Goal: Task Accomplishment & Management: Complete application form

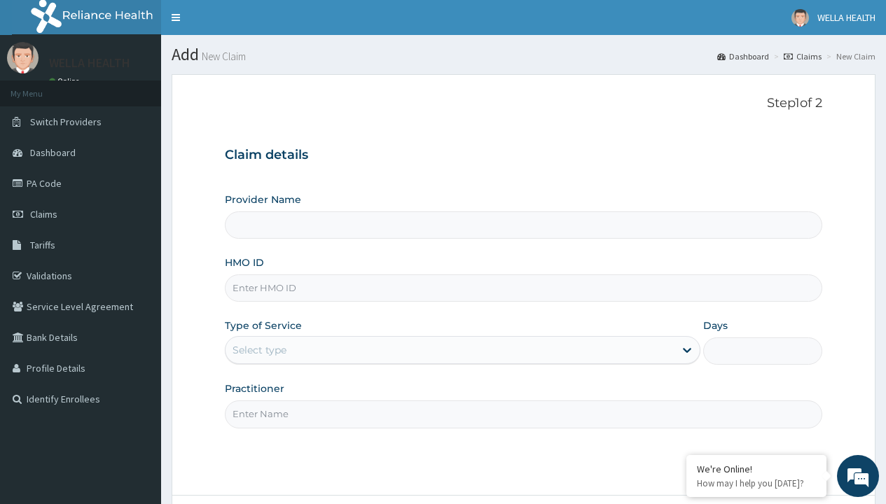
type input "WellaHealth(TELEMEDICINE)"
type input "BTI/10054/A"
type input "WellaHealth"
click at [259, 350] on div "Select type" at bounding box center [259, 350] width 54 height 14
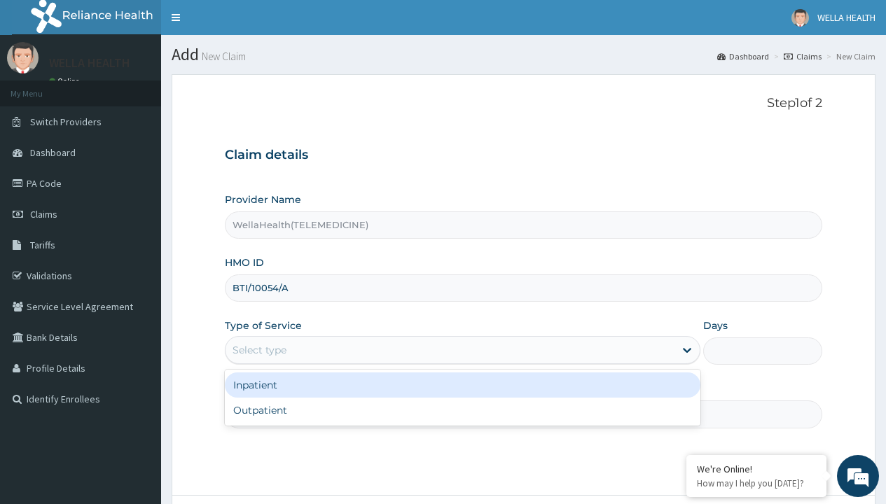
click at [462, 410] on div "Outpatient" at bounding box center [462, 410] width 475 height 25
type input "1"
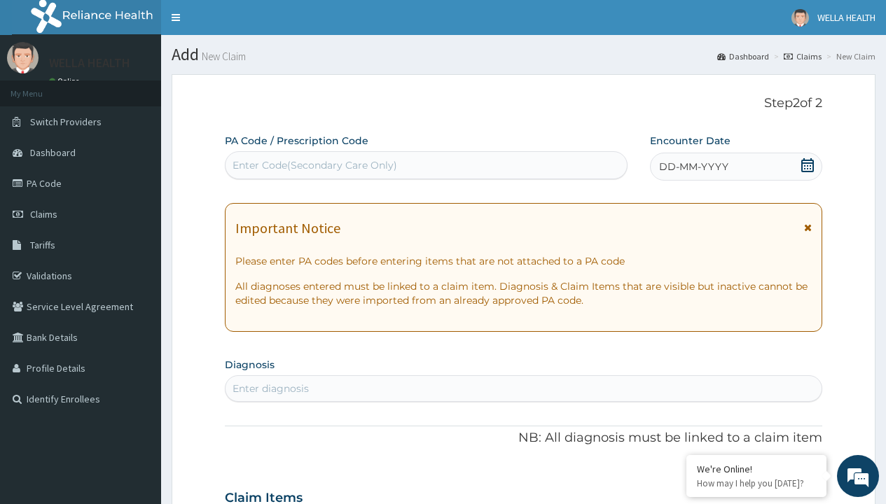
scroll to position [117, 0]
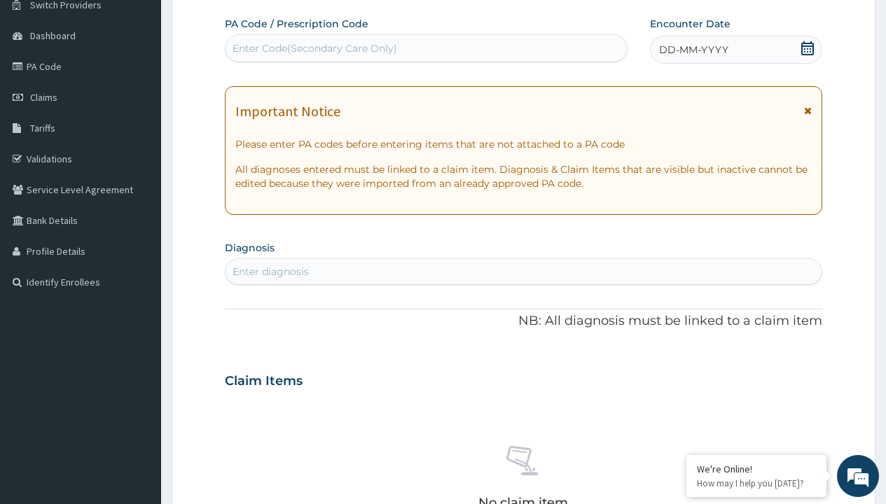
click at [692, 50] on span "DD-MM-YYYY" at bounding box center [693, 50] width 69 height 14
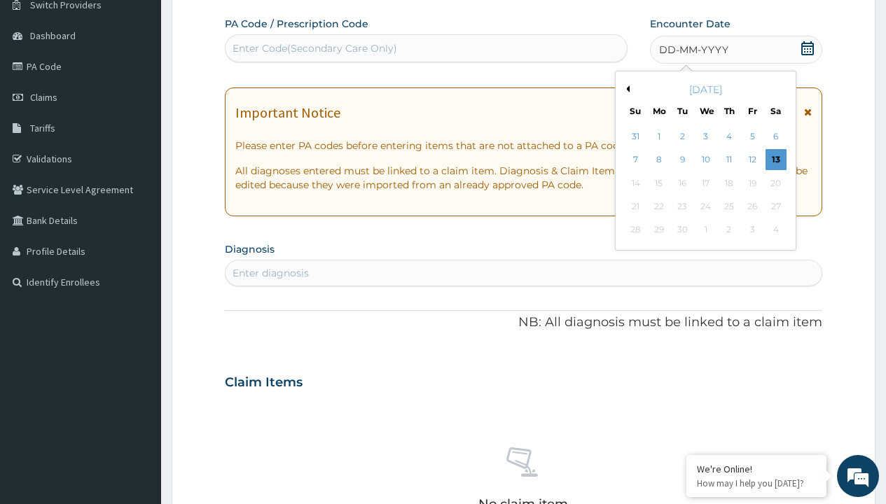
click at [625, 89] on button "Previous Month" at bounding box center [625, 88] width 7 height 7
click at [775, 137] on div "2" at bounding box center [775, 136] width 21 height 21
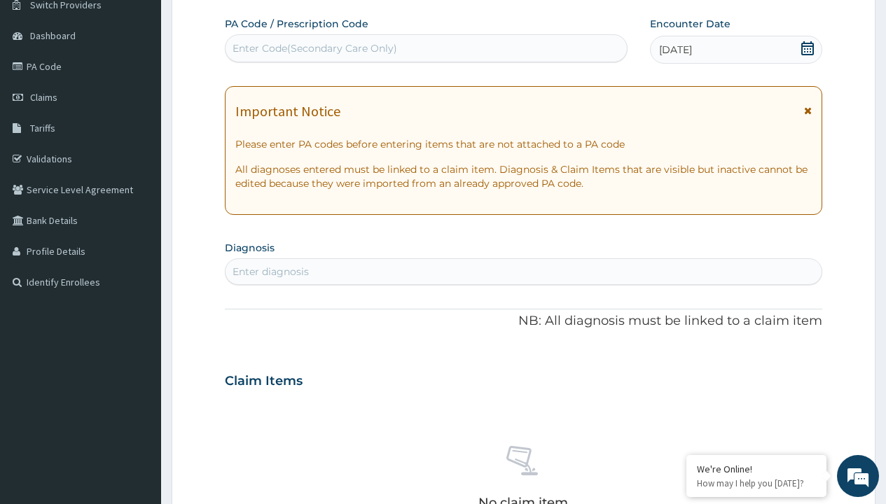
click at [314, 48] on div "Enter Code(Secondary Care Only)" at bounding box center [314, 48] width 165 height 14
type input "PR/1E837582"
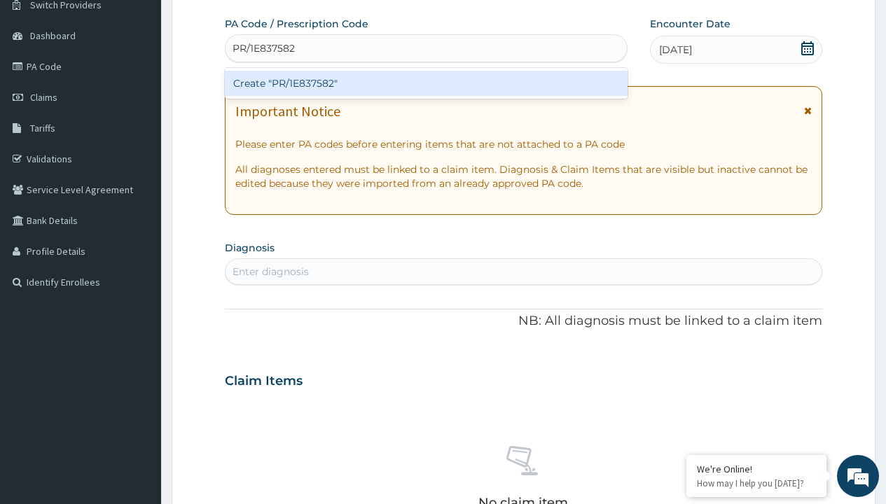
scroll to position [0, 0]
click at [426, 83] on div "Create "PR/1E837582"" at bounding box center [426, 83] width 402 height 25
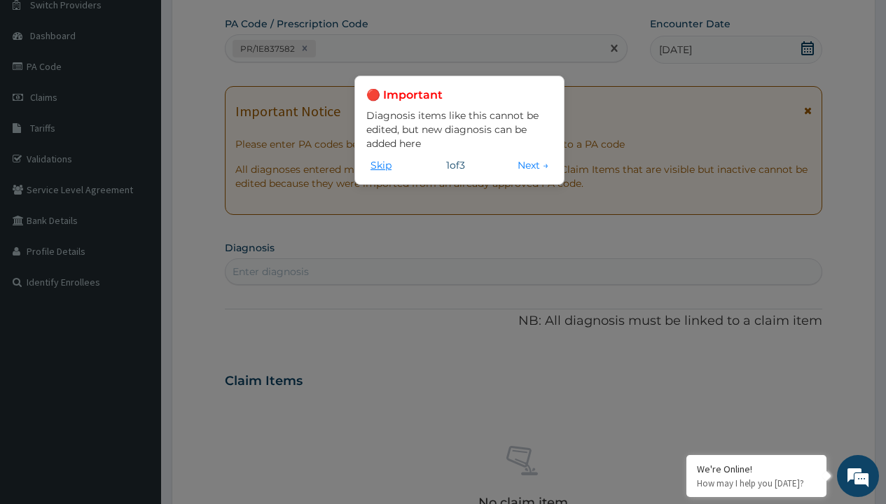
click at [381, 165] on button "Skip" at bounding box center [380, 165] width 29 height 15
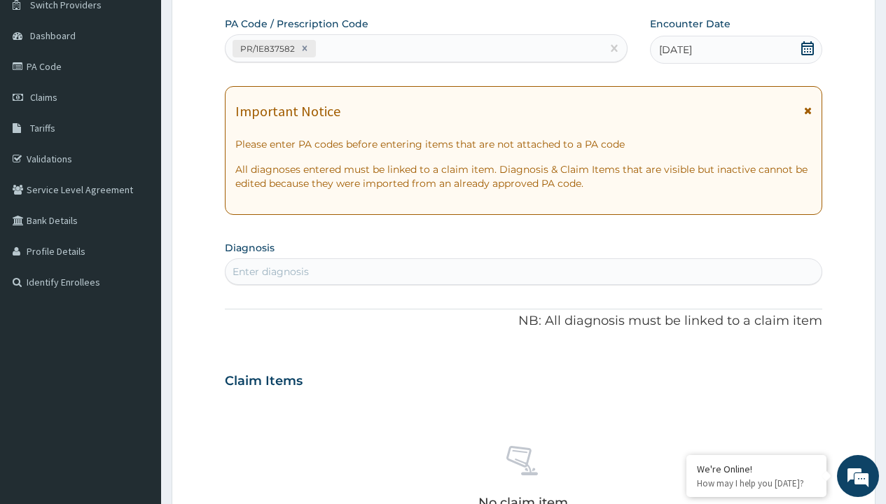
click at [270, 272] on div "Enter diagnosis" at bounding box center [270, 272] width 76 height 14
type input "prescription collected"
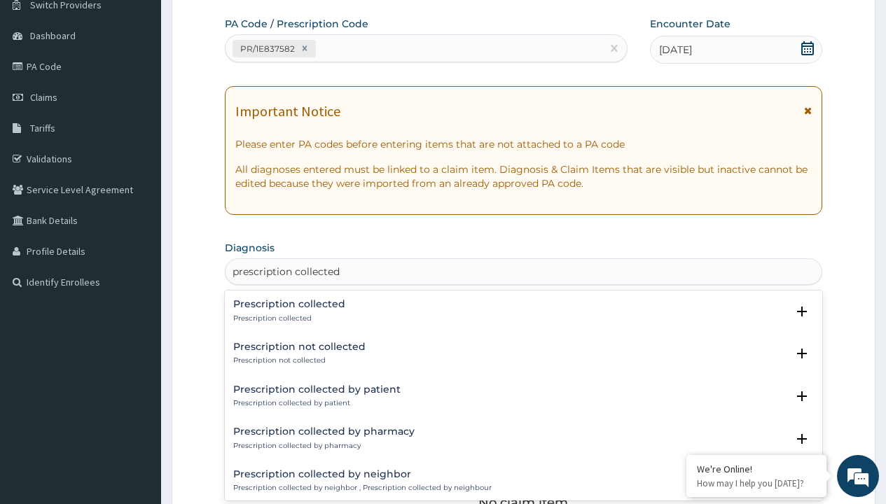
click at [287, 318] on p "Prescription collected" at bounding box center [289, 319] width 112 height 10
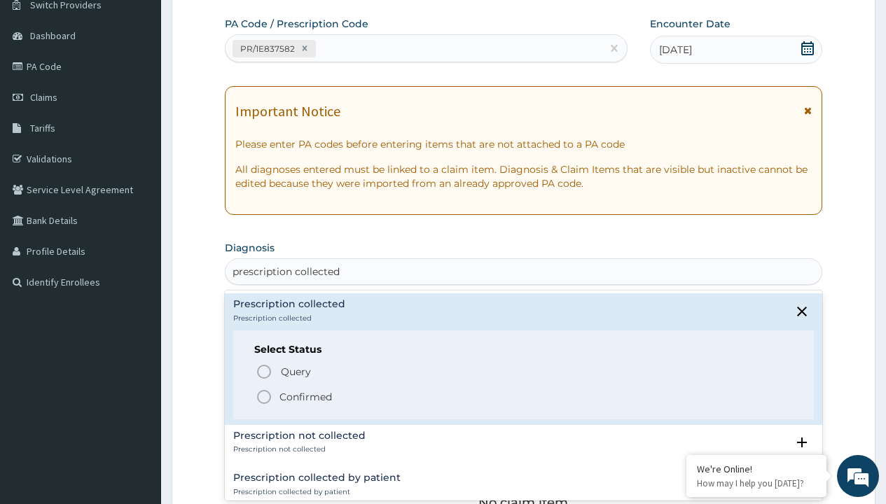
click at [305, 396] on p "Confirmed" at bounding box center [305, 397] width 53 height 14
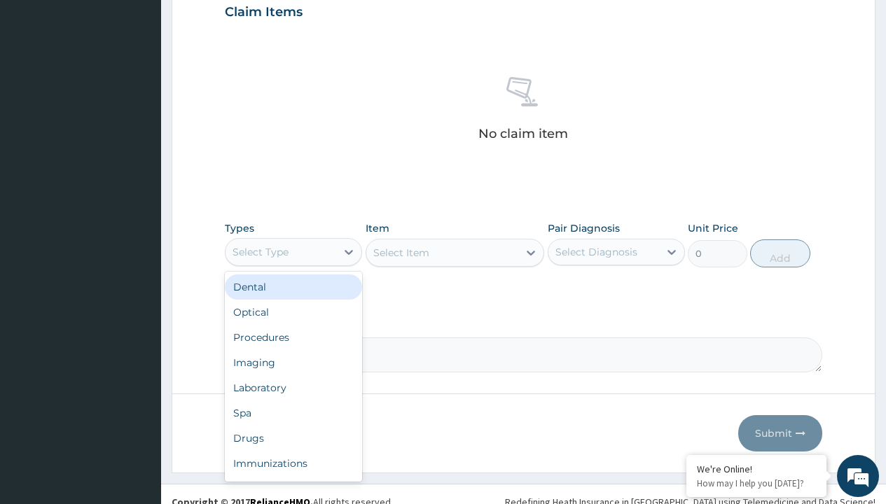
type input "procedures"
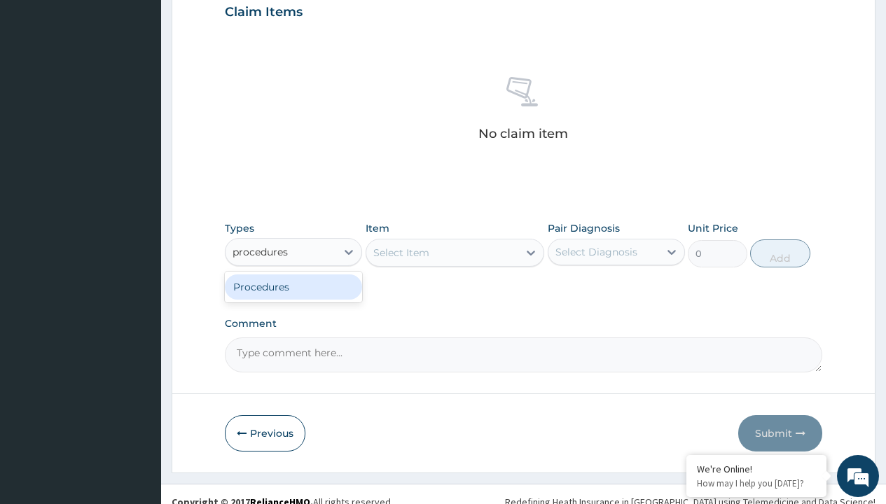
scroll to position [0, 0]
click at [293, 286] on div "Procedures" at bounding box center [293, 286] width 137 height 25
click at [400, 252] on div "Select Item" at bounding box center [454, 253] width 179 height 28
type input "service fee"
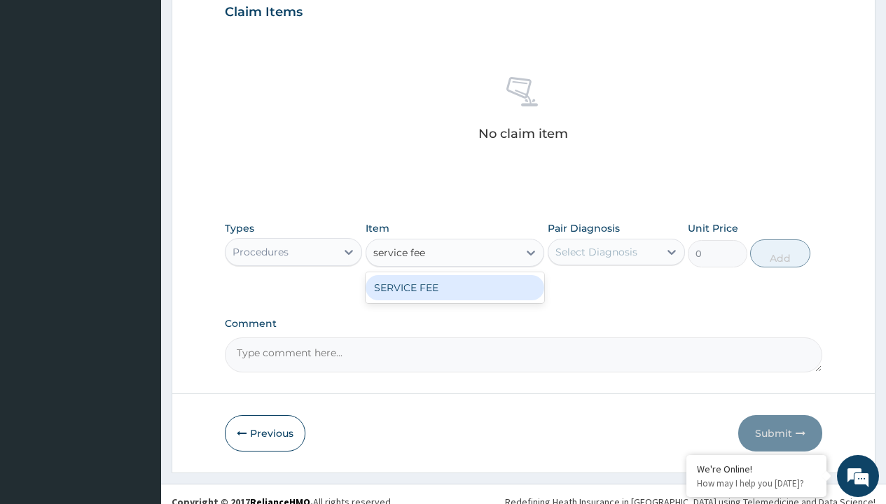
click at [454, 287] on div "SERVICE FEE" at bounding box center [454, 287] width 179 height 25
type input "100"
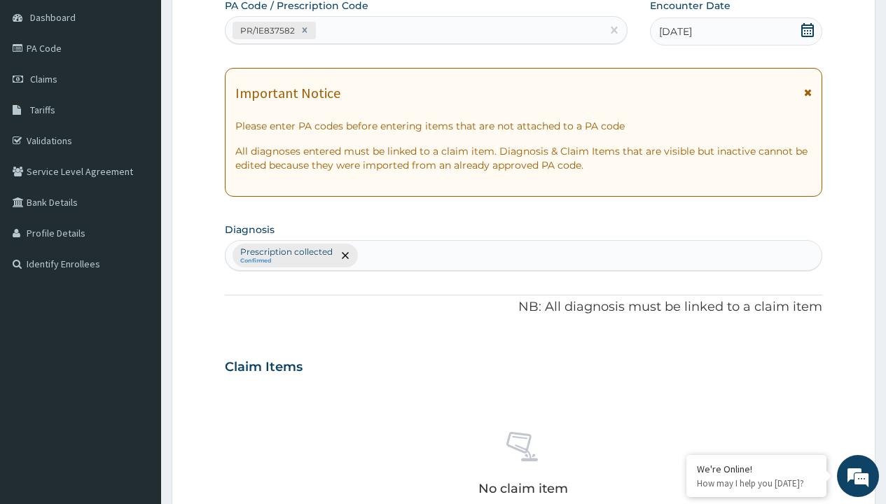
scroll to position [244, 0]
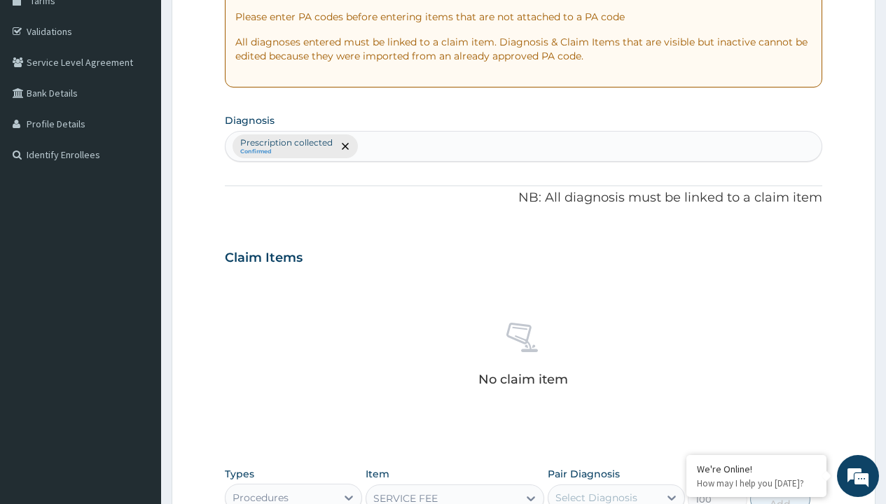
type input "prescription collected"
checkbox input "true"
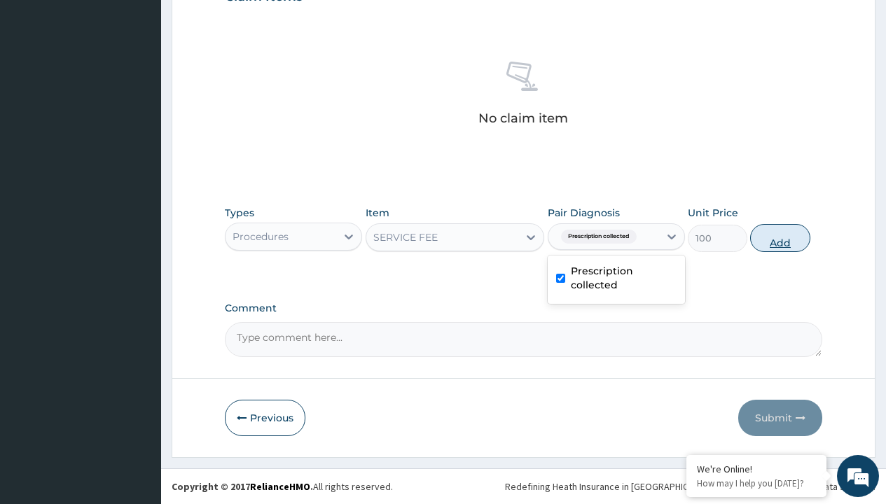
click at [780, 237] on button "Add" at bounding box center [780, 238] width 60 height 28
type input "0"
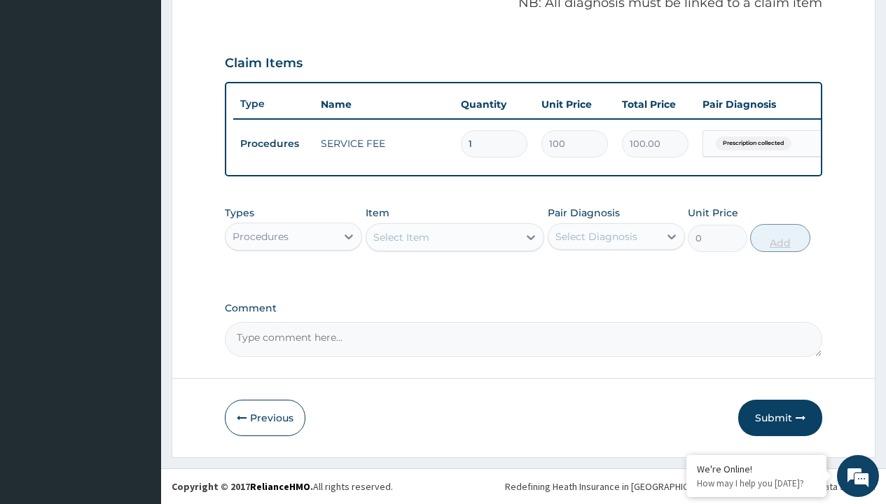
scroll to position [450, 0]
click at [260, 236] on div "Procedures" at bounding box center [260, 237] width 56 height 14
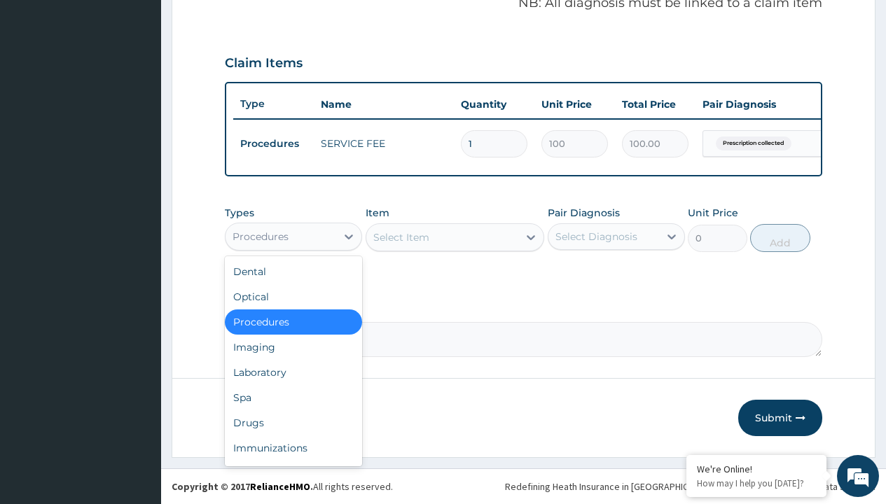
type input "drugs"
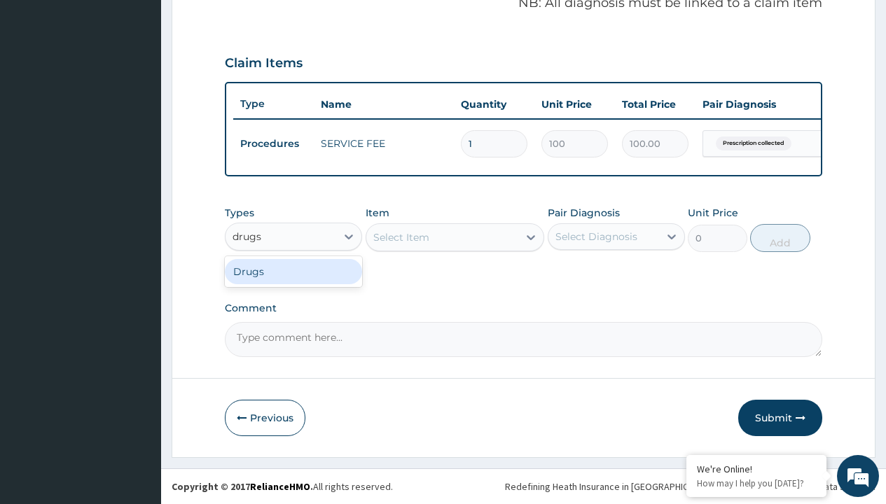
click at [293, 271] on div "Drugs" at bounding box center [293, 271] width 137 height 25
click at [400, 237] on div "Select Item" at bounding box center [454, 237] width 179 height 28
type input "erythromycin 500mg (rycin x 10)/pack"
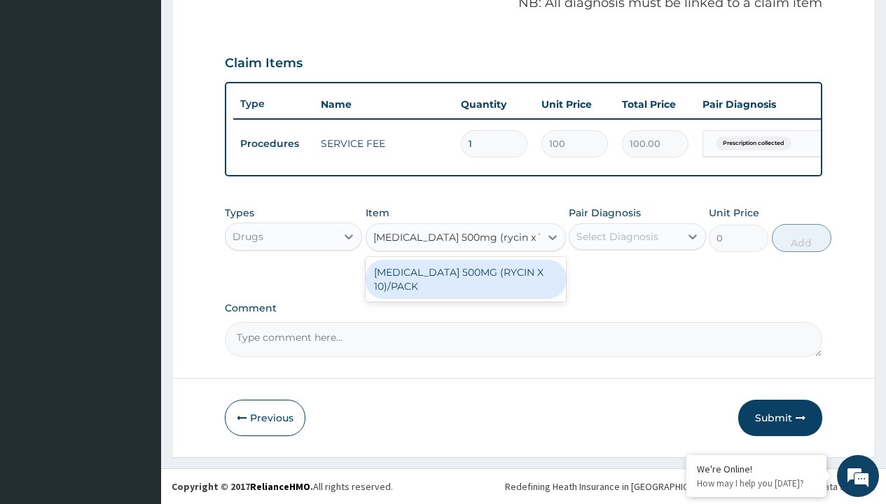
click at [465, 279] on div "[MEDICAL_DATA] 500MG (RYCIN X 10)/PACK" at bounding box center [465, 279] width 200 height 39
type input "440"
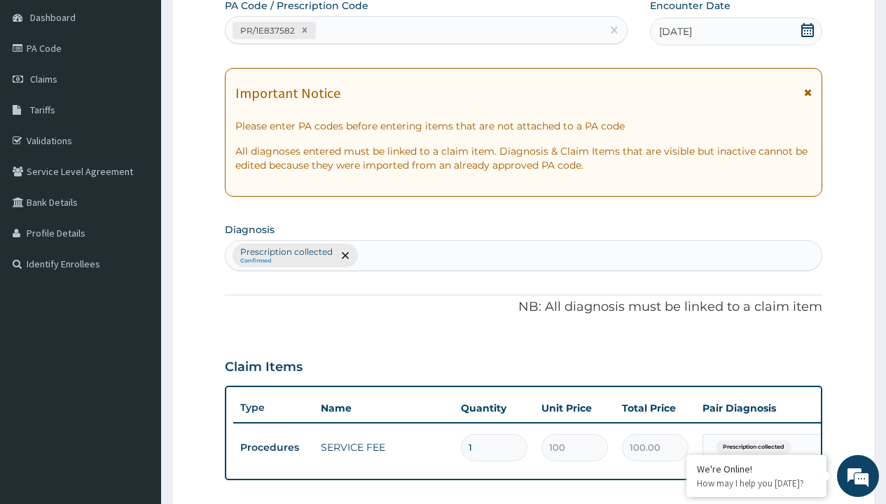
type input "prescription collected"
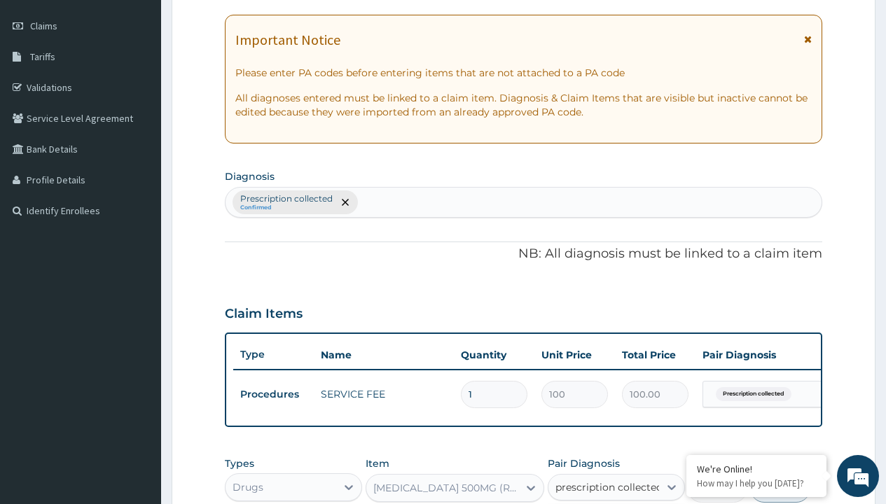
checkbox input "true"
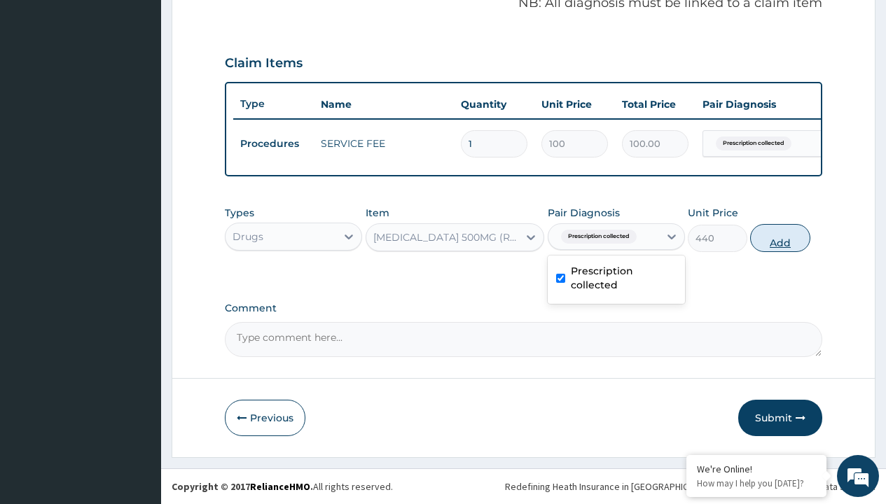
click at [780, 237] on button "Add" at bounding box center [780, 238] width 60 height 28
type input "0"
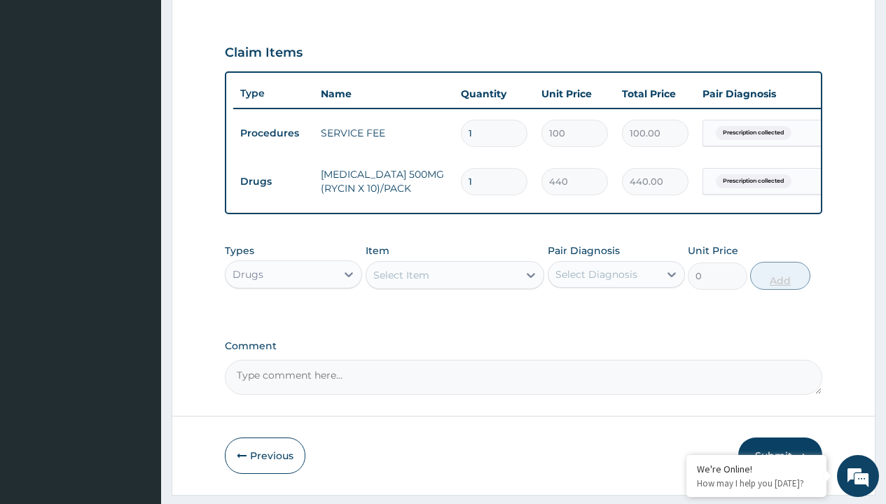
type input "10"
type input "4400.00"
type input "10"
click at [273, 181] on td "Drugs" at bounding box center [273, 182] width 81 height 26
type input "drugs"
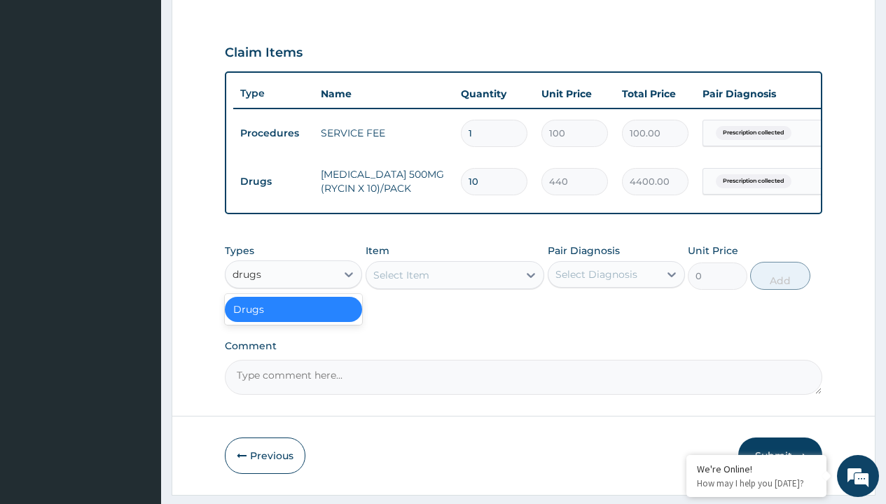
scroll to position [0, 0]
click at [293, 319] on div "Drugs" at bounding box center [293, 309] width 137 height 25
click at [400, 282] on div "Select Item" at bounding box center [401, 275] width 56 height 14
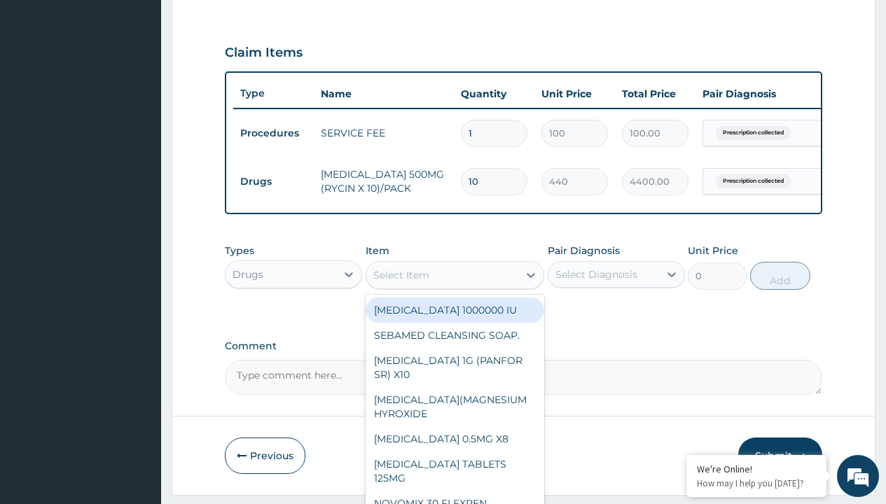
type input "loratadine 10mg by afrab/sach"
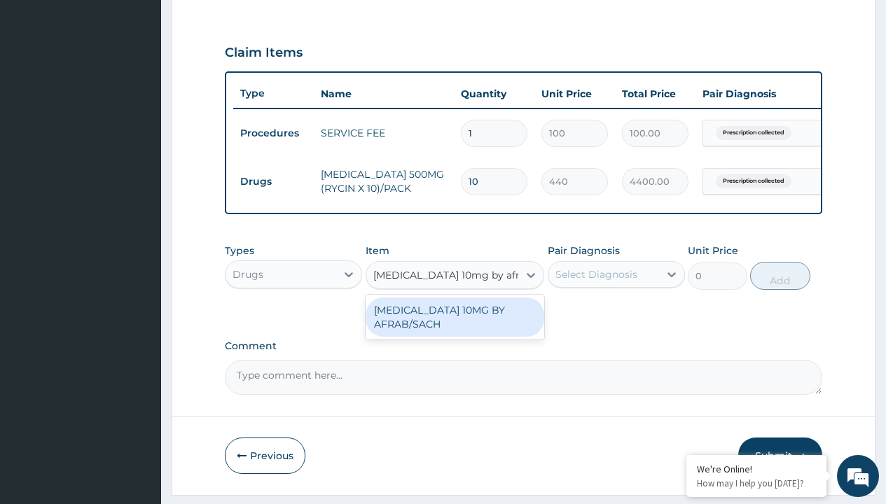
click at [454, 327] on div "[MEDICAL_DATA] 10MG BY AFRAB/SACH" at bounding box center [454, 317] width 179 height 39
type input "70"
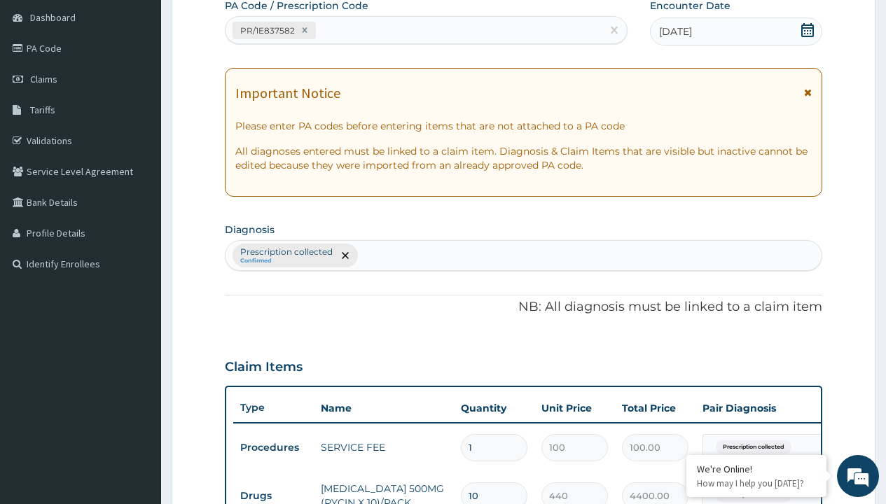
type input "prescription collected"
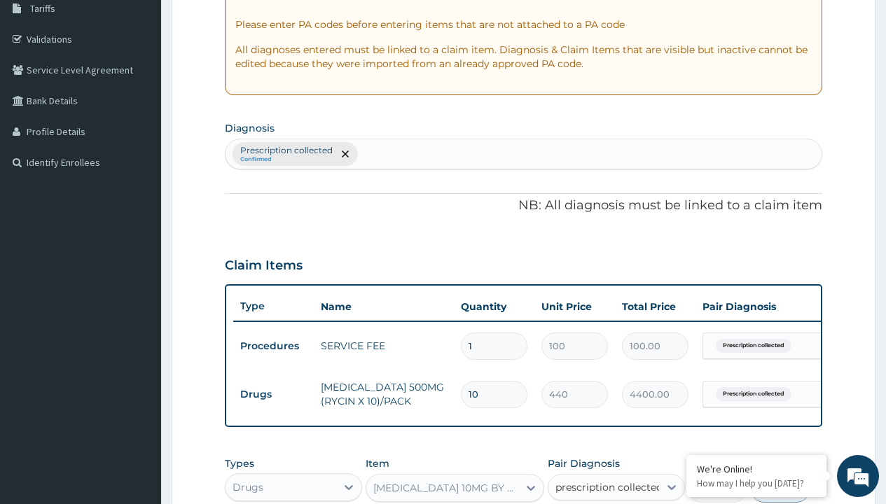
checkbox input "true"
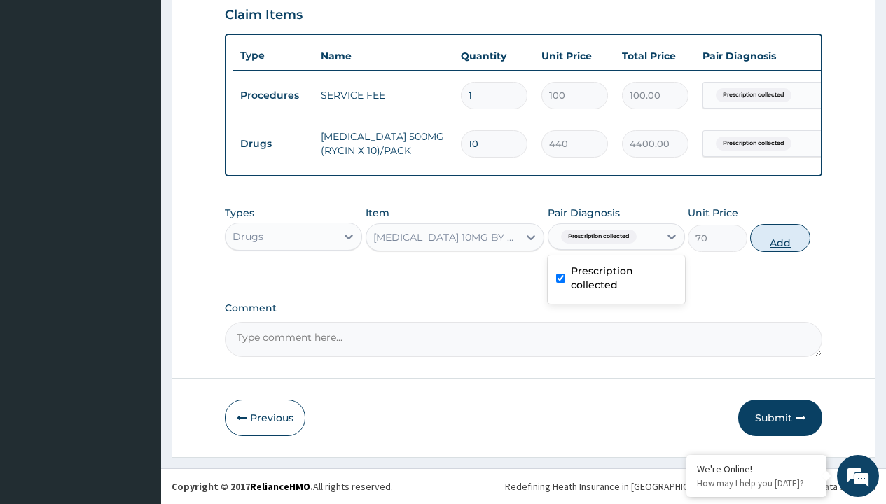
click at [780, 237] on button "Add" at bounding box center [780, 238] width 60 height 28
type input "0"
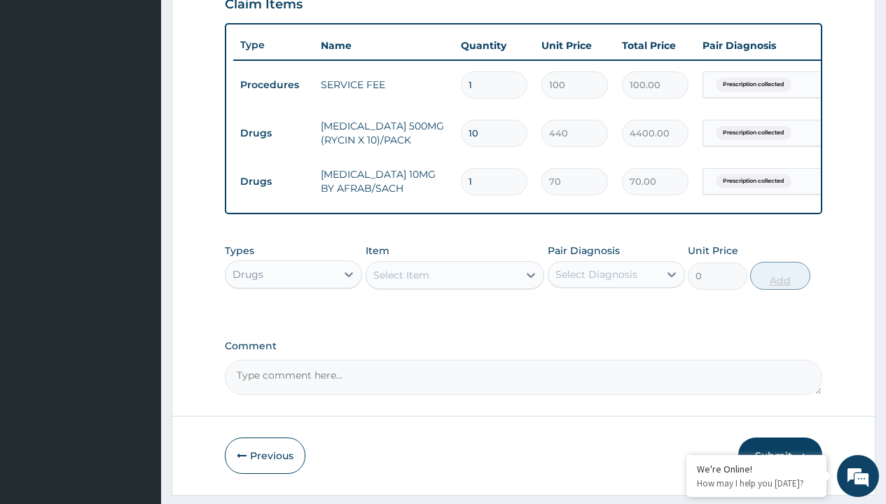
type input "10"
type input "700.00"
type input "10"
click at [273, 133] on td "Drugs" at bounding box center [273, 133] width 81 height 26
type input "drugs"
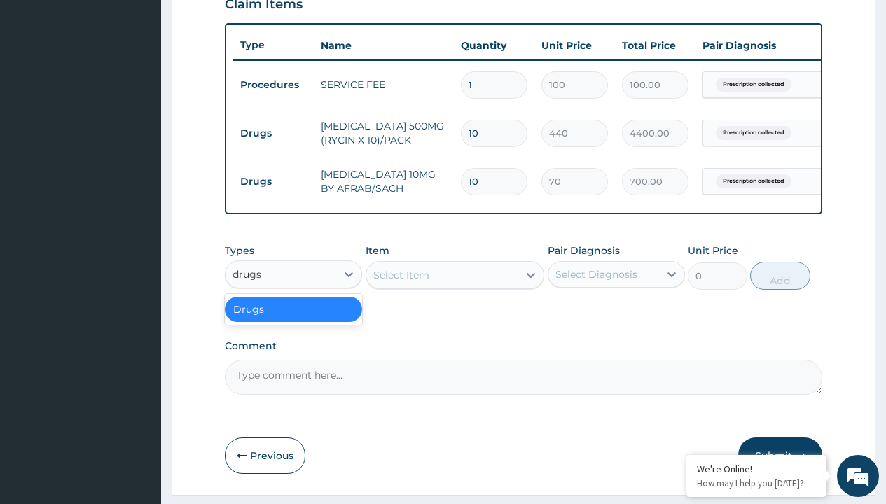
scroll to position [0, 0]
click at [293, 319] on div "Drugs" at bounding box center [293, 309] width 137 height 25
click at [400, 282] on div "Select Item" at bounding box center [401, 275] width 56 height 14
type input "tuxil d"
click at [273, 133] on td "Drugs" at bounding box center [273, 133] width 81 height 26
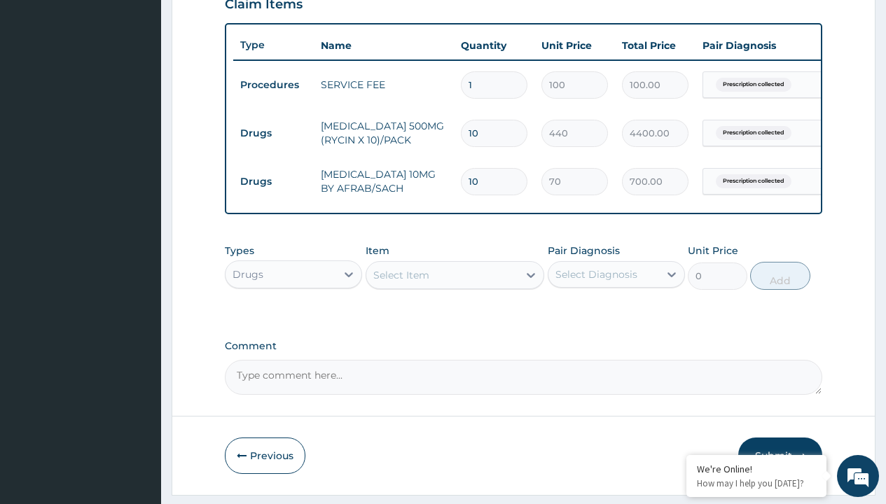
type input "drugs"
click at [293, 319] on div "Drugs" at bounding box center [293, 309] width 137 height 25
click at [400, 282] on div "Select Item" at bounding box center [401, 275] width 56 height 14
type input "tuxil d"
click at [273, 133] on td "Drugs" at bounding box center [273, 133] width 81 height 26
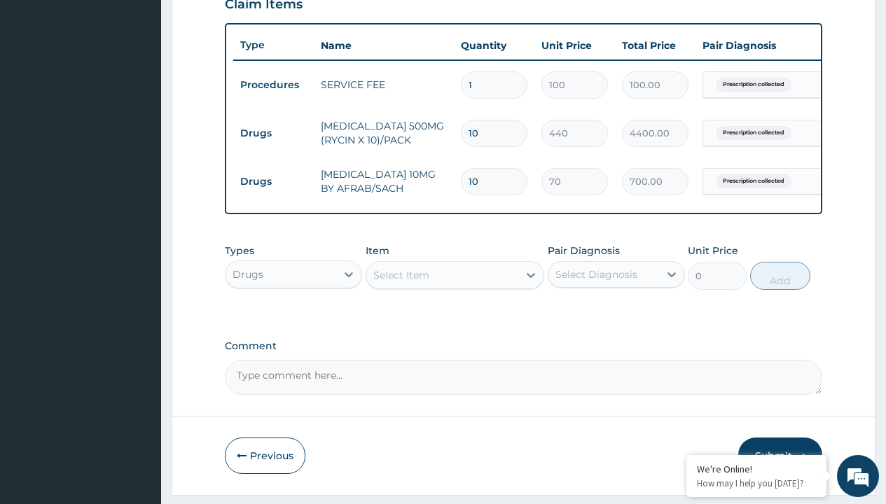
type input "drugs"
click at [293, 319] on div "Drugs" at bounding box center [293, 309] width 137 height 25
click at [400, 282] on div "Select Item" at bounding box center [401, 275] width 56 height 14
type input "tuxil d"
click at [273, 133] on td "Drugs" at bounding box center [273, 133] width 81 height 26
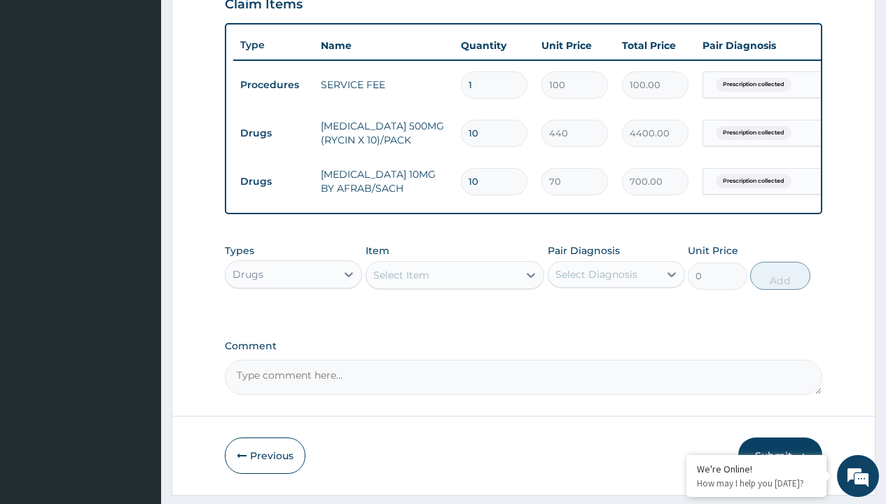
type input "drugs"
click at [293, 319] on div "Drugs" at bounding box center [293, 309] width 137 height 25
click at [400, 282] on div "Select Item" at bounding box center [401, 275] width 56 height 14
type input "tuxil d"
click at [273, 133] on td "Drugs" at bounding box center [273, 133] width 81 height 26
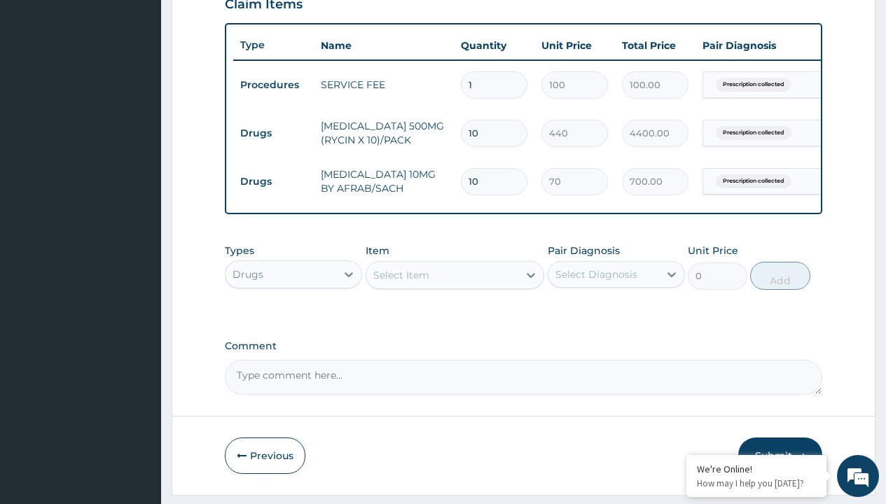
type input "drugs"
click at [293, 319] on div "Drugs" at bounding box center [293, 309] width 137 height 25
click at [400, 282] on div "Select Item" at bounding box center [401, 275] width 56 height 14
type input "tuxil d"
click at [273, 133] on td "Drugs" at bounding box center [273, 133] width 81 height 26
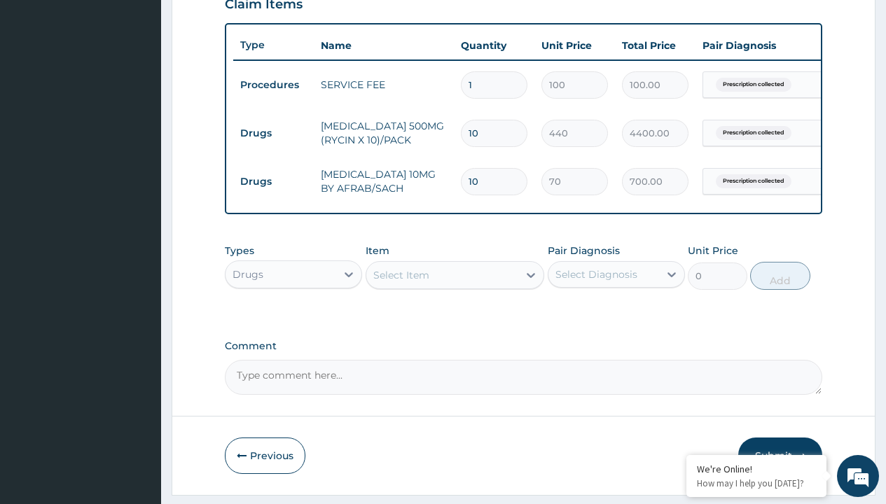
type input "drugs"
click at [293, 319] on div "Drugs" at bounding box center [293, 309] width 137 height 25
click at [400, 282] on div "Select Item" at bounding box center [401, 275] width 56 height 14
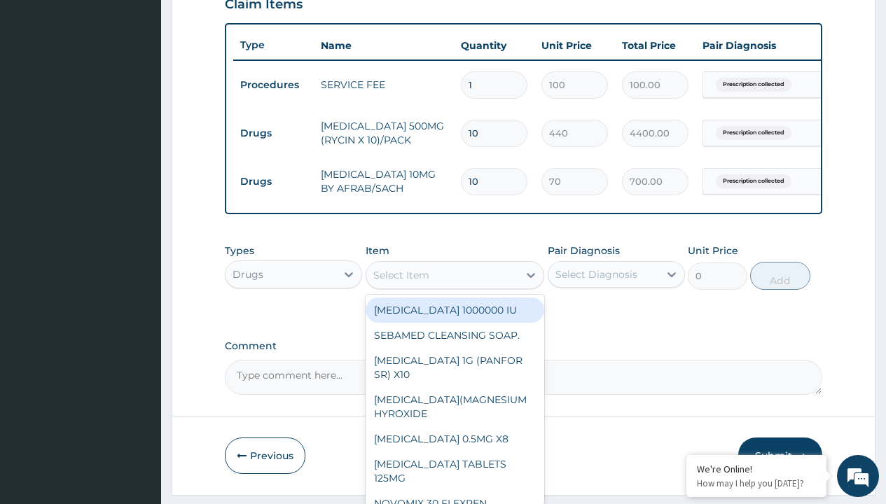
type input "throat lozenges"
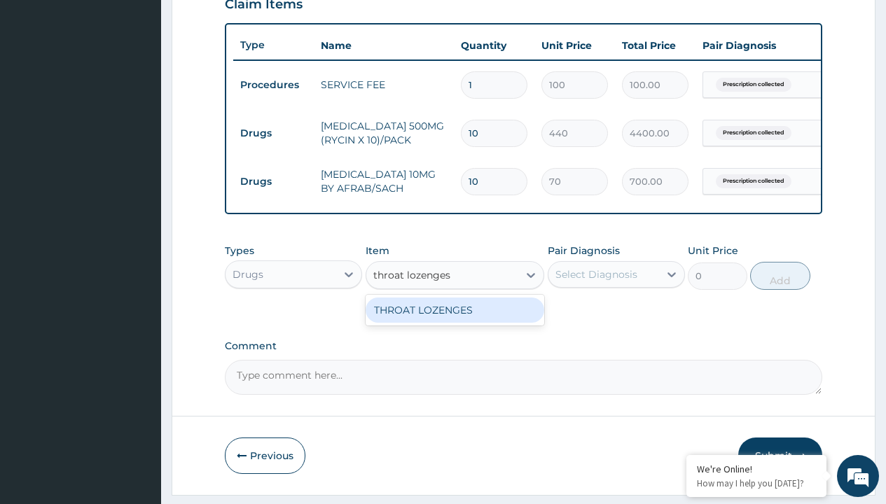
click at [454, 320] on div "THROAT LOZENGES" at bounding box center [454, 310] width 179 height 25
type input "196"
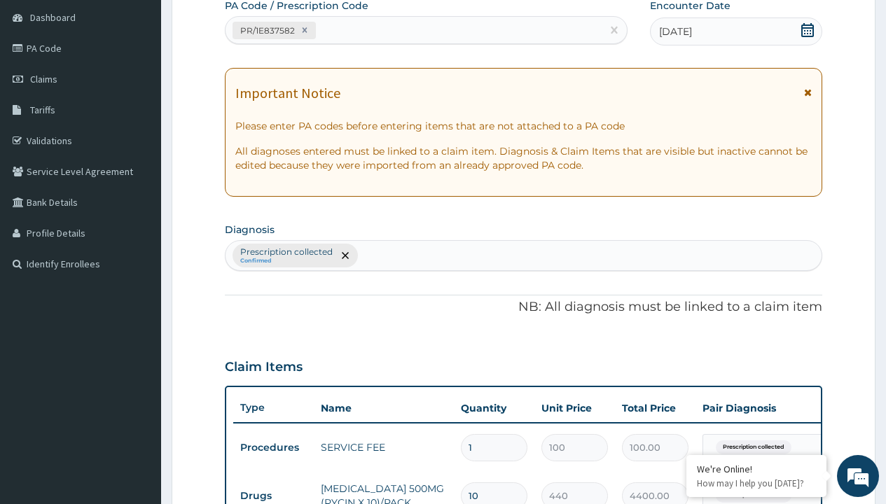
type input "prescription collected"
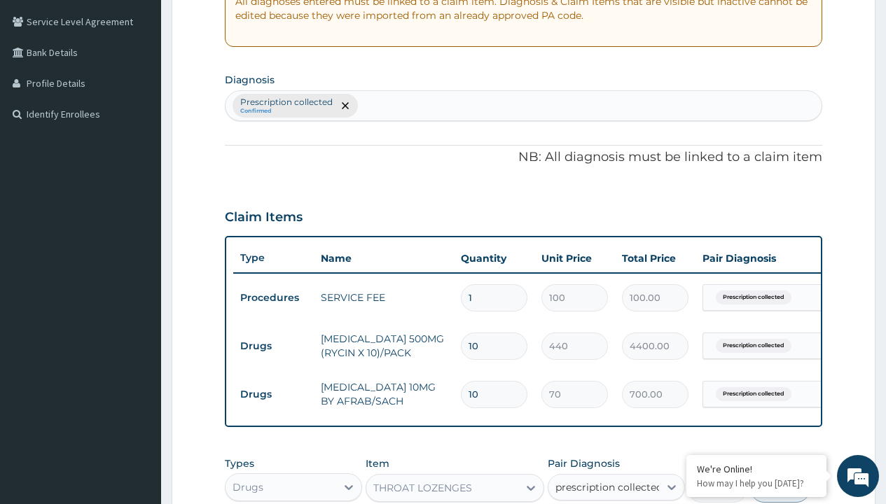
checkbox input "true"
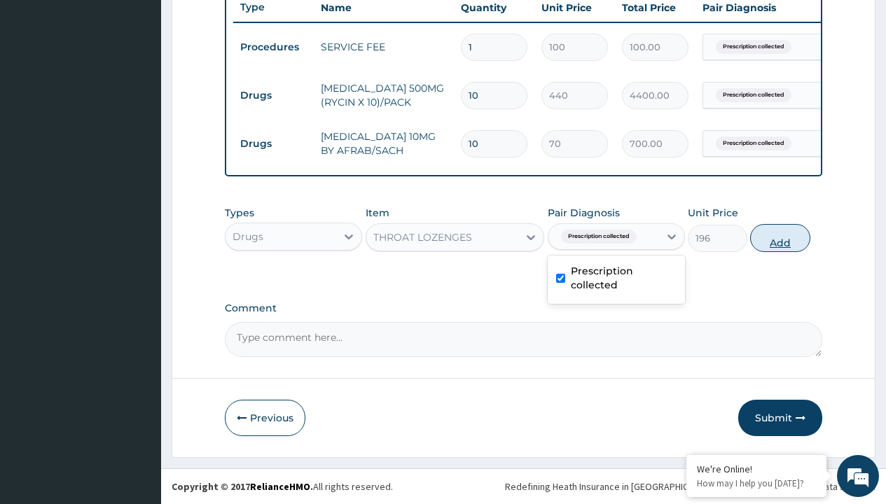
click at [780, 237] on button "Add" at bounding box center [780, 238] width 60 height 28
type input "0"
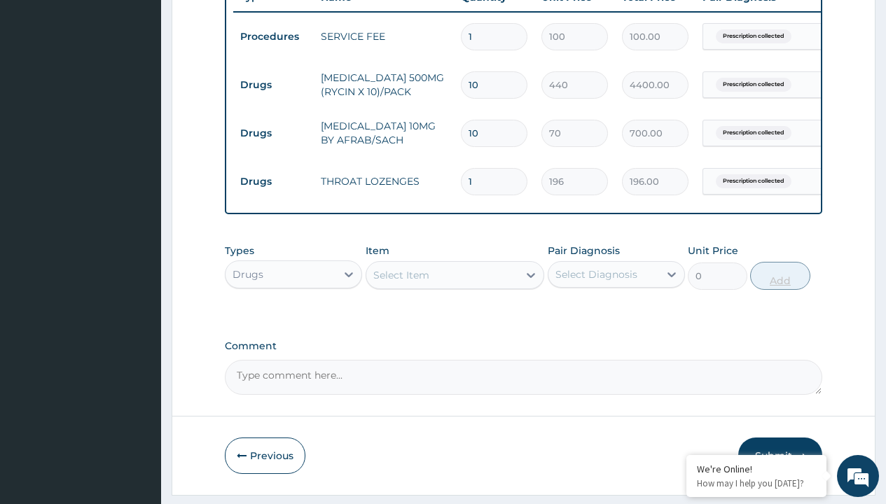
type input "10"
type input "1960.00"
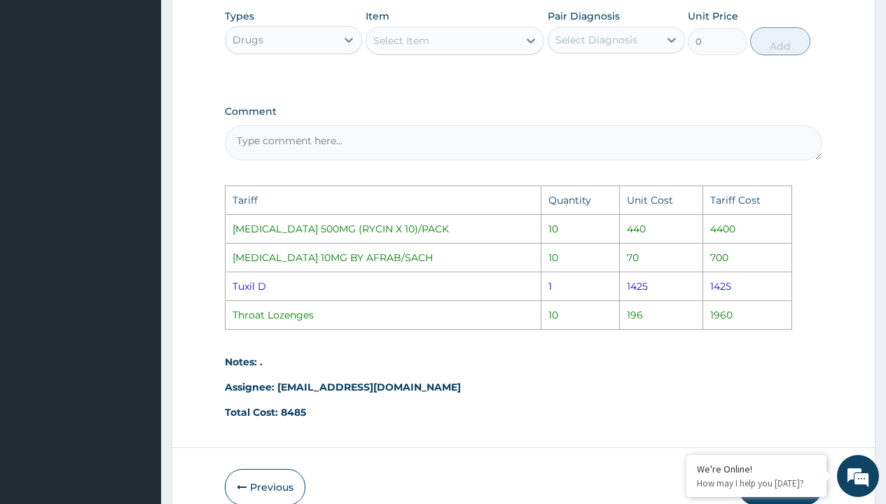
scroll to position [781, 0]
type input "10"
click at [483, 48] on div "Select Item" at bounding box center [442, 40] width 153 height 22
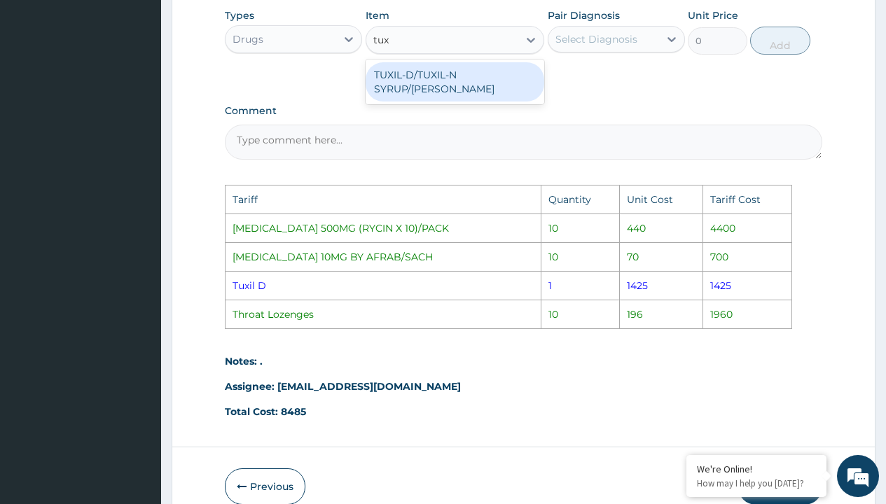
type input "tuxi"
click at [498, 89] on div "TUXIL-D/TUXIL-N SYRUP/[PERSON_NAME]" at bounding box center [454, 81] width 179 height 39
type input "1425"
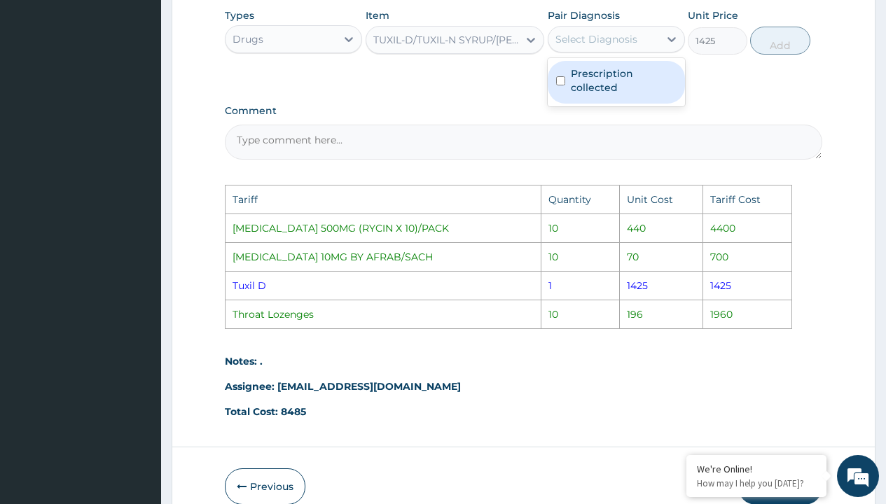
click at [582, 46] on div "Select Diagnosis" at bounding box center [596, 39] width 82 height 14
click at [593, 82] on label "Prescription collected" at bounding box center [624, 81] width 106 height 28
checkbox input "true"
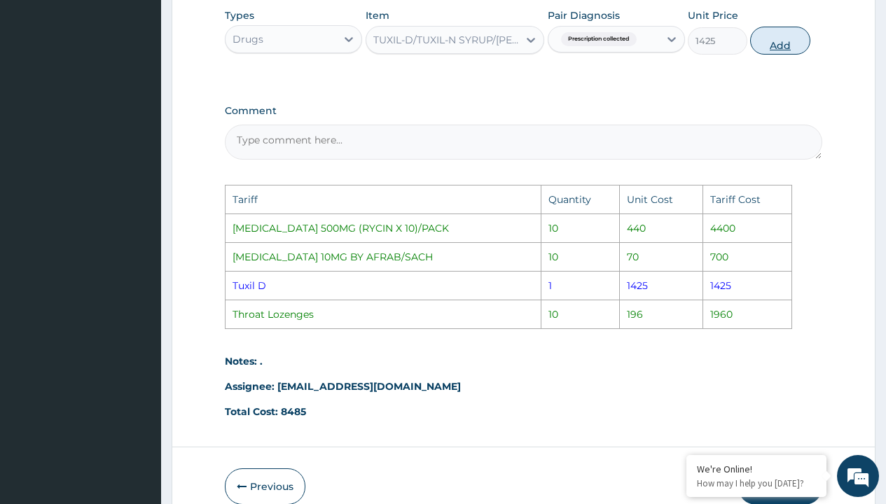
click at [790, 55] on button "Add" at bounding box center [780, 41] width 60 height 28
type input "0"
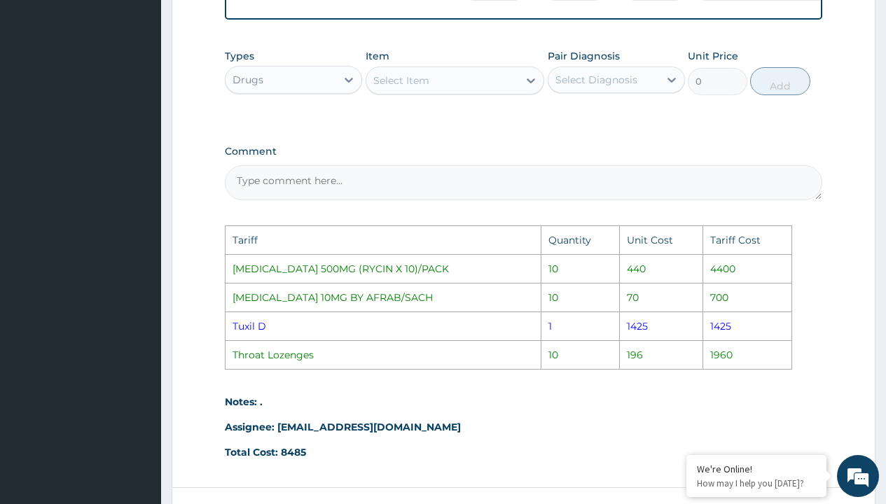
scroll to position [909, 0]
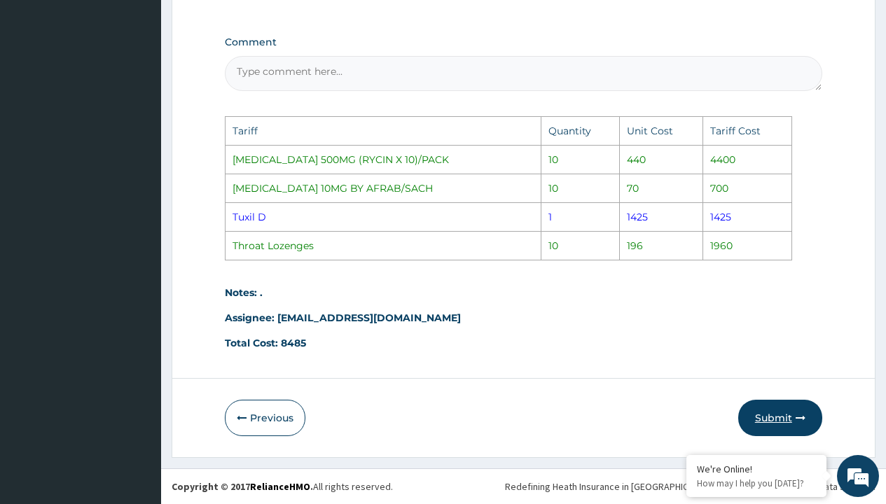
click at [794, 420] on button "Submit" at bounding box center [780, 418] width 84 height 36
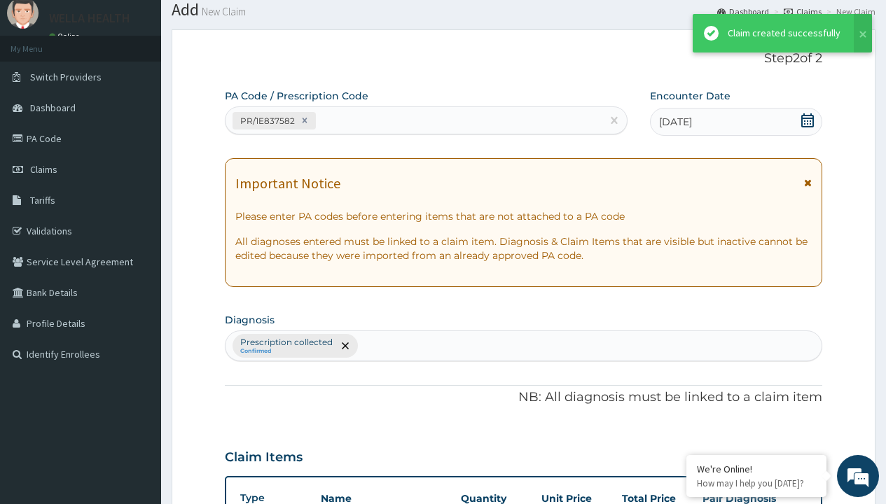
scroll to position [643, 0]
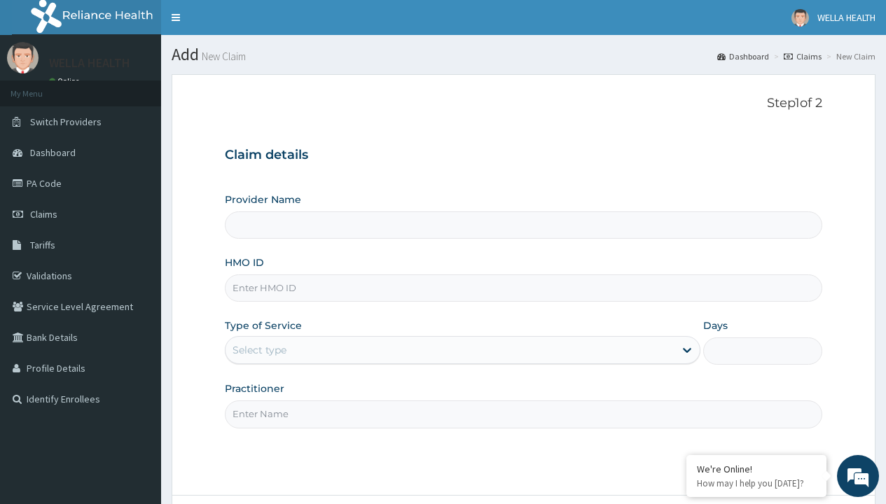
type input "BWI/10082/B"
type input "WellaHealth(TELEMEDICINE)"
type input "BWI/10082/B"
type input "WellaHealth"
click at [259, 350] on div "Select type" at bounding box center [259, 350] width 54 height 14
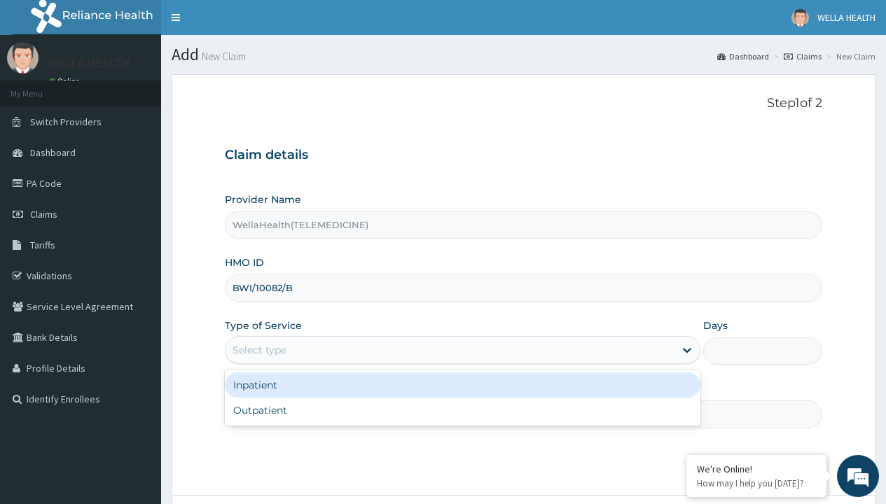
click at [462, 410] on div "Outpatient" at bounding box center [462, 410] width 475 height 25
type input "1"
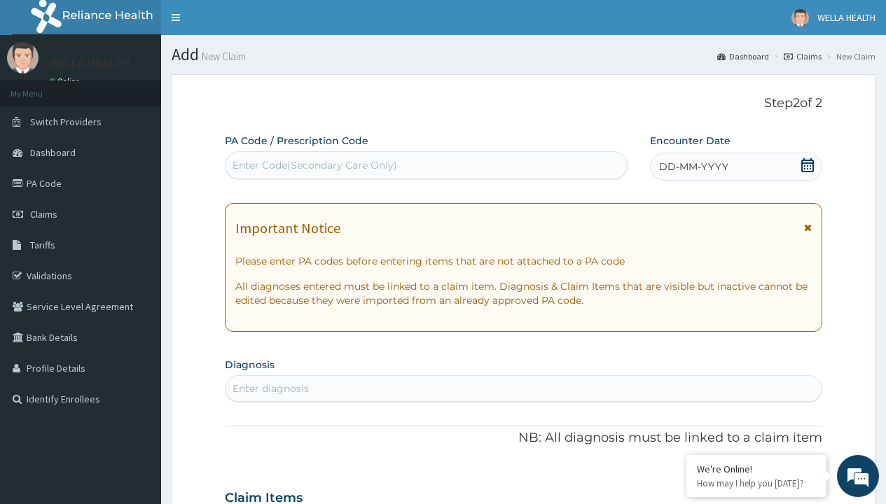
scroll to position [117, 0]
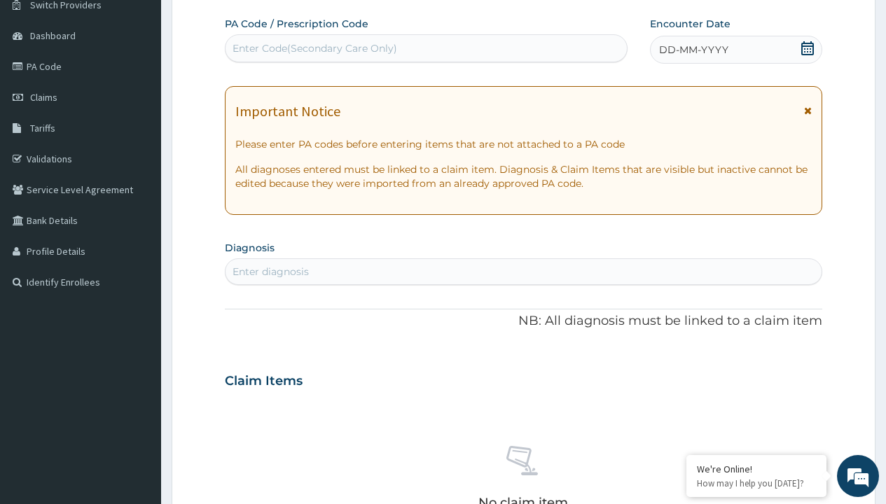
click at [692, 50] on span "DD-MM-YYYY" at bounding box center [693, 50] width 69 height 14
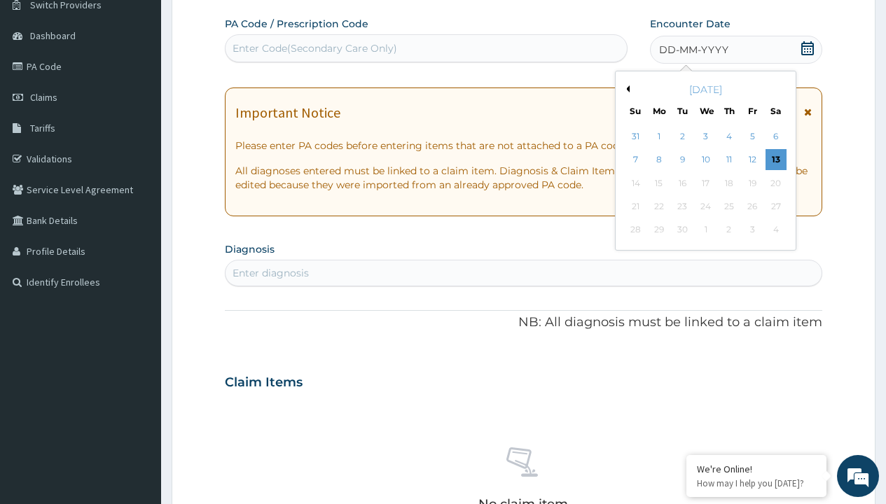
click at [625, 89] on button "Previous Month" at bounding box center [625, 88] width 7 height 7
click at [775, 137] on div "2" at bounding box center [775, 136] width 21 height 21
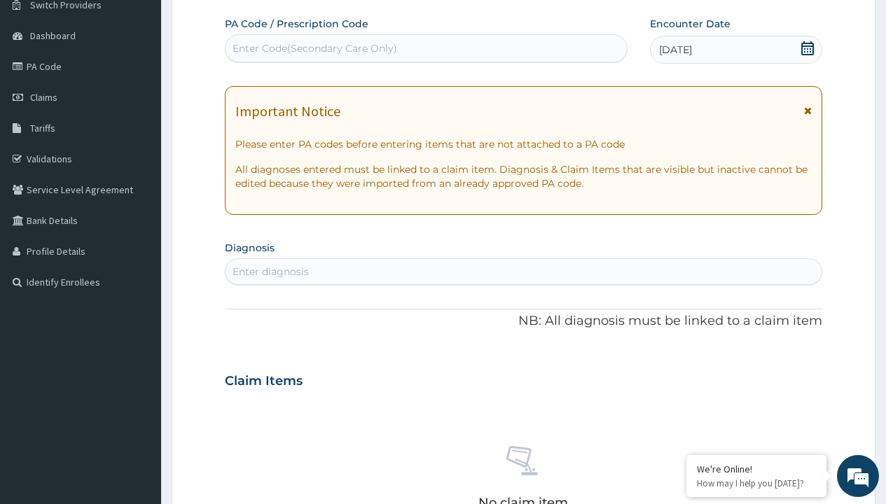
click at [314, 48] on div "Enter Code(Secondary Care Only)" at bounding box center [314, 48] width 165 height 14
type input "PR/DFDA07A0"
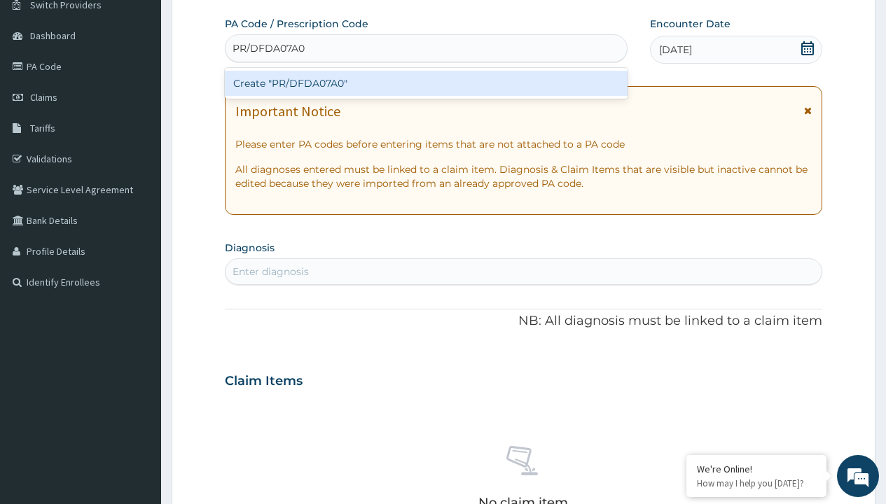
click at [426, 83] on div "Create "PR/DFDA07A0"" at bounding box center [426, 83] width 402 height 25
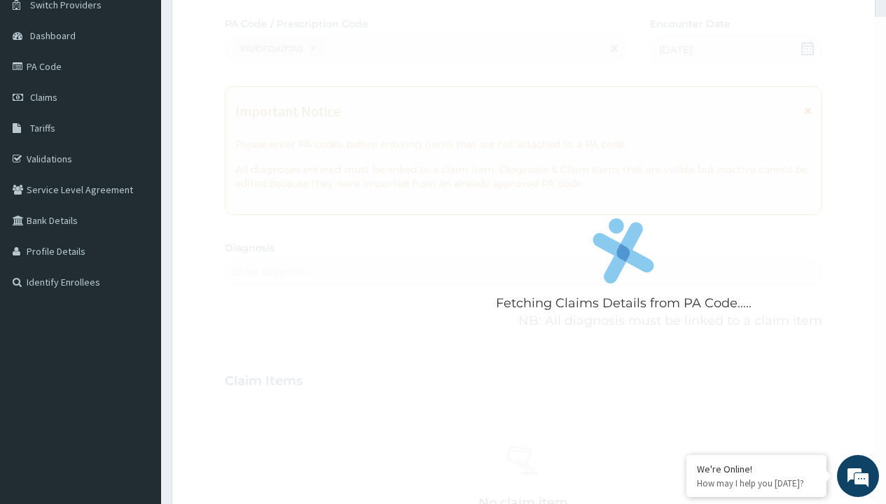
click at [270, 272] on div "Enter diagnosis" at bounding box center [270, 272] width 76 height 14
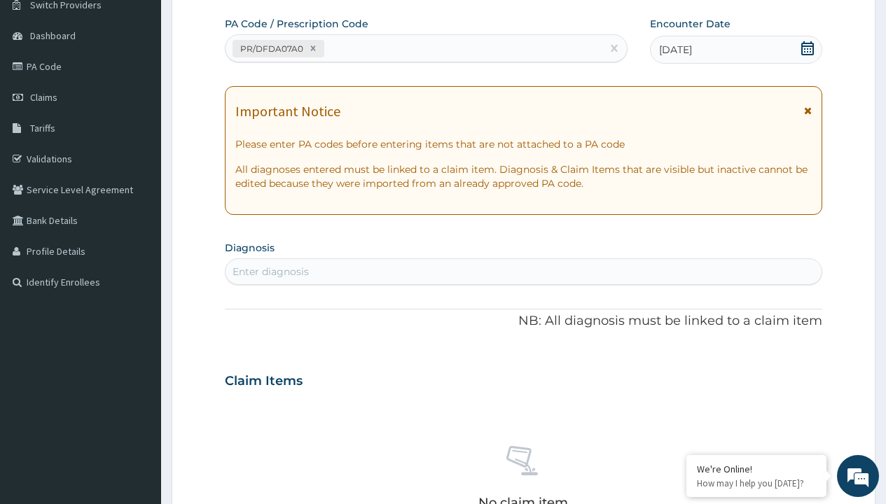
type input "prescription collected"
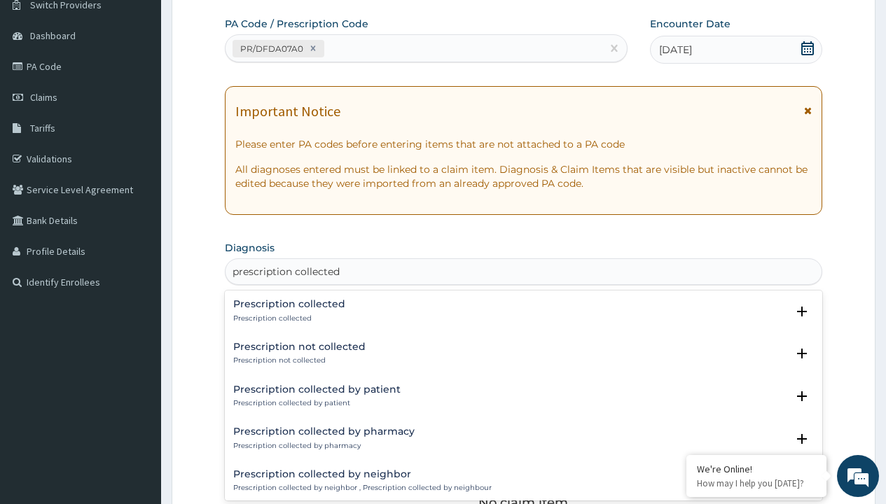
click at [287, 318] on p "Prescription collected" at bounding box center [289, 319] width 112 height 10
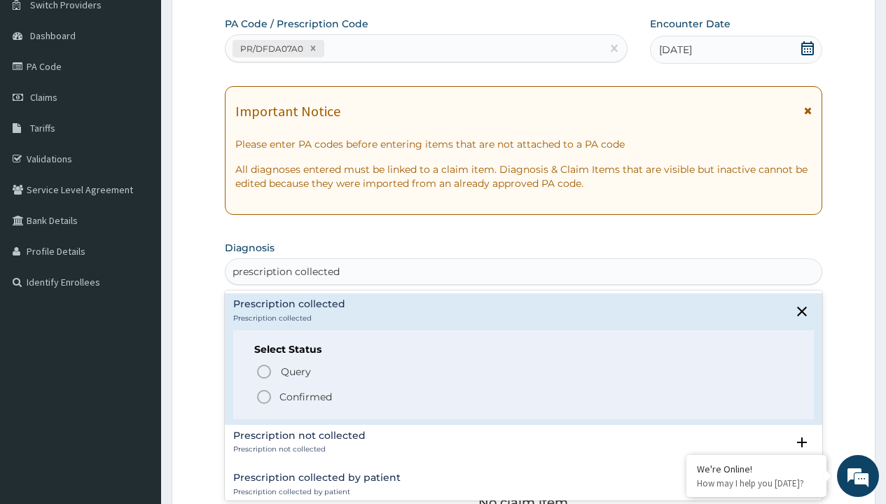
click at [305, 396] on p "Confirmed" at bounding box center [305, 397] width 53 height 14
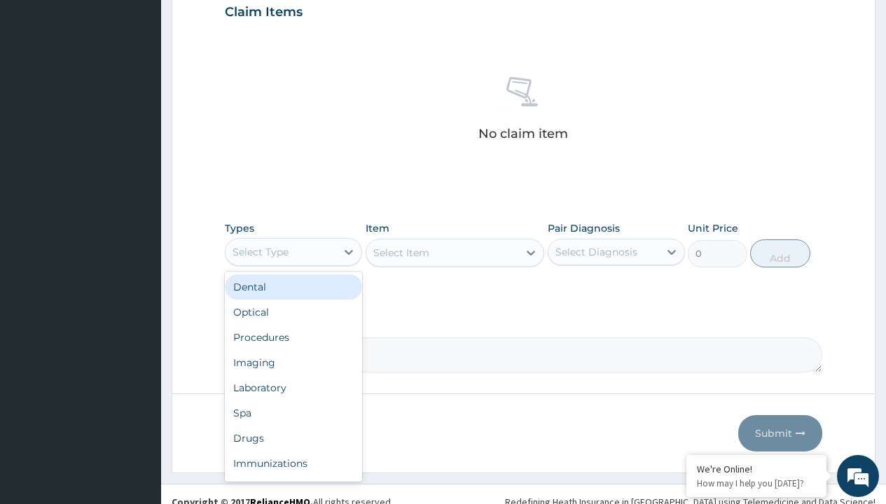
type input "procedures"
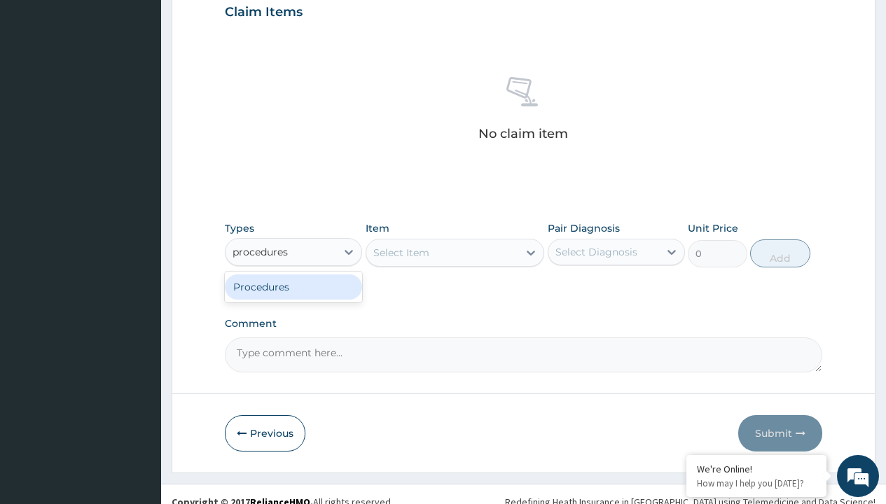
scroll to position [0, 0]
click at [293, 286] on div "Procedures" at bounding box center [293, 286] width 137 height 25
click at [400, 252] on div "Select Item" at bounding box center [401, 253] width 56 height 14
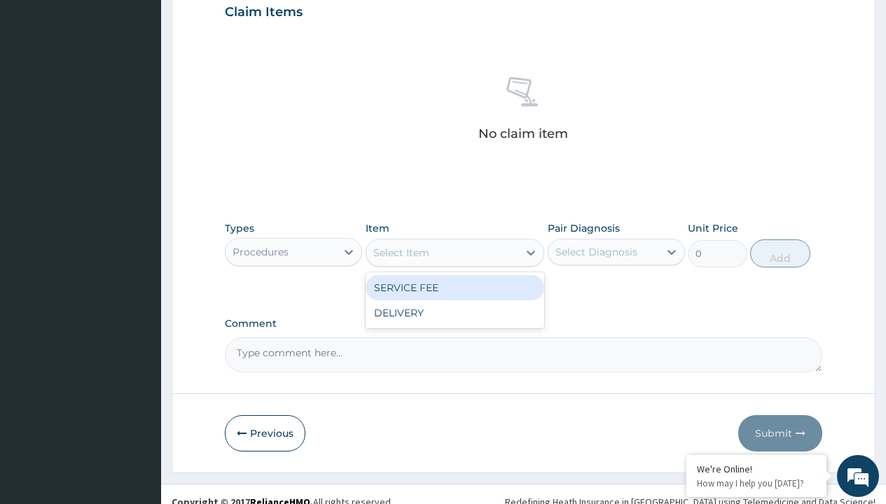
type input "service fee"
click at [454, 287] on div "SERVICE FEE" at bounding box center [454, 287] width 179 height 25
type input "100"
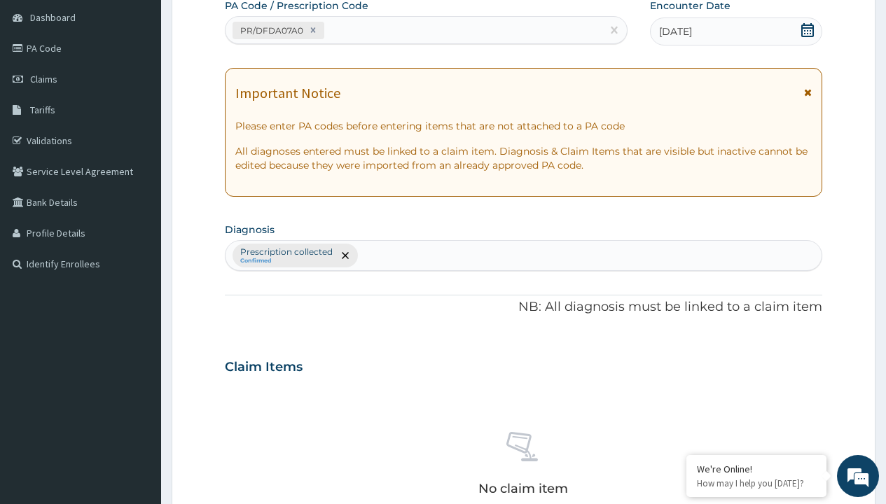
type input "prescription collected"
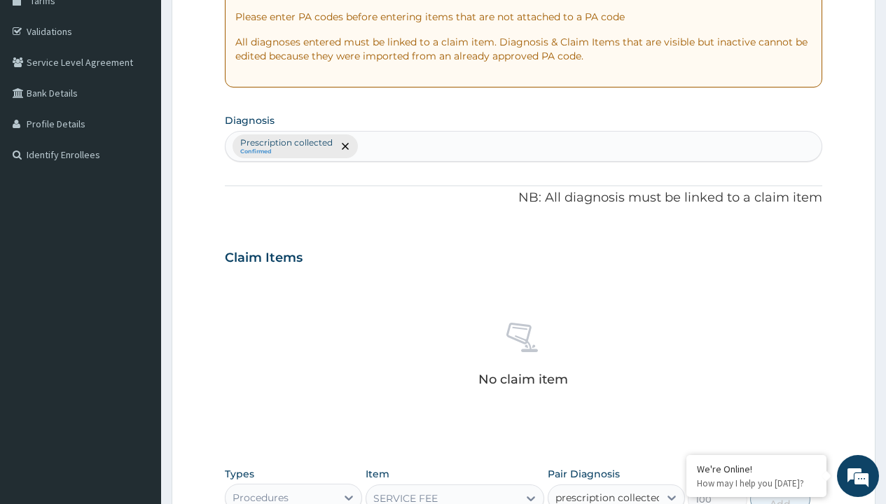
checkbox input "true"
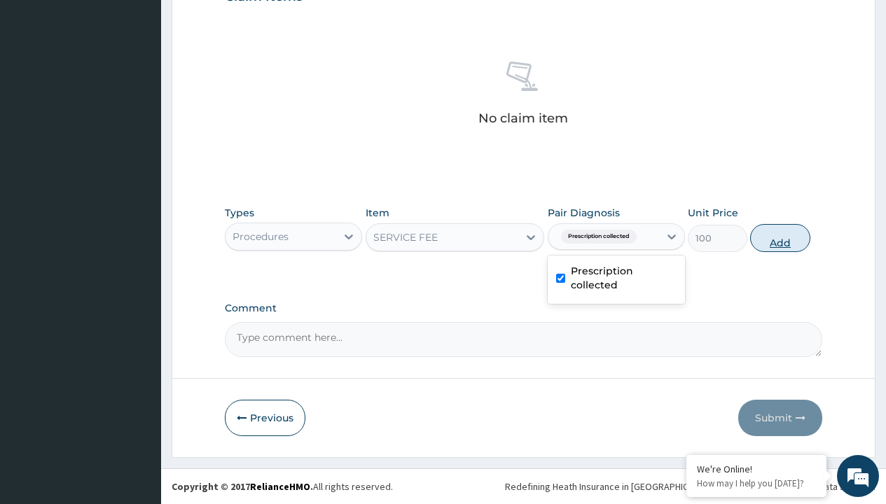
click at [780, 237] on button "Add" at bounding box center [780, 238] width 60 height 28
type input "0"
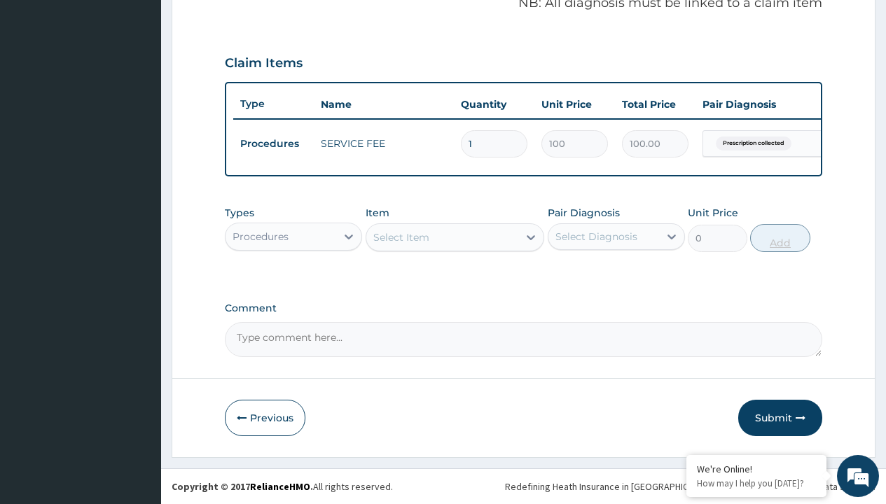
scroll to position [450, 0]
click at [260, 236] on div "Procedures" at bounding box center [260, 237] width 56 height 14
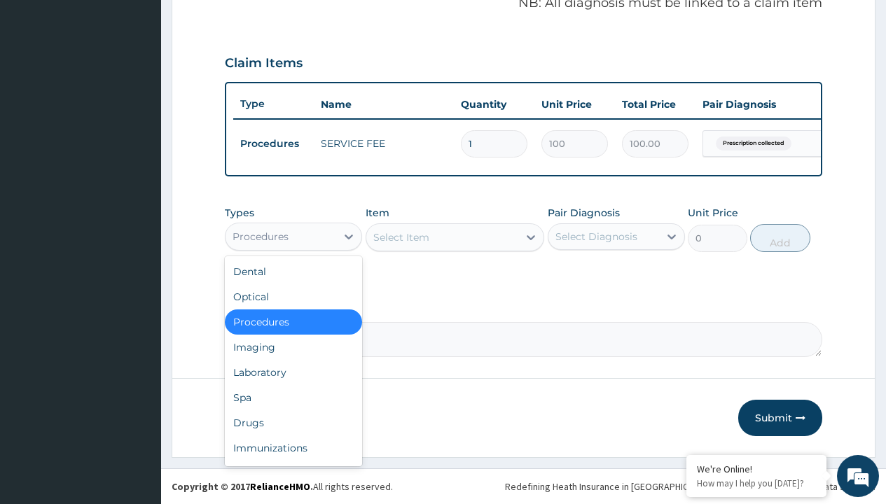
type input "drugs"
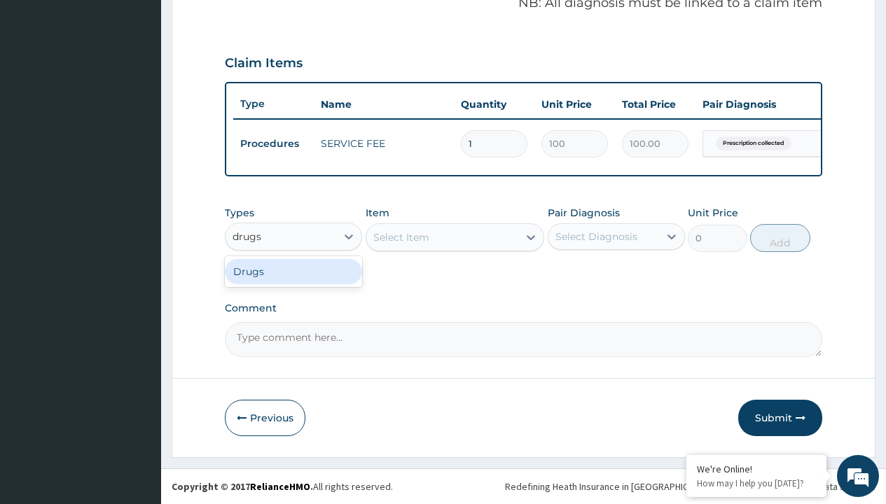
scroll to position [0, 0]
click at [293, 271] on div "Drugs" at bounding box center [293, 271] width 137 height 25
click at [400, 237] on div "Select Item" at bounding box center [454, 237] width 179 height 28
type input "artemether + lumefantrine 80/480 lonart ds/pack"
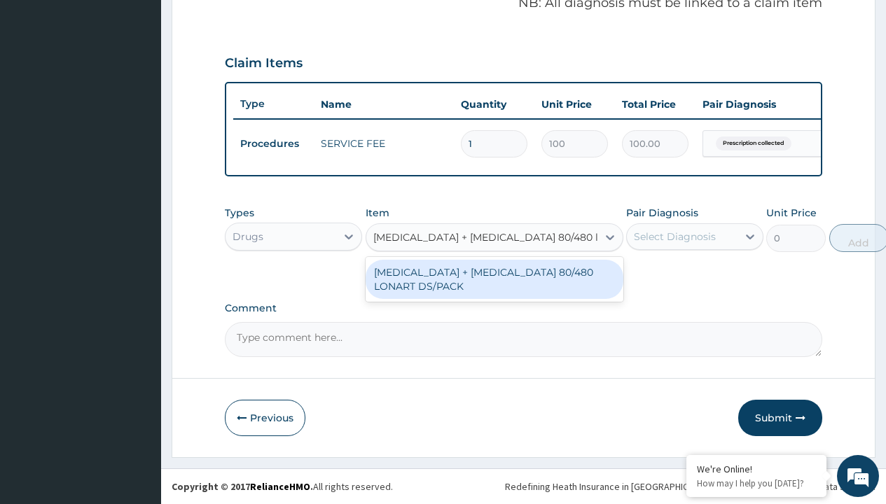
click at [494, 279] on div "ARTEMETHER + LUMEFANTRINE 80/480 LONART DS/PACK" at bounding box center [494, 279] width 258 height 39
type input "665"
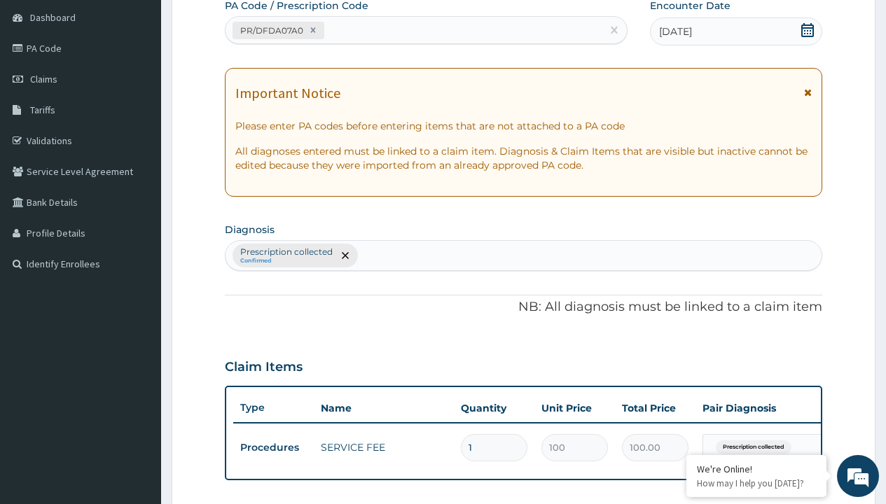
type input "prescription collected"
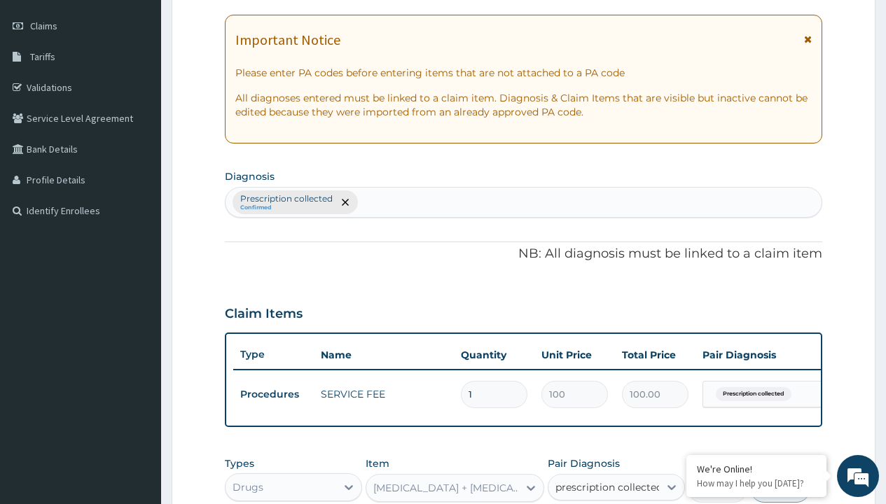
checkbox input "true"
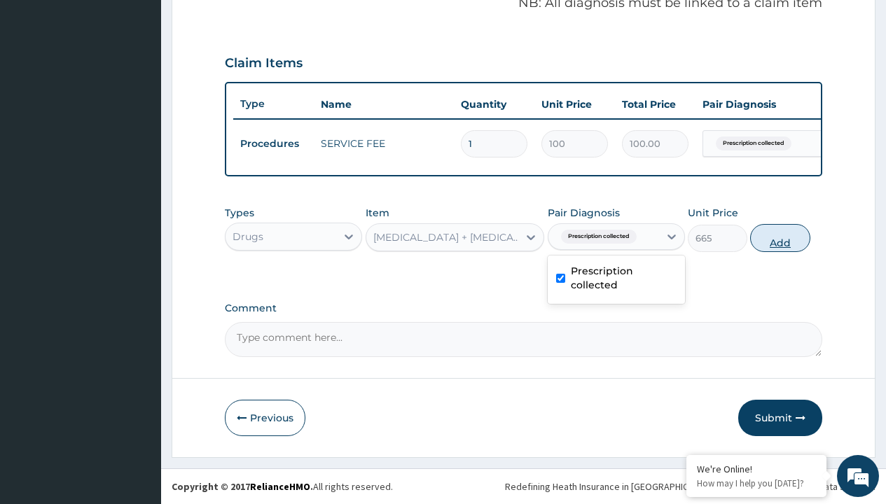
click at [780, 237] on button "Add" at bounding box center [780, 238] width 60 height 28
type input "0"
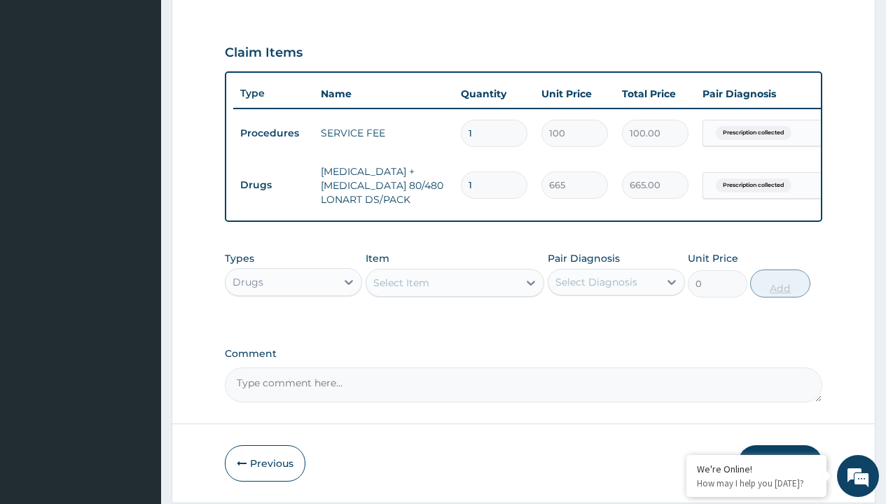
type input "6"
type input "3990.00"
type input "6"
click at [273, 185] on td "Drugs" at bounding box center [273, 185] width 81 height 26
type input "drugs"
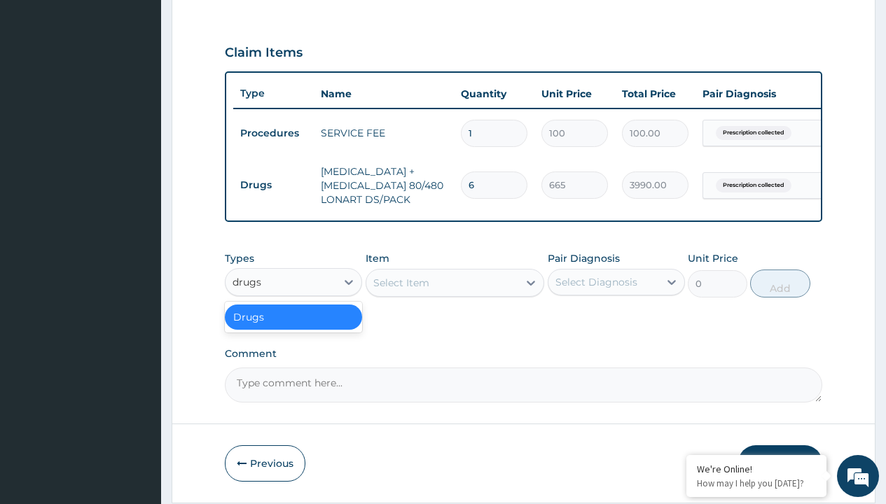
scroll to position [0, 0]
click at [293, 327] on div "Drugs" at bounding box center [293, 317] width 137 height 25
click at [400, 290] on div "Select Item" at bounding box center [401, 283] width 56 height 14
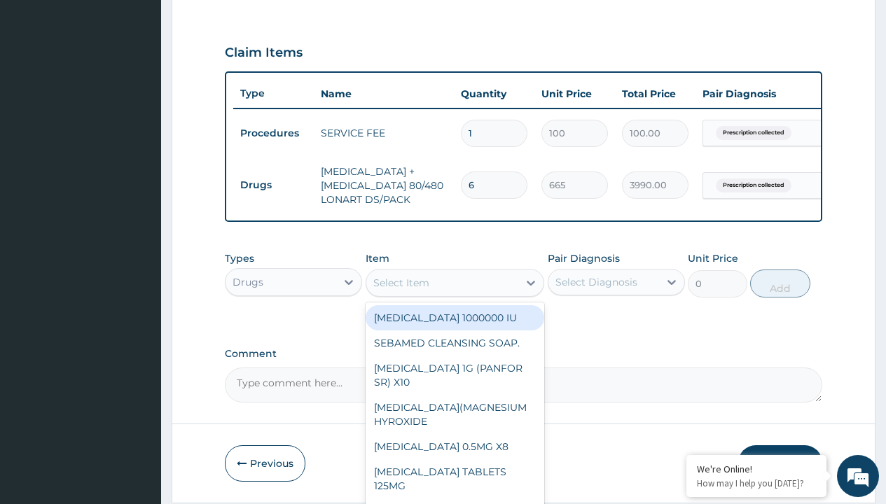
type input "loperamide caps 2mg/sach"
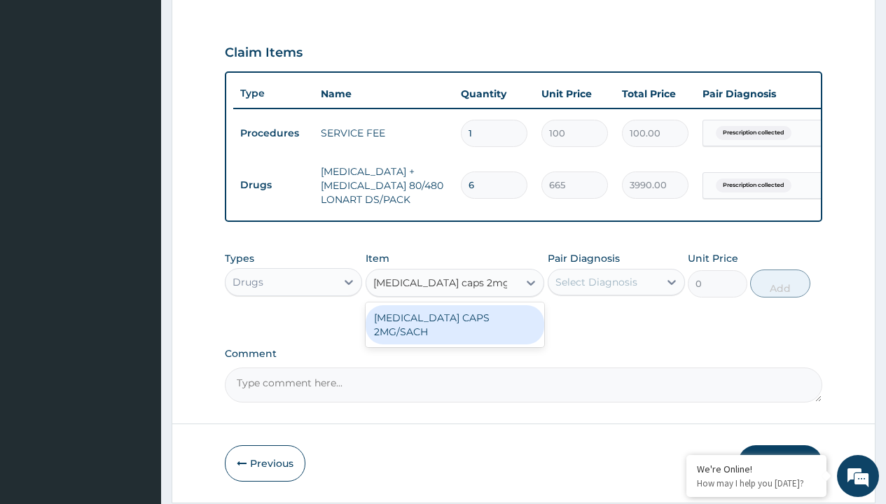
click at [454, 328] on div "LOPERAMIDE CAPS 2MG/SACH" at bounding box center [454, 324] width 179 height 39
type input "420"
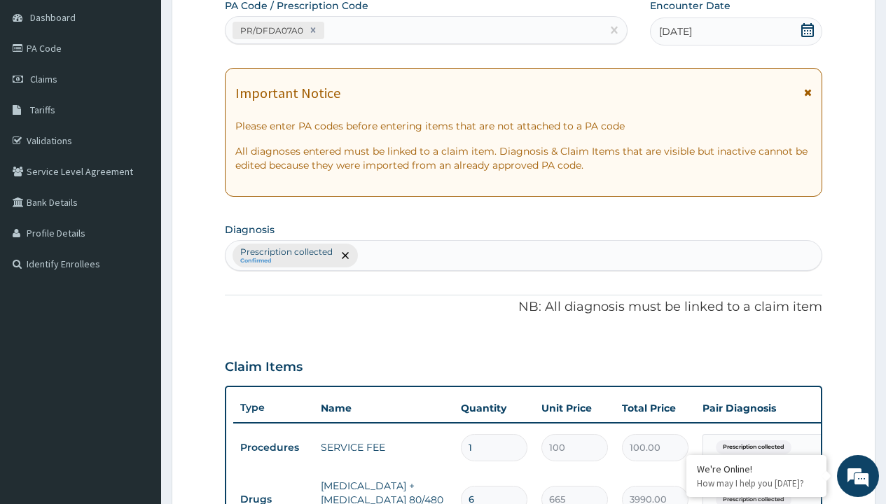
type input "prescription collected"
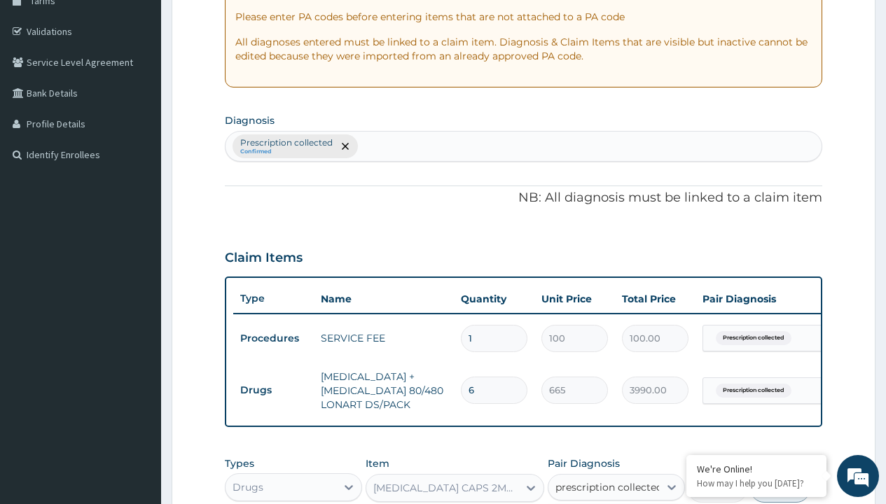
checkbox input "true"
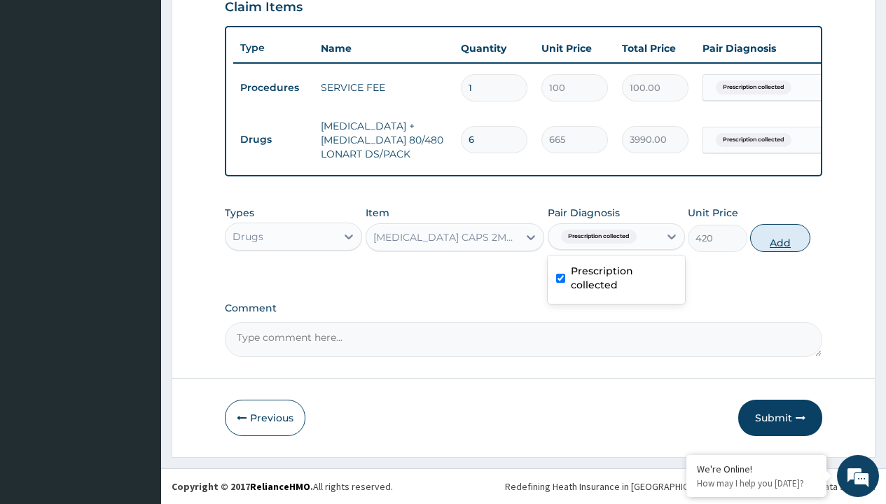
click at [780, 237] on button "Add" at bounding box center [780, 238] width 60 height 28
type input "0"
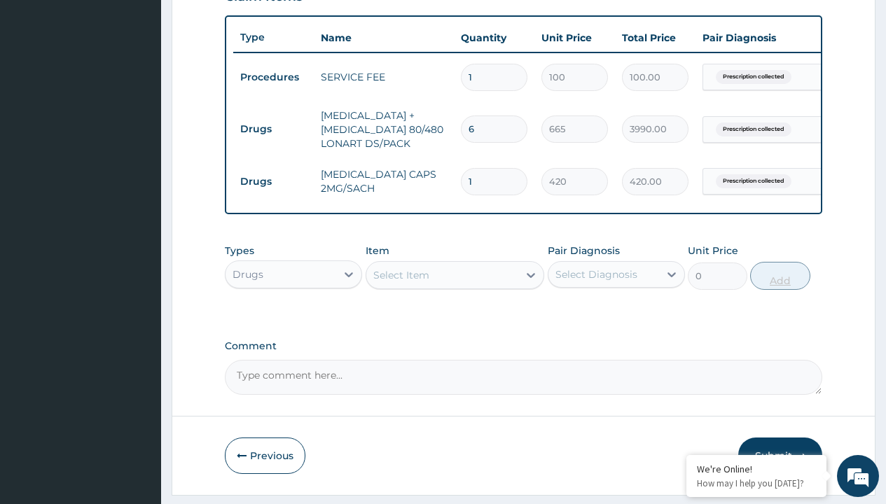
type input "10"
type input "4200.00"
type input "10"
click at [273, 129] on td "Drugs" at bounding box center [273, 129] width 81 height 26
type input "drugs"
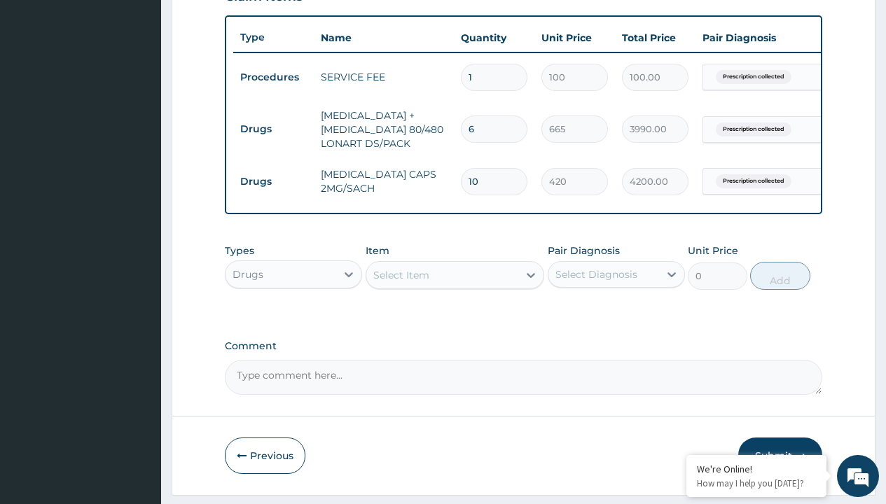
scroll to position [0, 0]
click at [293, 319] on div "Drugs" at bounding box center [293, 309] width 137 height 25
click at [400, 282] on div "Select Item" at bounding box center [401, 275] width 56 height 14
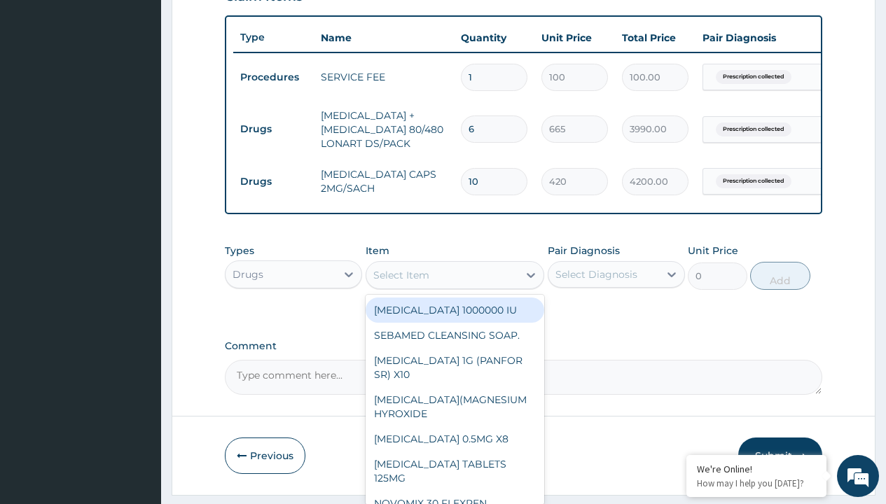
type input "paracetamol 1g tab x 10/sach"
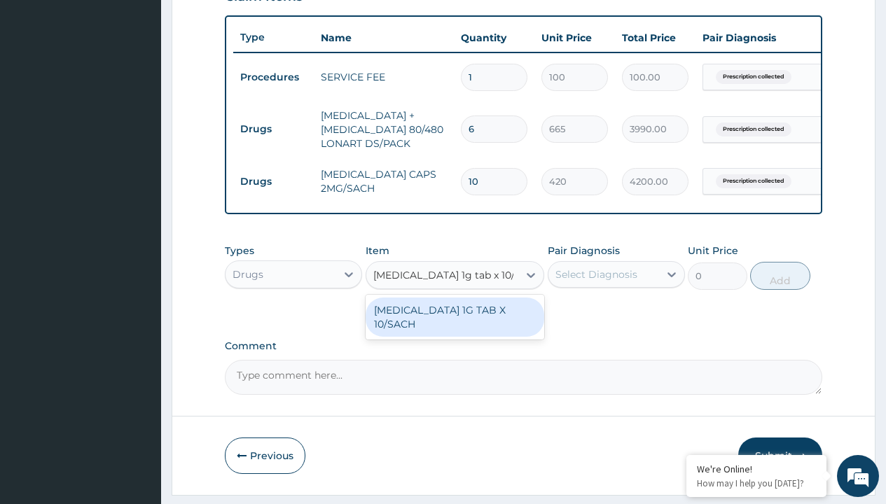
click at [454, 327] on div "PARACETAMOL 1G TAB X 10/SACH" at bounding box center [454, 317] width 179 height 39
type input "164"
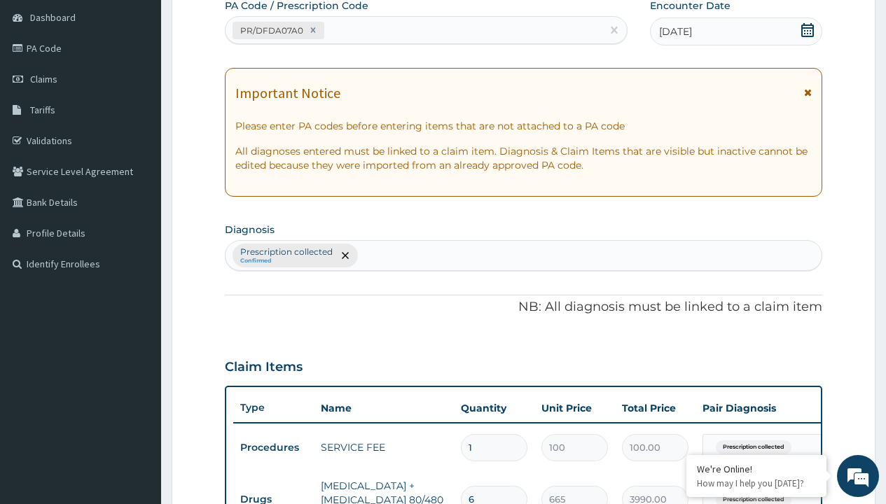
type input "prescription collected"
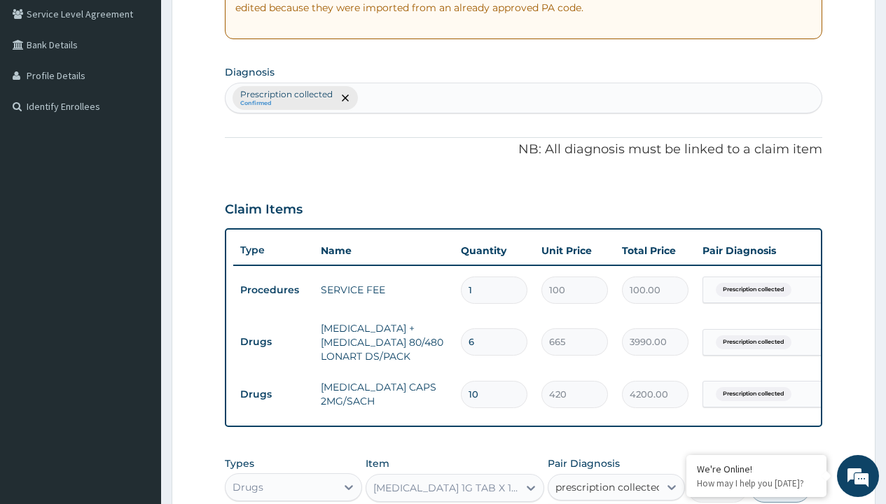
checkbox input "true"
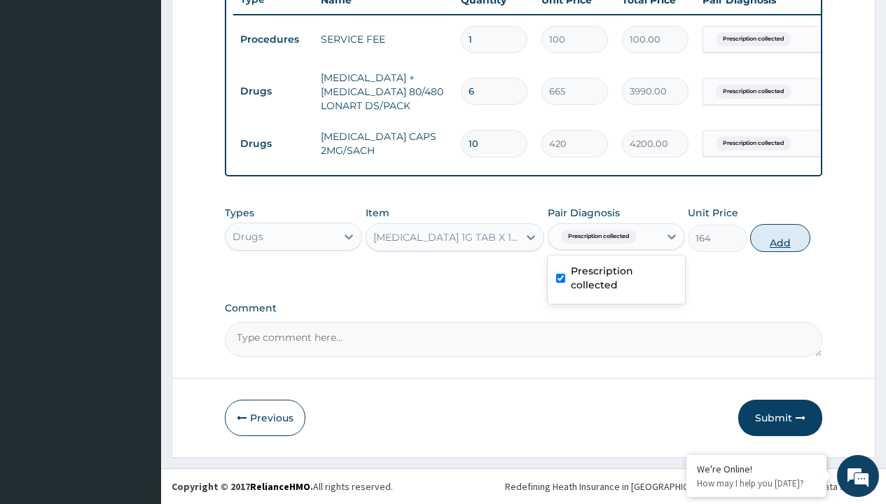
click at [780, 237] on button "Add" at bounding box center [780, 238] width 60 height 28
type input "0"
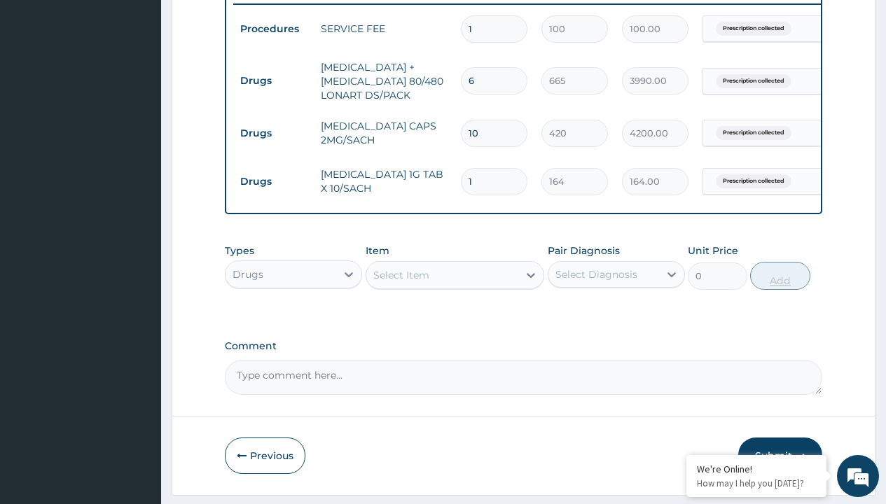
type input "4"
type input "656.00"
type input "4"
click at [273, 81] on td "Drugs" at bounding box center [273, 81] width 81 height 26
type input "drugs"
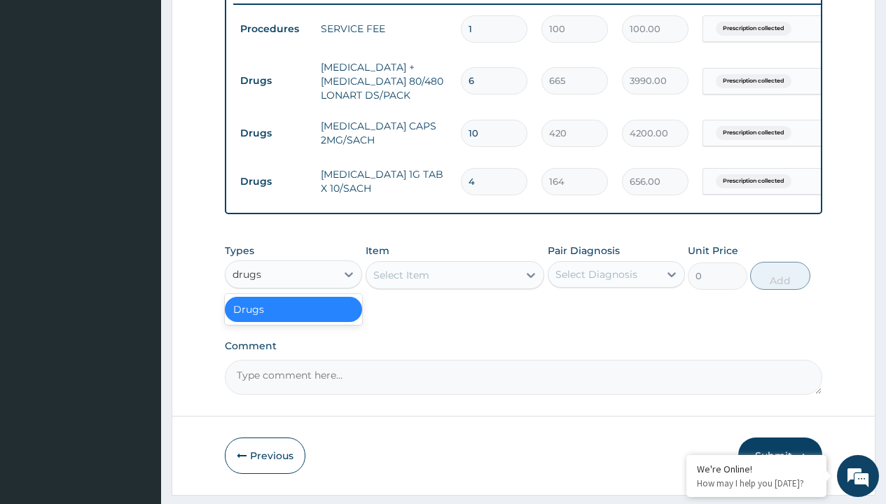
scroll to position [0, 0]
click at [293, 319] on div "Drugs" at bounding box center [293, 309] width 137 height 25
click at [400, 282] on div "Select Item" at bounding box center [401, 275] width 56 height 14
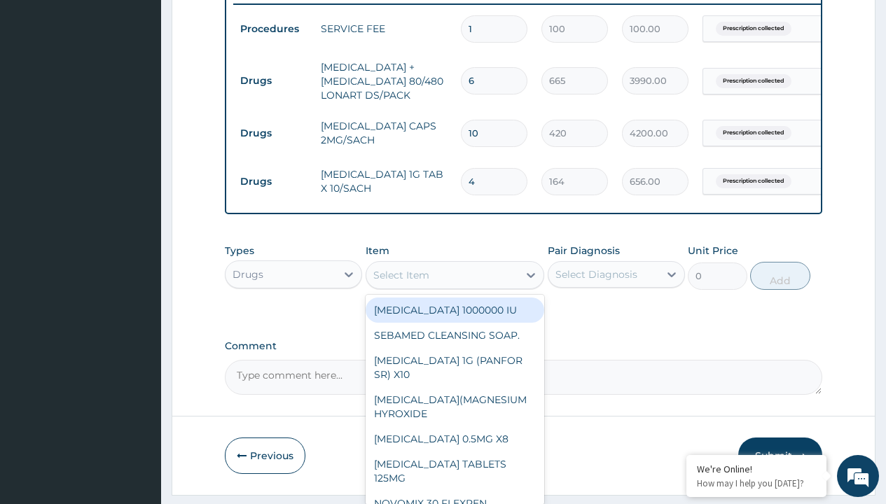
type input "neurogesic 35g gel"
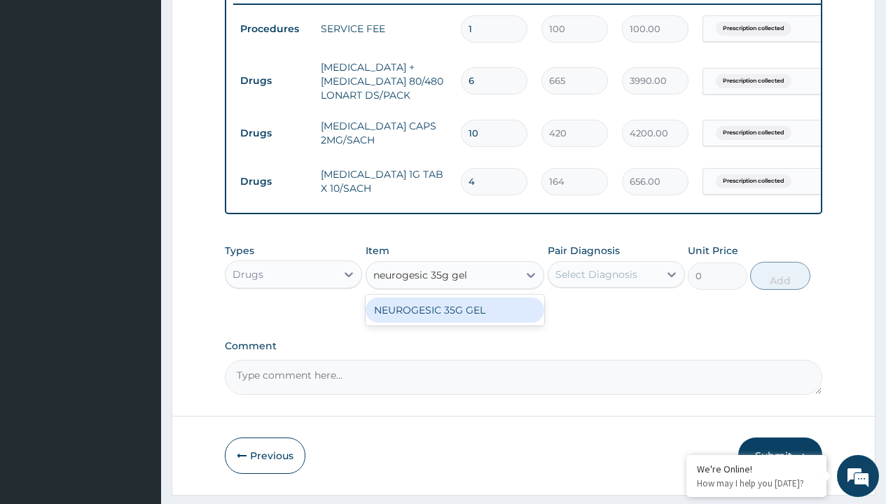
click at [454, 320] on div "NEUROGESIC 35G GEL" at bounding box center [454, 310] width 179 height 25
type input "3610"
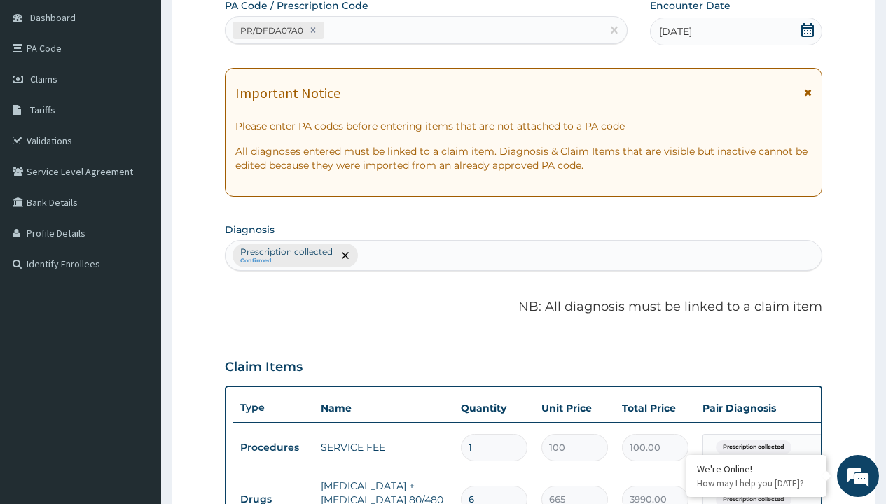
type input "prescription collected"
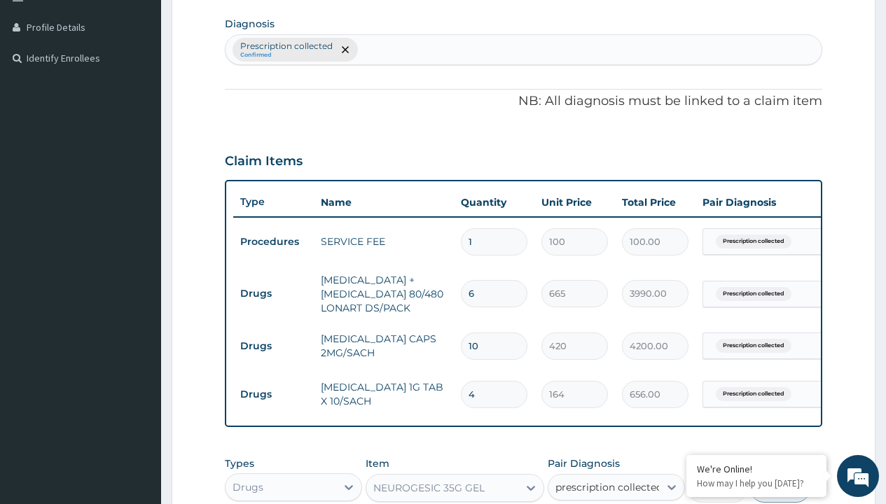
checkbox input "true"
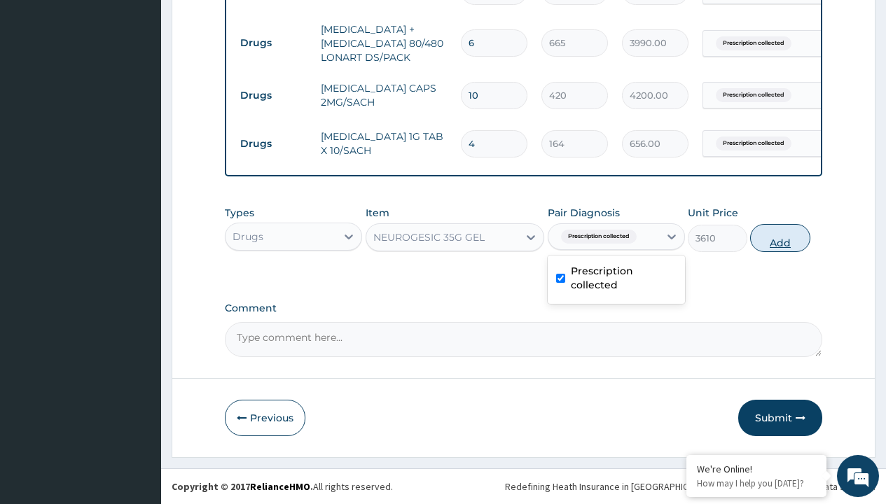
click at [780, 237] on button "Add" at bounding box center [780, 238] width 60 height 28
type input "0"
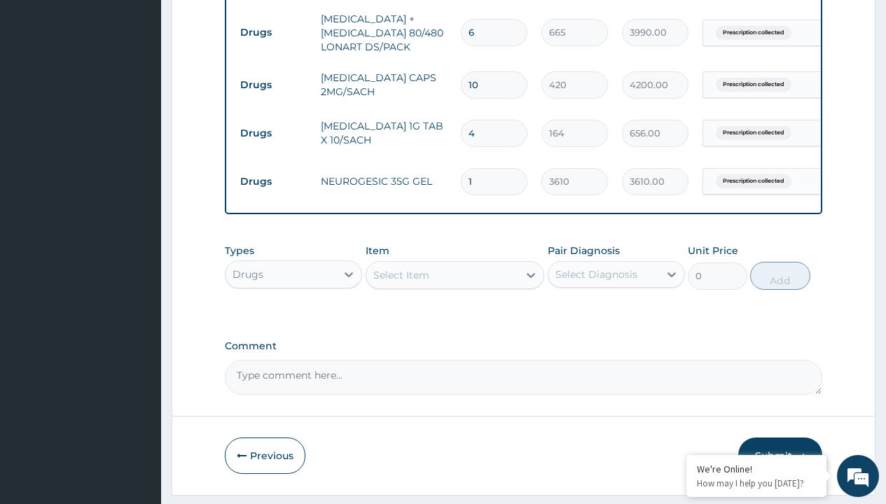
click at [273, 32] on td "Drugs" at bounding box center [273, 33] width 81 height 26
type input "drugs"
click at [293, 319] on div "Drugs" at bounding box center [293, 309] width 137 height 25
click at [400, 282] on div "Select Item" at bounding box center [401, 275] width 56 height 14
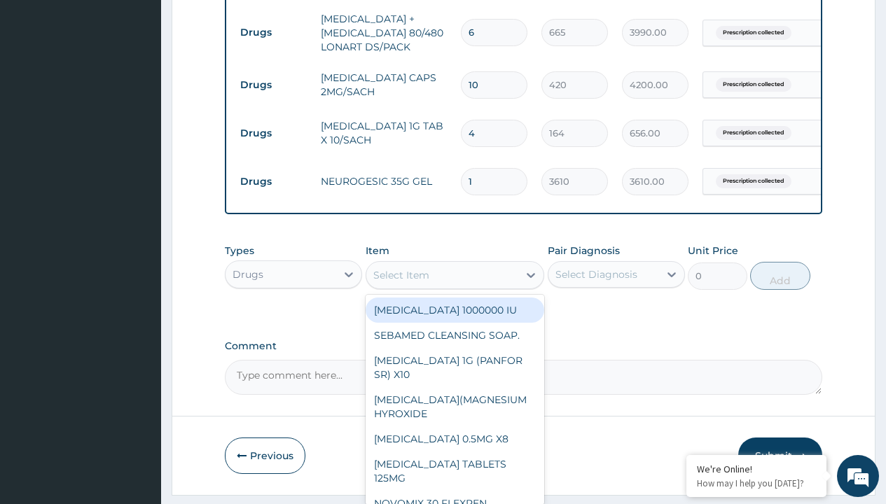
type input "zinc 20mg by 10"
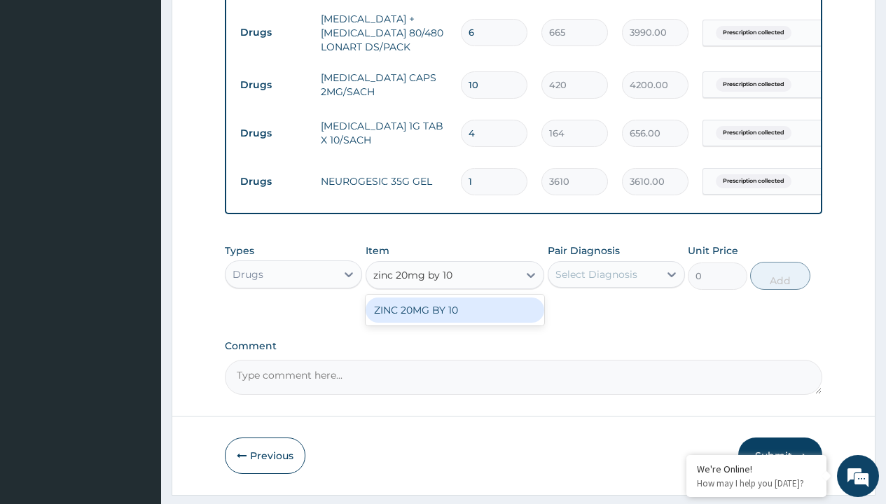
click at [454, 320] on div "ZINC 20MG BY 10" at bounding box center [454, 310] width 179 height 25
type input "15"
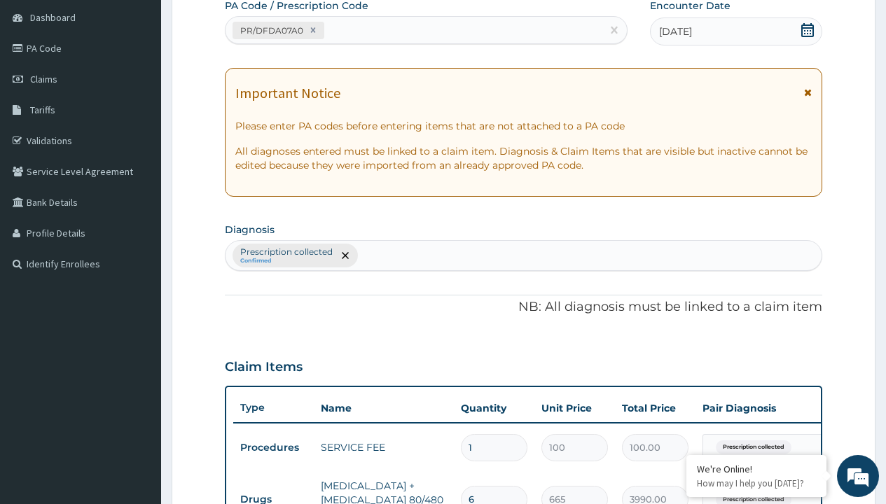
type input "prescription collected"
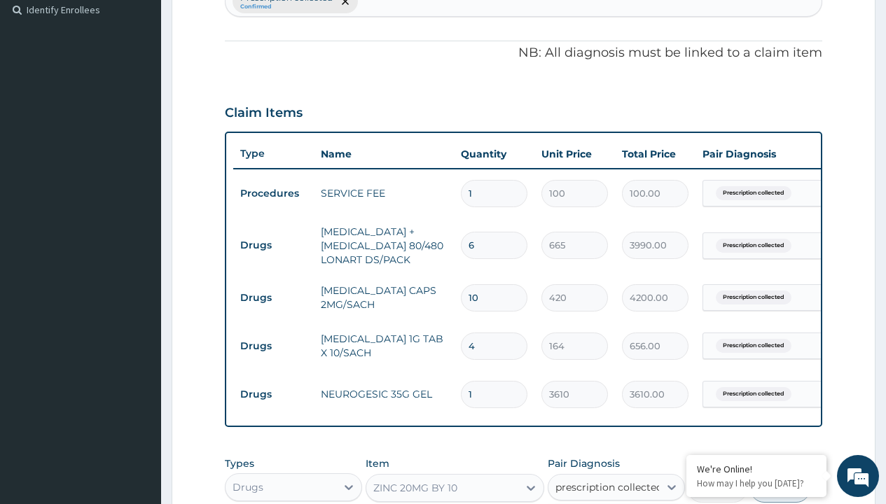
checkbox input "true"
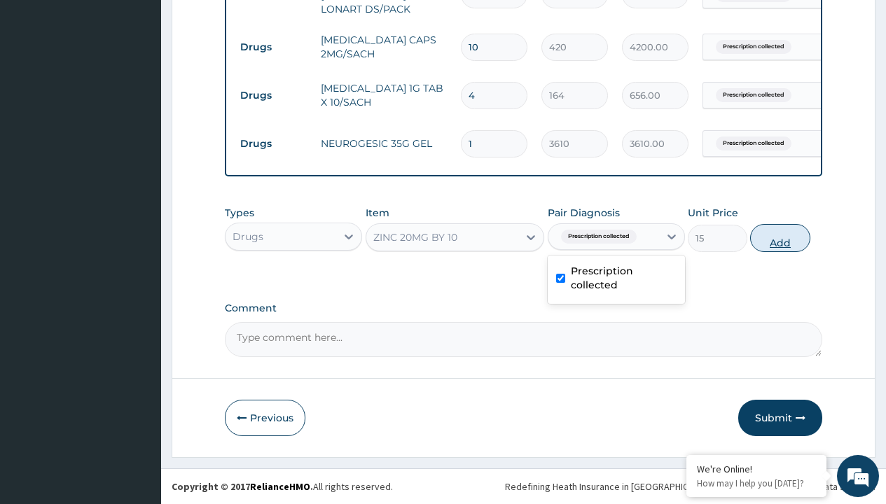
click at [780, 237] on button "Add" at bounding box center [780, 238] width 60 height 28
type input "0"
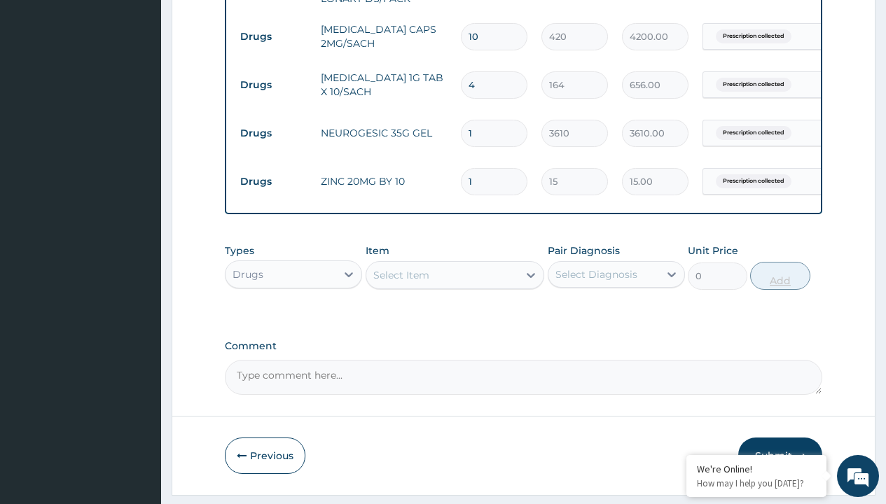
type input "10"
type input "150.00"
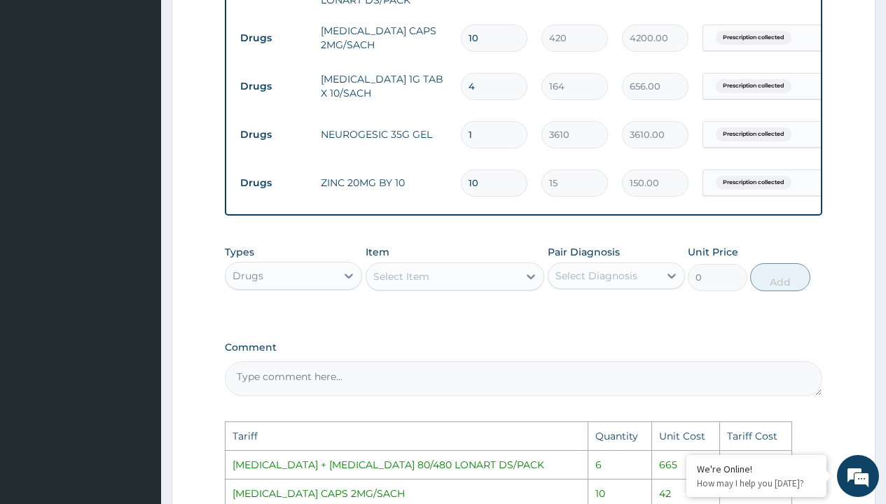
scroll to position [630, 0]
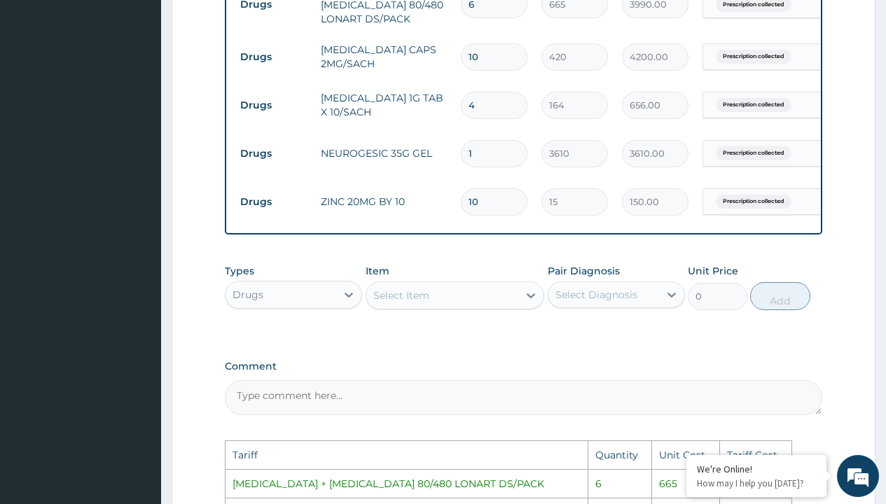
type input "10"
click at [507, 66] on input "10" at bounding box center [494, 56] width 67 height 27
type input "1"
type input "420.00"
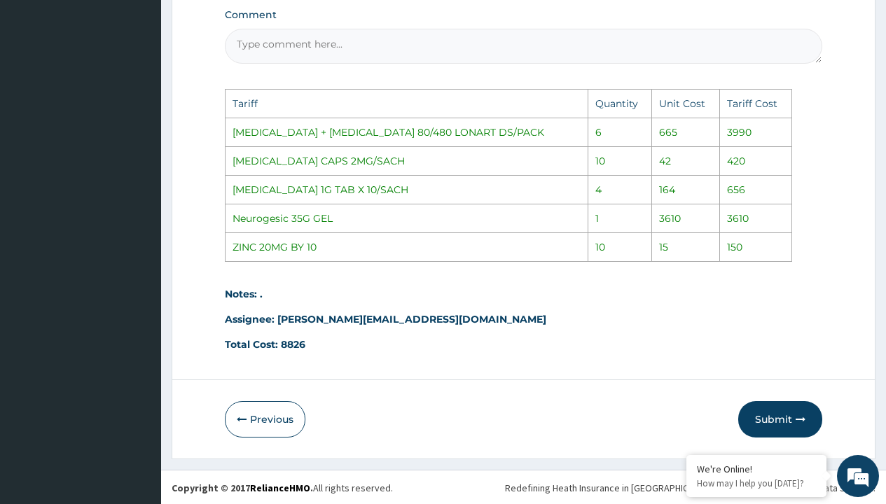
scroll to position [994, 0]
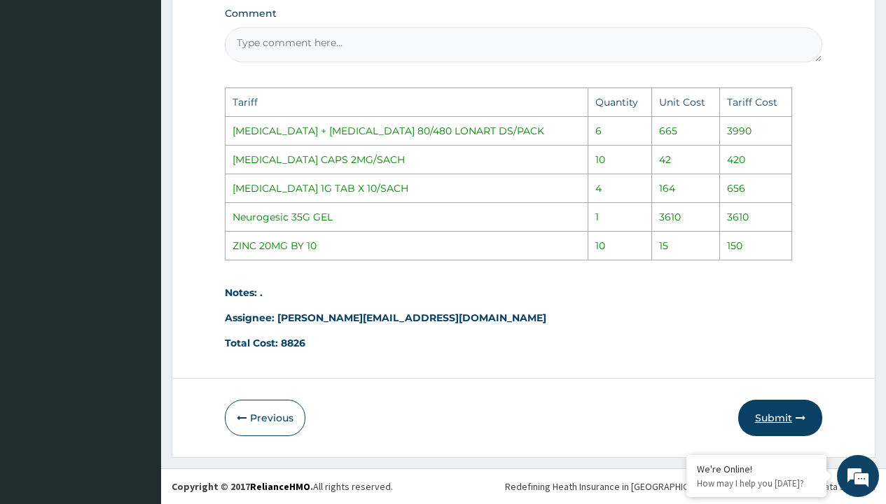
type input "1"
click at [783, 407] on button "Submit" at bounding box center [780, 418] width 84 height 36
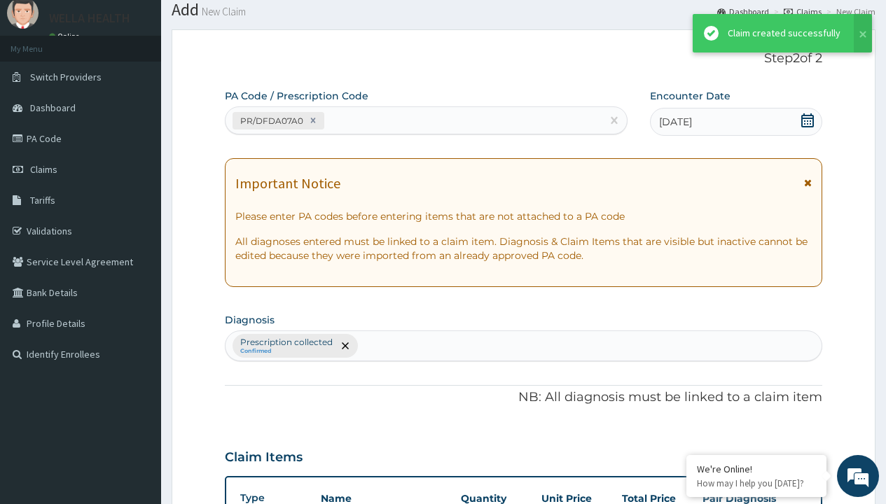
scroll to position [699, 0]
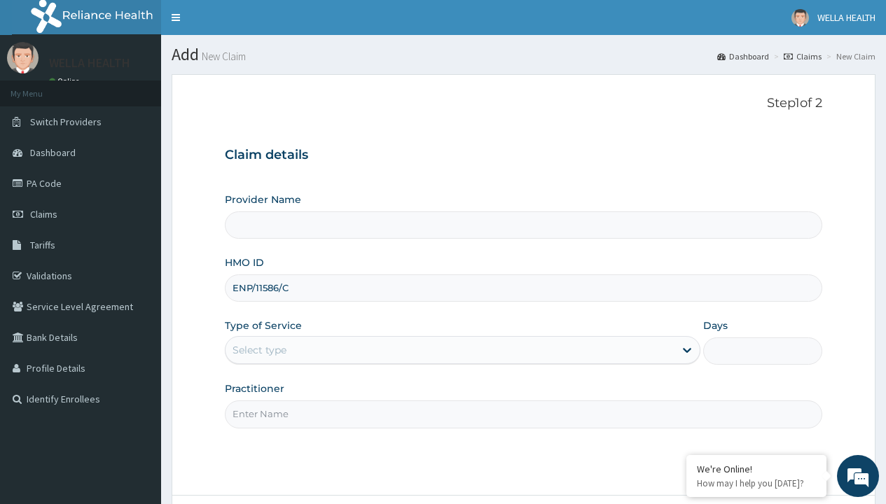
type input "ENP/11586/C"
type input "WellaHealth"
type input "WellaHealth(TELEMEDICINE)"
type input "WellaHealth"
click at [259, 350] on div "Select type" at bounding box center [259, 350] width 54 height 14
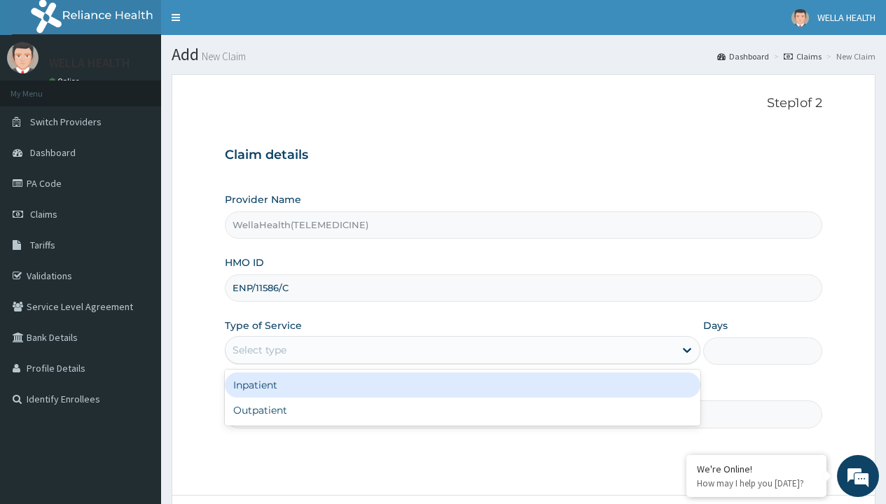
click at [462, 410] on div "Outpatient" at bounding box center [462, 410] width 475 height 25
type input "1"
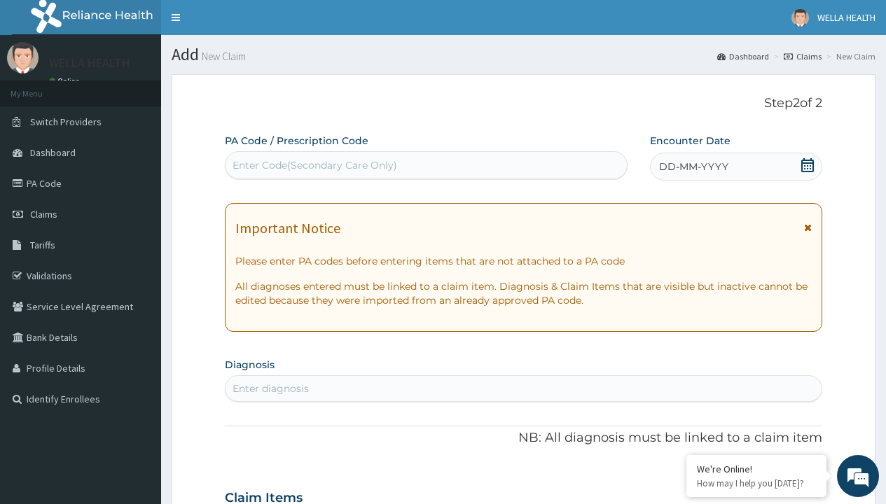
scroll to position [117, 0]
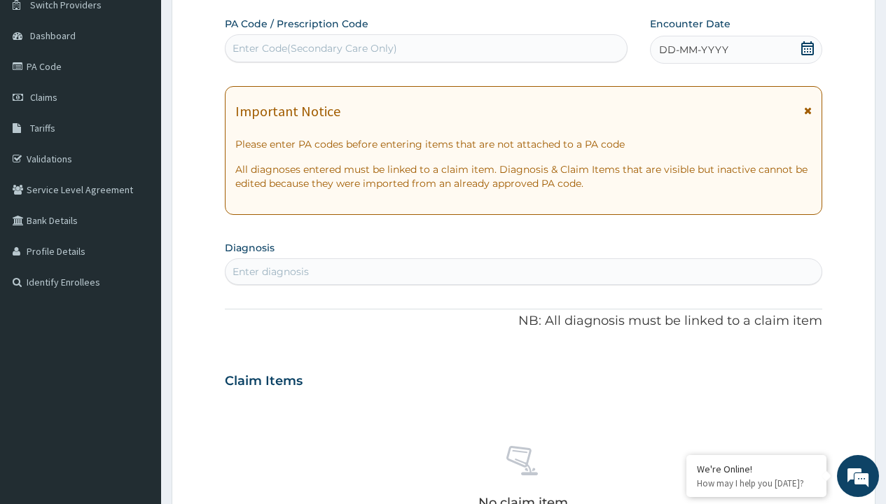
click at [692, 50] on span "DD-MM-YYYY" at bounding box center [693, 50] width 69 height 14
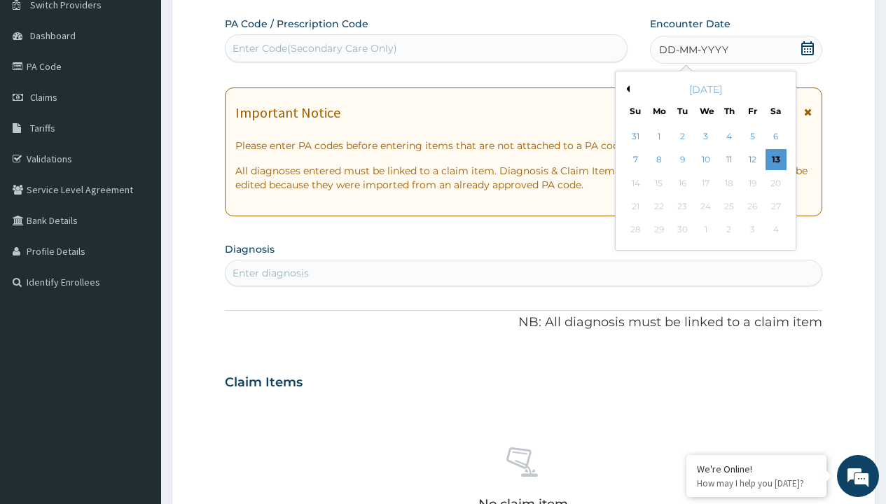
click at [625, 89] on button "Previous Month" at bounding box center [625, 88] width 7 height 7
click at [775, 137] on div "2" at bounding box center [775, 136] width 21 height 21
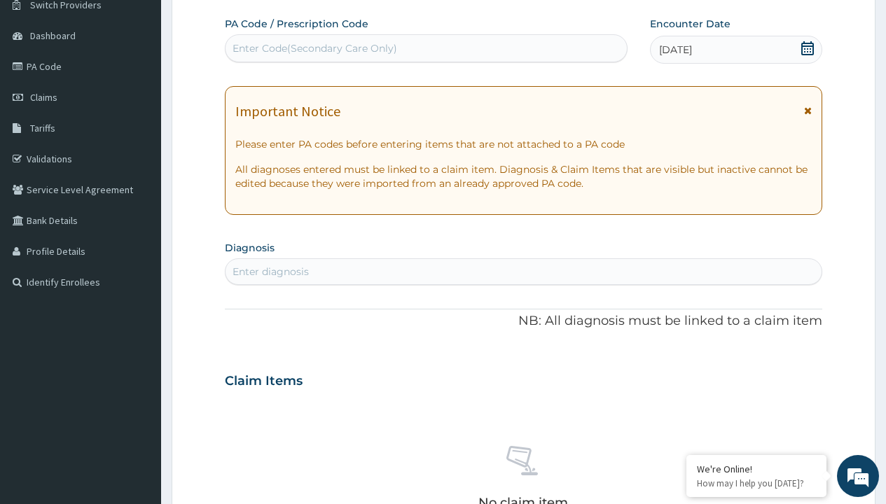
click at [314, 48] on div "Enter Code(Secondary Care Only)" at bounding box center [314, 48] width 165 height 14
type input "PR/EF2C5578"
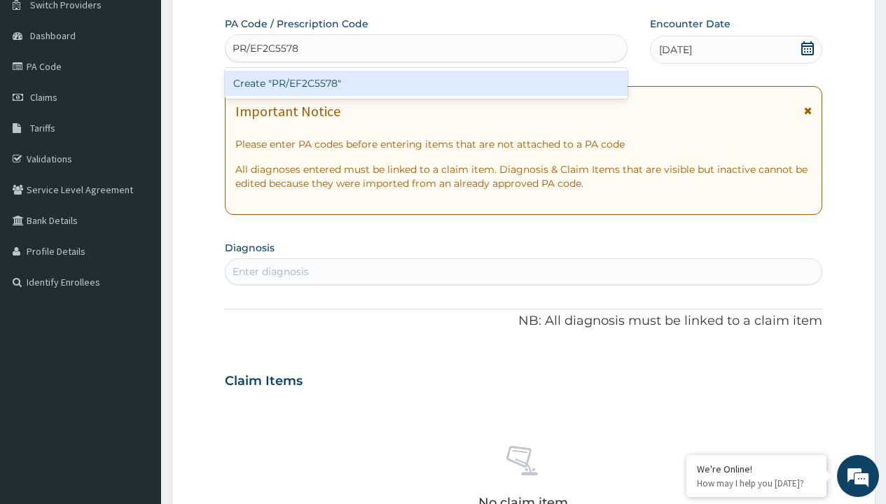
click at [426, 83] on div "Create "PR/EF2C5578"" at bounding box center [426, 83] width 402 height 25
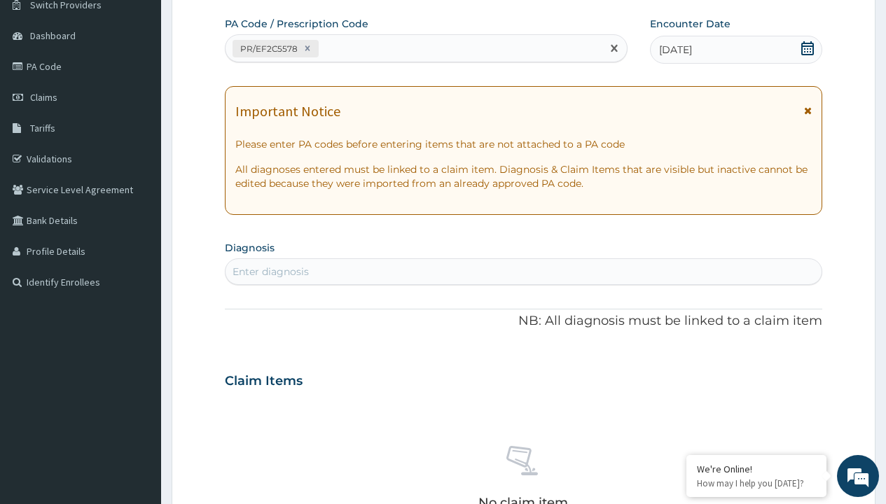
click at [270, 272] on div "Enter diagnosis" at bounding box center [270, 272] width 76 height 14
type input "prescription collected"
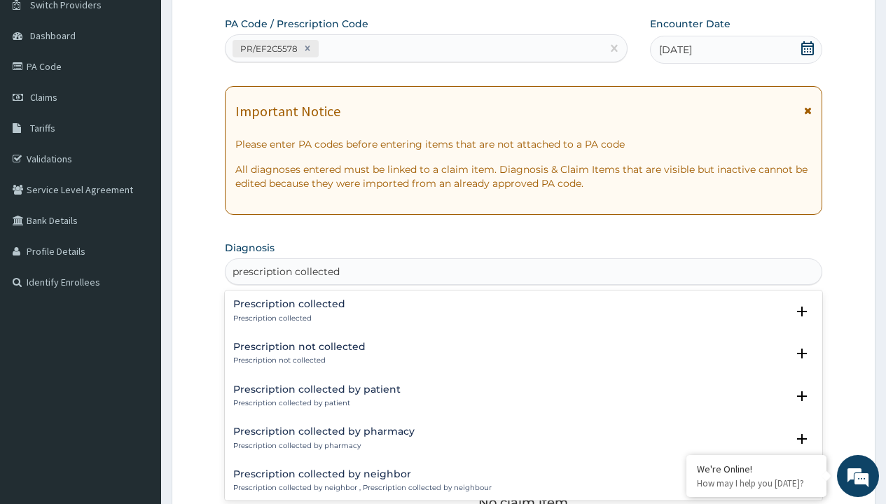
click at [287, 318] on p "Prescription collected" at bounding box center [289, 319] width 112 height 10
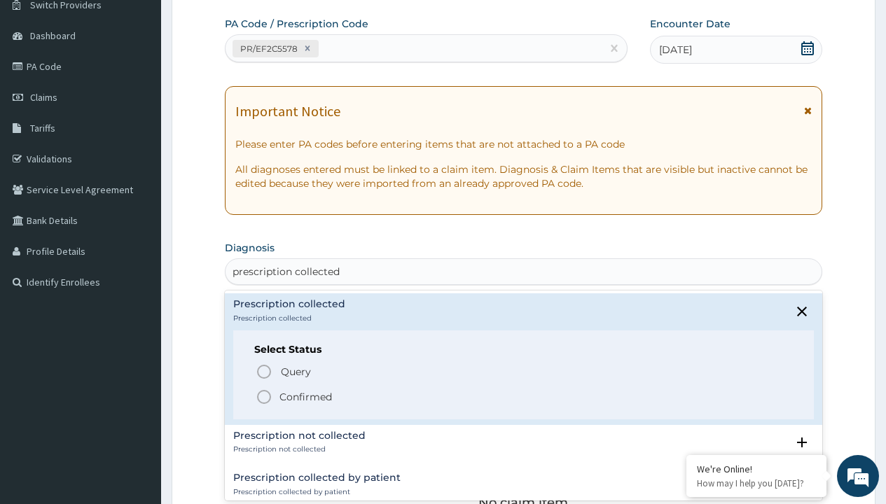
click at [305, 396] on p "Confirmed" at bounding box center [305, 397] width 53 height 14
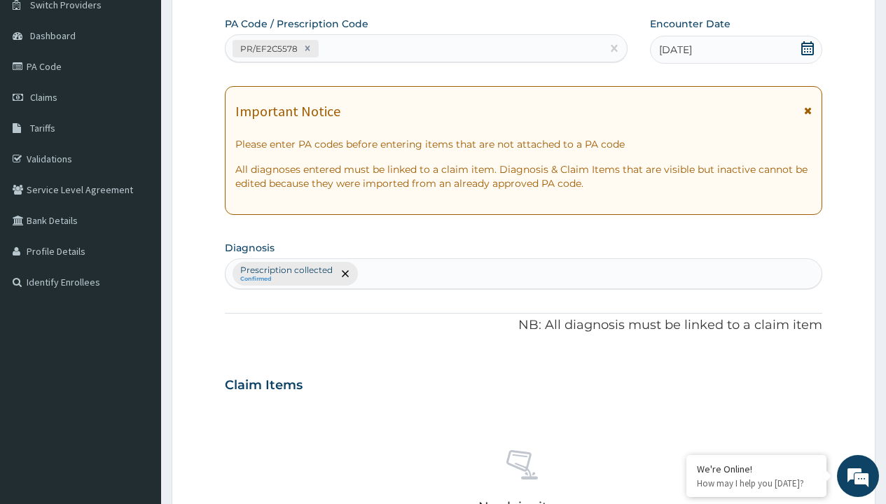
scroll to position [490, 0]
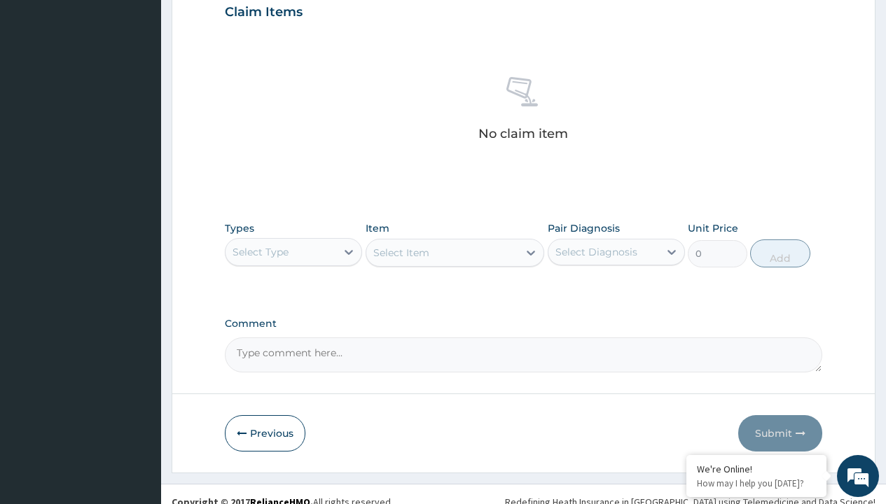
click at [260, 251] on div "Select Type" at bounding box center [260, 252] width 56 height 14
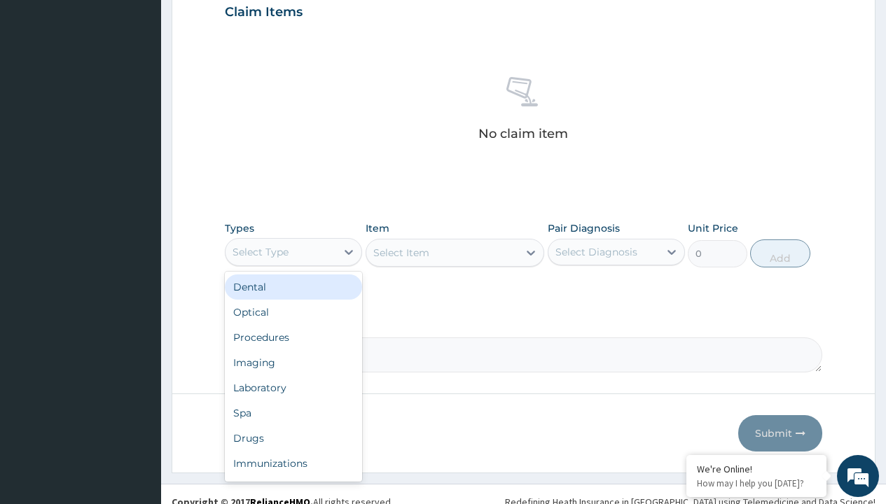
type input "procedures"
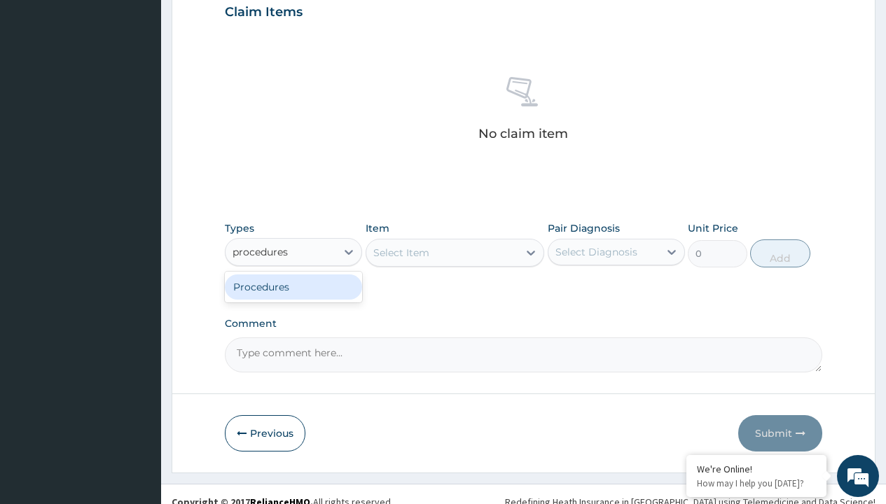
scroll to position [0, 0]
click at [293, 286] on div "Procedures" at bounding box center [293, 286] width 137 height 25
click at [400, 252] on div "Select Item" at bounding box center [401, 253] width 56 height 14
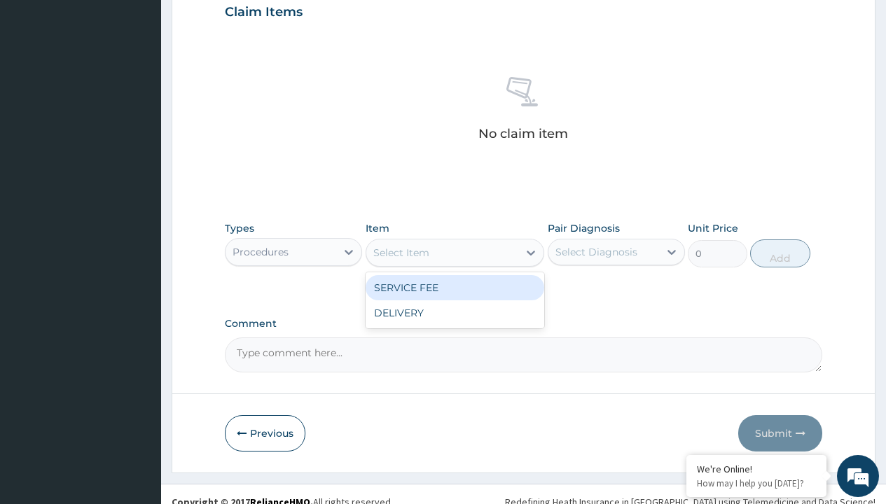
type input "service fee"
click at [454, 287] on div "SERVICE FEE" at bounding box center [454, 287] width 179 height 25
type input "100"
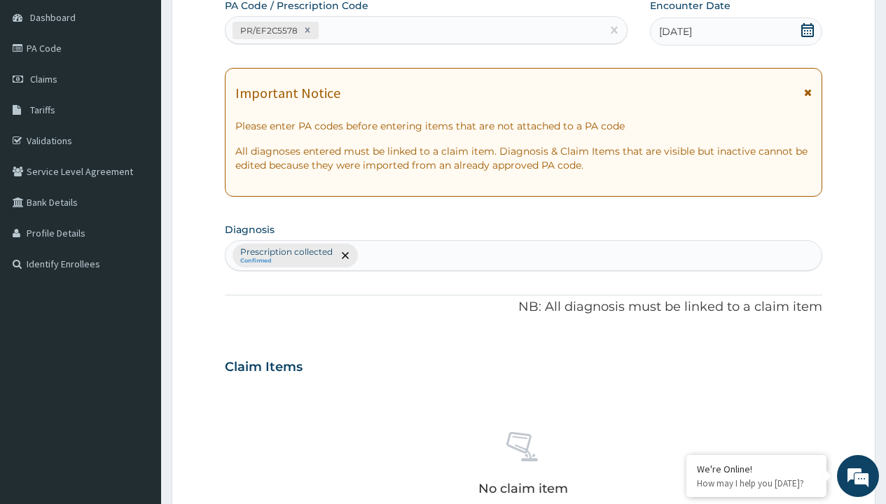
type input "prescription collected"
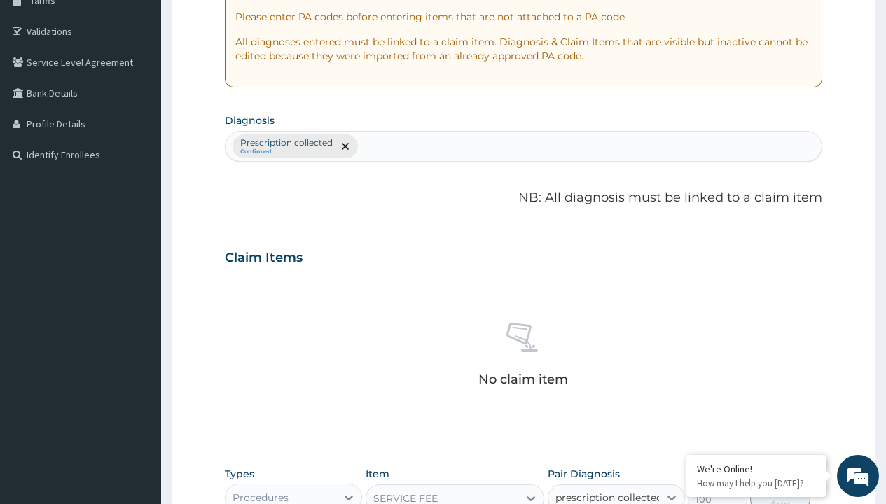
checkbox input "true"
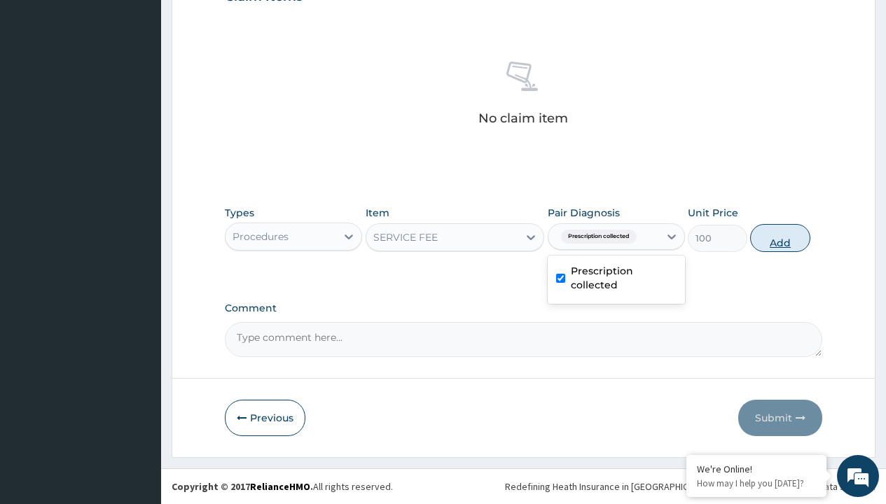
click at [780, 237] on button "Add" at bounding box center [780, 238] width 60 height 28
type input "0"
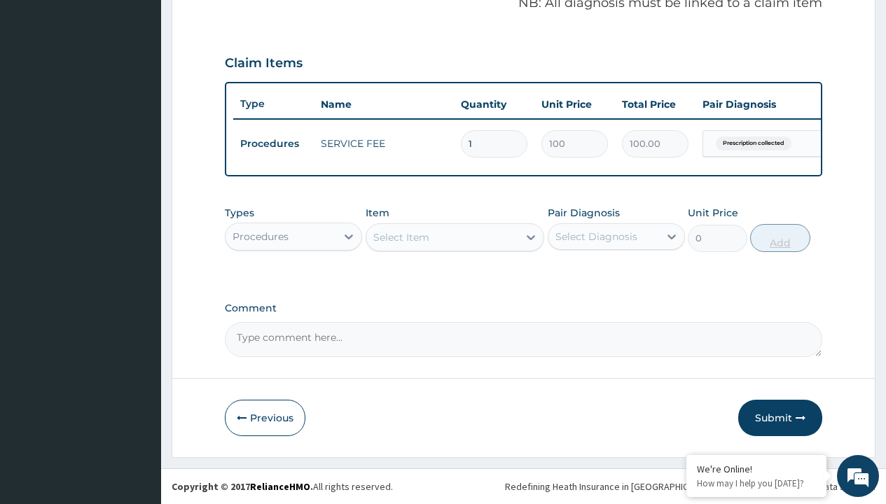
scroll to position [450, 0]
click at [260, 236] on div "Procedures" at bounding box center [260, 237] width 56 height 14
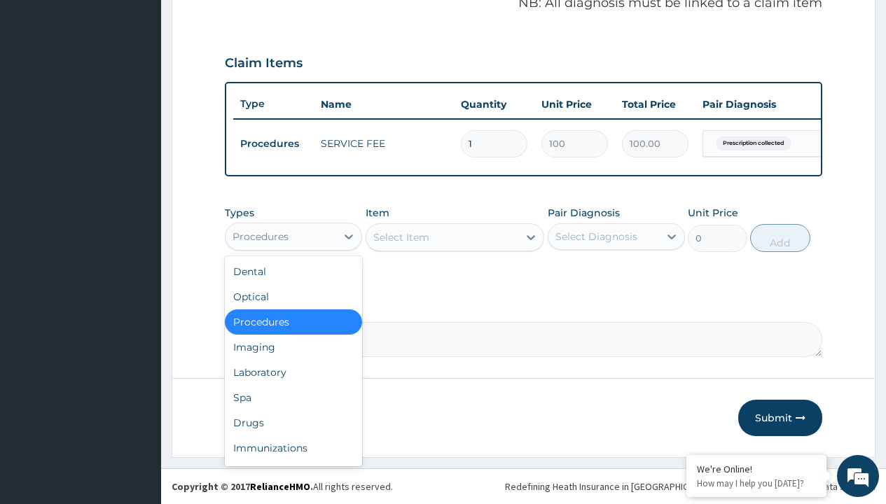
type input "drugs"
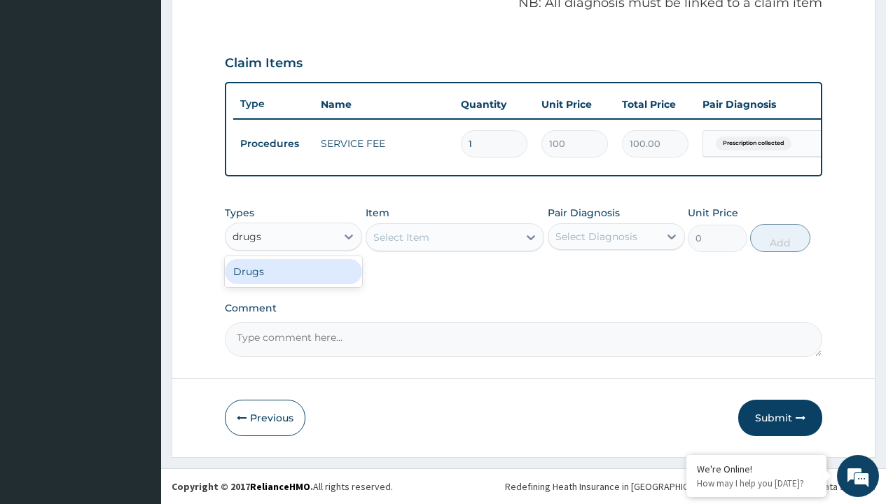
click at [293, 271] on div "Drugs" at bounding box center [293, 271] width 137 height 25
click at [400, 237] on div "Select Item" at bounding box center [401, 237] width 56 height 14
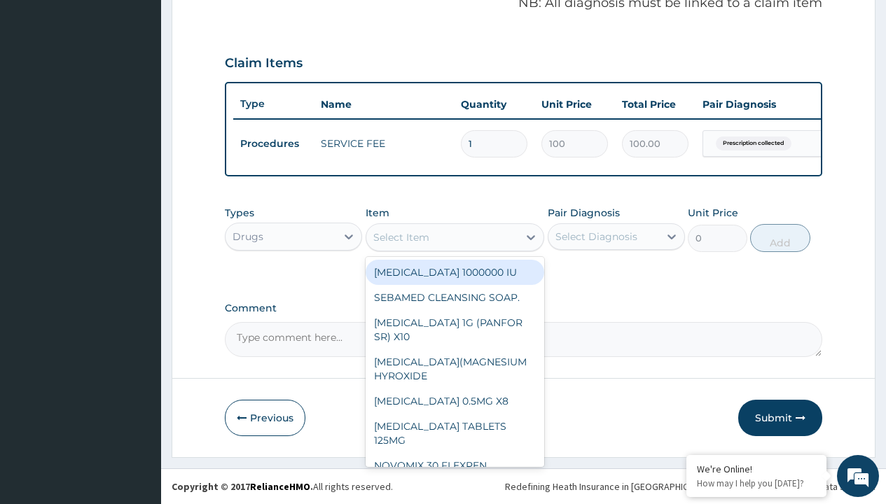
type input "arthermeter + lumefantrine tab (lokmal)"
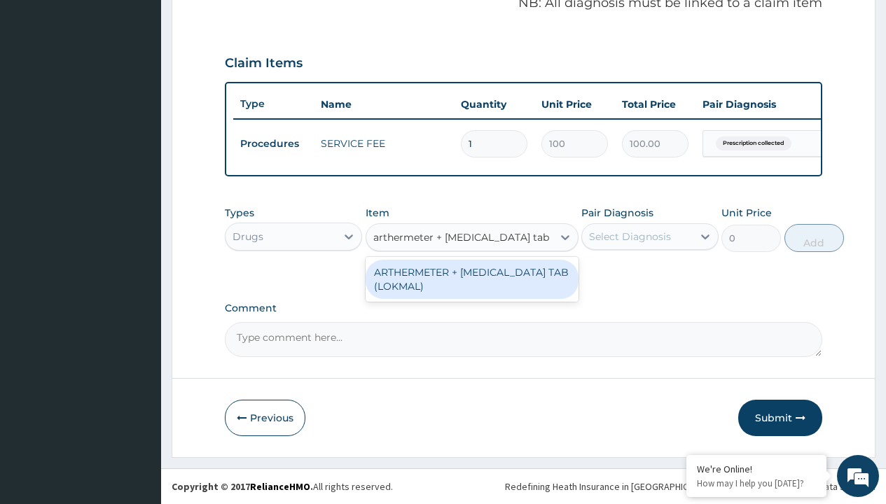
click at [471, 279] on div "ARTHERMETER + [MEDICAL_DATA] TAB (LOKMAL)" at bounding box center [471, 279] width 213 height 39
type input "300"
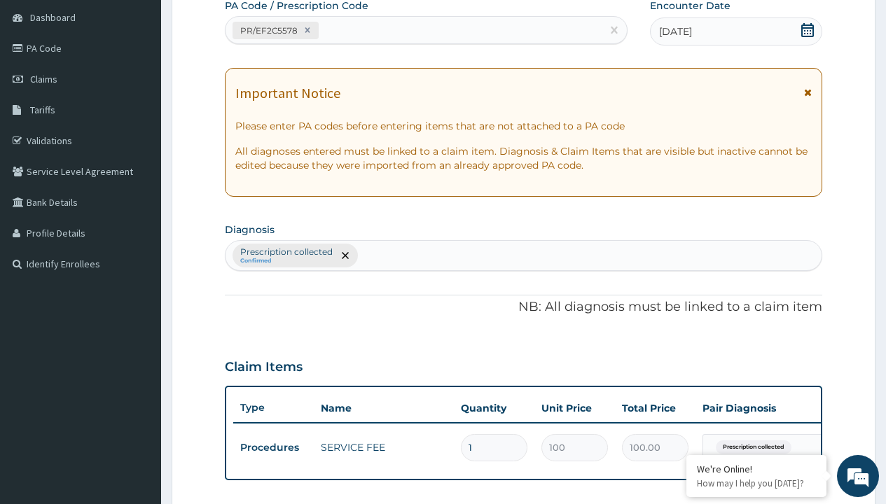
type input "prescription collected"
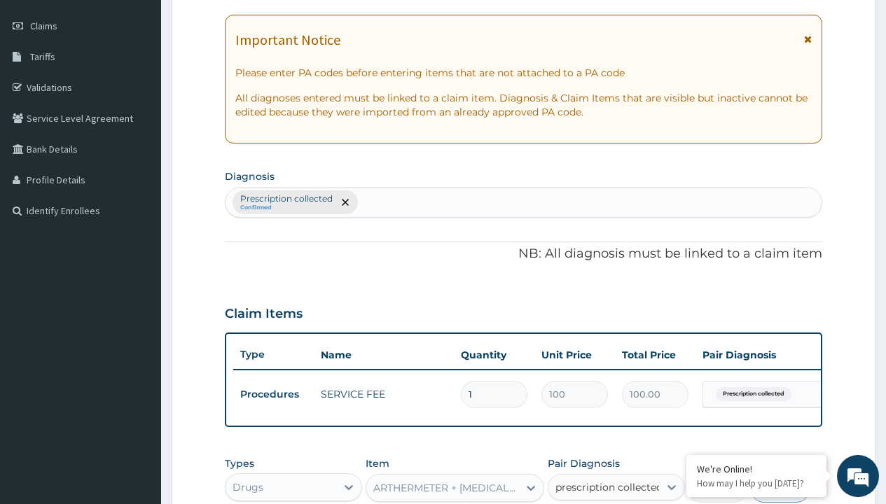
checkbox input "true"
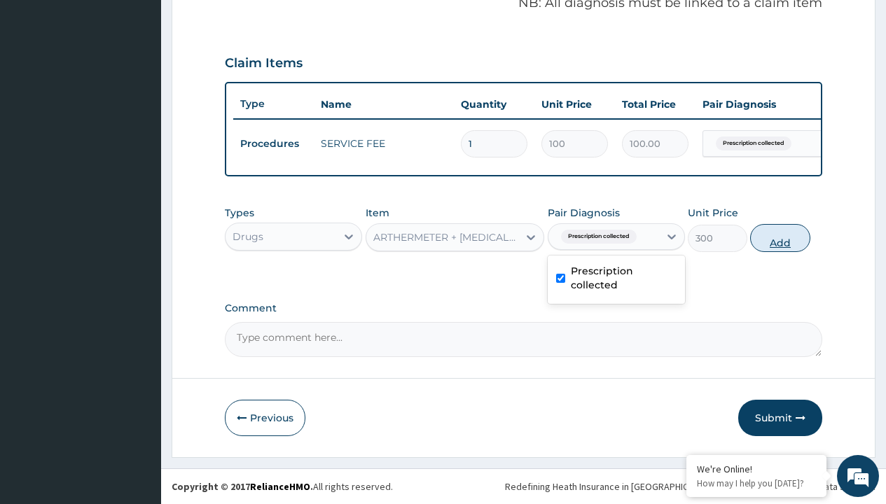
click at [780, 237] on button "Add" at bounding box center [780, 238] width 60 height 28
type input "0"
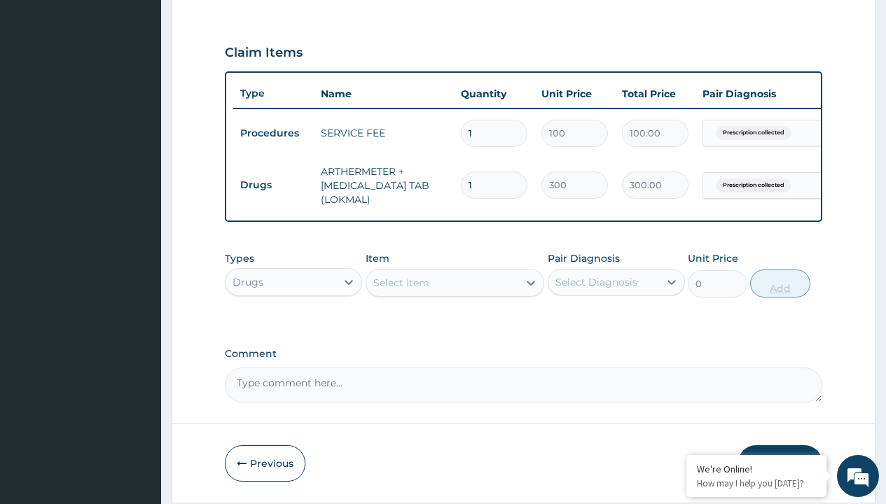
type input "6"
type input "1800.00"
type input "6"
click at [273, 185] on td "Drugs" at bounding box center [273, 185] width 81 height 26
type input "drugs"
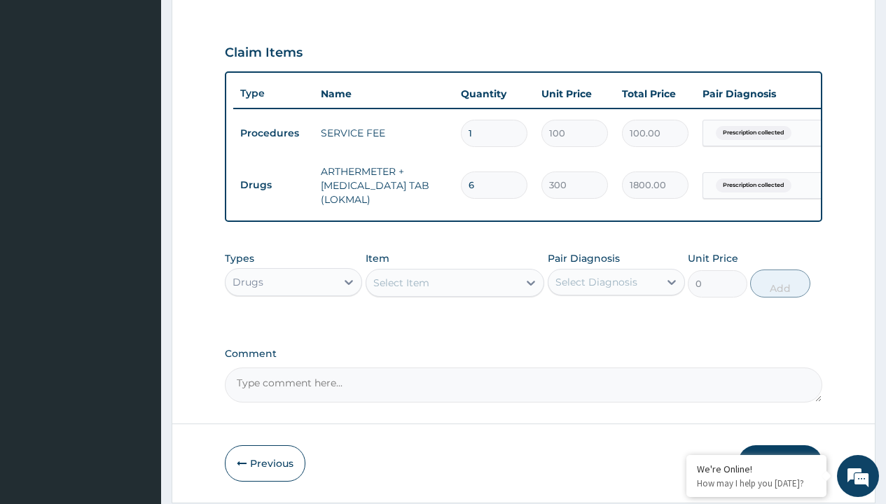
scroll to position [0, 0]
click at [293, 327] on div "Drugs" at bounding box center [293, 317] width 137 height 25
click at [400, 290] on div "Select Item" at bounding box center [401, 283] width 56 height 14
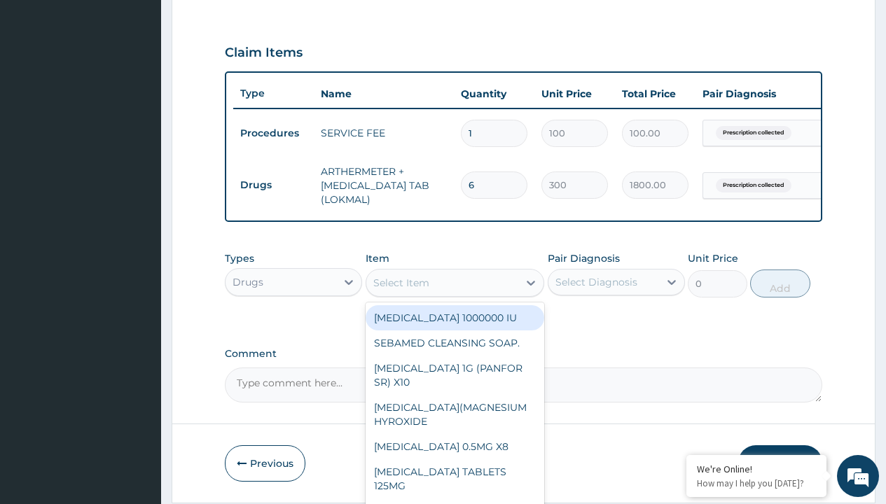
type input "[MEDICAL_DATA] caps 2mg/sach"
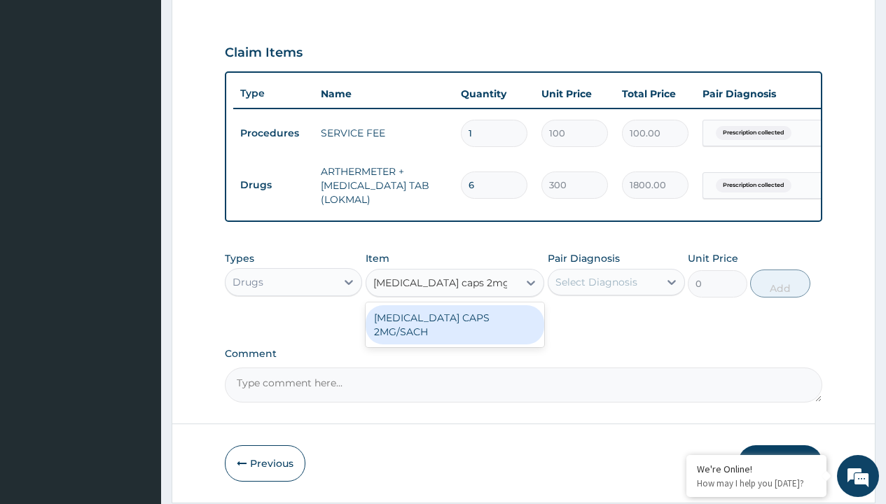
click at [454, 328] on div "[MEDICAL_DATA] CAPS 2MG/SACH" at bounding box center [454, 324] width 179 height 39
type input "420"
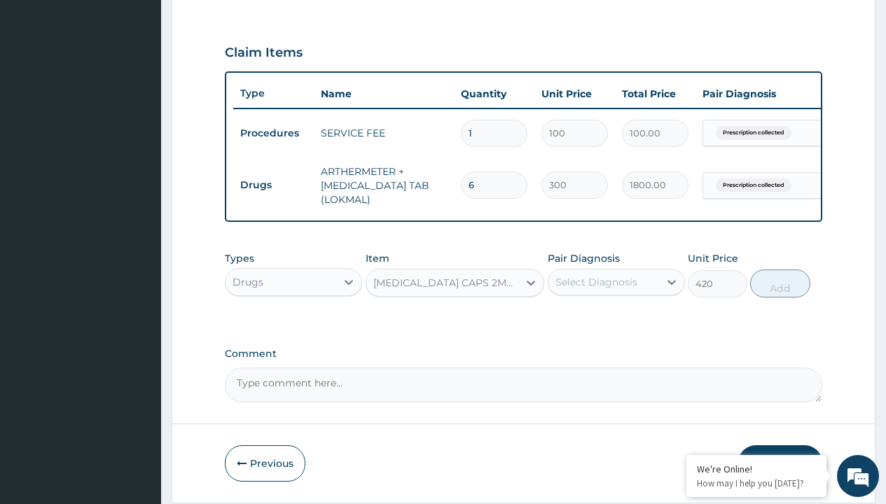
scroll to position [135, 0]
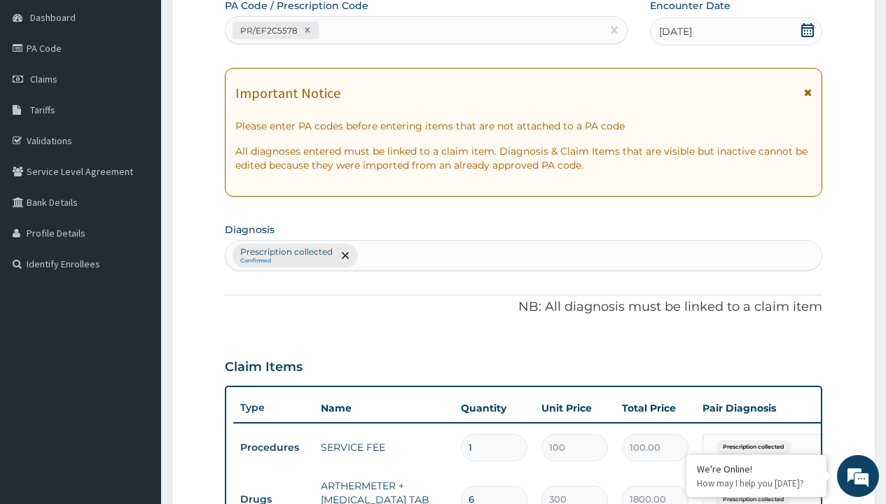
click at [286, 252] on p "Prescription collected" at bounding box center [286, 251] width 92 height 11
type input "prescription collected"
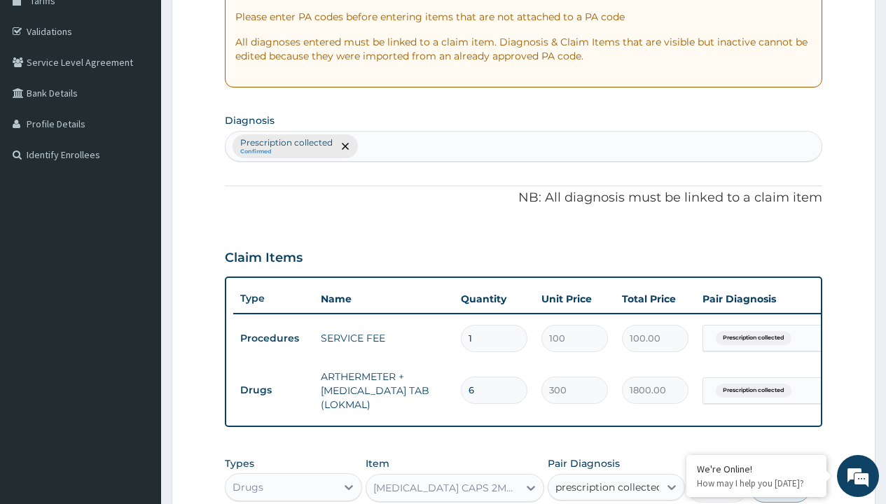
checkbox input "true"
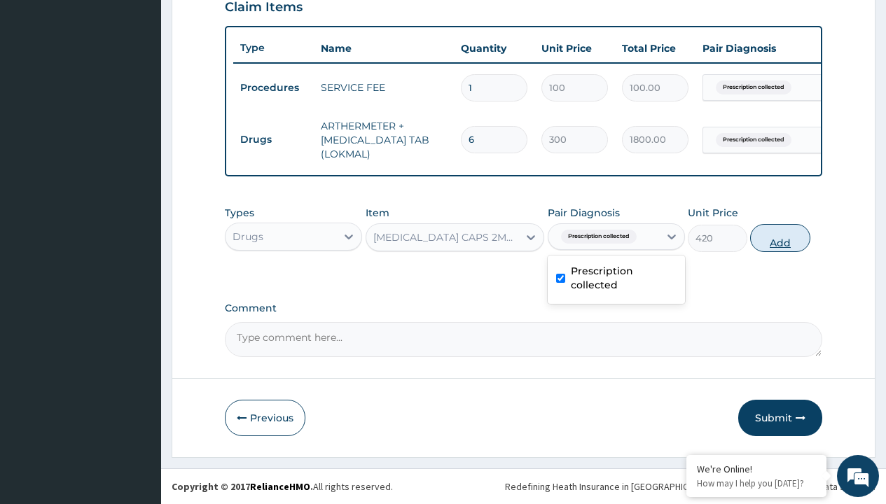
click at [780, 237] on button "Add" at bounding box center [780, 238] width 60 height 28
type input "0"
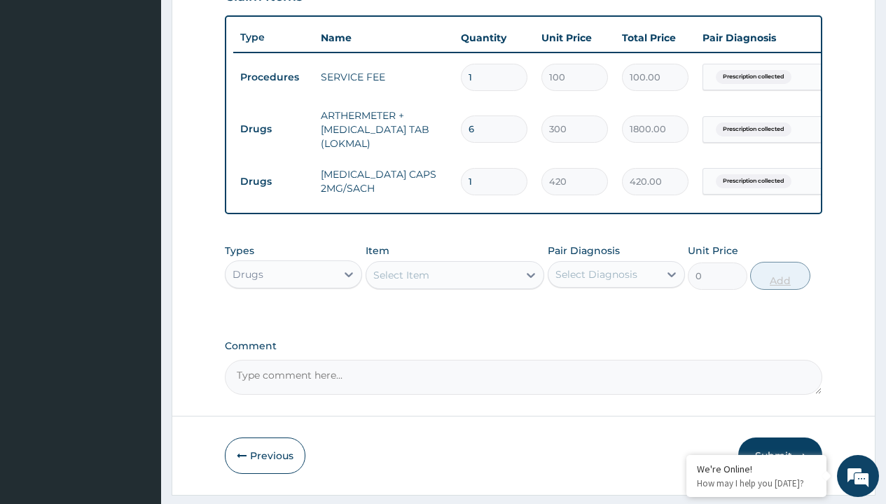
type input "10"
type input "4200.00"
type input "10"
click at [273, 129] on td "Drugs" at bounding box center [273, 129] width 81 height 26
type input "drugs"
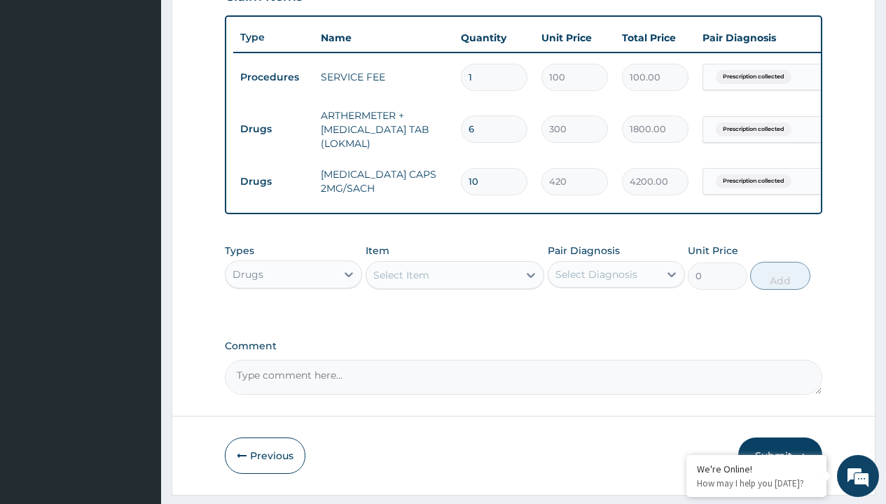
scroll to position [0, 0]
click at [293, 319] on div "Drugs" at bounding box center [293, 309] width 137 height 25
click at [400, 282] on div "Select Item" at bounding box center [401, 275] width 56 height 14
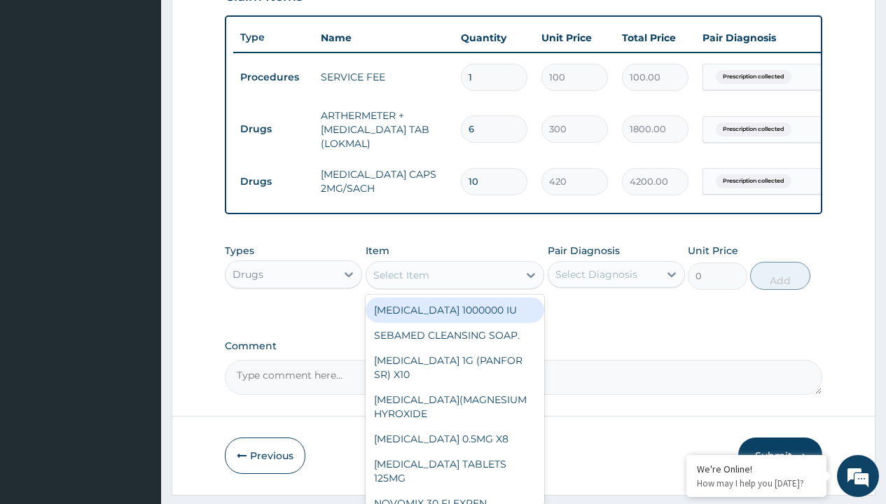
type input "[MEDICAL_DATA] 1g tab x 10/sach"
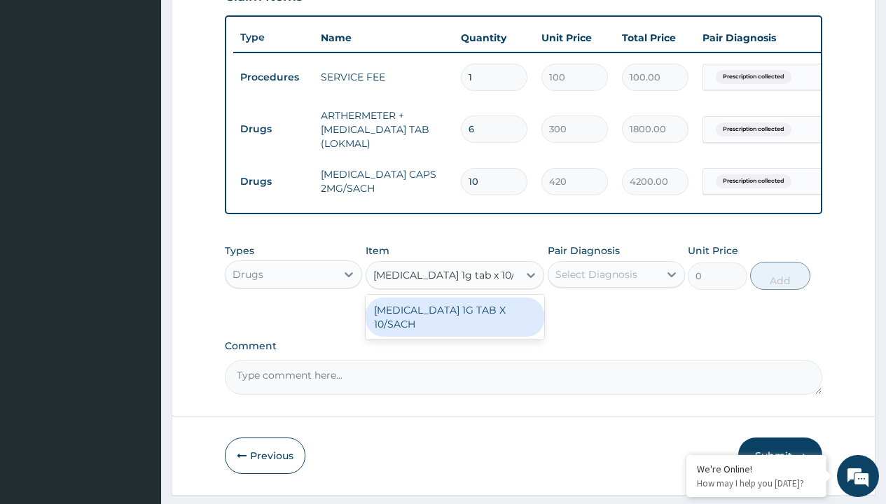
click at [454, 327] on div "[MEDICAL_DATA] 1G TAB X 10/SACH" at bounding box center [454, 317] width 179 height 39
type input "164"
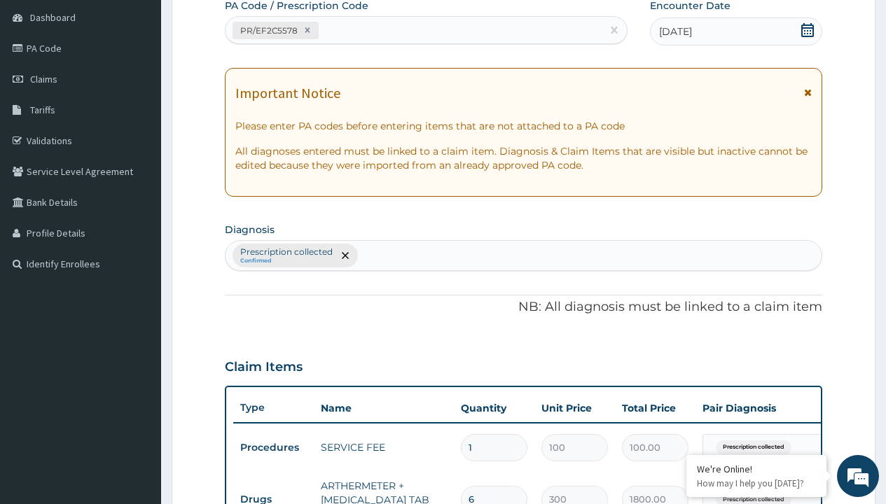
type input "prescription collected"
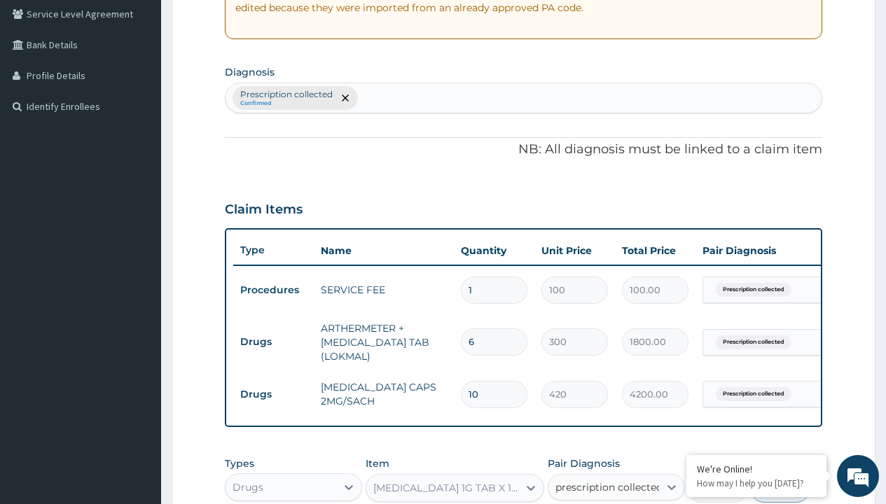
checkbox input "true"
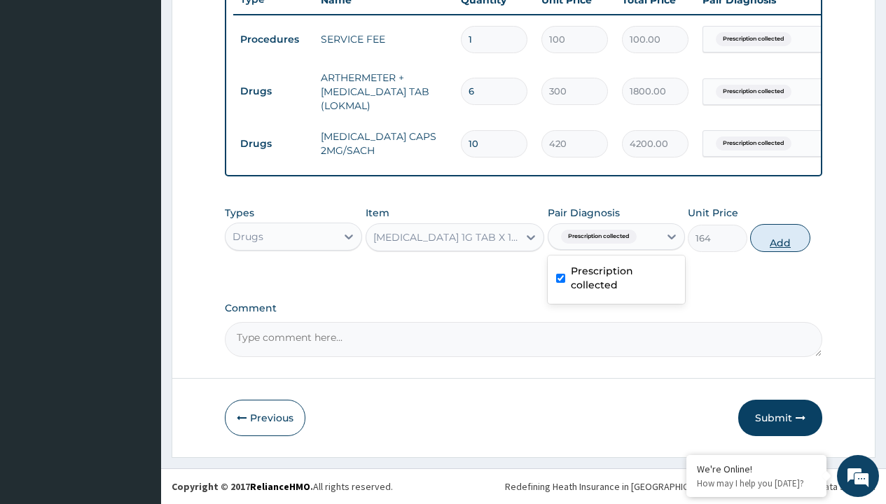
click at [780, 237] on button "Add" at bounding box center [780, 238] width 60 height 28
type input "0"
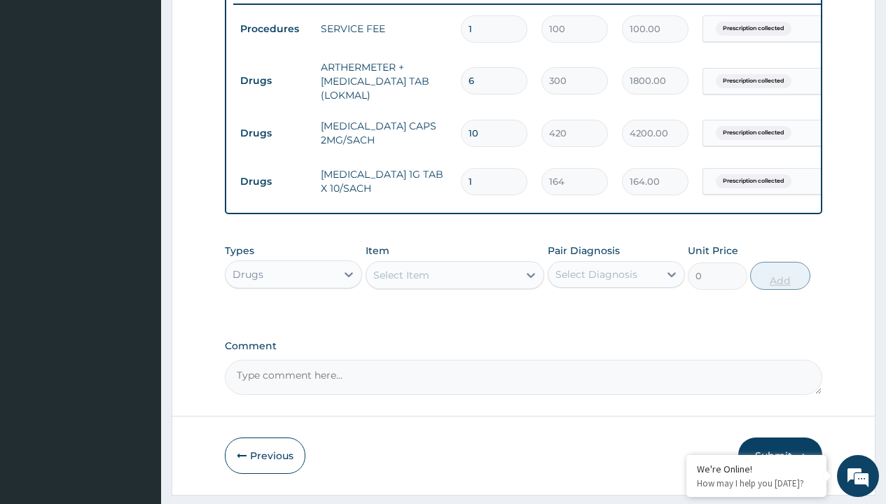
type input "10"
type input "1640.00"
type input "10"
click at [273, 81] on td "Drugs" at bounding box center [273, 81] width 81 height 26
type input "drugs"
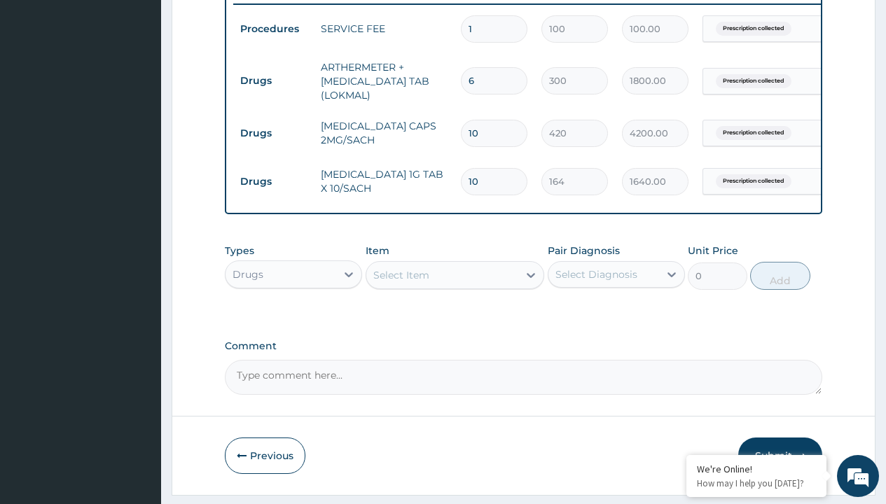
scroll to position [0, 0]
click at [293, 319] on div "Drugs" at bounding box center [293, 309] width 137 height 25
click at [400, 282] on div "Select Item" at bounding box center [401, 275] width 56 height 14
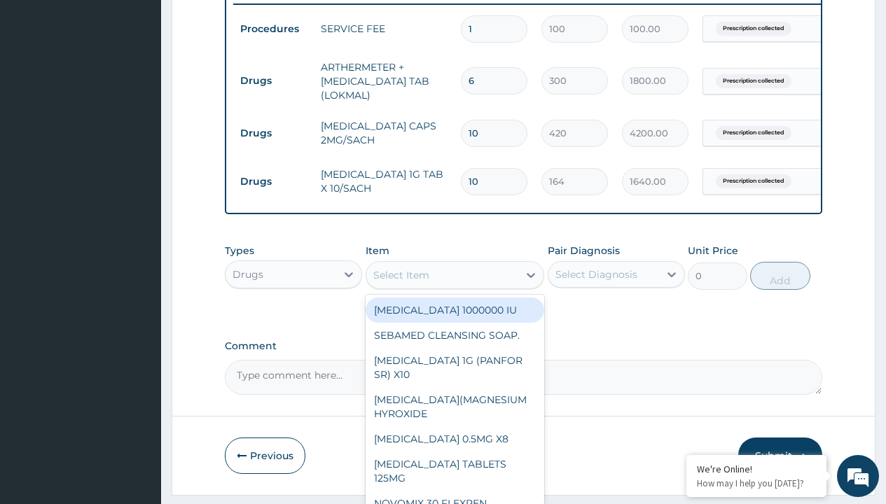
type input "amoxicillin/clavulanate 625mg (aquaclav)"
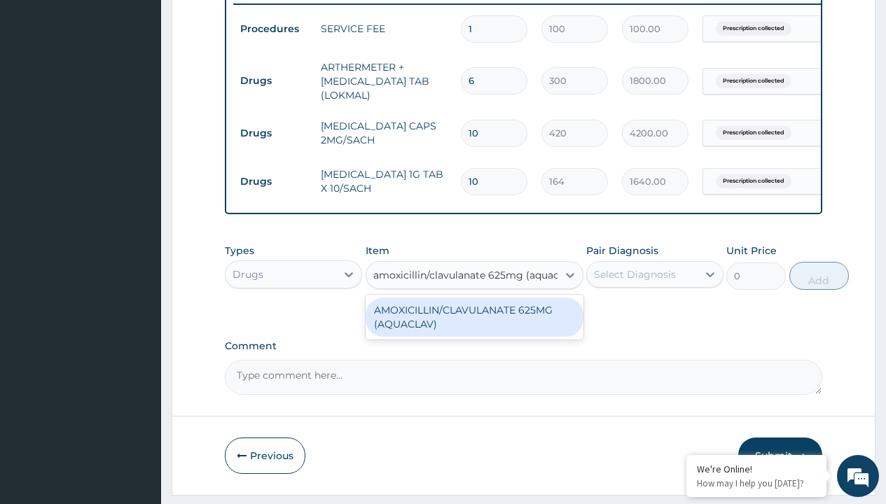
click at [474, 327] on div "AMOXICILLIN/CLAVULANATE 625MG (AQUACLAV)" at bounding box center [474, 317] width 218 height 39
type input "428.6000061035156"
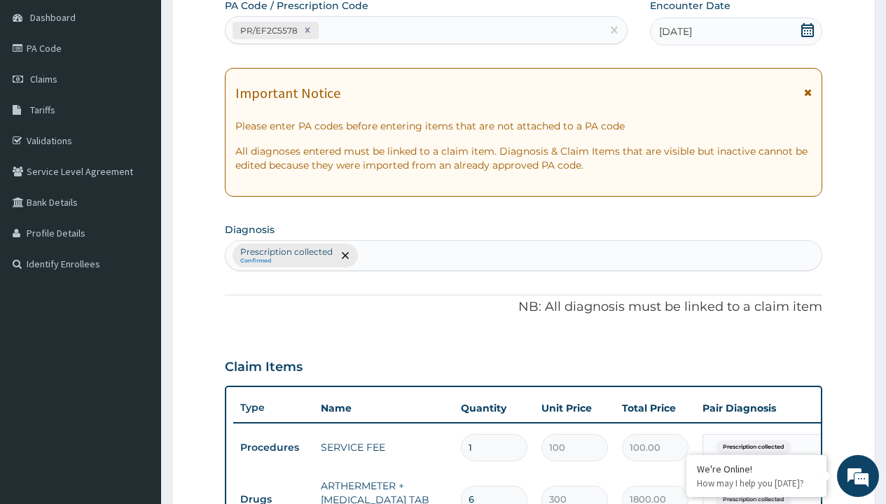
type input "prescription collected"
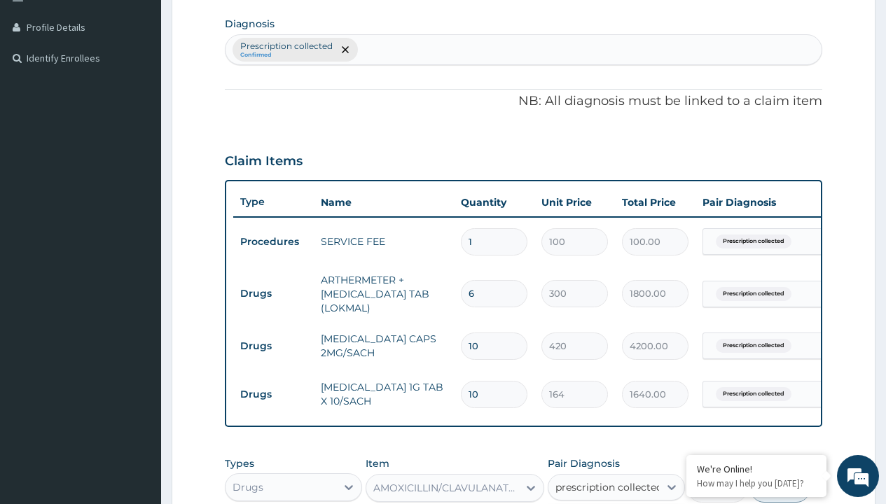
checkbox input "true"
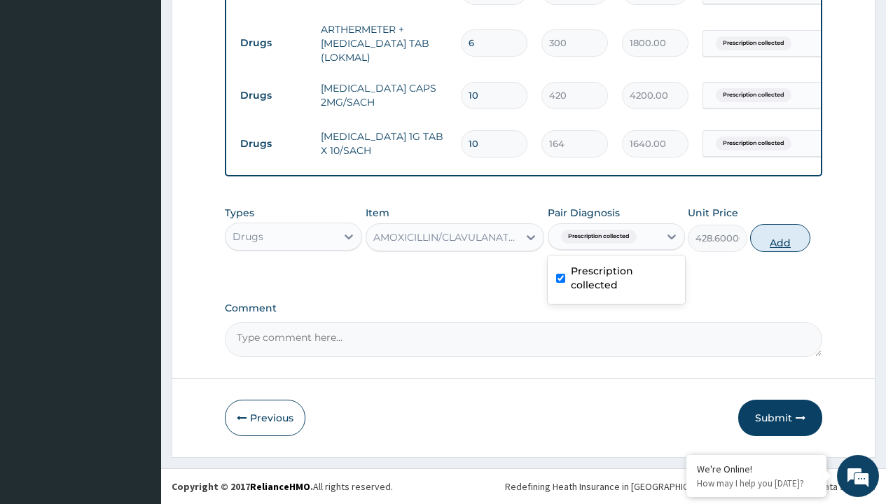
click at [780, 237] on button "Add" at bounding box center [780, 238] width 60 height 28
type input "0"
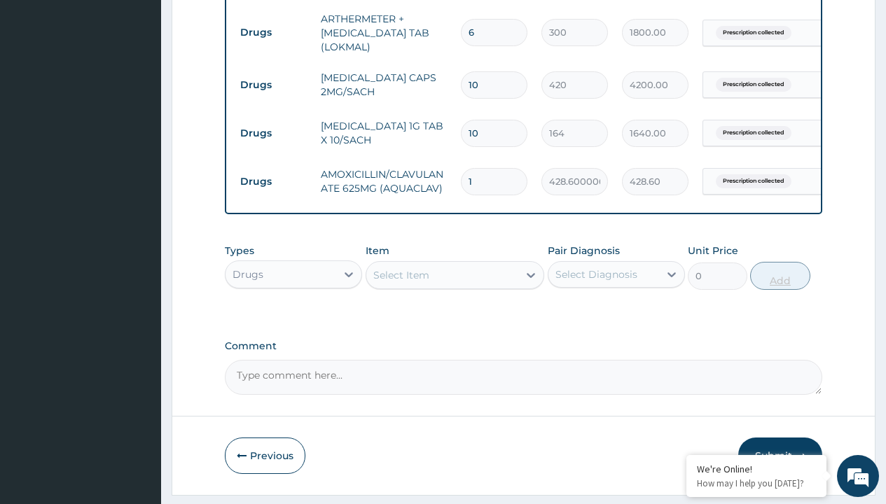
type input "14"
type input "6000.40"
type input "14"
click at [273, 32] on td "Drugs" at bounding box center [273, 33] width 81 height 26
type input "drugs"
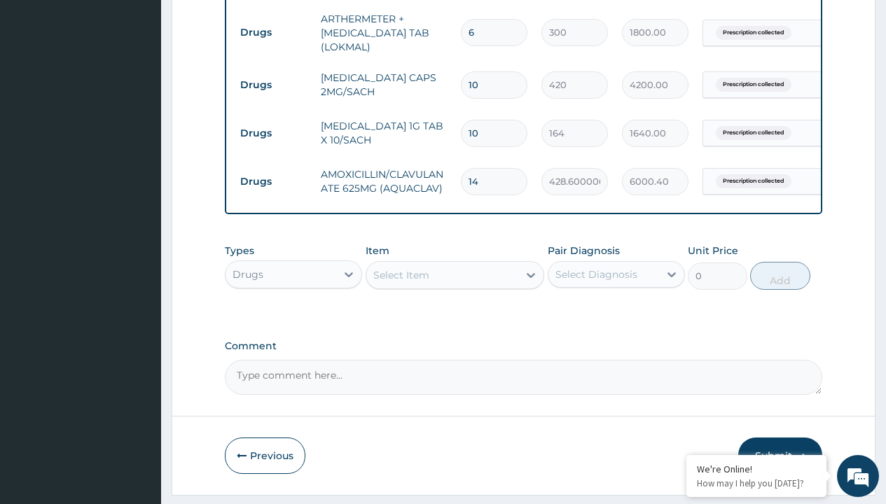
scroll to position [0, 0]
click at [293, 319] on div "Drugs" at bounding box center [293, 309] width 137 height 25
click at [400, 282] on div "Select Item" at bounding box center [401, 275] width 56 height 14
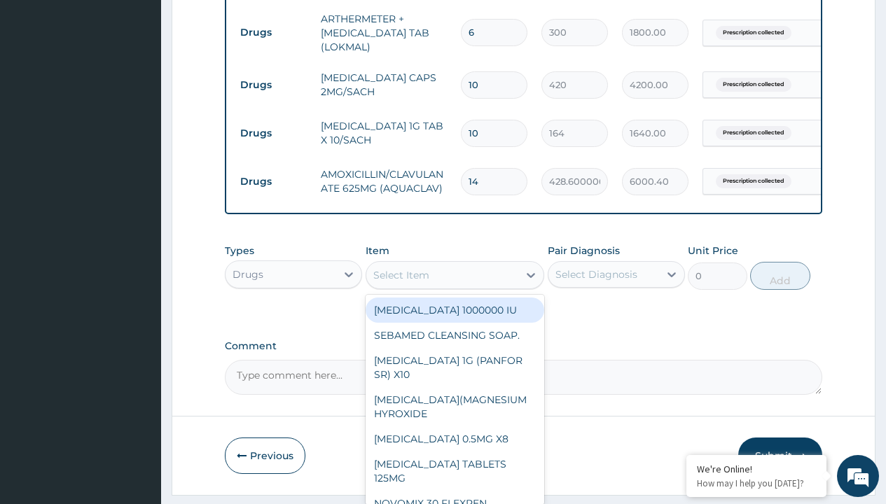
type input "tuxil-d/tuxil-n syrup/bott"
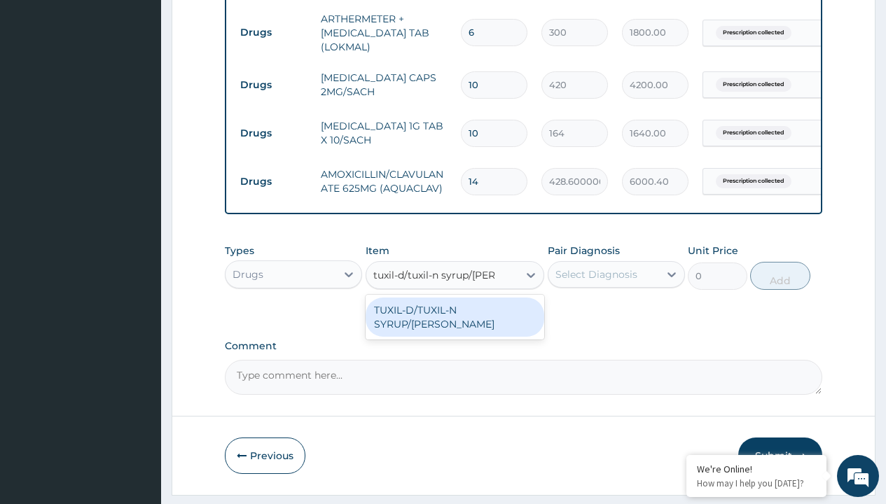
click at [454, 320] on div "TUXIL-D/TUXIL-N SYRUP/[PERSON_NAME]" at bounding box center [454, 317] width 179 height 39
type input "1425"
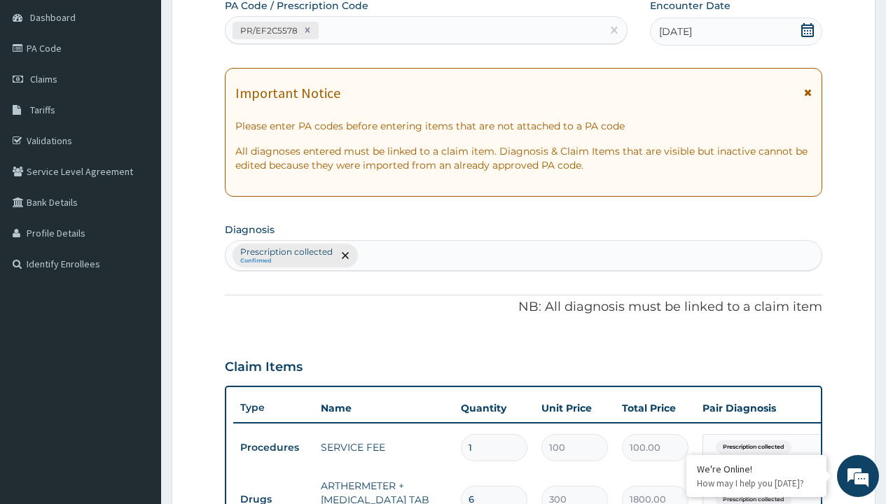
click at [286, 252] on p "Prescription collected" at bounding box center [286, 251] width 92 height 11
type input "prescription collected"
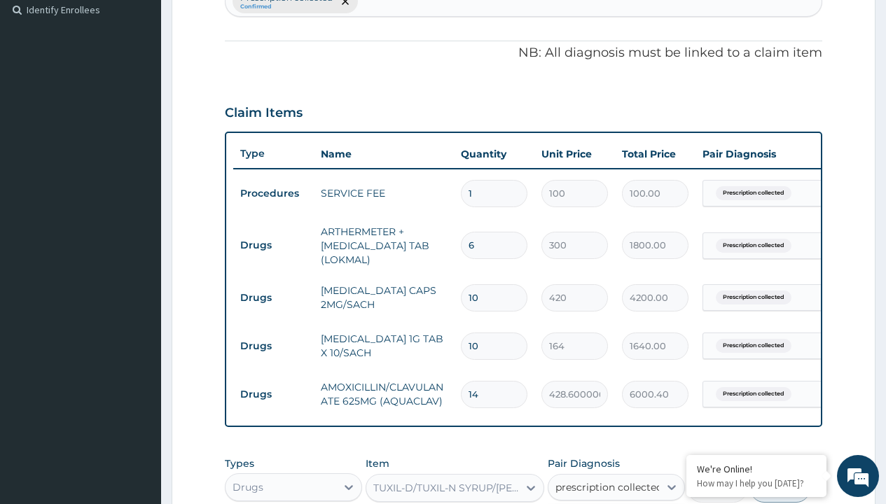
checkbox input "true"
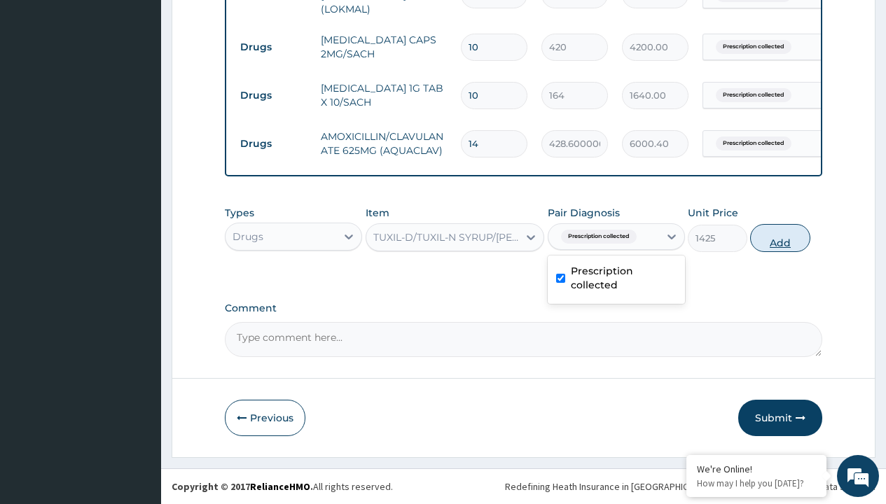
click at [780, 237] on button "Add" at bounding box center [780, 238] width 60 height 28
type input "0"
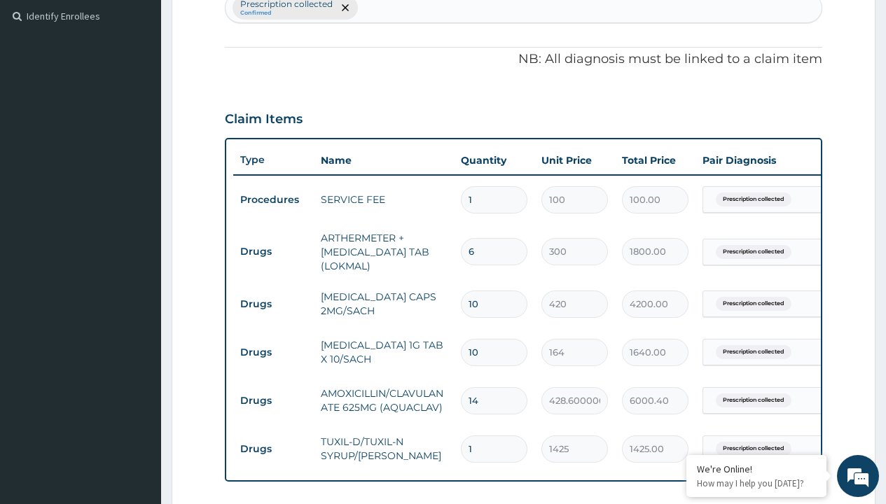
type input "drugs"
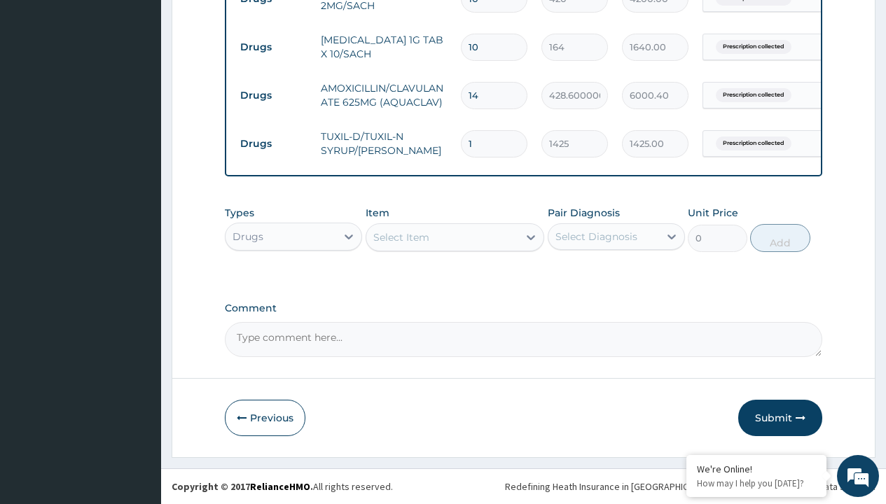
click at [400, 237] on div "Select Item" at bounding box center [401, 237] width 56 height 14
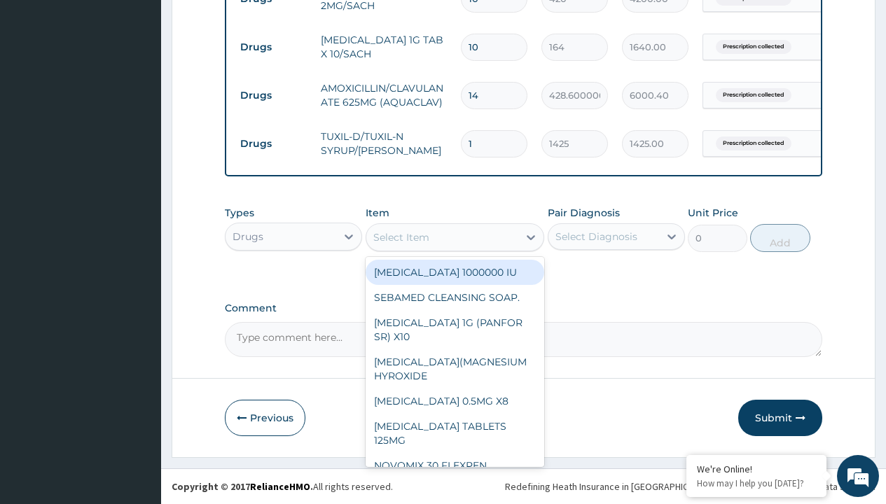
type input "throat lozenges"
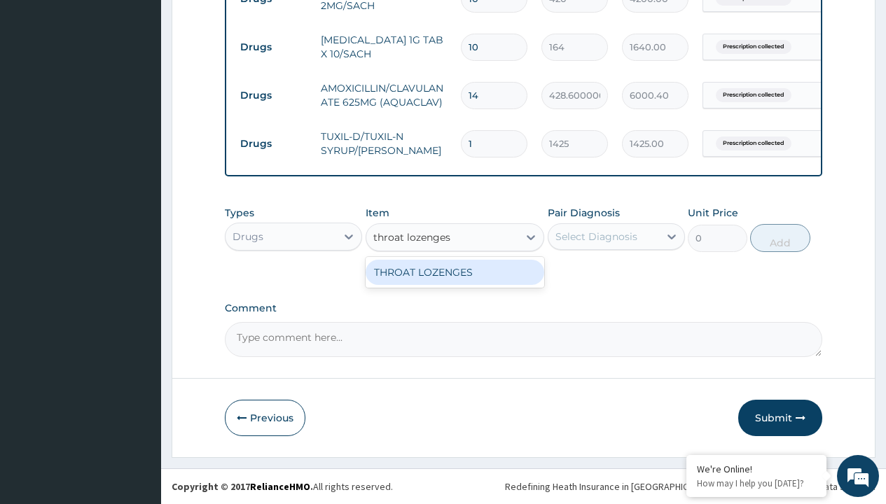
click at [454, 272] on div "THROAT LOZENGES" at bounding box center [454, 272] width 179 height 25
type input "196"
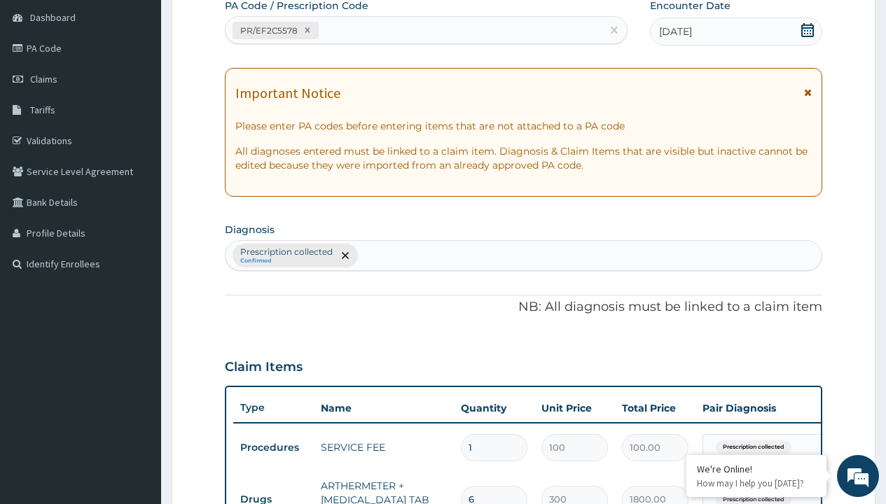
type input "prescription collected"
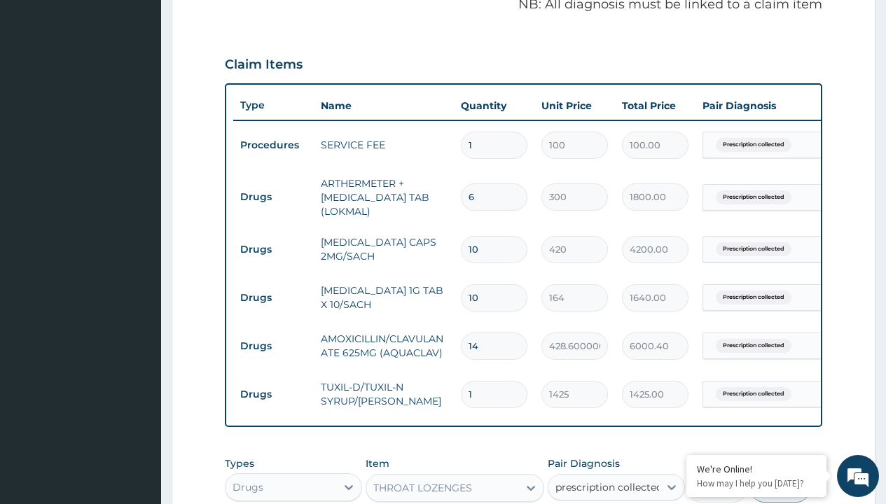
checkbox input "true"
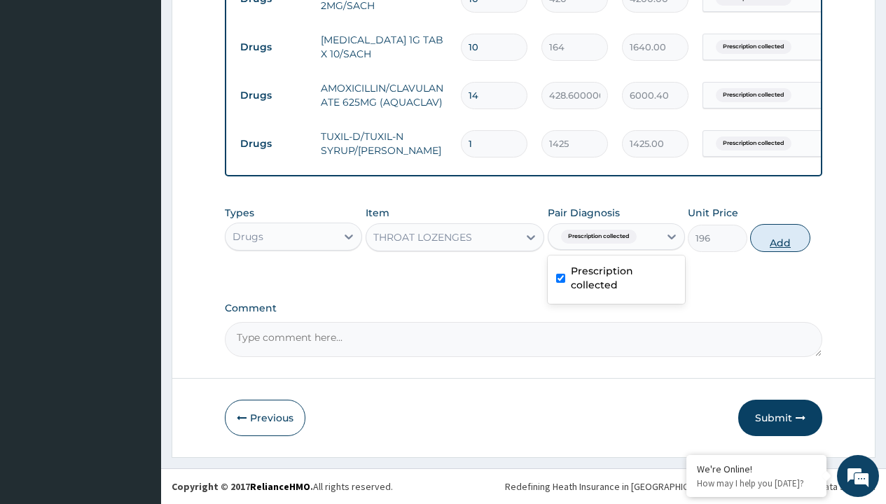
click at [780, 237] on button "Add" at bounding box center [780, 238] width 60 height 28
type input "0"
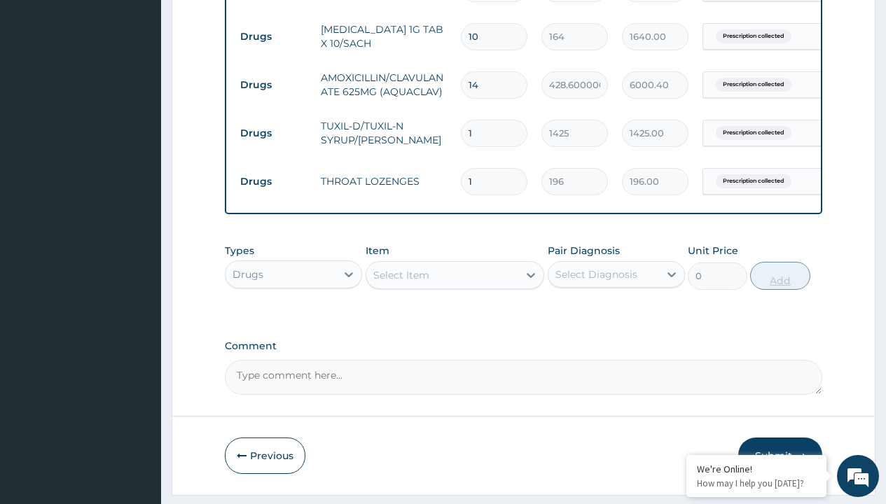
type input "10"
type input "1960.00"
type input "10"
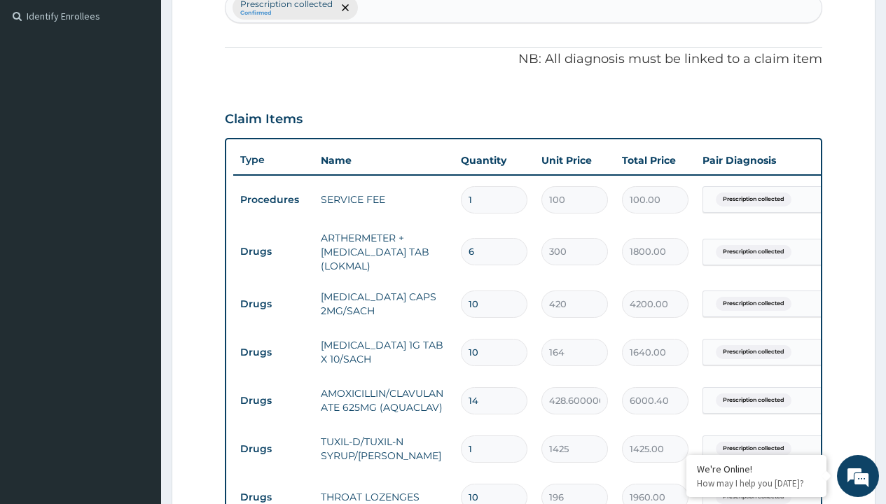
type input "drugs"
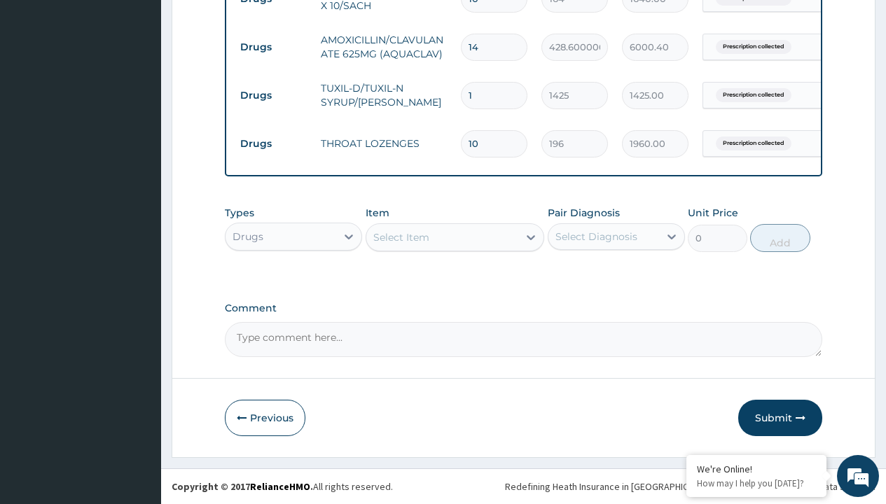
click at [400, 237] on div "Select Item" at bounding box center [401, 237] width 56 height 14
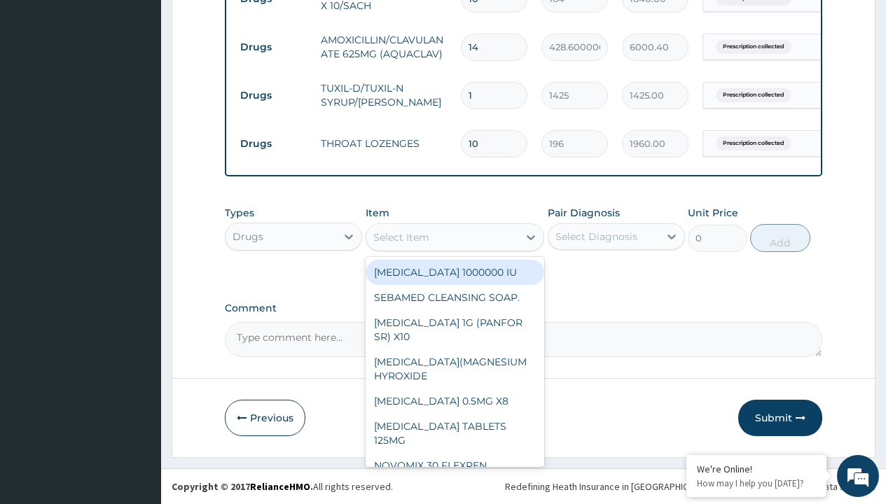
type input "zinc 20mg by 10"
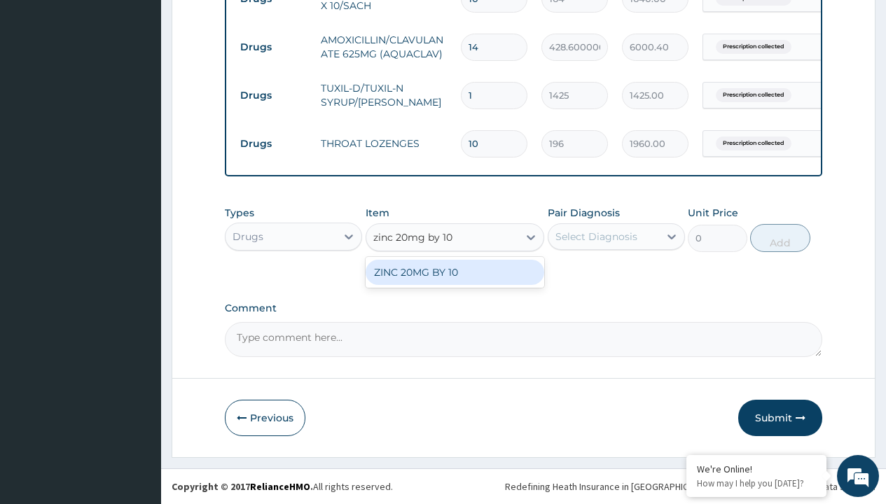
click at [454, 272] on div "ZINC 20MG BY 10" at bounding box center [454, 272] width 179 height 25
type input "15"
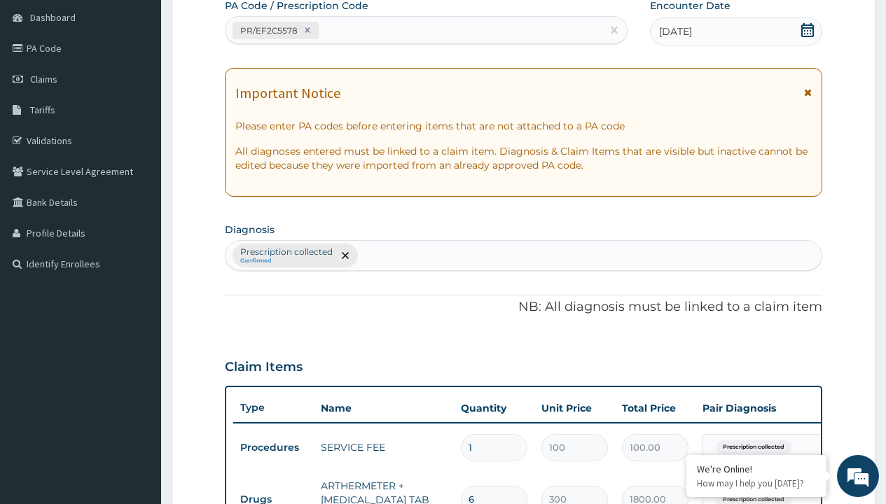
type input "prescription collected"
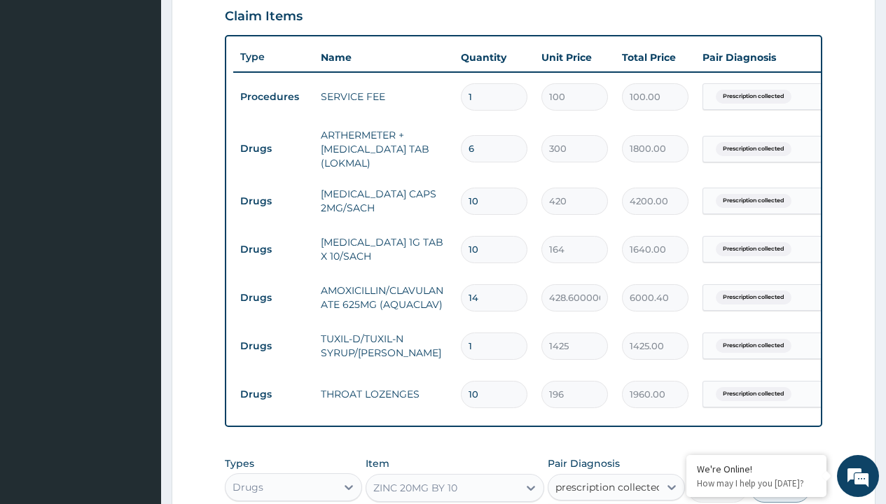
checkbox input "true"
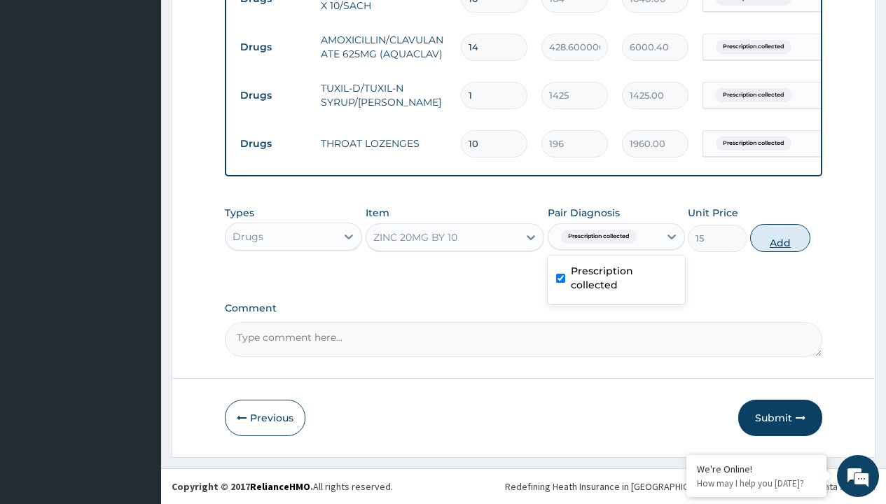
click at [780, 237] on button "Add" at bounding box center [780, 238] width 60 height 28
type input "0"
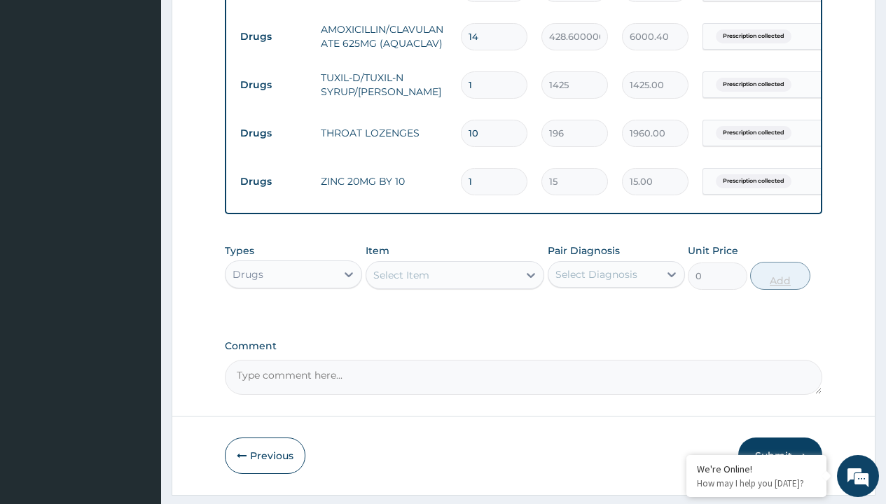
type input "10"
type input "150.00"
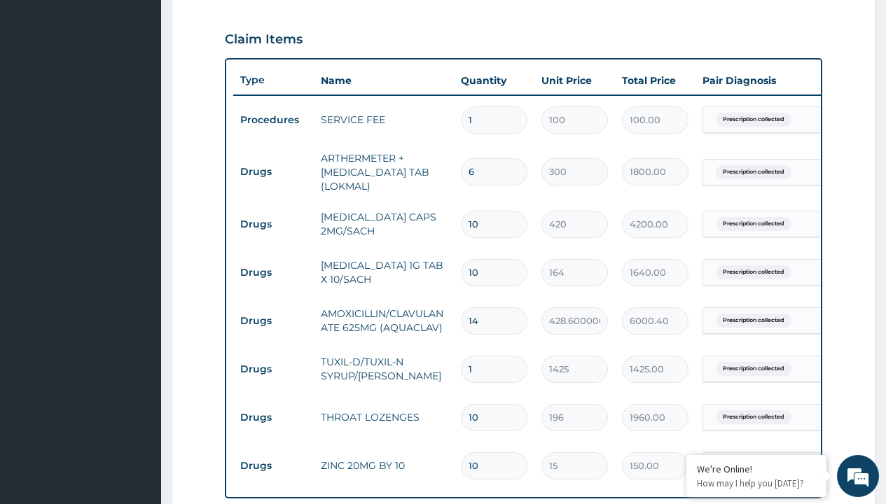
scroll to position [461, 0]
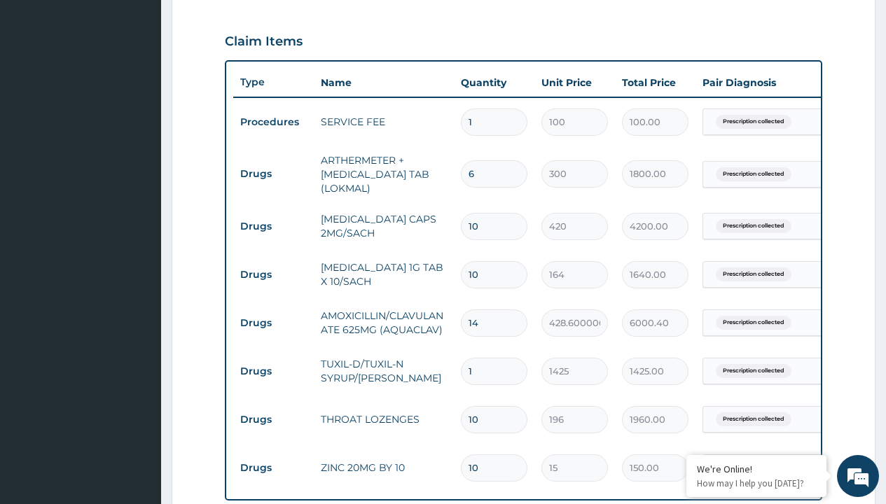
type input "10"
click at [508, 232] on input "10" at bounding box center [494, 226] width 67 height 27
type input "1"
type input "420.00"
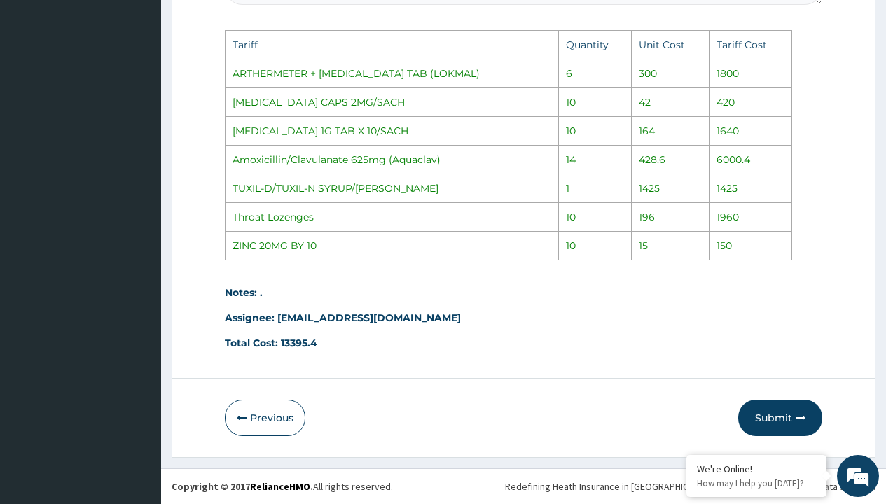
scroll to position [1148, 0]
type input "1"
click at [777, 416] on button "Submit" at bounding box center [780, 418] width 84 height 36
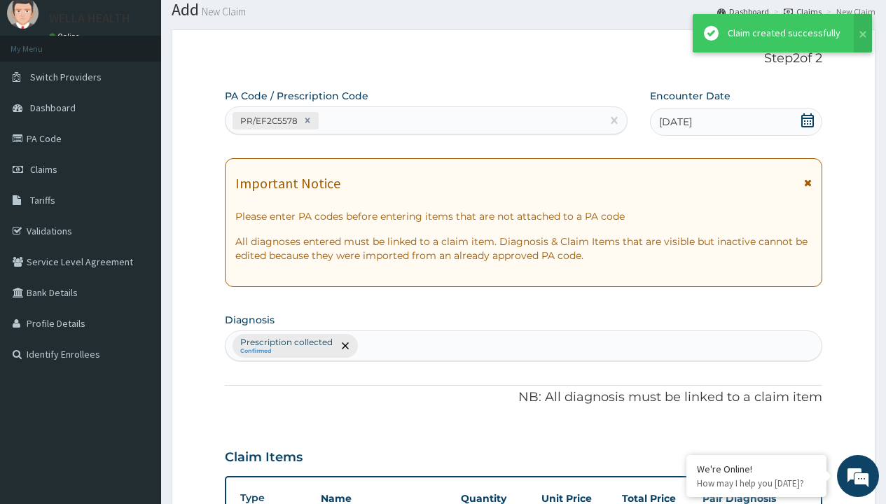
scroll to position [795, 0]
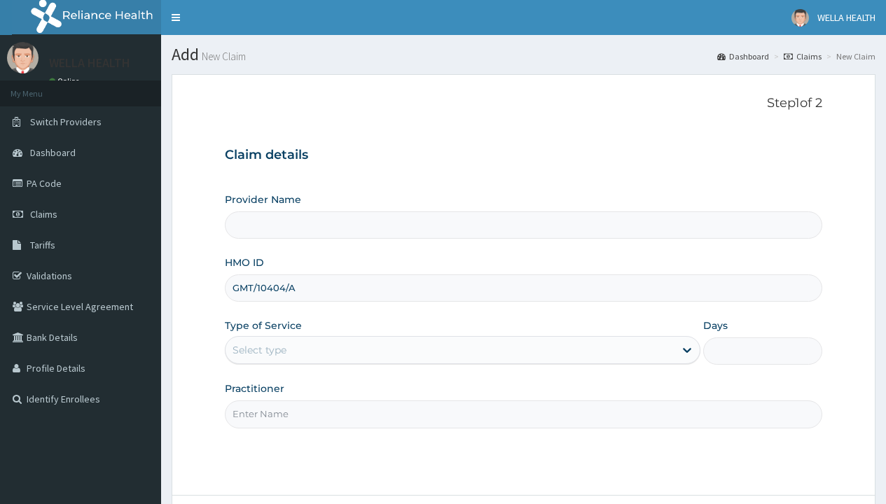
type input "GMT/10404/A"
type input "WellaHealth"
type input "WellaHealth(TELEMEDICINE)"
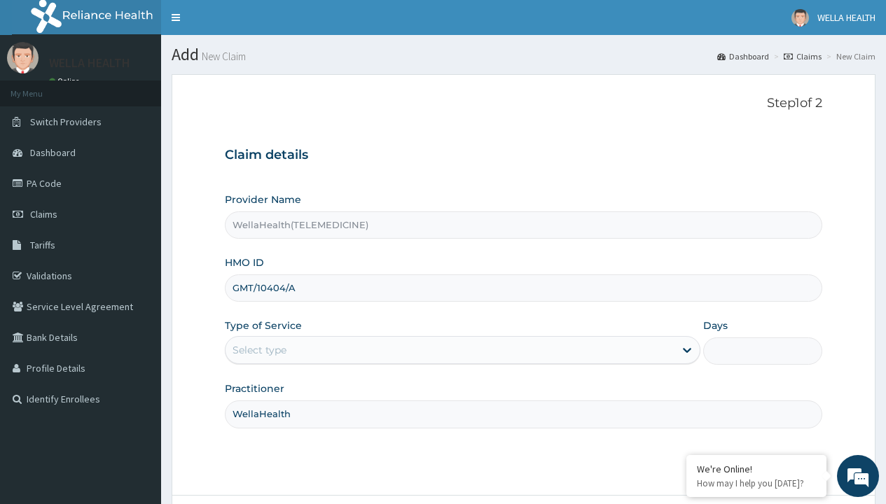
type input "WellaHealth"
click at [259, 350] on div "Select type" at bounding box center [259, 350] width 54 height 14
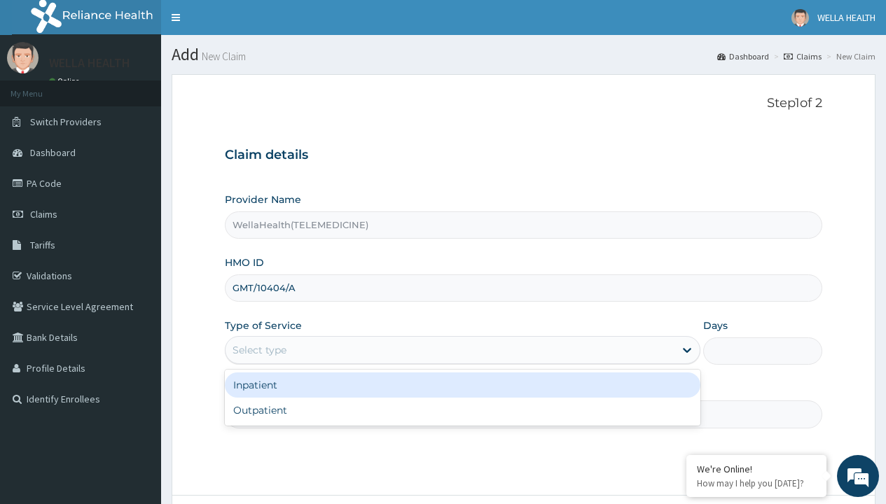
click at [462, 410] on div "Outpatient" at bounding box center [462, 410] width 475 height 25
type input "1"
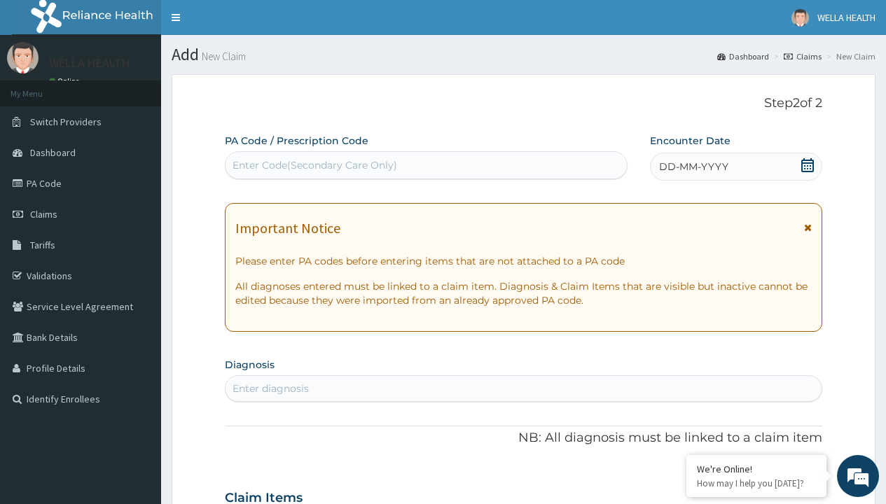
scroll to position [117, 0]
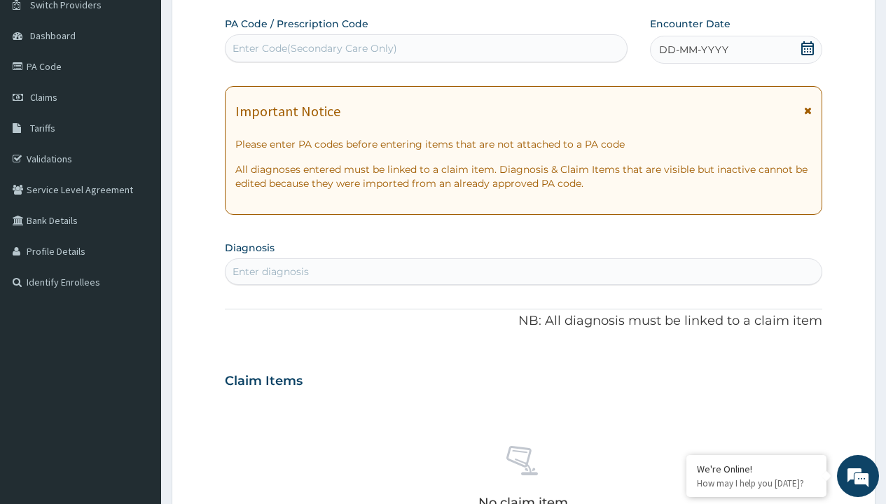
click at [692, 50] on span "DD-MM-YYYY" at bounding box center [693, 50] width 69 height 14
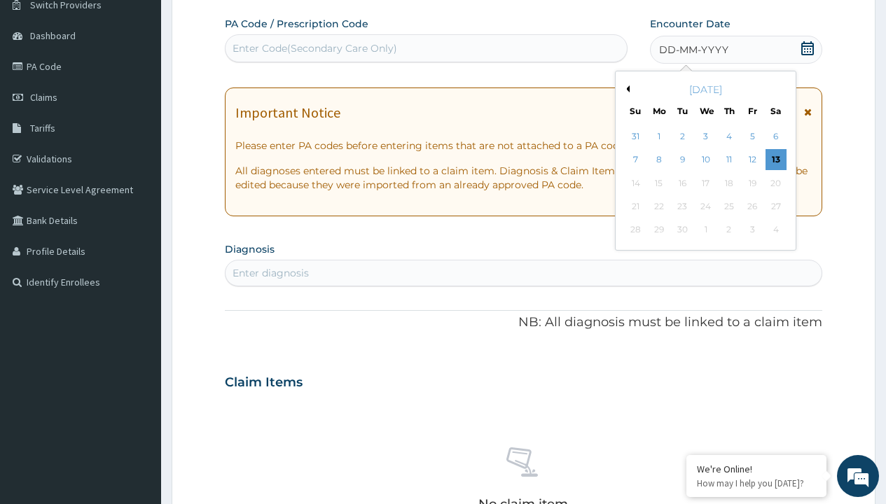
click at [625, 89] on button "Previous Month" at bounding box center [625, 88] width 7 height 7
click at [775, 137] on div "2" at bounding box center [775, 136] width 21 height 21
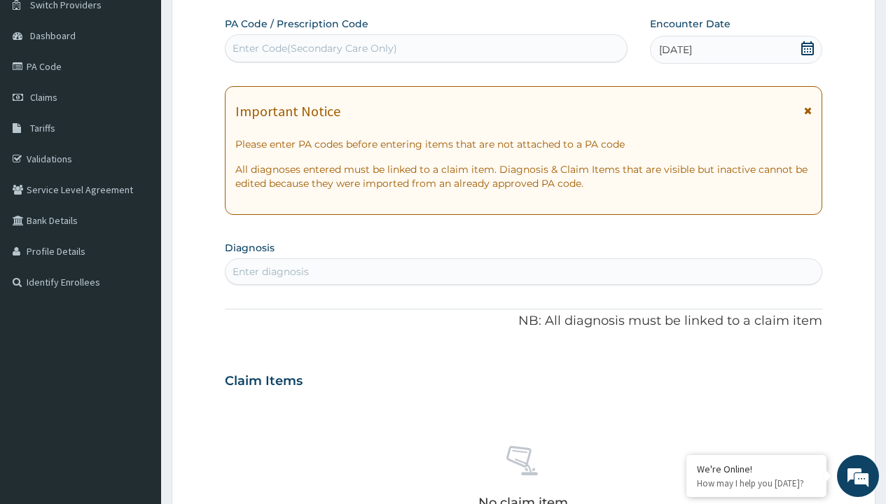
click at [314, 48] on div "Enter Code(Secondary Care Only)" at bounding box center [314, 48] width 165 height 14
type input "PR/7B88A56C"
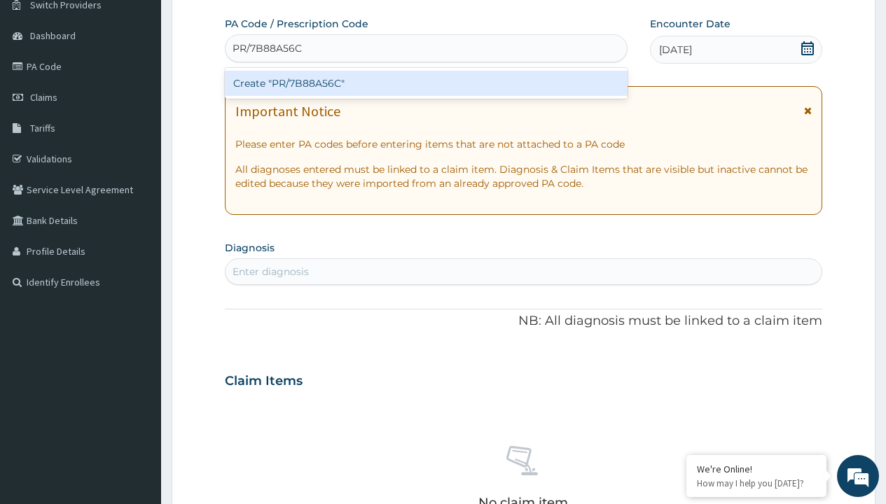
click at [426, 83] on div "Create "PR/7B88A56C"" at bounding box center [426, 83] width 402 height 25
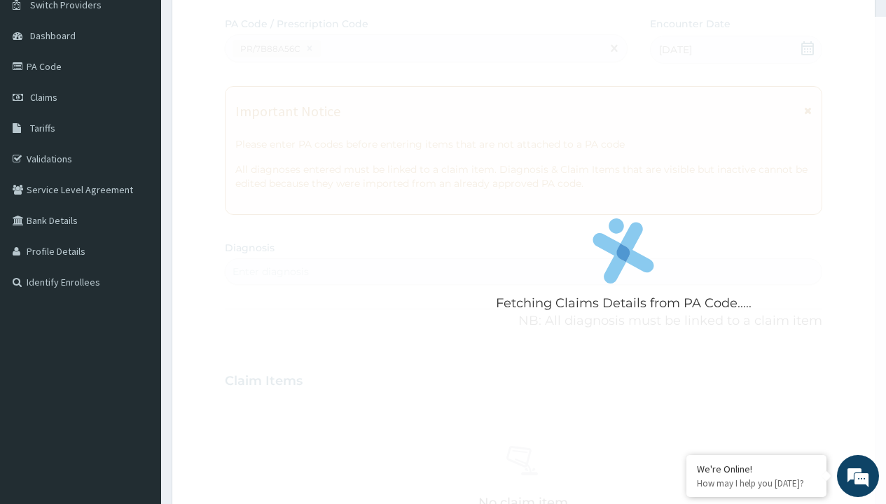
click at [270, 272] on div "Enter diagnosis" at bounding box center [270, 272] width 76 height 14
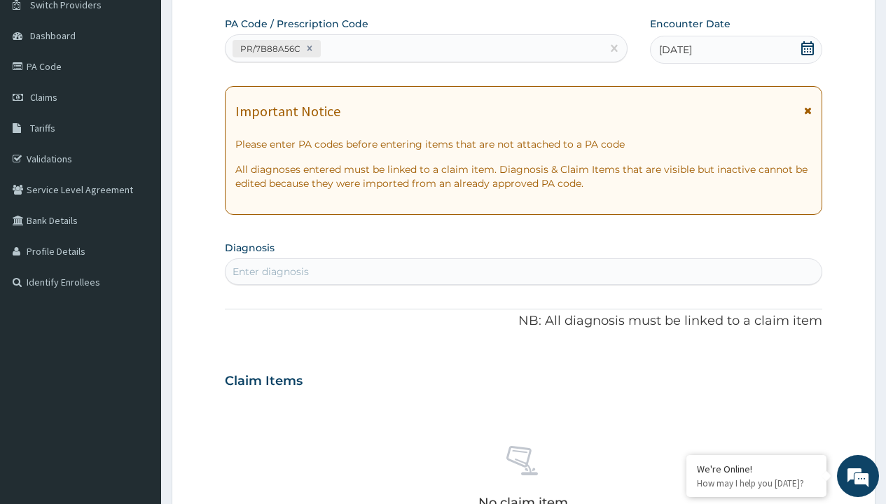
type input "prescription collected"
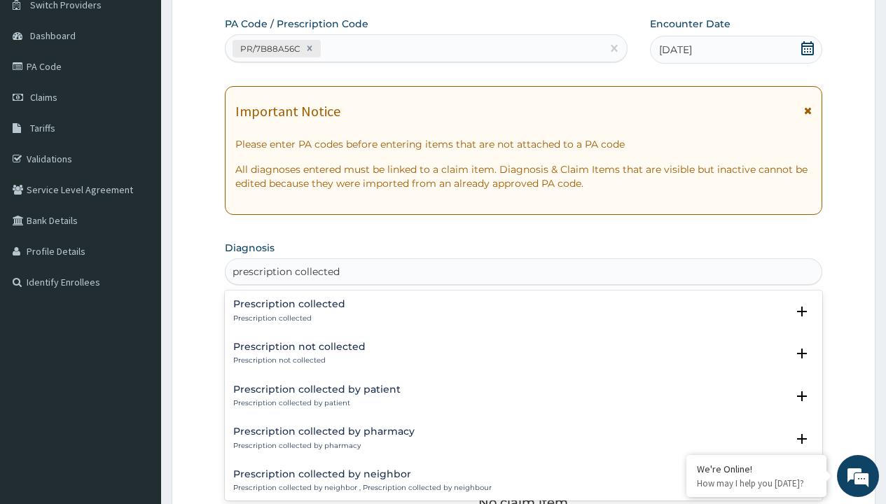
click at [287, 318] on p "Prescription collected" at bounding box center [289, 319] width 112 height 10
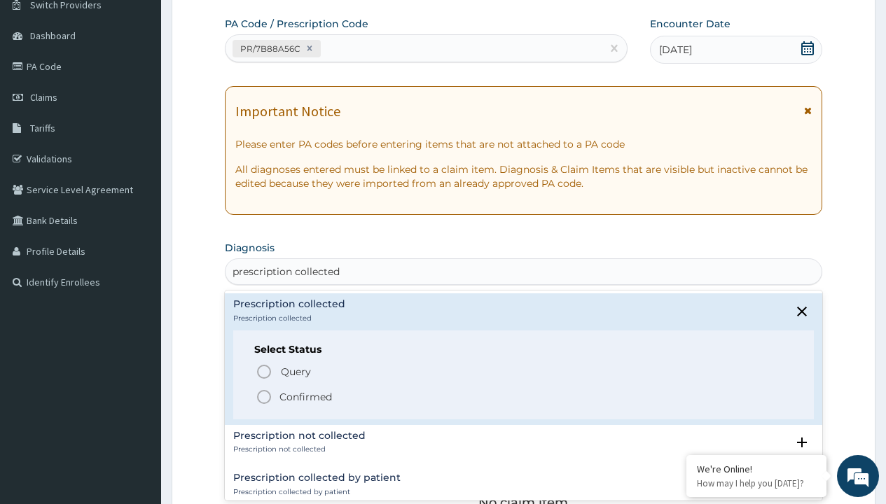
click at [305, 396] on p "Confirmed" at bounding box center [305, 397] width 53 height 14
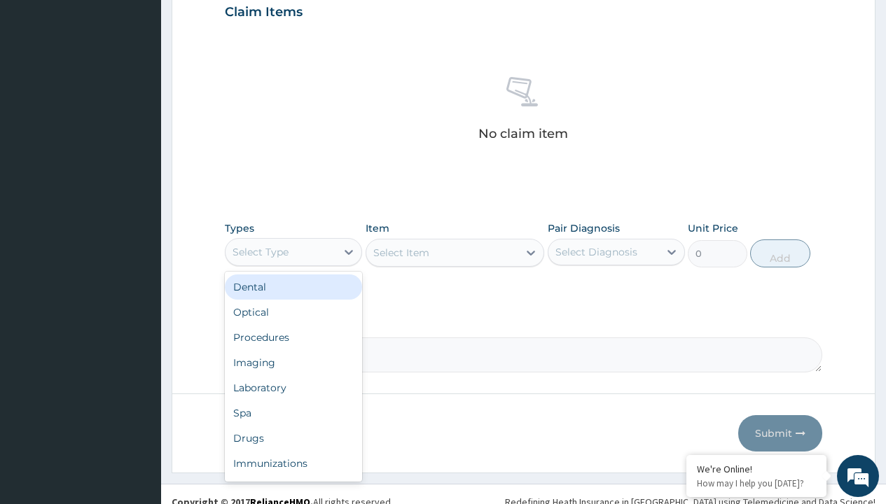
type input "procedures"
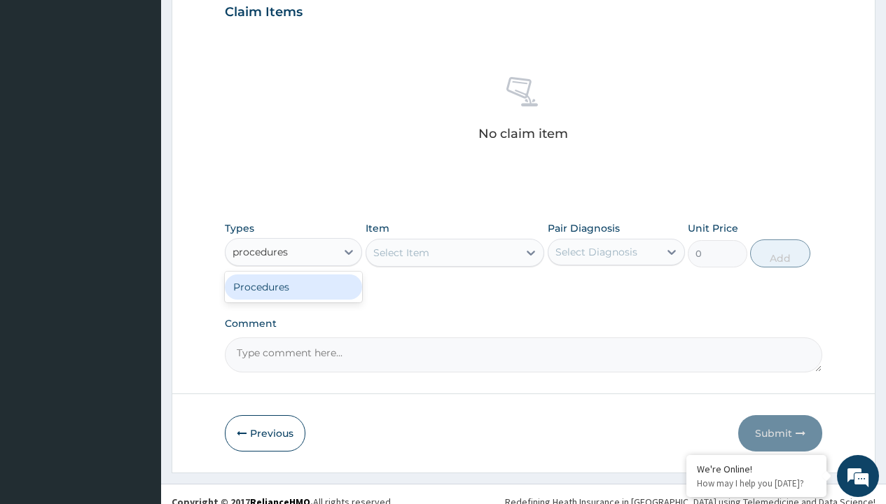
click at [293, 286] on div "Procedures" at bounding box center [293, 286] width 137 height 25
click at [400, 252] on div "Select Item" at bounding box center [401, 253] width 56 height 14
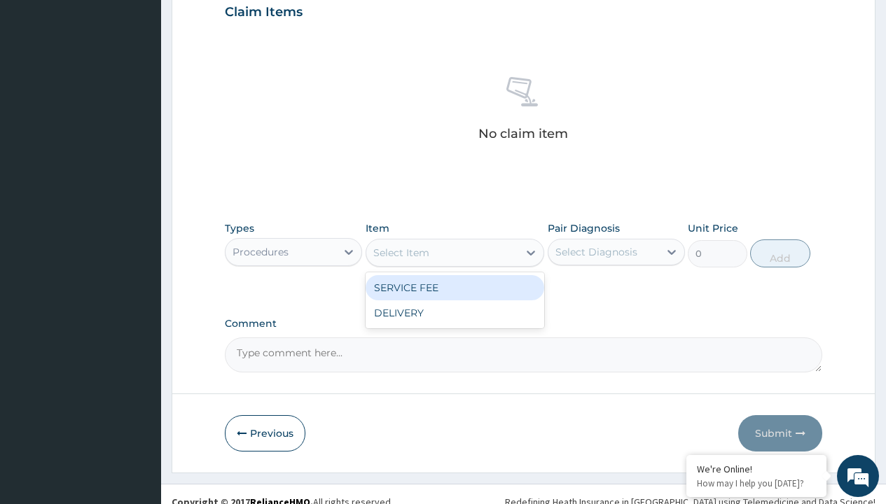
type input "service fee"
click at [454, 287] on div "SERVICE FEE" at bounding box center [454, 287] width 179 height 25
type input "100"
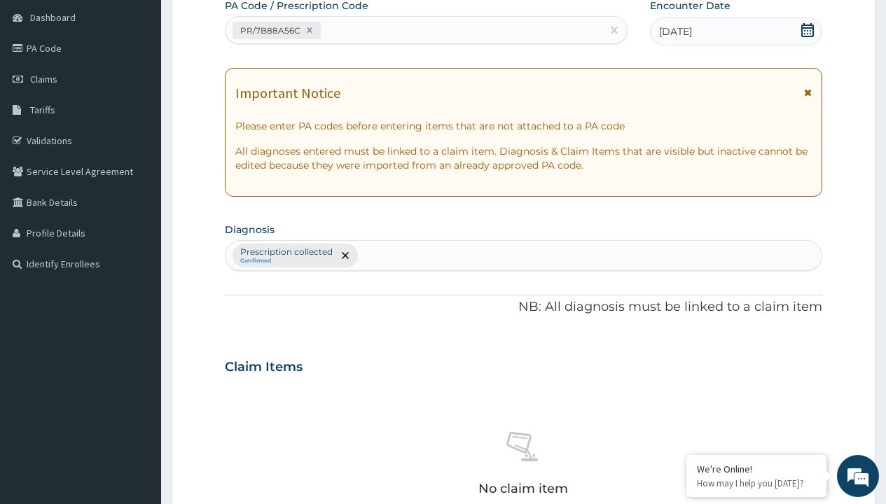
type input "prescription collected"
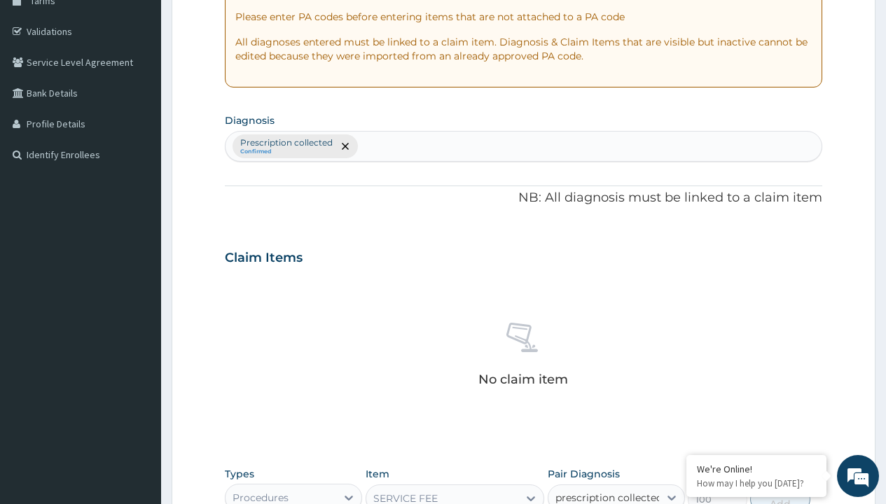
scroll to position [506, 0]
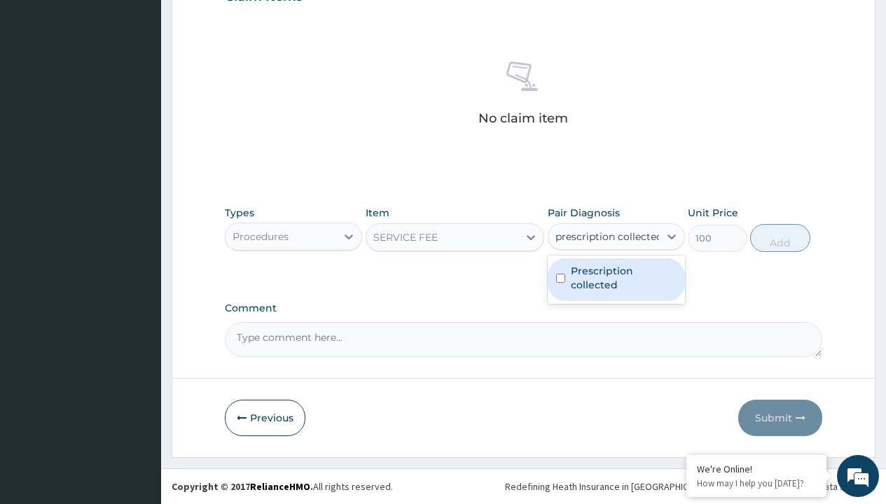
click at [615, 279] on label "Prescription collected" at bounding box center [624, 278] width 106 height 28
checkbox input "true"
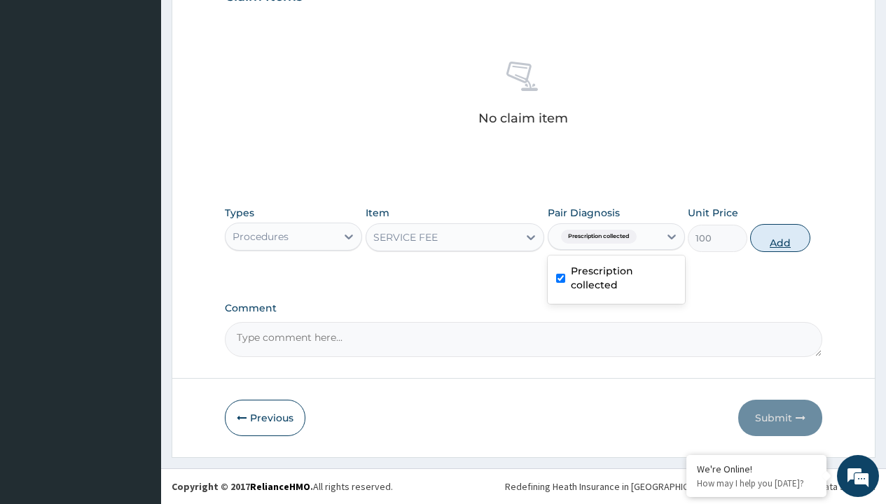
click at [780, 237] on button "Add" at bounding box center [780, 238] width 60 height 28
type input "0"
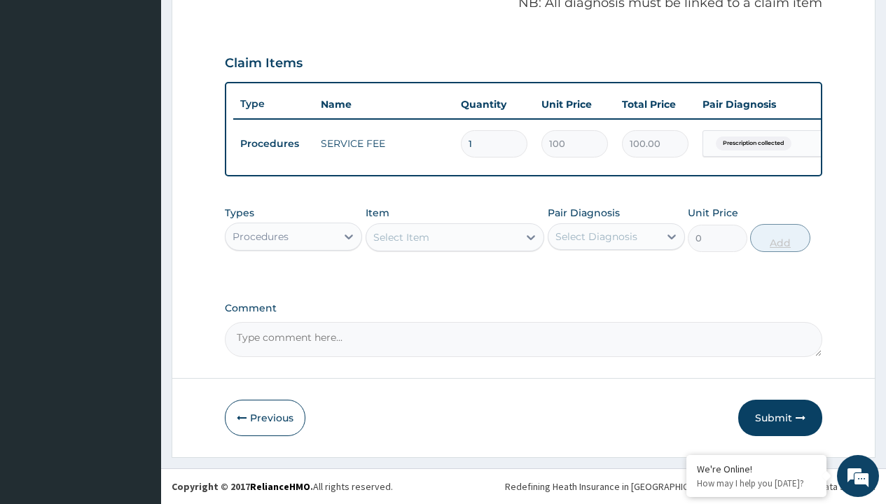
scroll to position [450, 0]
click at [260, 236] on div "Procedures" at bounding box center [260, 237] width 56 height 14
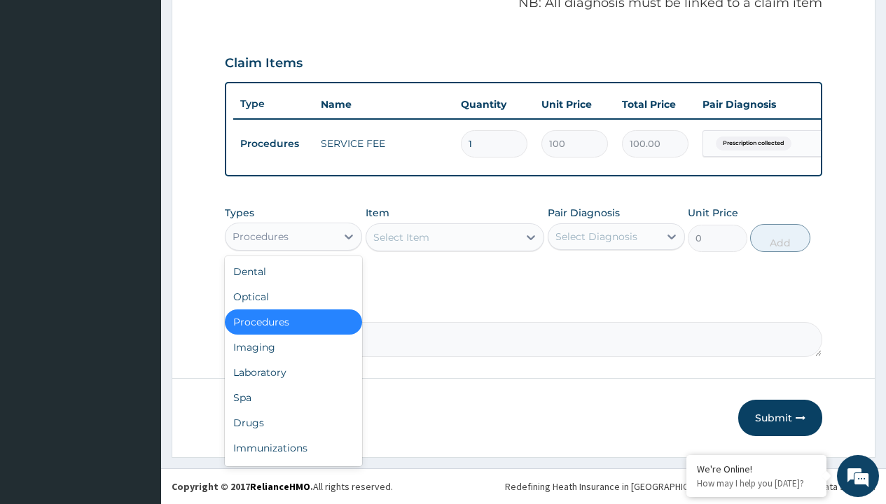
type input "drugs"
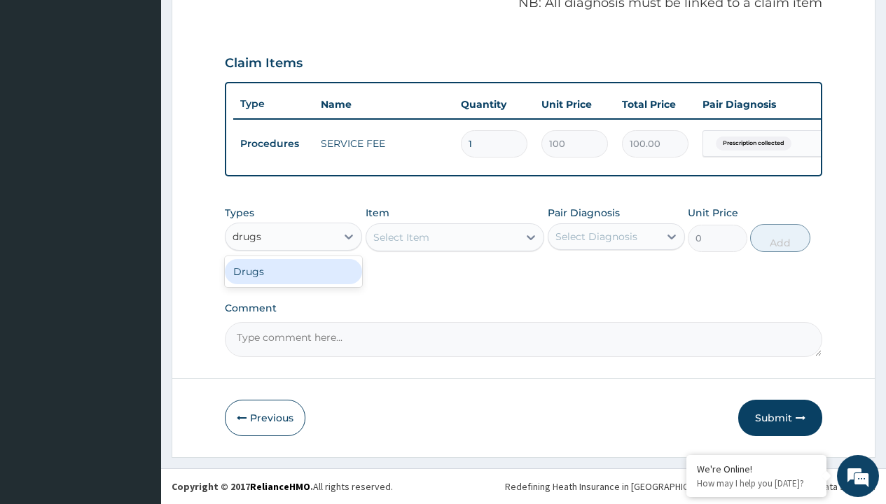
click at [293, 271] on div "Drugs" at bounding box center [293, 271] width 137 height 25
click at [400, 237] on div "Select Item" at bounding box center [454, 237] width 179 height 28
type input "arthermeter + lumefantrine tab (lokmal)"
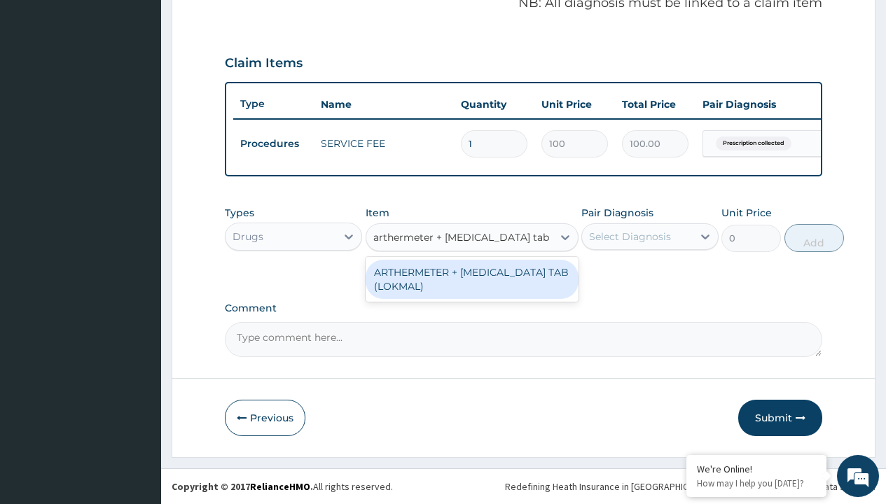
click at [471, 279] on div "ARTHERMETER + LUMEFANTRINE TAB (LOKMAL)" at bounding box center [471, 279] width 213 height 39
type input "300"
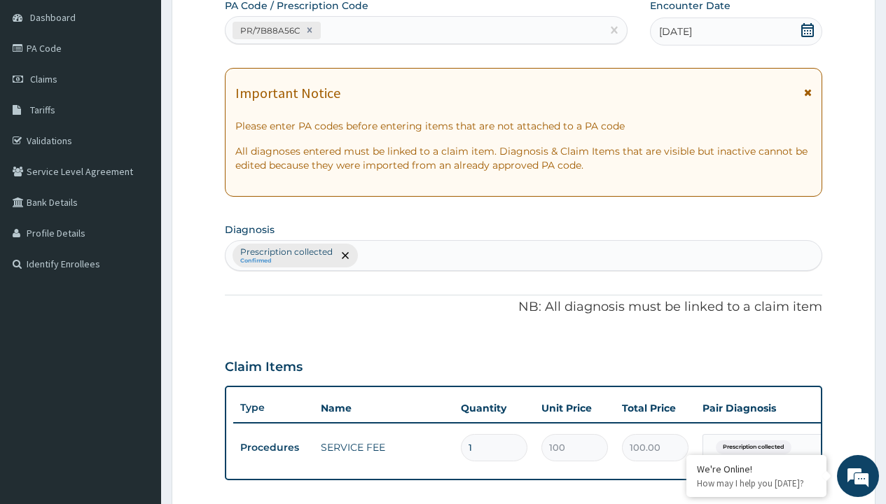
type input "prescription collected"
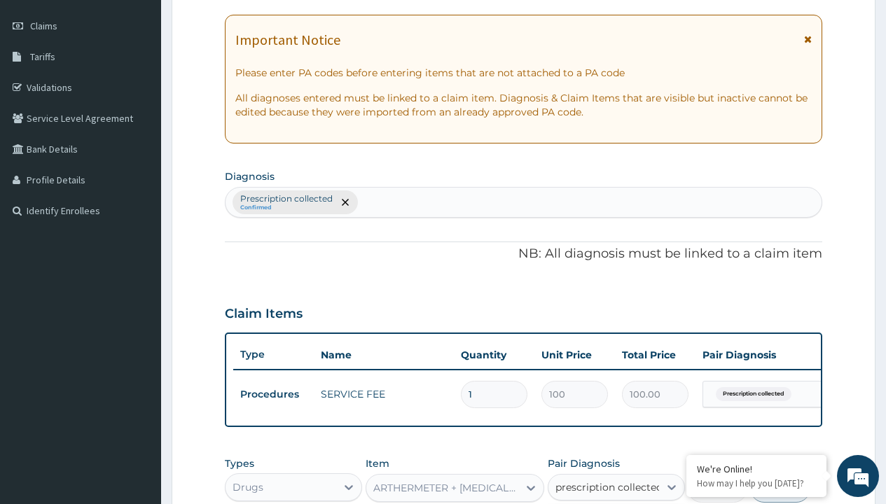
checkbox input "true"
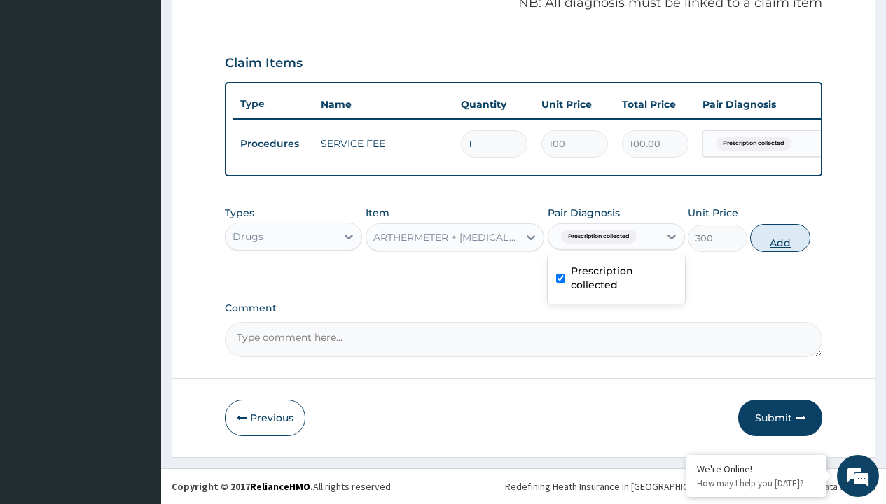
click at [780, 237] on button "Add" at bounding box center [780, 238] width 60 height 28
type input "0"
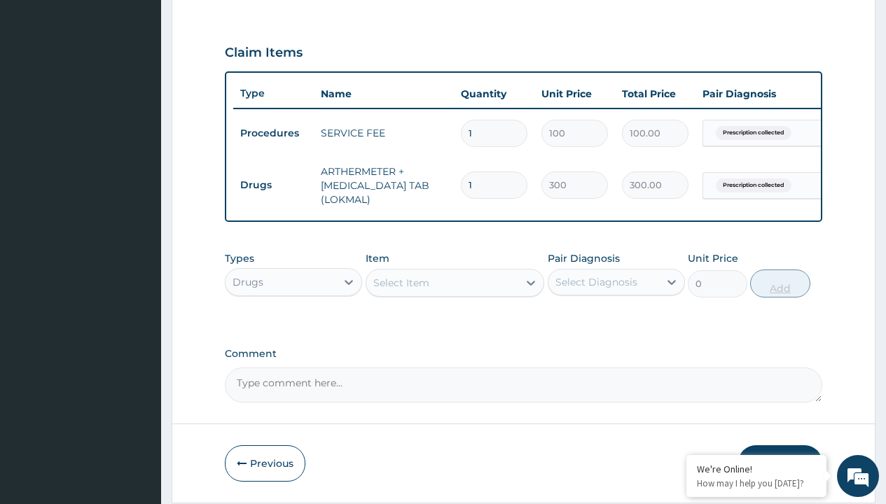
type input "6"
type input "1800.00"
type input "6"
click at [273, 185] on td "Drugs" at bounding box center [273, 185] width 81 height 26
type input "drugs"
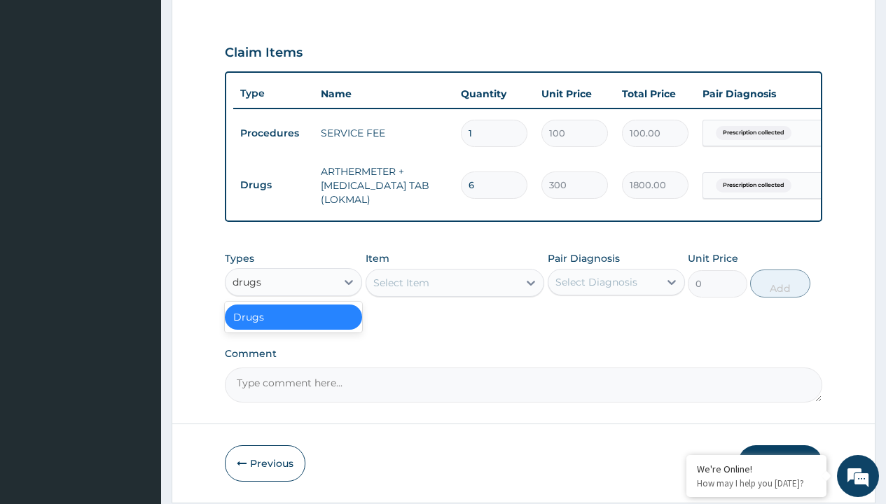
scroll to position [0, 0]
click at [293, 327] on div "Drugs" at bounding box center [293, 317] width 137 height 25
click at [400, 290] on div "Select Item" at bounding box center [401, 283] width 56 height 14
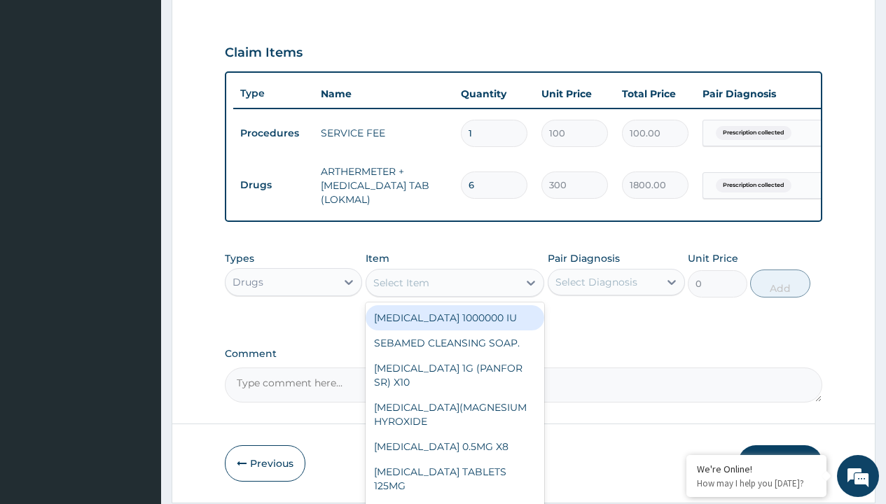
type input "loperamide caps 2mg/sach"
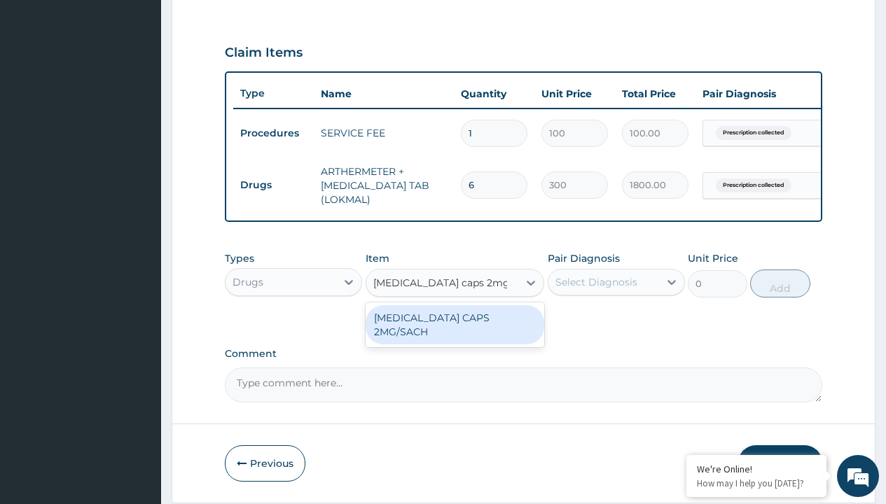
click at [454, 328] on div "[MEDICAL_DATA] CAPS 2MG/SACH" at bounding box center [454, 324] width 179 height 39
type input "420"
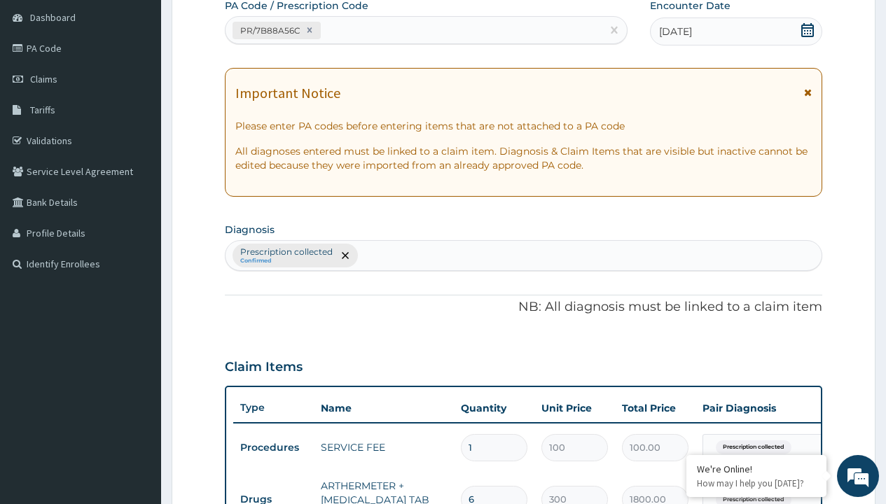
type input "prescription collected"
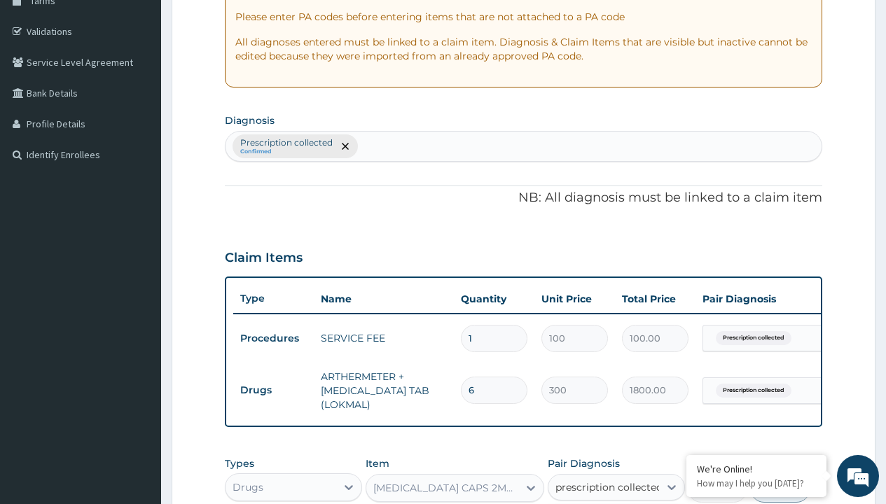
checkbox input "true"
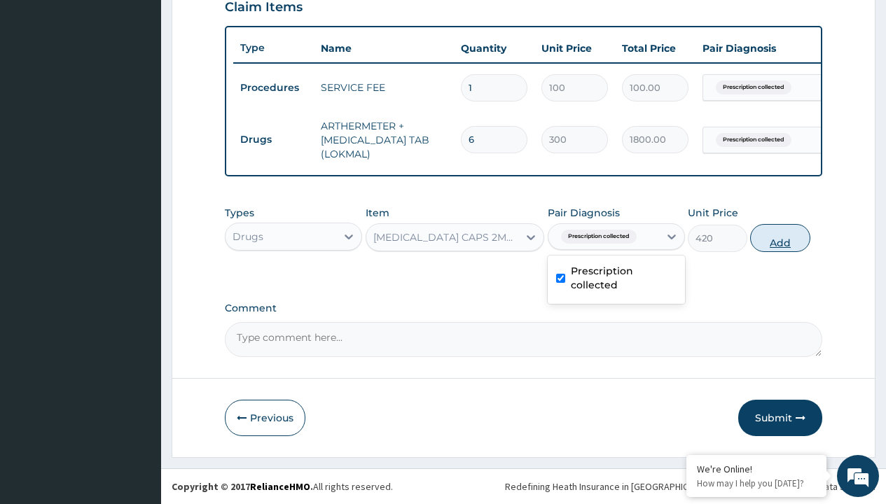
click at [780, 237] on button "Add" at bounding box center [780, 238] width 60 height 28
type input "0"
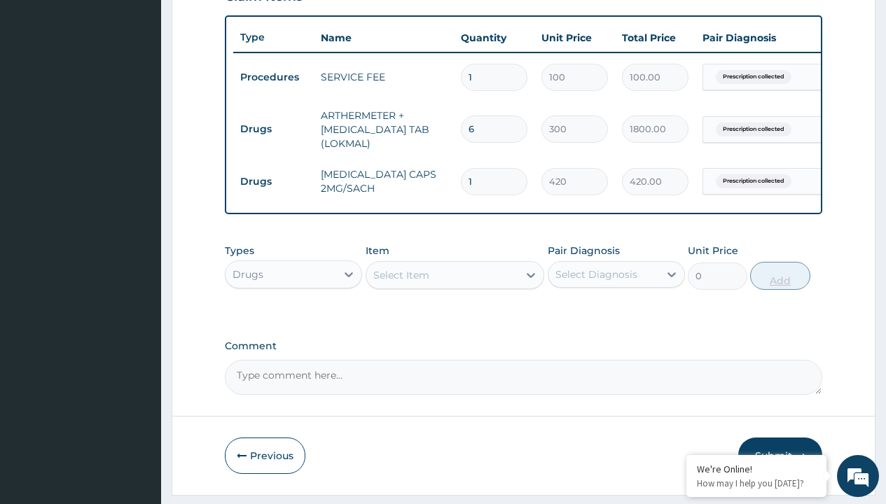
type input "10"
type input "4200.00"
type input "10"
click at [273, 129] on td "Drugs" at bounding box center [273, 129] width 81 height 26
type input "drugs"
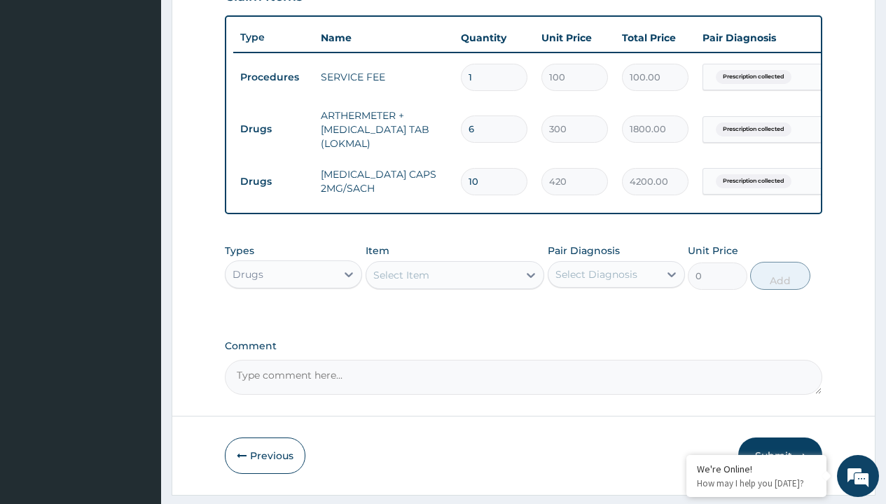
scroll to position [0, 0]
click at [293, 319] on div "Drugs" at bounding box center [293, 309] width 137 height 25
click at [400, 282] on div "Select Item" at bounding box center [401, 275] width 56 height 14
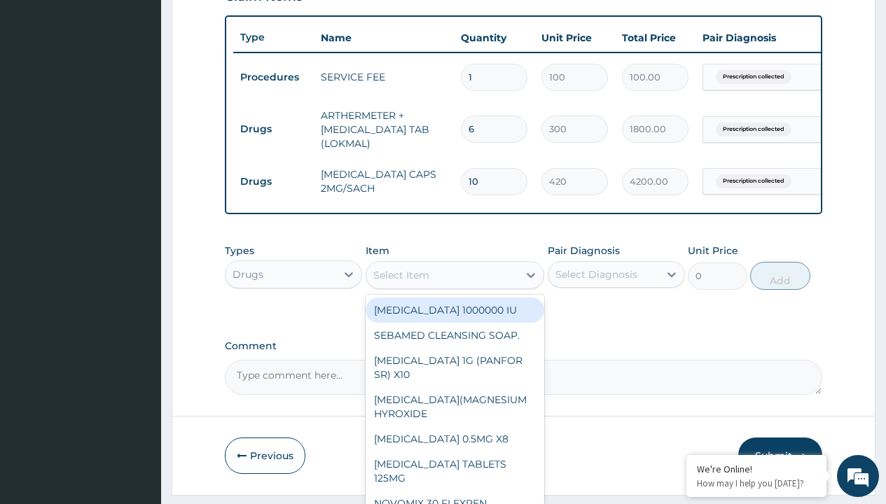
type input "paracetamol 500mg tablet emzor/sach"
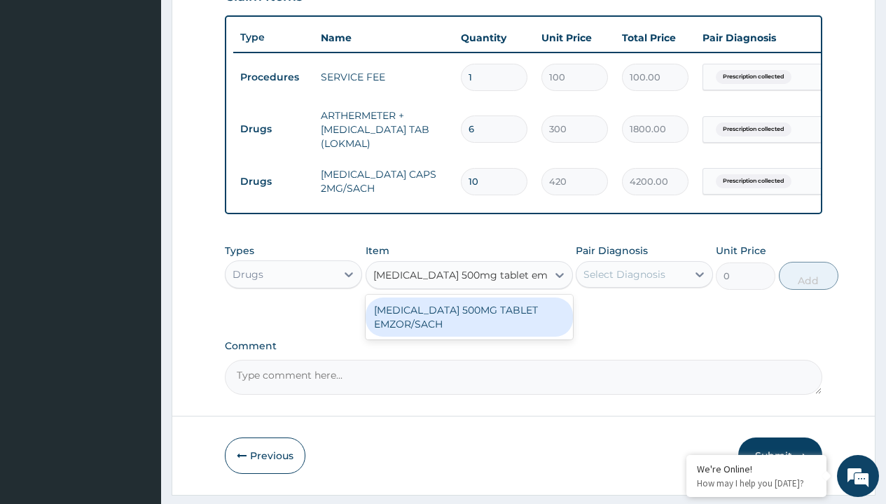
click at [468, 327] on div "PARACETAMOL 500MG TABLET EMZOR/SACH" at bounding box center [468, 317] width 207 height 39
type input "24"
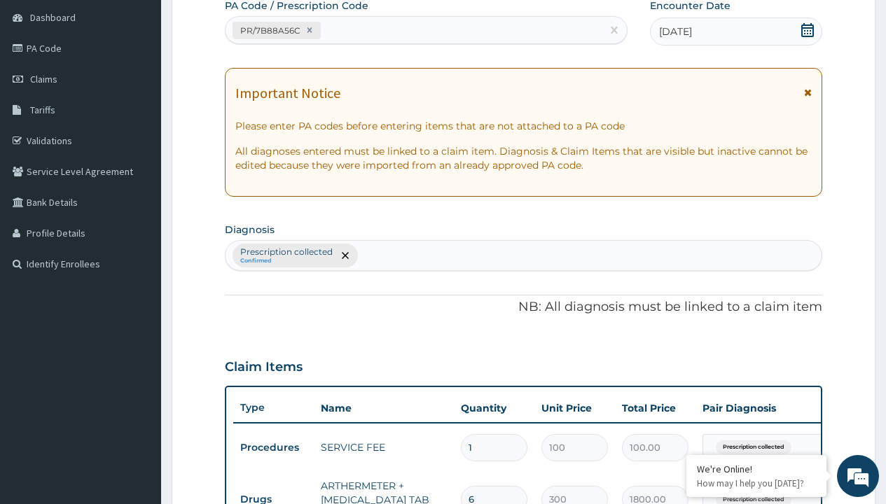
type input "prescription collected"
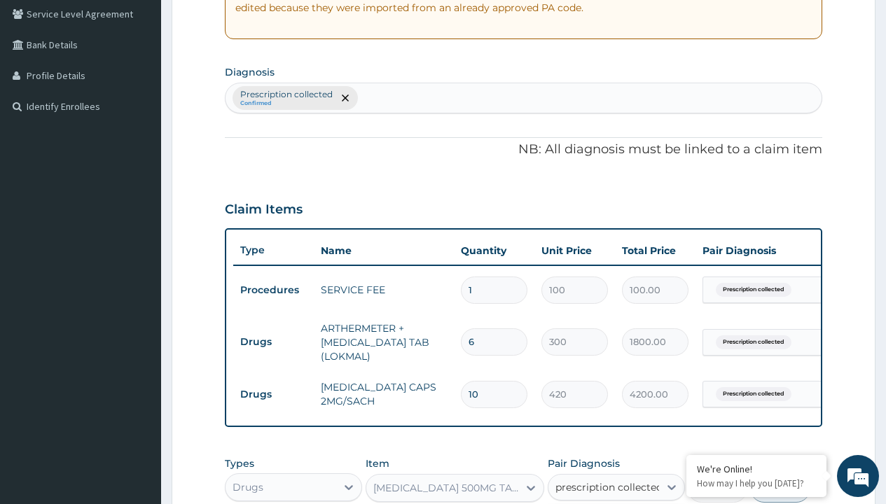
checkbox input "true"
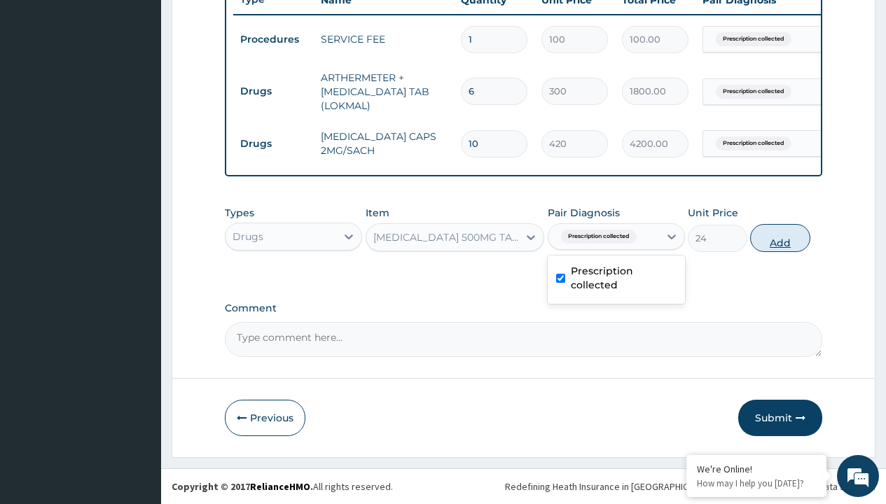
click at [780, 237] on button "Add" at bounding box center [780, 238] width 60 height 28
type input "0"
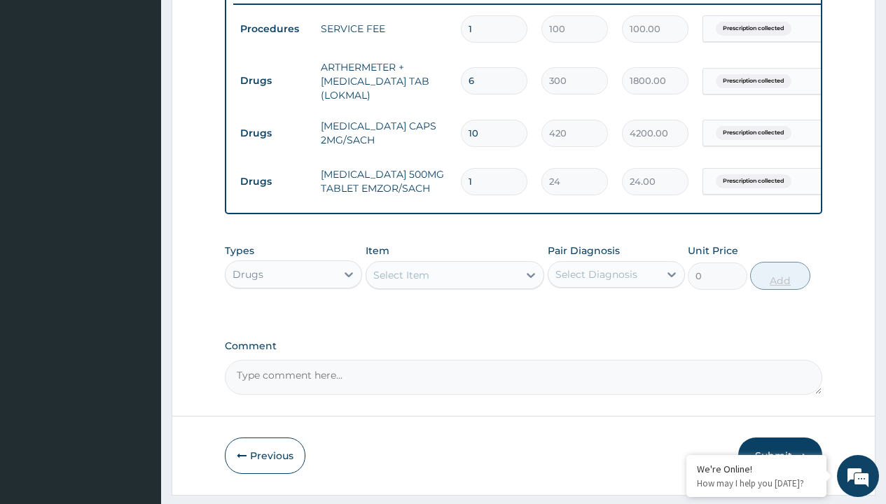
type input "24"
type input "576.00"
type input "24"
click at [273, 81] on td "Drugs" at bounding box center [273, 81] width 81 height 26
type input "drugs"
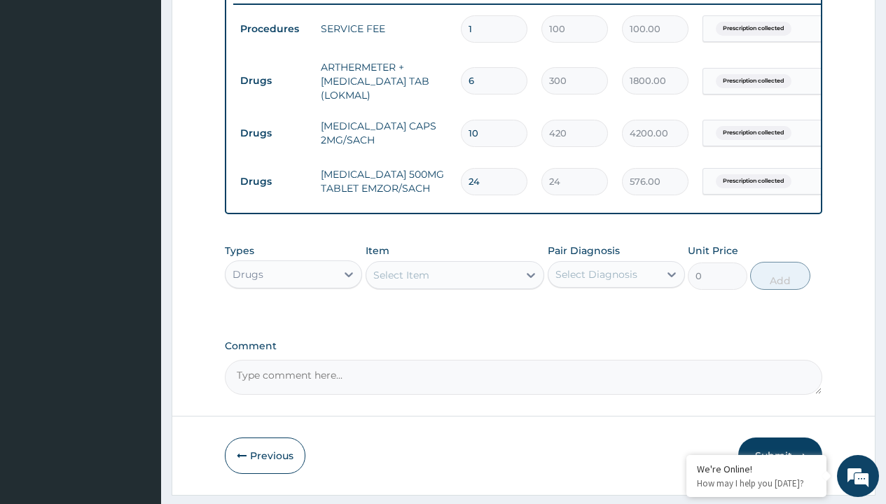
scroll to position [0, 0]
click at [293, 319] on div "Drugs" at bounding box center [293, 309] width 137 height 25
click at [400, 282] on div "Select Item" at bounding box center [401, 275] width 56 height 14
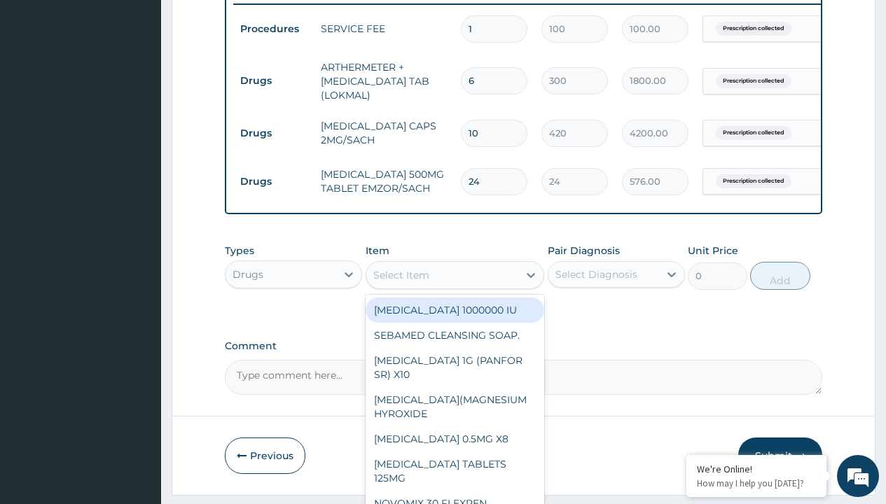
type input "zinc 20mg by 10"
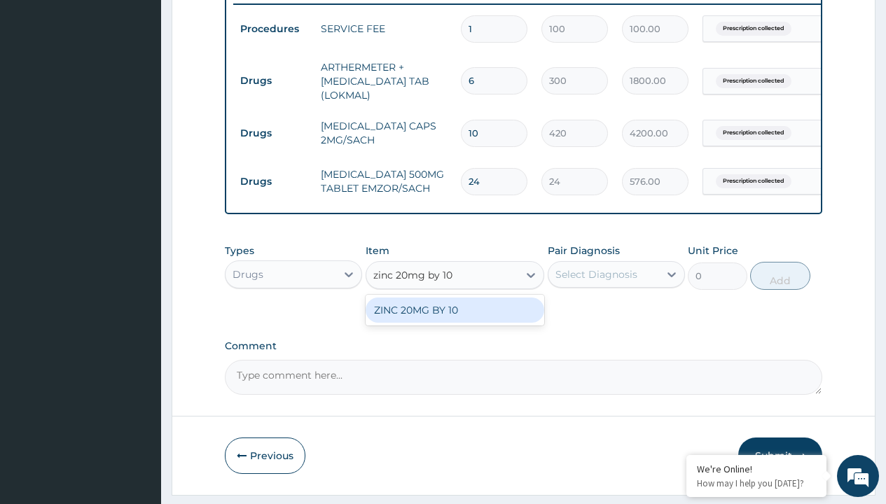
click at [454, 320] on div "ZINC 20MG BY 10" at bounding box center [454, 310] width 179 height 25
type input "15"
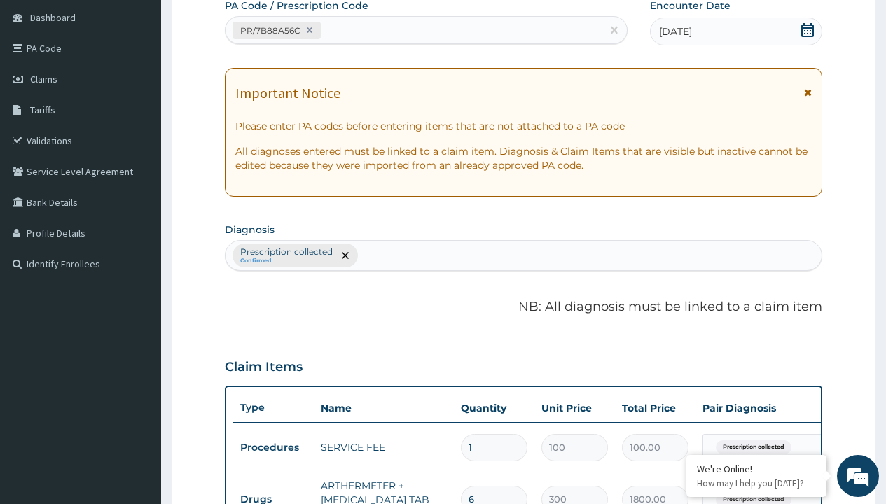
type input "prescription collected"
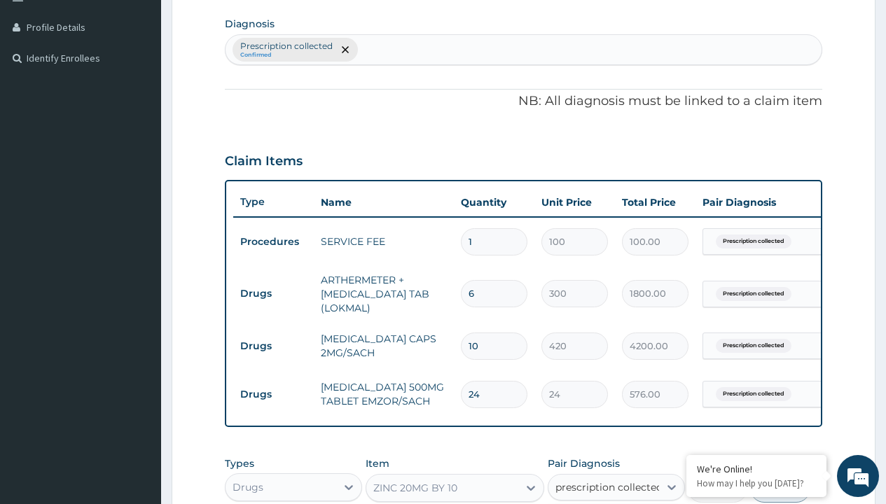
checkbox input "true"
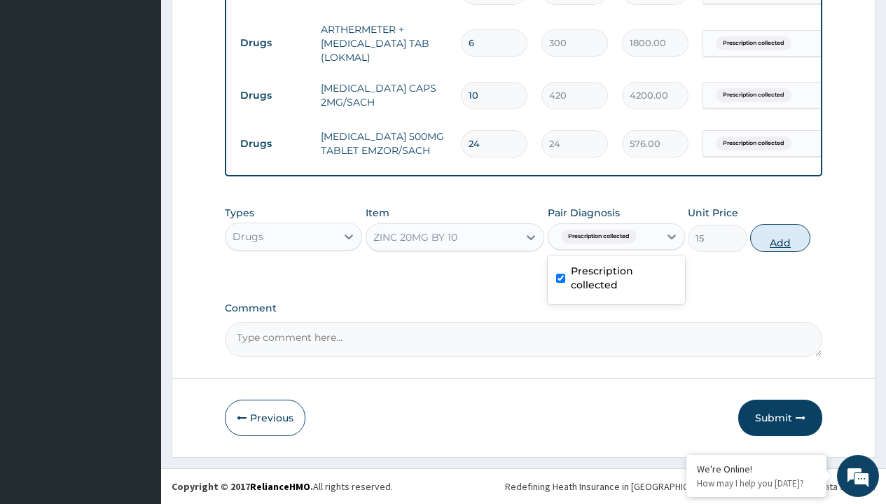
click at [780, 237] on button "Add" at bounding box center [780, 238] width 60 height 28
type input "0"
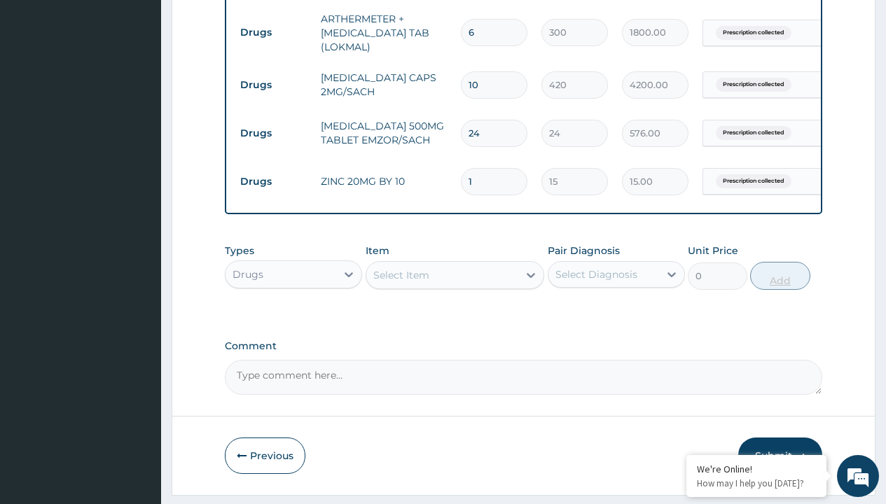
type input "10"
type input "150.00"
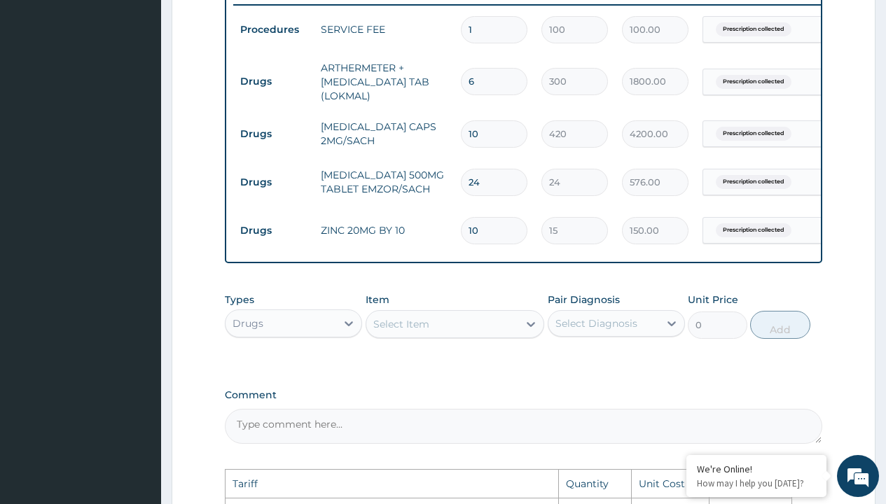
scroll to position [552, 0]
type input "10"
click at [505, 139] on input "10" at bounding box center [494, 135] width 67 height 27
type input "1"
type input "420.00"
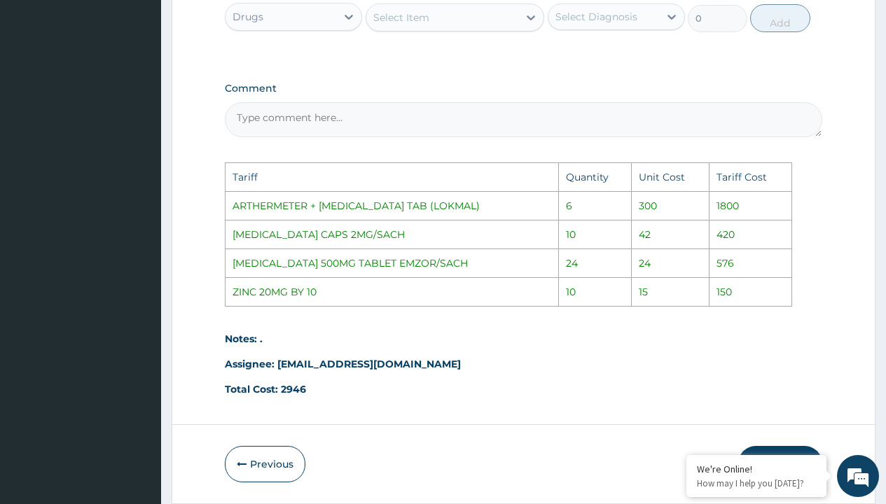
scroll to position [917, 0]
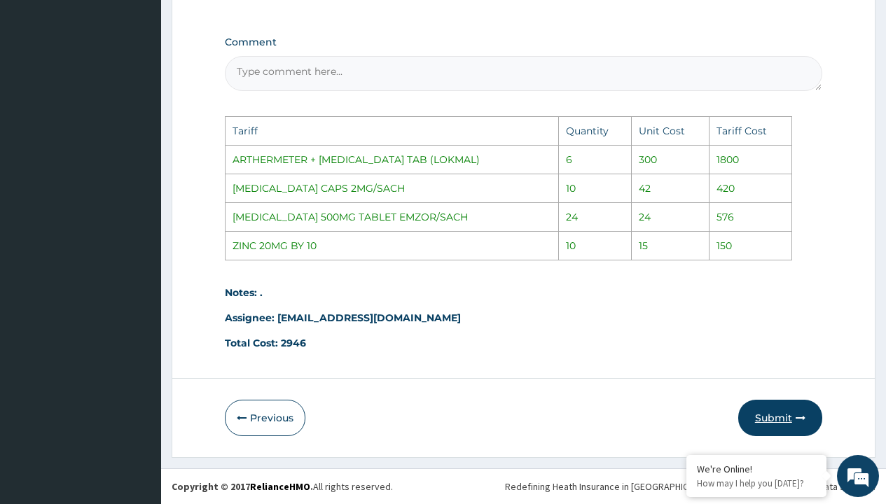
type input "1"
click at [762, 419] on button "Submit" at bounding box center [780, 418] width 84 height 36
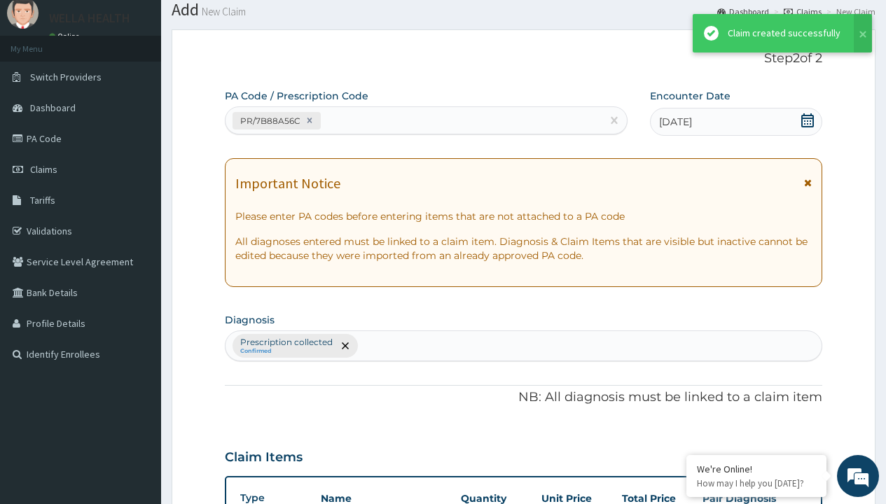
scroll to position [650, 0]
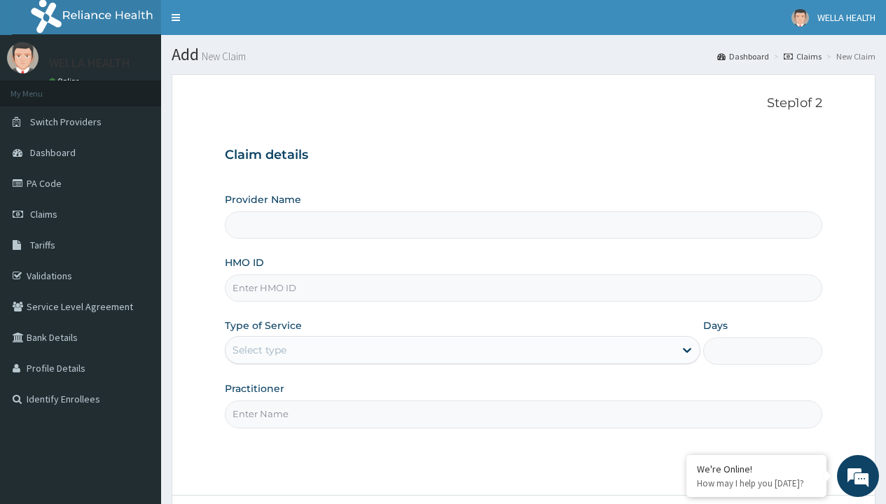
type input "WellaHealth(TELEMEDICINE)"
type input "GSV/10066/D"
type input "WellaHealth"
click at [259, 350] on div "Select type" at bounding box center [259, 350] width 54 height 14
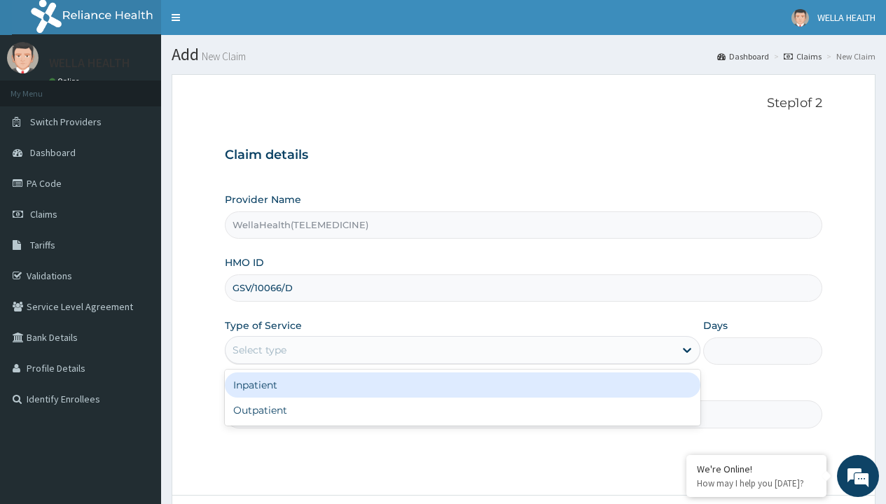
click at [462, 410] on div "Outpatient" at bounding box center [462, 410] width 475 height 25
type input "1"
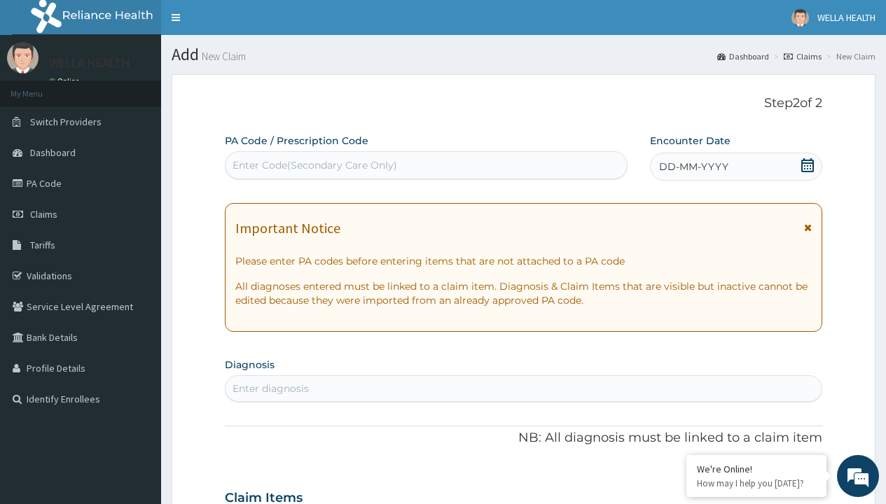
scroll to position [117, 0]
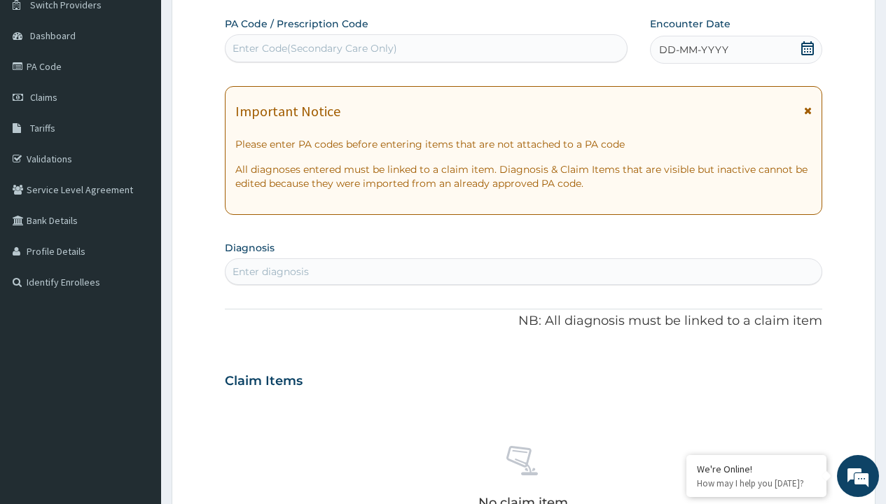
click at [692, 50] on span "DD-MM-YYYY" at bounding box center [693, 50] width 69 height 14
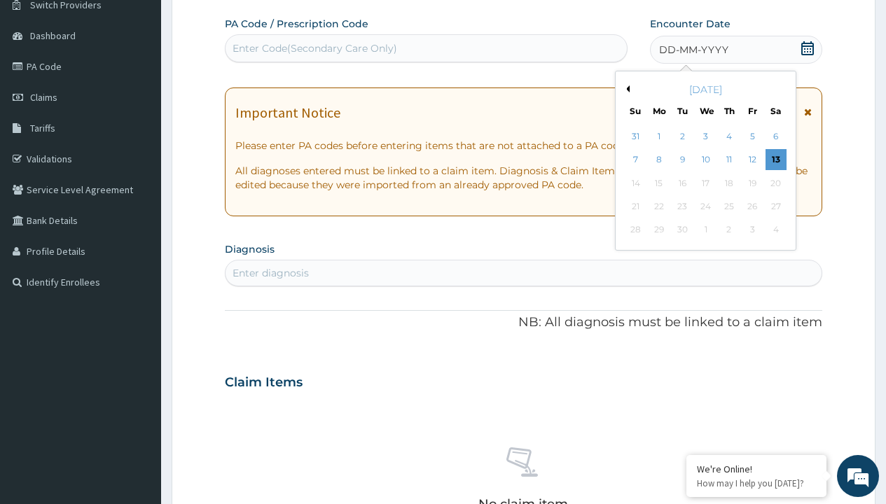
click at [625, 89] on button "Previous Month" at bounding box center [625, 88] width 7 height 7
click at [775, 137] on div "2" at bounding box center [775, 136] width 21 height 21
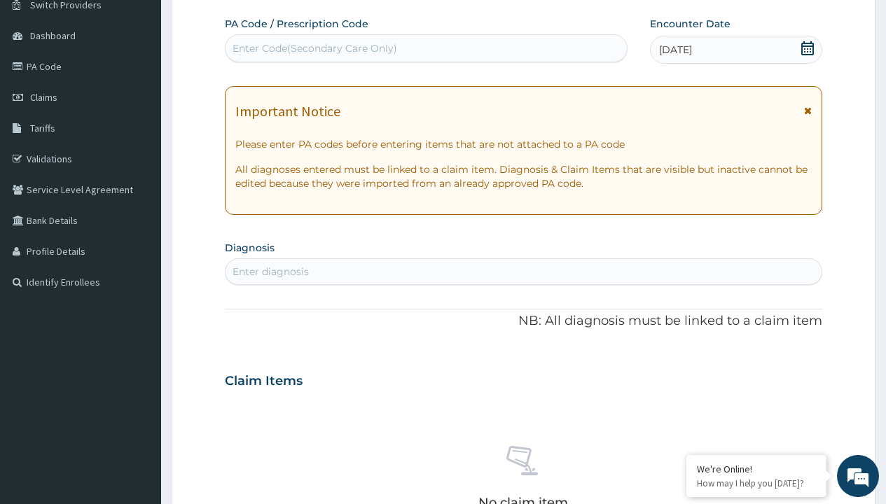
click at [314, 48] on div "Enter Code(Secondary Care Only)" at bounding box center [314, 48] width 165 height 14
type input "PR/69C4D337"
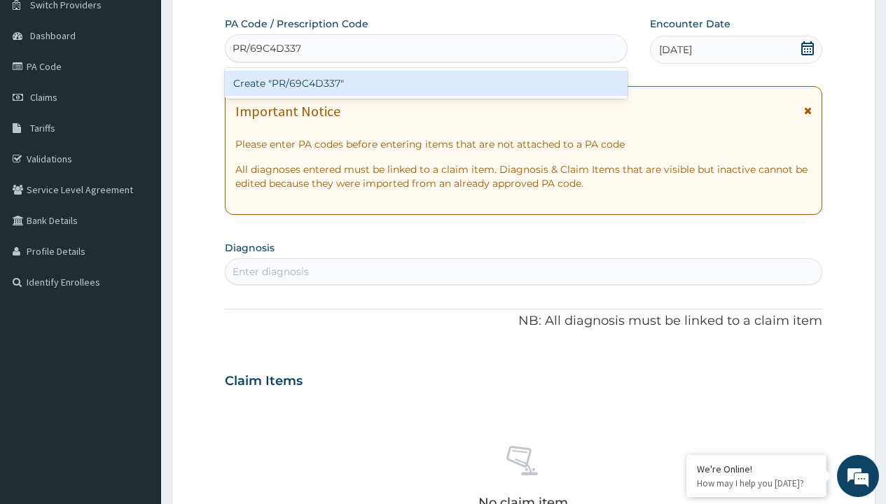
click at [426, 83] on div "Create "PR/69C4D337"" at bounding box center [426, 83] width 402 height 25
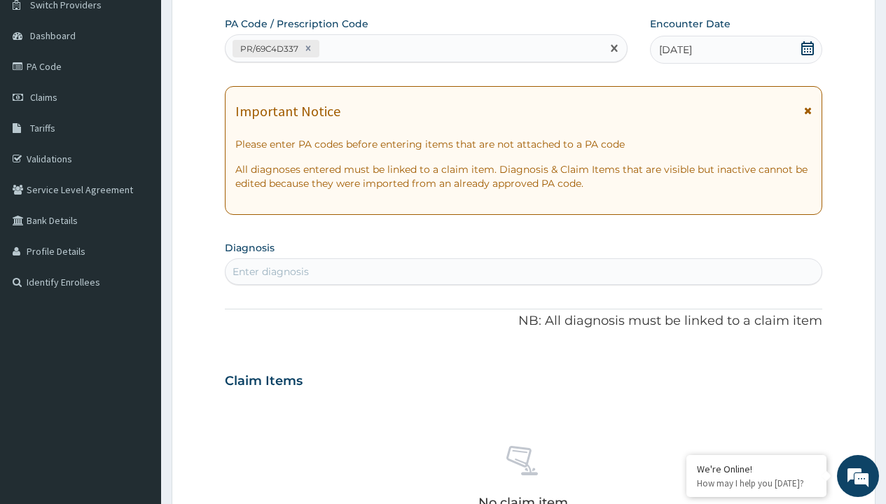
click at [270, 272] on div "Enter diagnosis" at bounding box center [270, 272] width 76 height 14
type input "prescription collected"
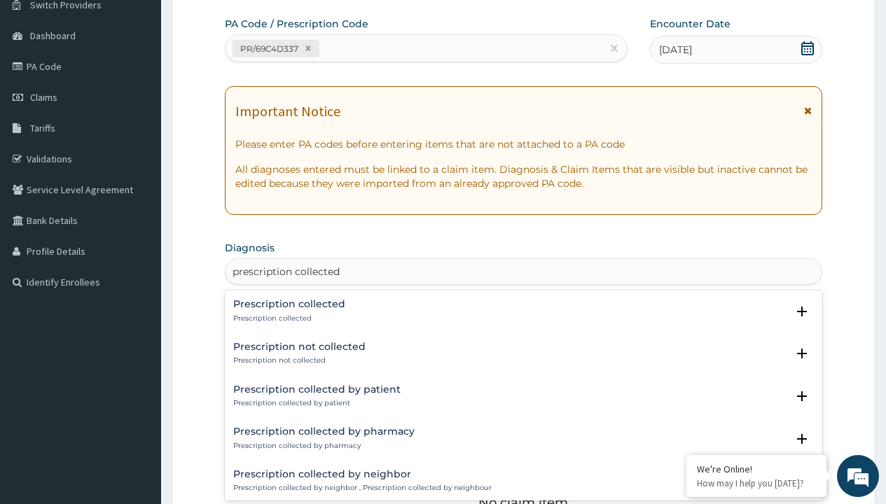
click at [287, 318] on p "Prescription collected" at bounding box center [289, 319] width 112 height 10
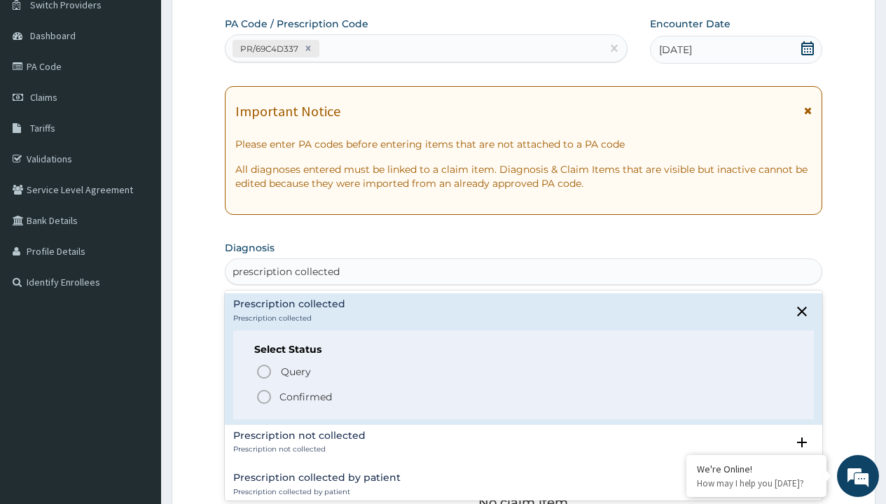
click at [305, 396] on p "Confirmed" at bounding box center [305, 397] width 53 height 14
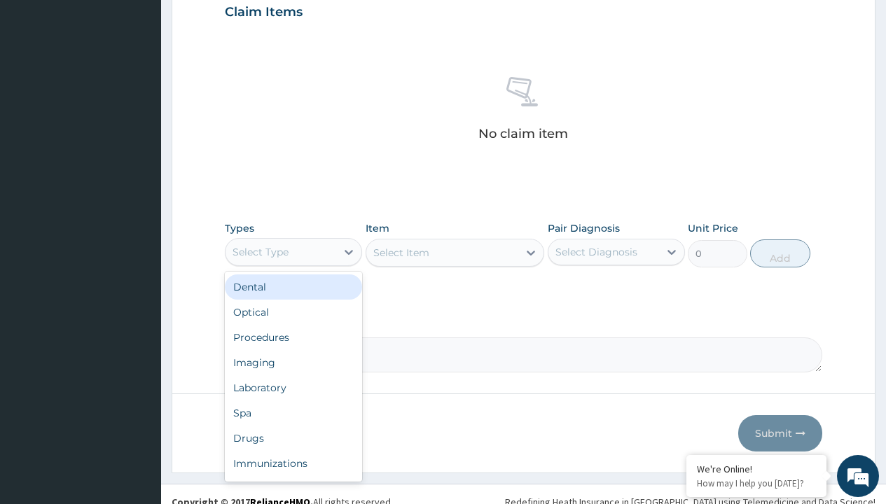
type input "procedures"
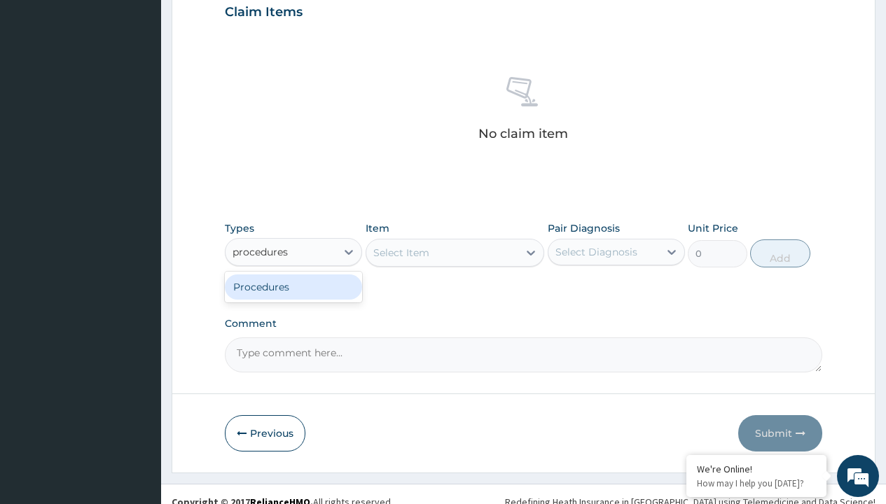
click at [293, 286] on div "Procedures" at bounding box center [293, 286] width 137 height 25
click at [400, 252] on div "Select Item" at bounding box center [401, 253] width 56 height 14
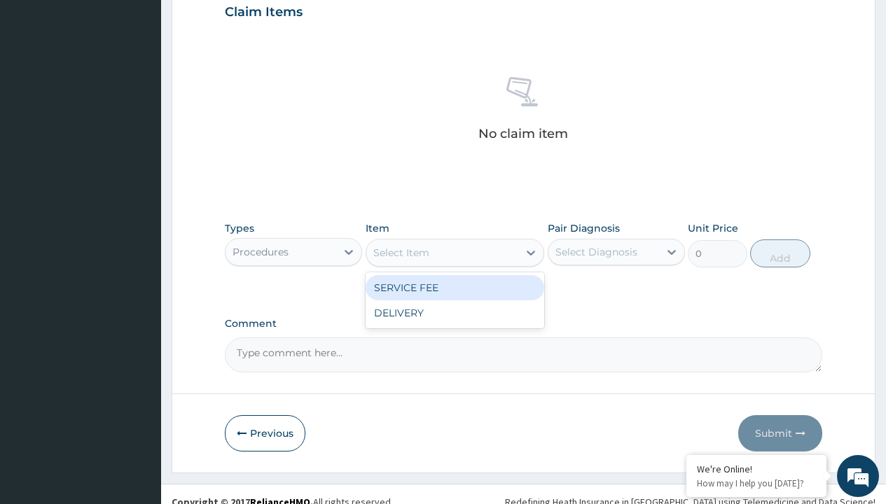
type input "service fee"
click at [454, 287] on div "SERVICE FEE" at bounding box center [454, 287] width 179 height 25
type input "100"
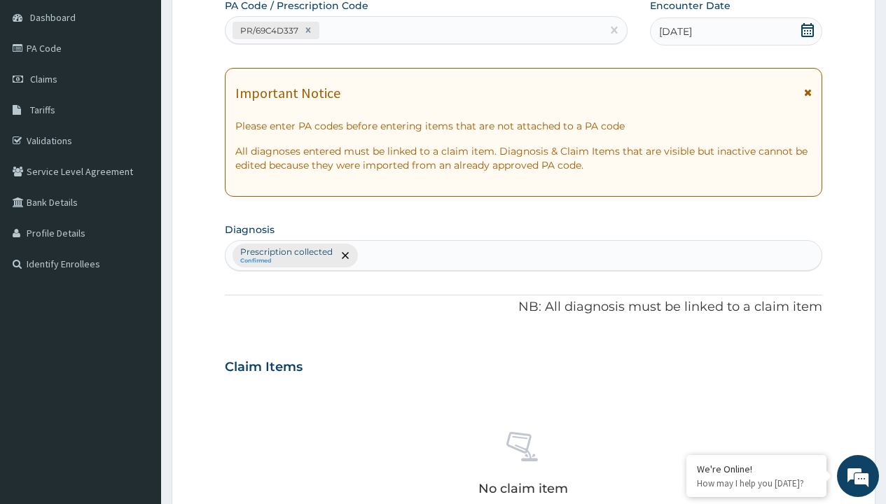
type input "prescription collected"
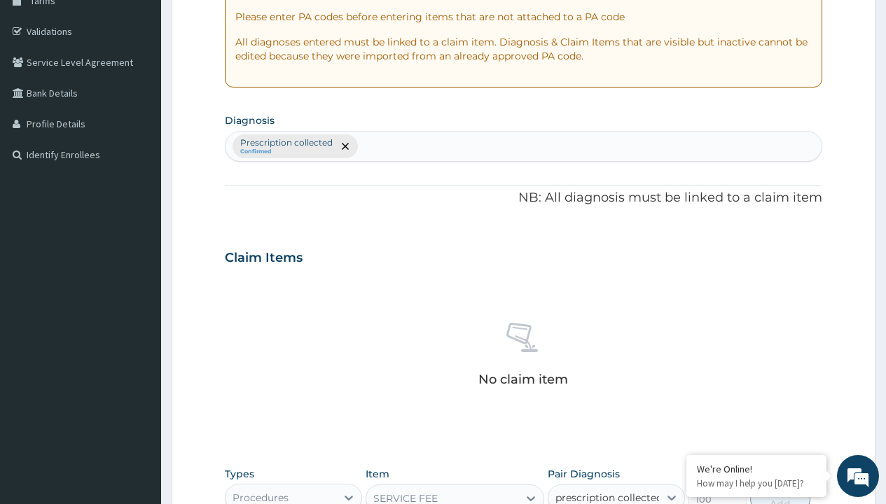
checkbox input "true"
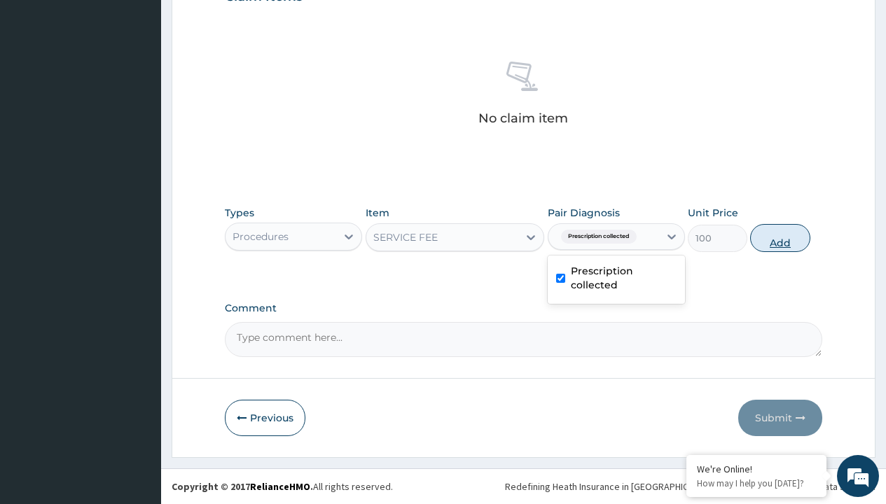
click at [780, 237] on button "Add" at bounding box center [780, 238] width 60 height 28
type input "0"
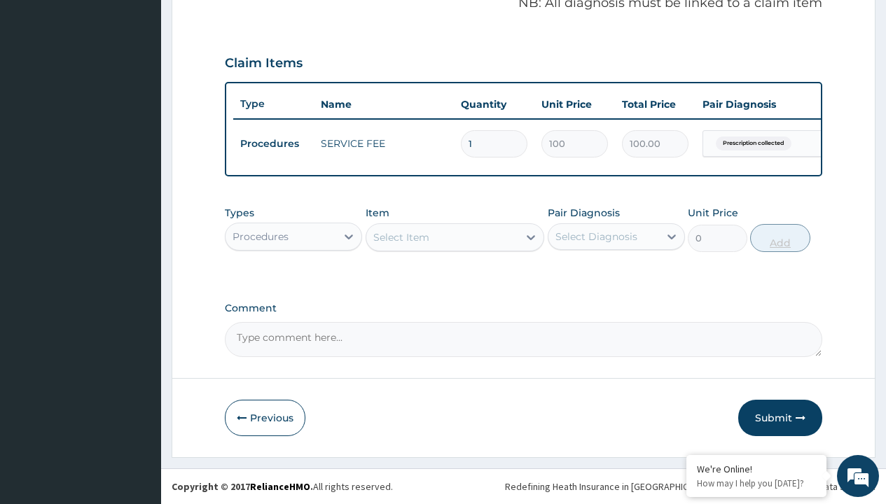
scroll to position [450, 0]
click at [260, 236] on div "Procedures" at bounding box center [260, 237] width 56 height 14
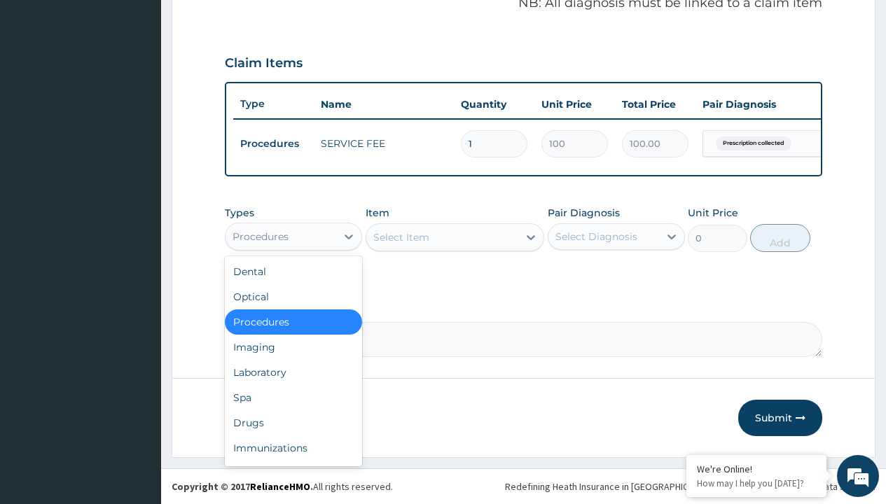
type input "drugs"
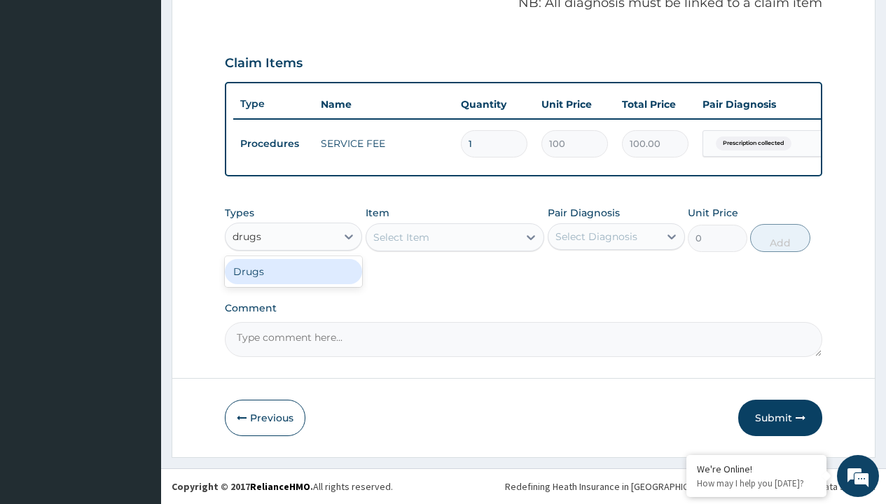
click at [293, 271] on div "Drugs" at bounding box center [293, 271] width 137 height 25
click at [400, 237] on div "Select Item" at bounding box center [454, 237] width 179 height 28
type input "tuxil-d/tuxil-n syrup/[PERSON_NAME]"
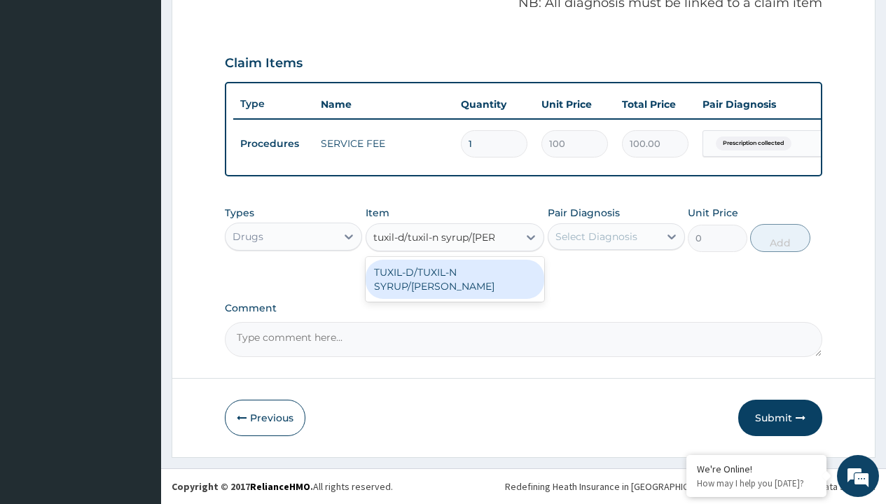
click at [454, 272] on div "TUXIL-D/TUXIL-N SYRUP/[PERSON_NAME]" at bounding box center [454, 279] width 179 height 39
type input "1425"
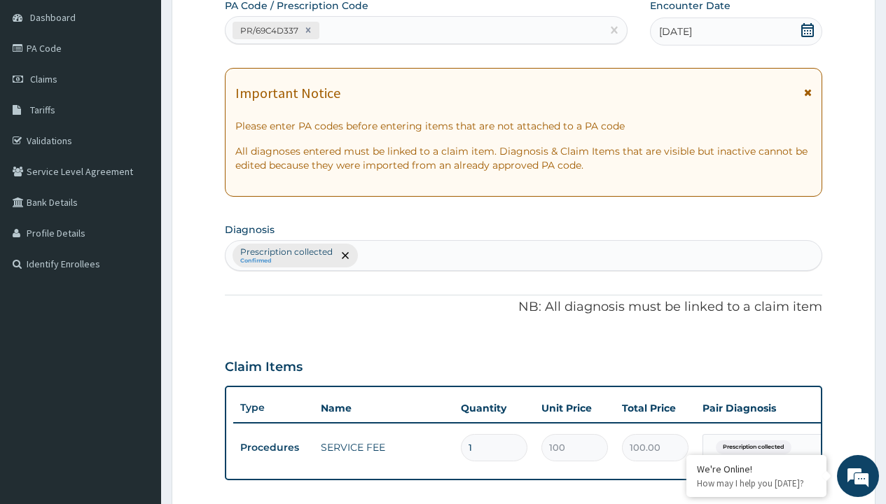
type input "prescription collected"
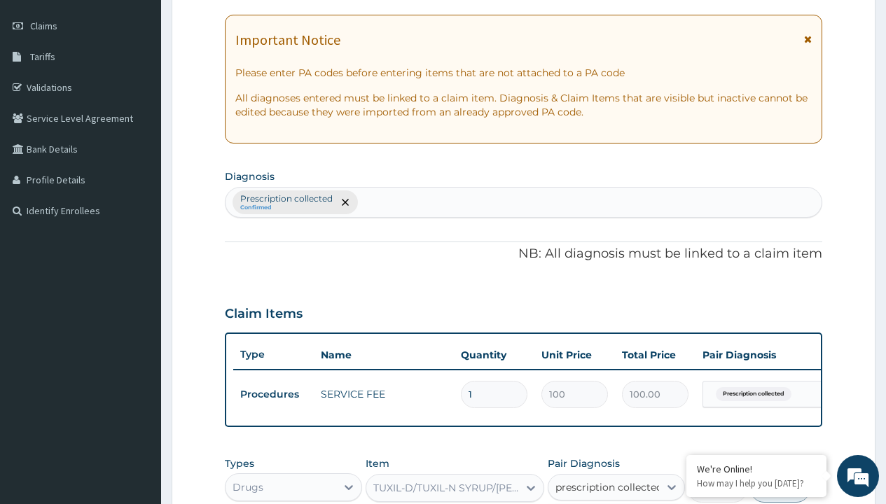
checkbox input "true"
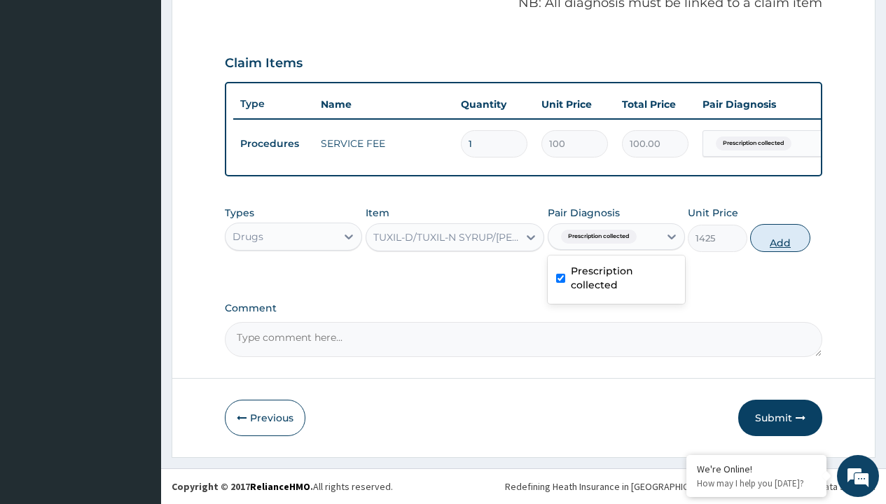
click at [780, 237] on button "Add" at bounding box center [780, 238] width 60 height 28
type input "0"
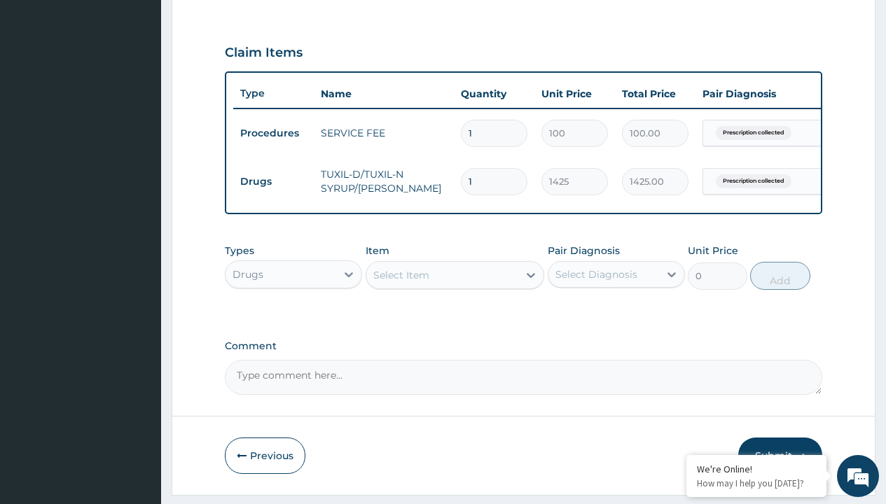
click at [273, 181] on td "Drugs" at bounding box center [273, 182] width 81 height 26
type input "drugs"
click at [293, 319] on div "Drugs" at bounding box center [293, 309] width 137 height 25
click at [400, 282] on div "Select Item" at bounding box center [401, 275] width 56 height 14
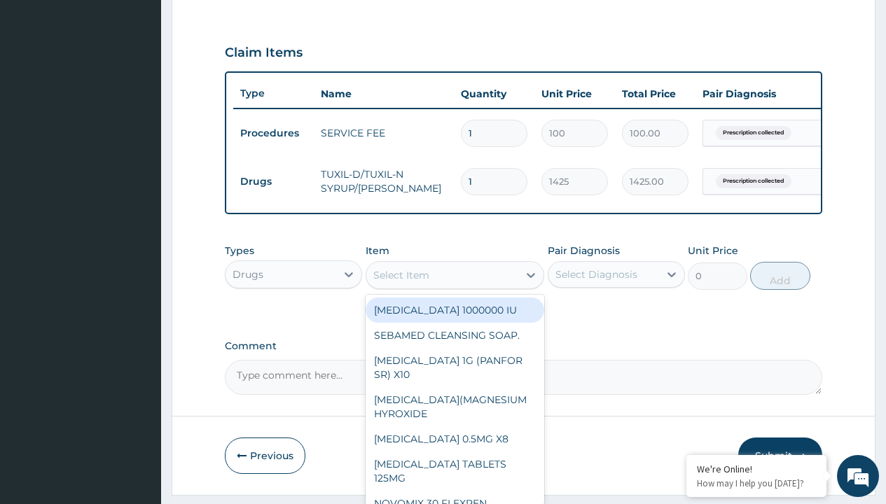
type input "[MEDICAL_DATA] syrup"
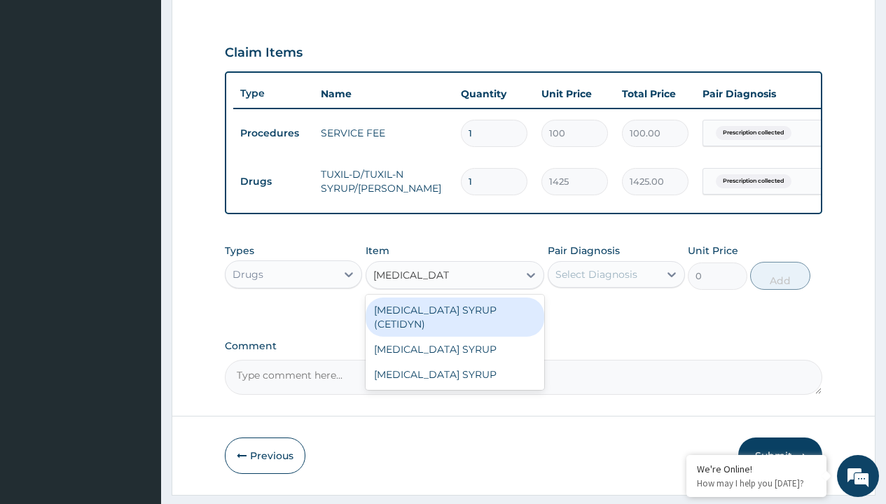
click at [454, 320] on div "[MEDICAL_DATA] SYRUP (CETIDYN)" at bounding box center [454, 317] width 179 height 39
type input "2200"
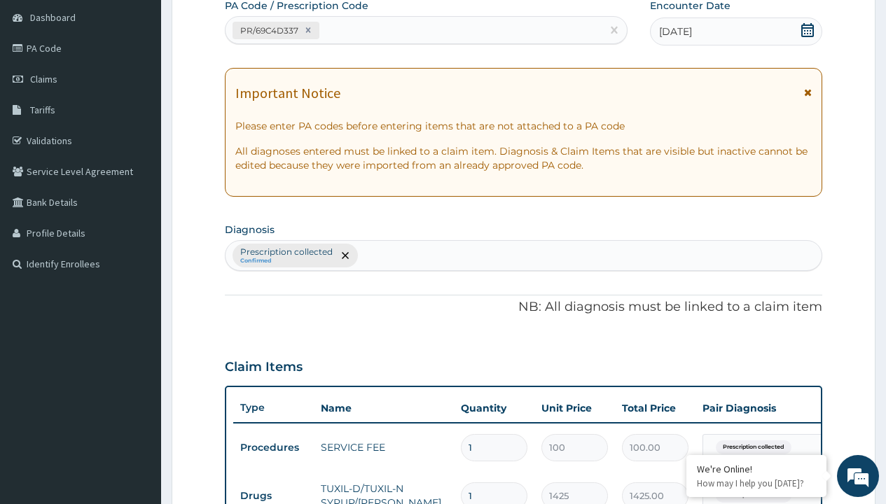
type input "prescription collected"
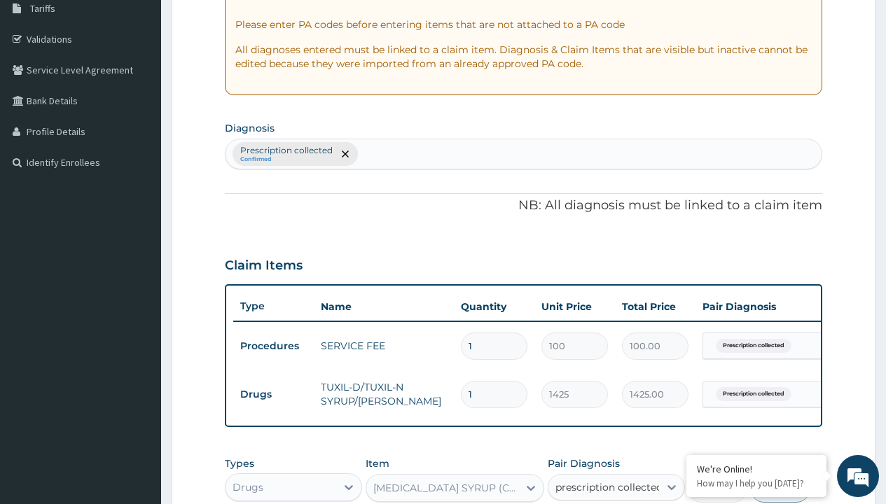
checkbox input "true"
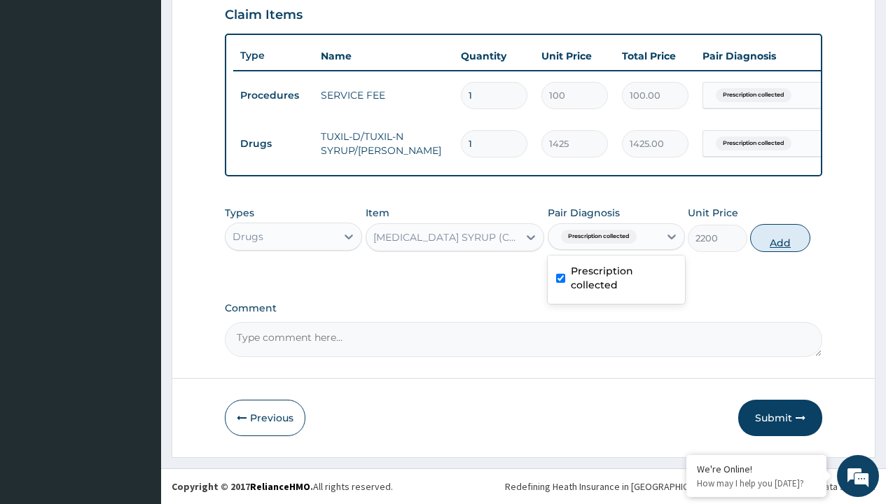
click at [780, 237] on button "Add" at bounding box center [780, 238] width 60 height 28
type input "0"
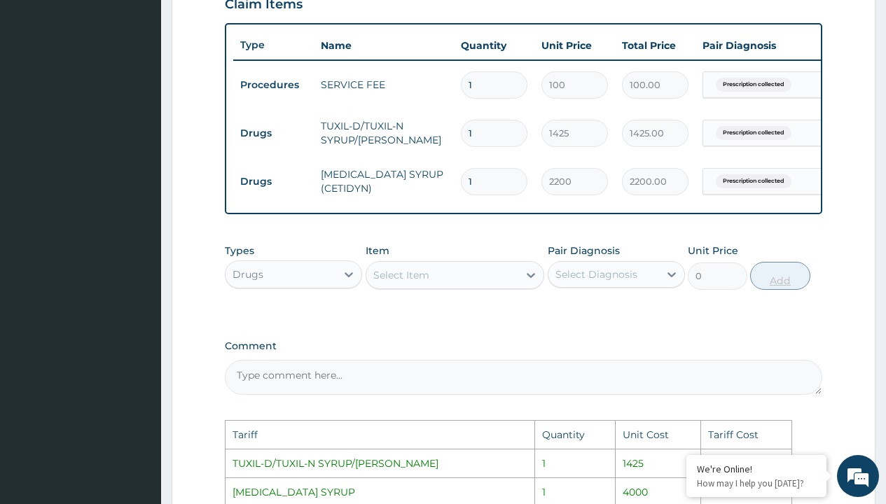
scroll to position [755, 0]
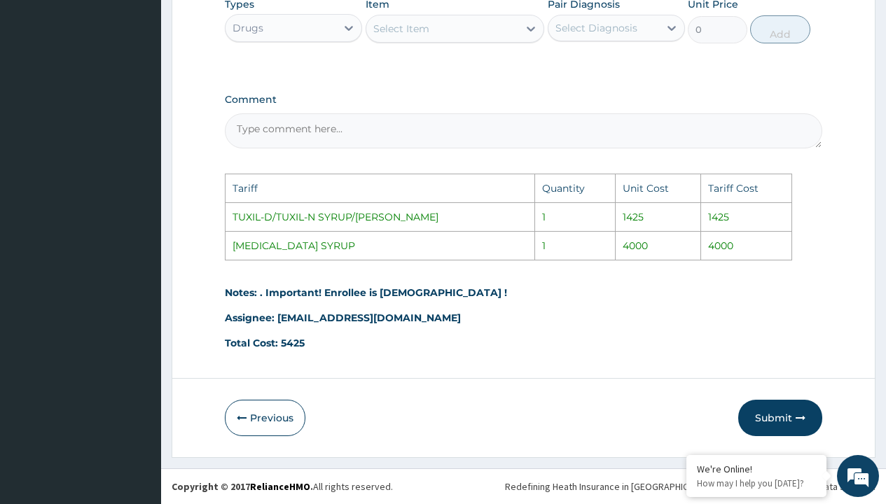
click at [423, 28] on div "Select Item" at bounding box center [401, 29] width 56 height 14
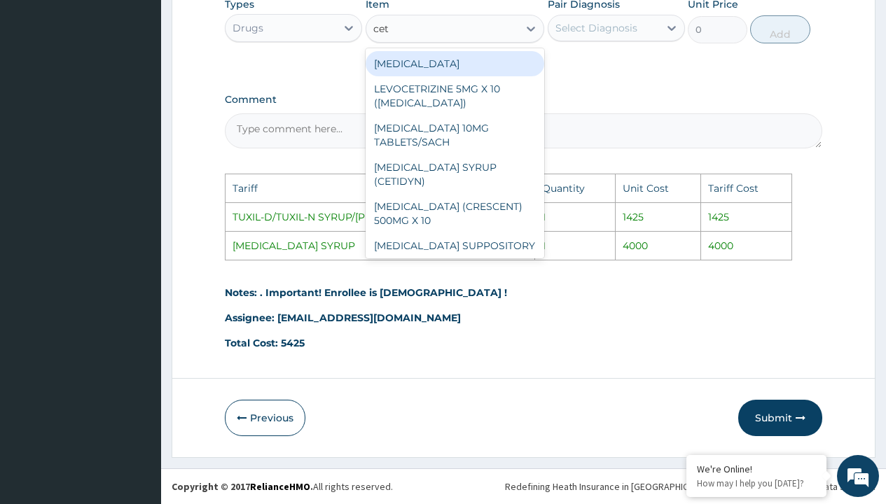
type input "ceti"
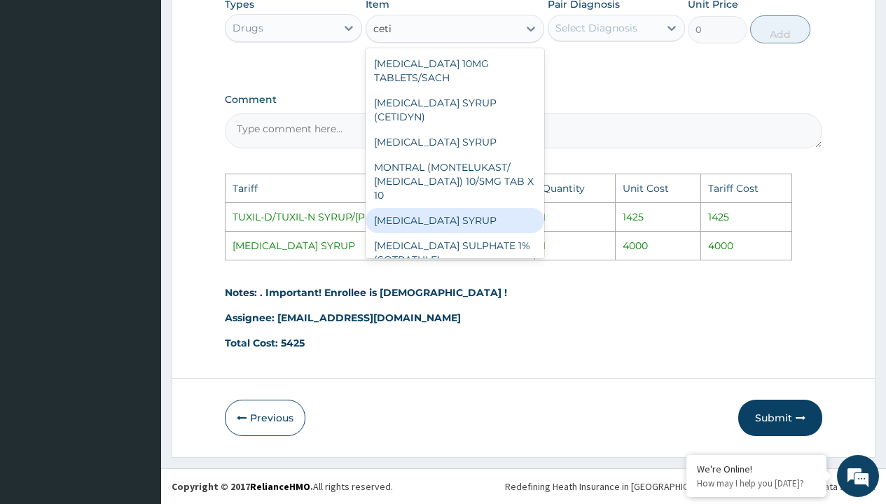
click at [427, 208] on div "[MEDICAL_DATA] SYRUP" at bounding box center [454, 220] width 179 height 25
type input "4000"
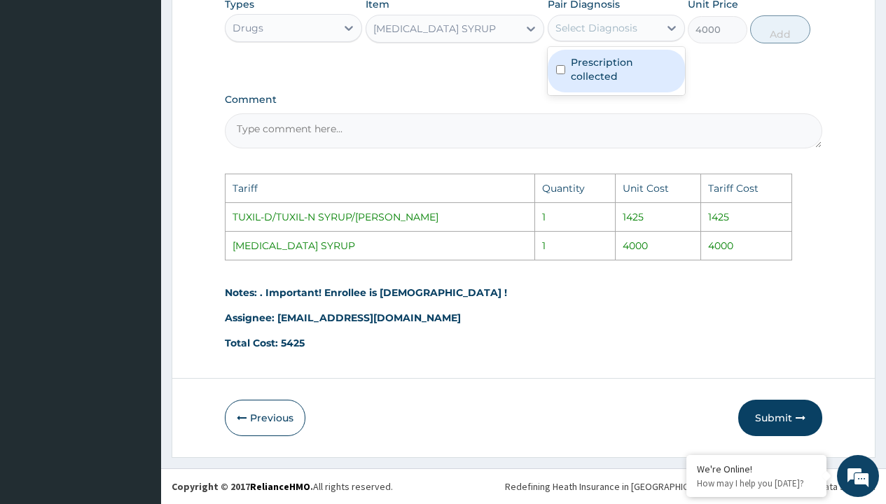
click at [567, 31] on div "Select Diagnosis" at bounding box center [596, 28] width 82 height 14
click at [582, 77] on label "Prescription collected" at bounding box center [624, 69] width 106 height 28
checkbox input "true"
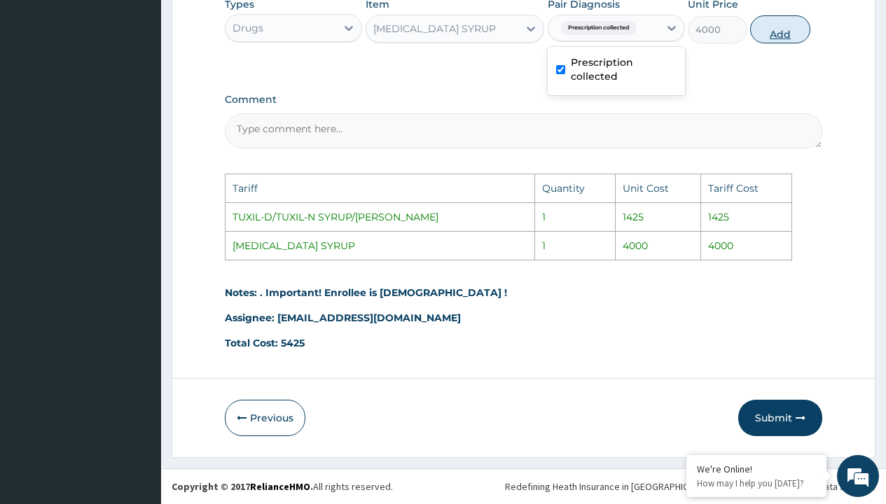
click at [779, 25] on button "Add" at bounding box center [780, 29] width 60 height 28
type input "0"
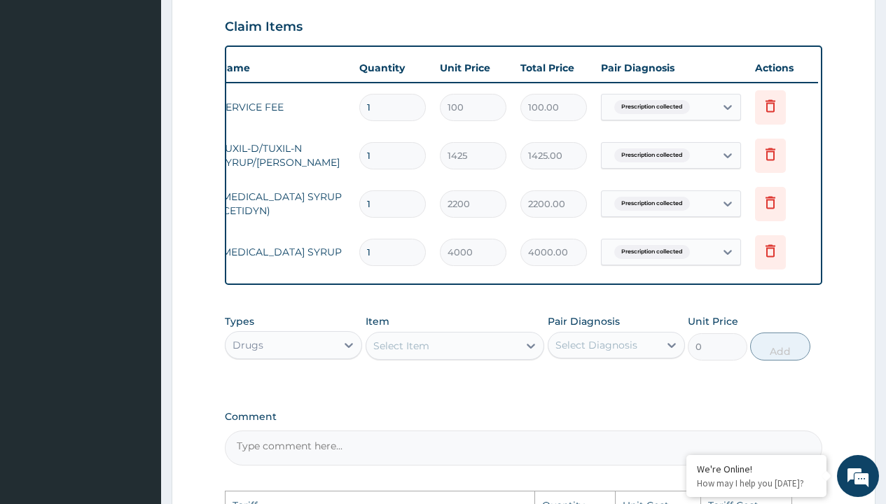
scroll to position [0, 106]
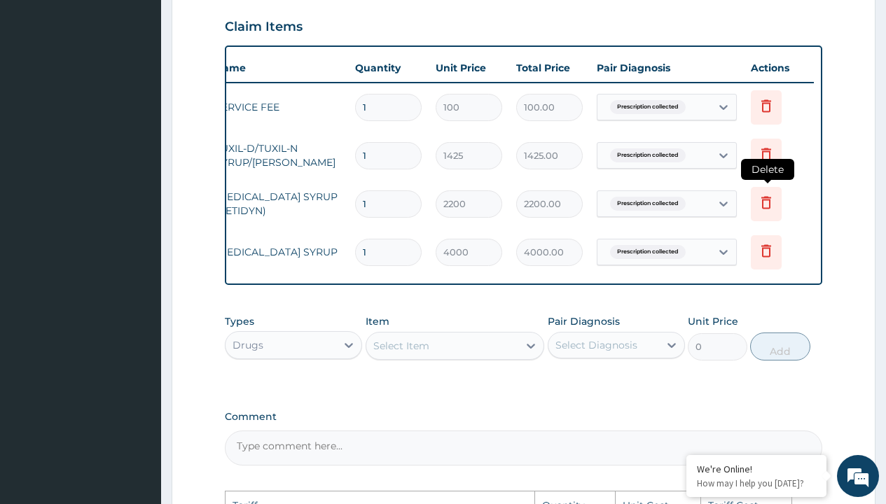
click at [770, 210] on icon at bounding box center [766, 202] width 17 height 17
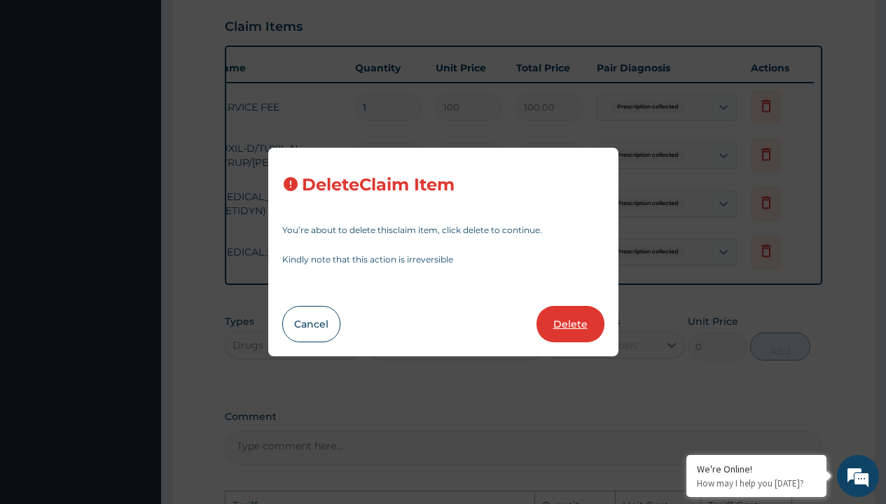
click at [580, 323] on button "Delete" at bounding box center [570, 324] width 68 height 36
type input "4000"
type input "4000.00"
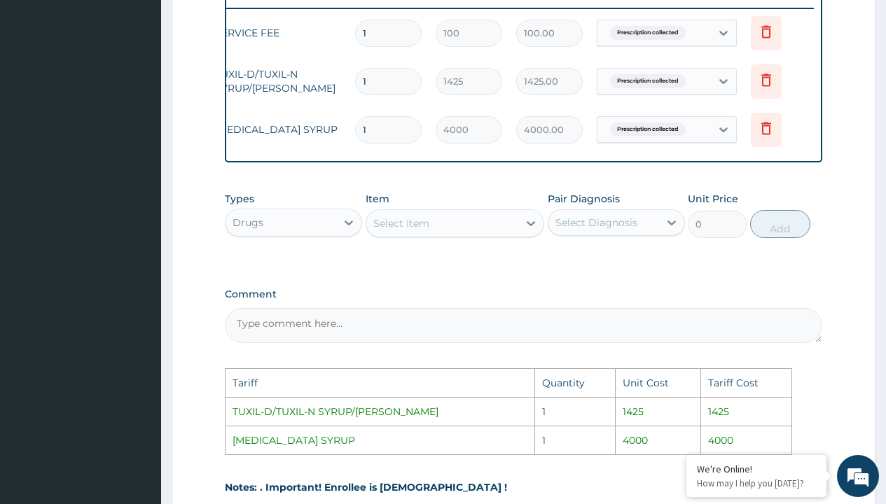
scroll to position [755, 0]
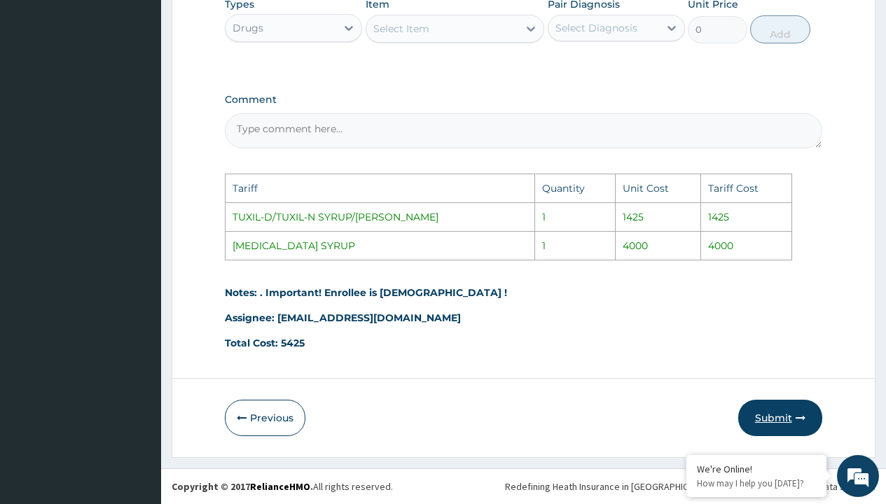
click at [761, 419] on button "Submit" at bounding box center [780, 418] width 84 height 36
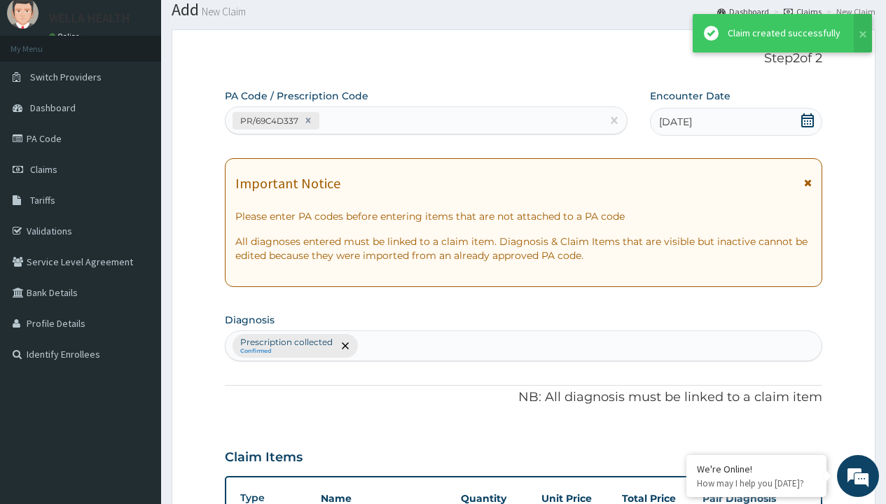
scroll to position [546, 0]
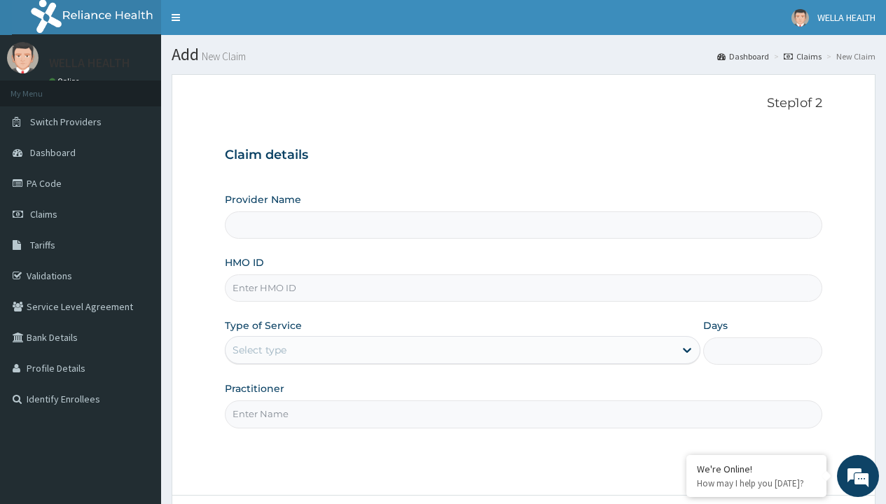
type input "IFS/10043/C"
type input "WellaHealth(TELEMEDICINE)"
type input "IFS/10043/C"
type input "WellaHealth"
click at [259, 350] on div "Select type" at bounding box center [259, 350] width 54 height 14
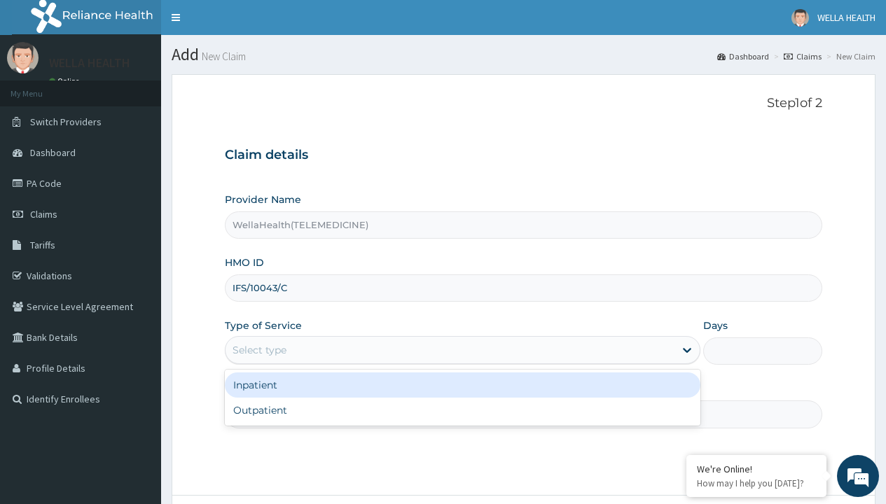
click at [462, 410] on div "Outpatient" at bounding box center [462, 410] width 475 height 25
type input "1"
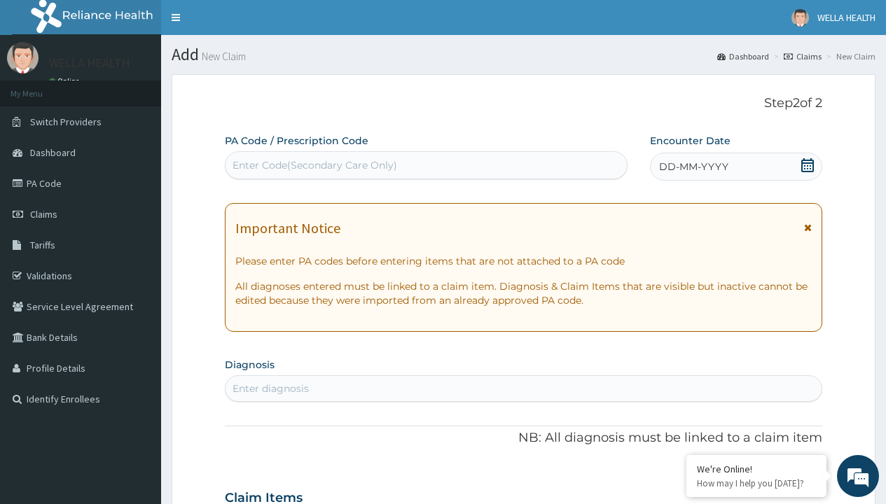
scroll to position [117, 0]
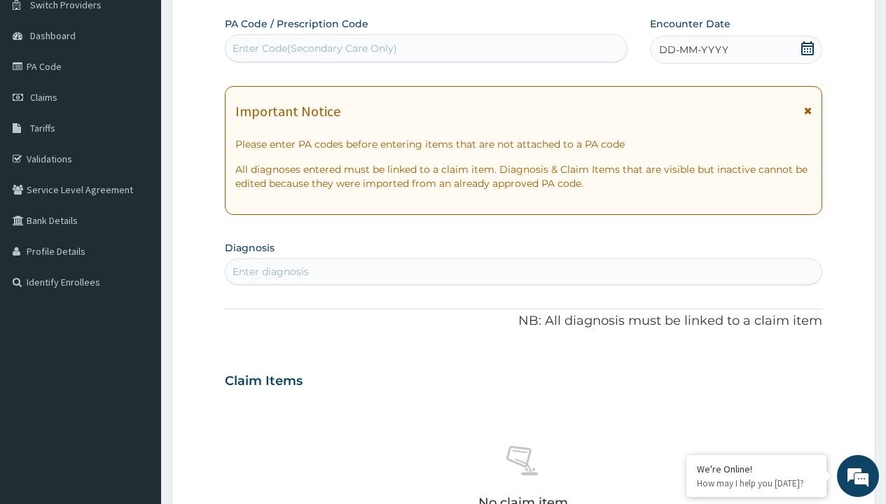
click at [692, 50] on span "DD-MM-YYYY" at bounding box center [693, 50] width 69 height 14
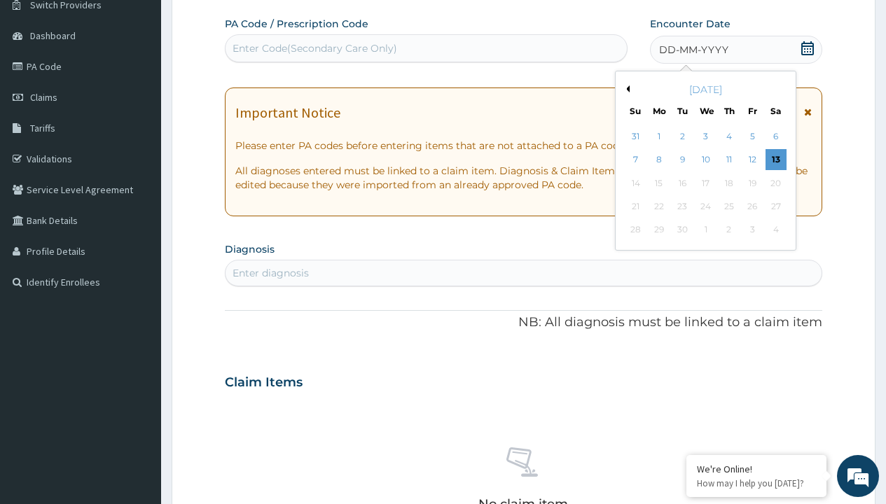
click at [625, 89] on button "Previous Month" at bounding box center [625, 88] width 7 height 7
click at [775, 137] on div "2" at bounding box center [775, 136] width 21 height 21
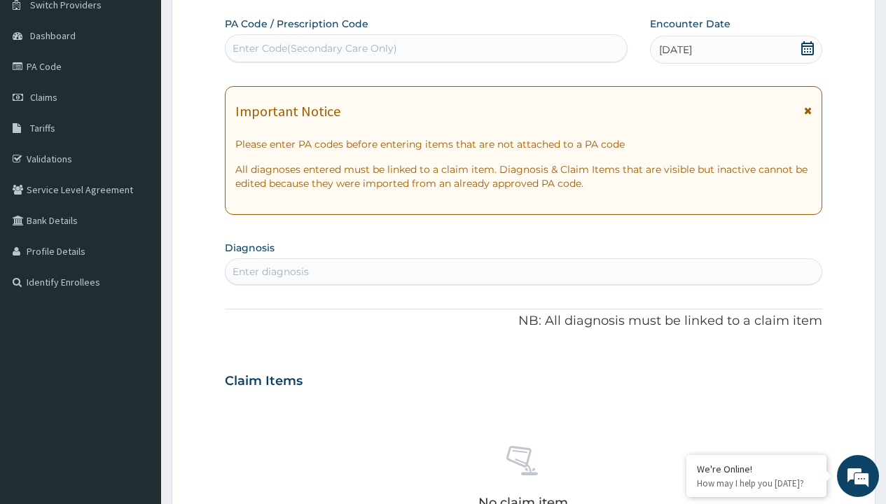
click at [314, 48] on div "Enter Code(Secondary Care Only)" at bounding box center [314, 48] width 165 height 14
type input "PR/B36026B1"
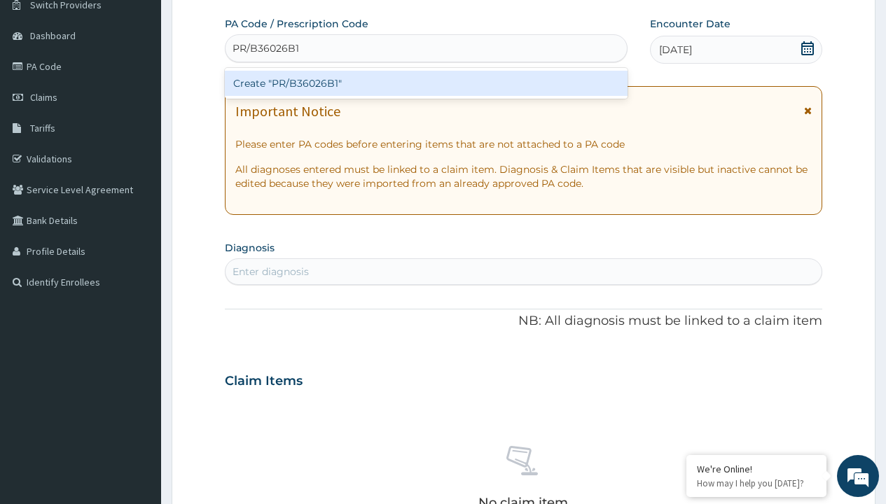
click at [426, 83] on div "Create "PR/B36026B1"" at bounding box center [426, 83] width 402 height 25
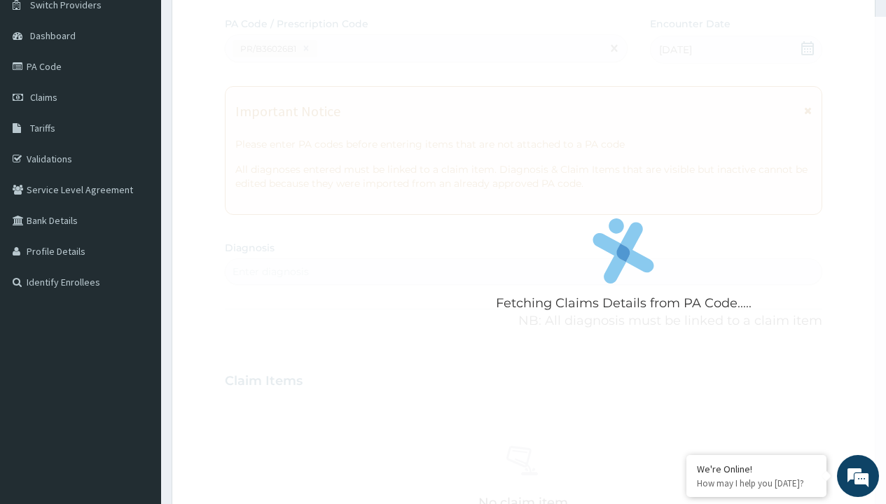
click at [270, 272] on div "Enter diagnosis" at bounding box center [270, 272] width 76 height 14
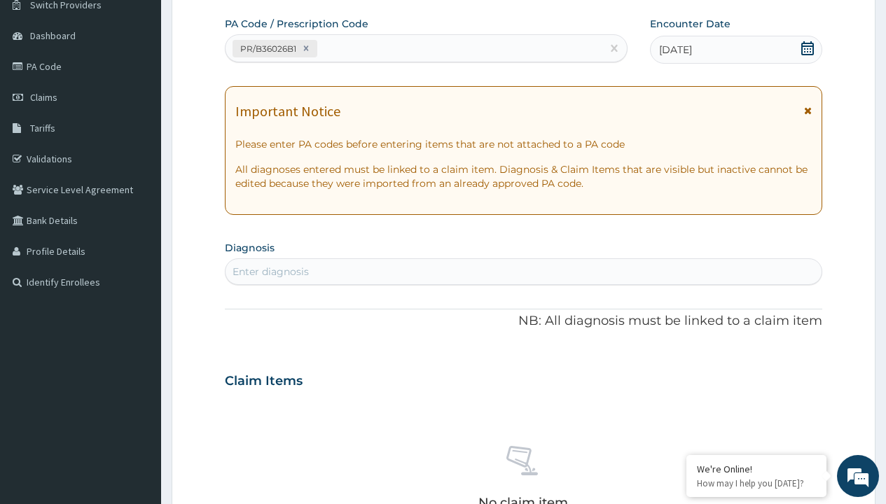
type input "prescription collected"
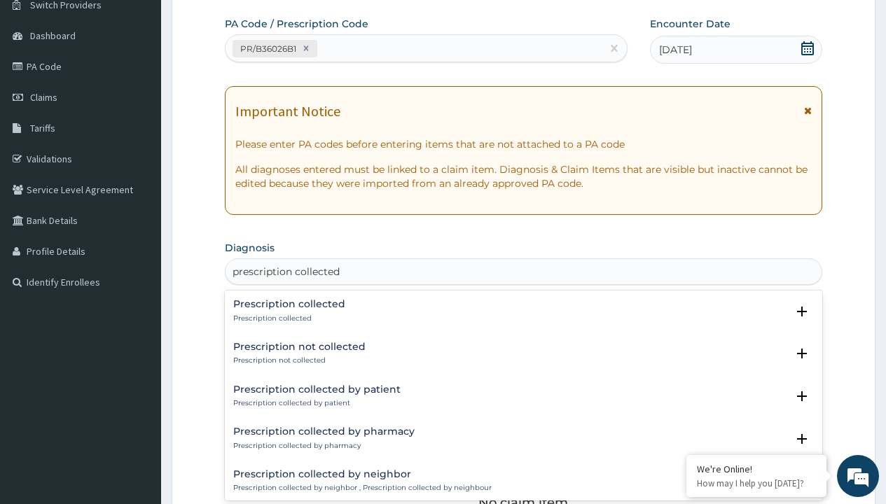
click at [287, 318] on p "Prescription collected" at bounding box center [289, 319] width 112 height 10
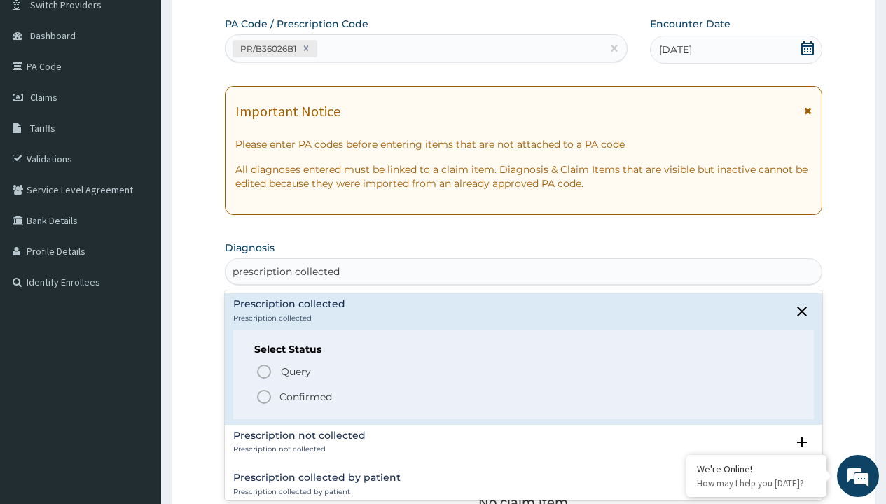
click at [305, 396] on p "Confirmed" at bounding box center [305, 397] width 53 height 14
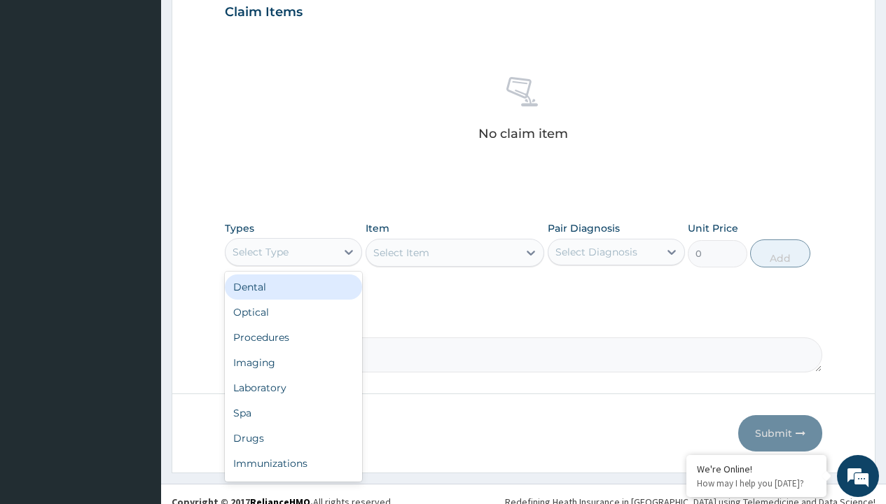
type input "procedures"
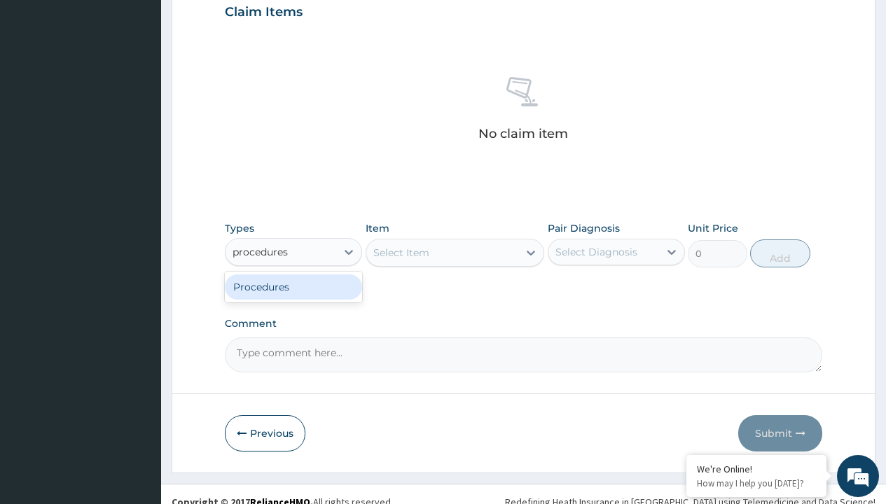
click at [293, 286] on div "Procedures" at bounding box center [293, 286] width 137 height 25
click at [400, 252] on div "Select Item" at bounding box center [401, 253] width 56 height 14
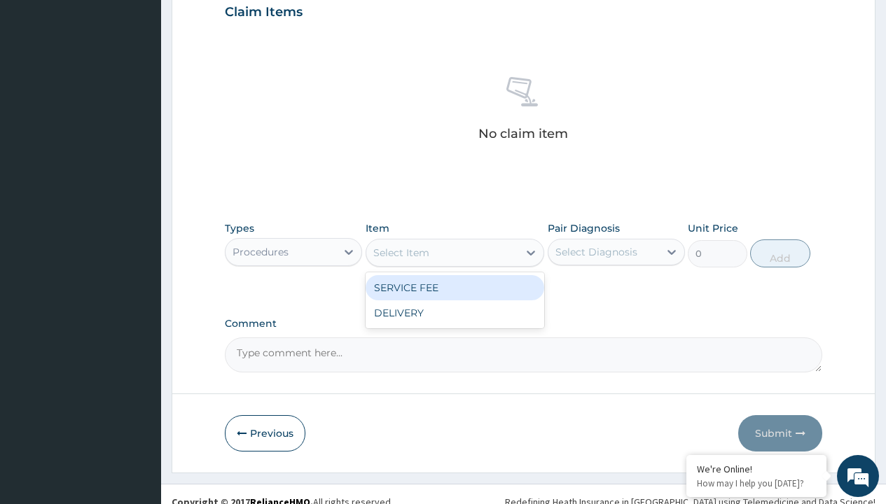
type input "service fee"
click at [454, 287] on div "SERVICE FEE" at bounding box center [454, 287] width 179 height 25
type input "100"
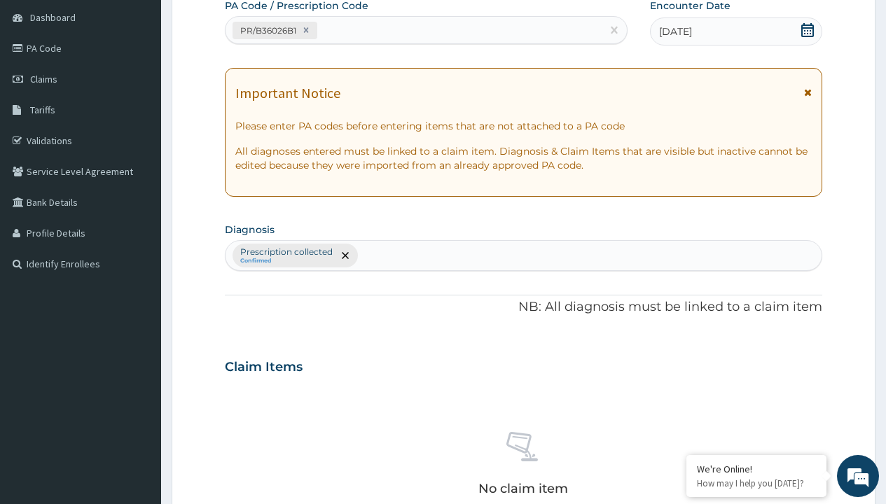
type input "prescription collected"
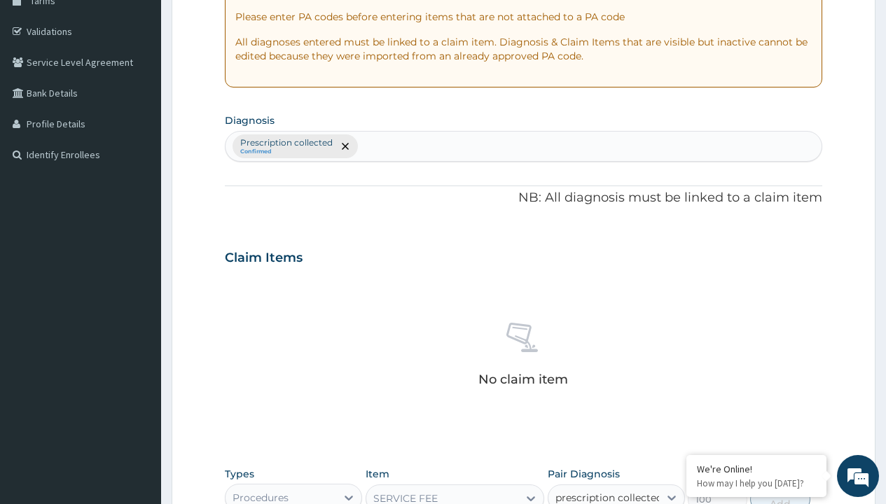
checkbox input "true"
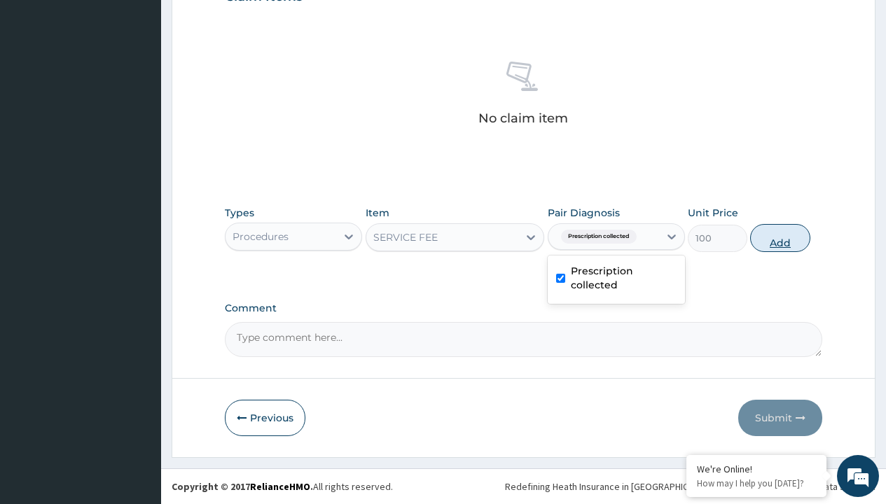
click at [780, 237] on button "Add" at bounding box center [780, 238] width 60 height 28
type input "0"
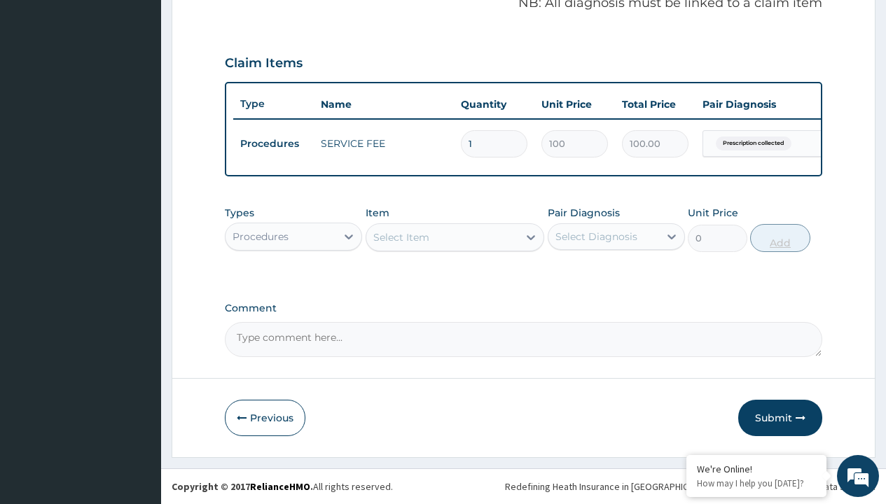
scroll to position [450, 0]
click at [260, 236] on div "Procedures" at bounding box center [260, 237] width 56 height 14
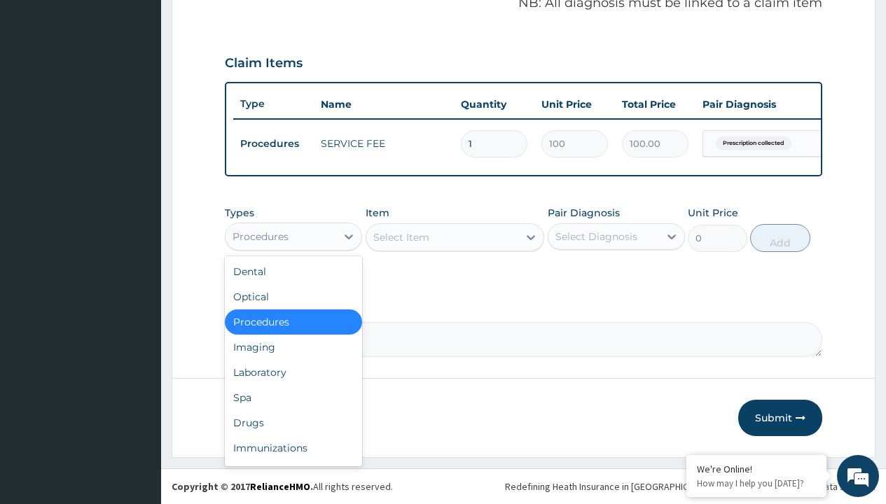
type input "drugs"
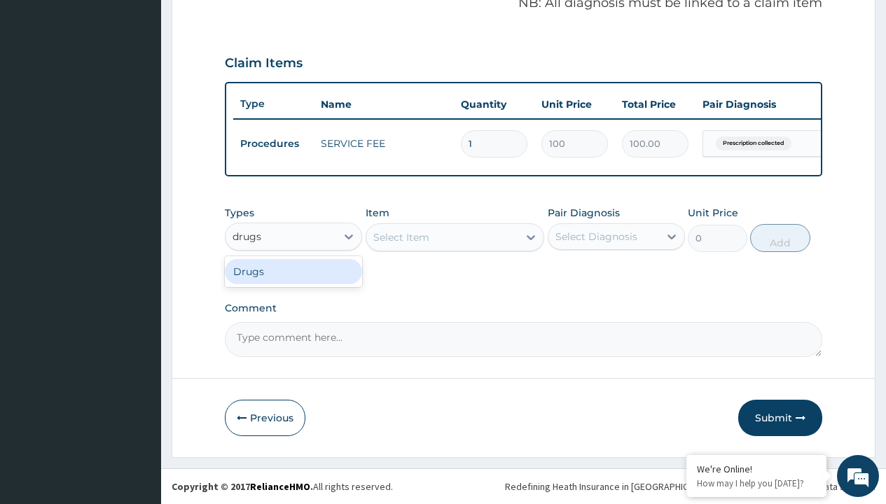
scroll to position [0, 0]
click at [293, 271] on div "Drugs" at bounding box center [293, 271] width 137 height 25
click at [400, 237] on div "Select Item" at bounding box center [454, 237] width 179 height 28
type input "tuxil-d/tuxil-n syrup/[PERSON_NAME]"
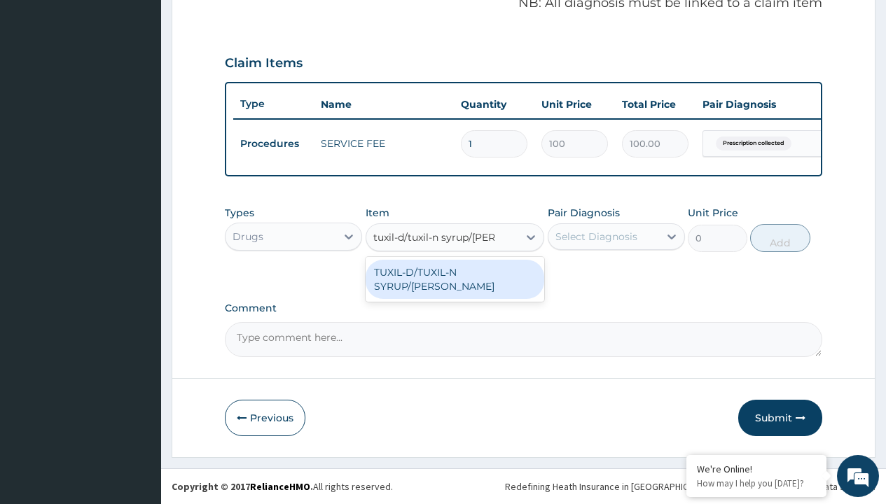
click at [454, 272] on div "TUXIL-D/TUXIL-N SYRUP/[PERSON_NAME]" at bounding box center [454, 279] width 179 height 39
type input "1425"
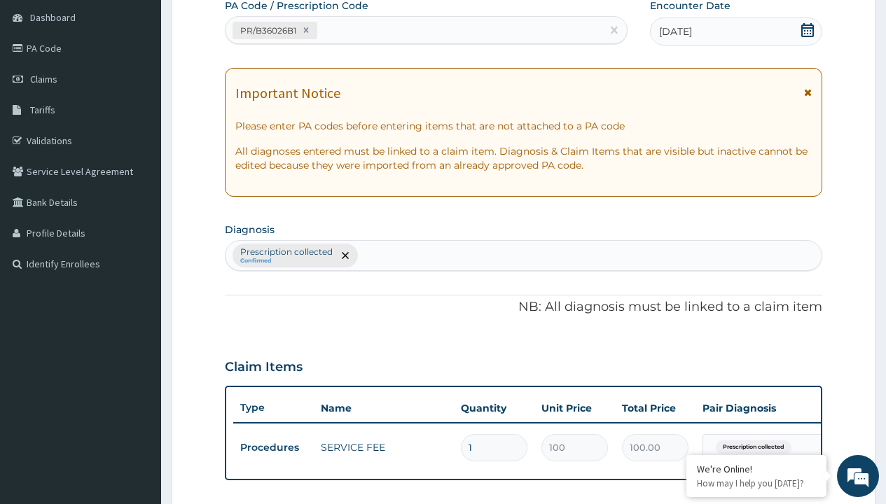
type input "prescription collected"
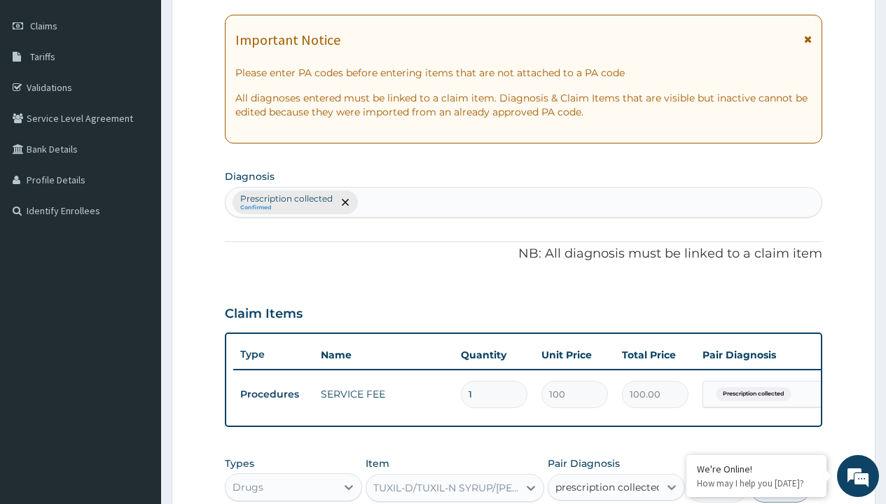
checkbox input "true"
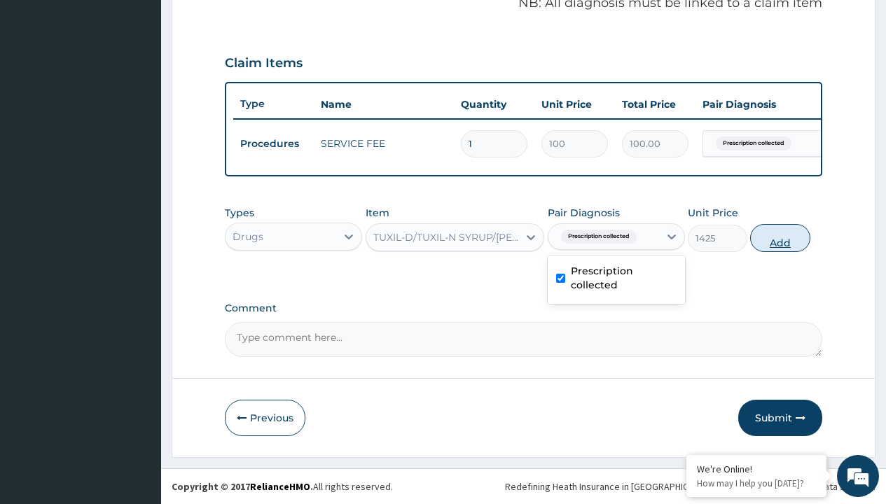
click at [780, 237] on button "Add" at bounding box center [780, 238] width 60 height 28
type input "0"
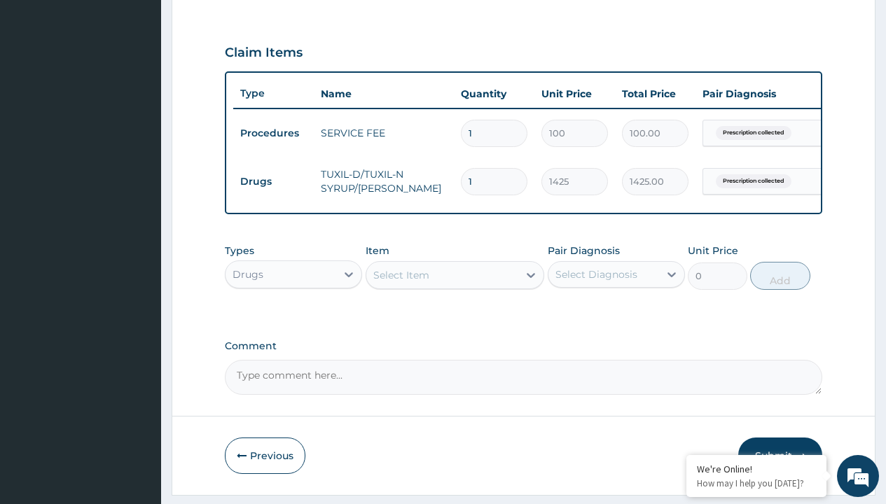
click at [273, 181] on td "Drugs" at bounding box center [273, 182] width 81 height 26
type input "drugs"
click at [293, 319] on div "Drugs" at bounding box center [293, 309] width 137 height 25
click at [400, 282] on div "Select Item" at bounding box center [401, 275] width 56 height 14
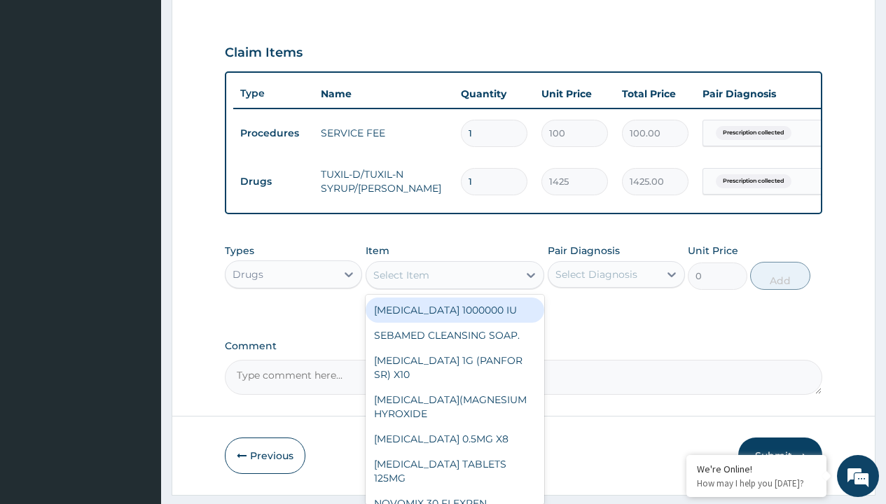
type input "[MEDICAL_DATA] syrup"
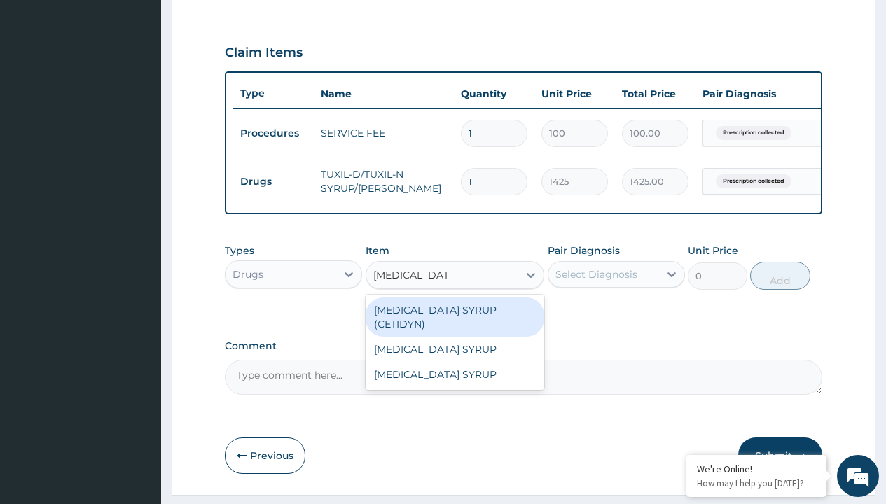
click at [454, 320] on div "[MEDICAL_DATA] SYRUP (CETIDYN)" at bounding box center [454, 317] width 179 height 39
type input "2200"
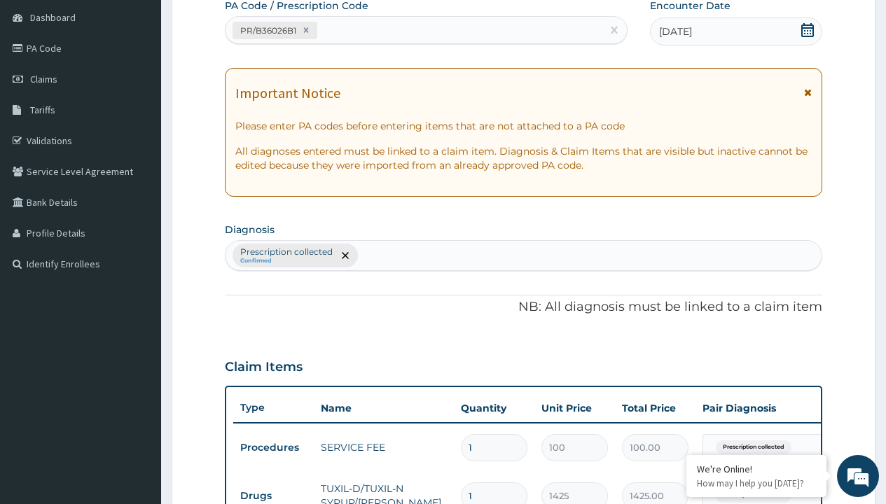
type input "prescription collected"
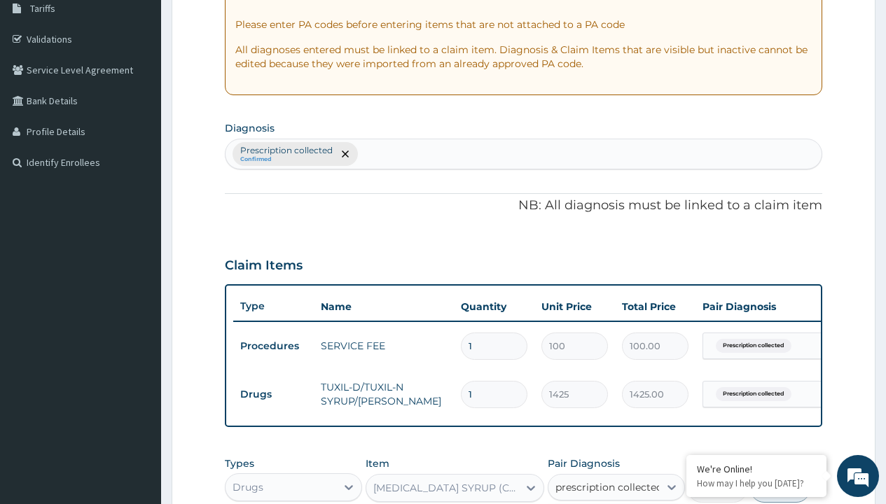
checkbox input "true"
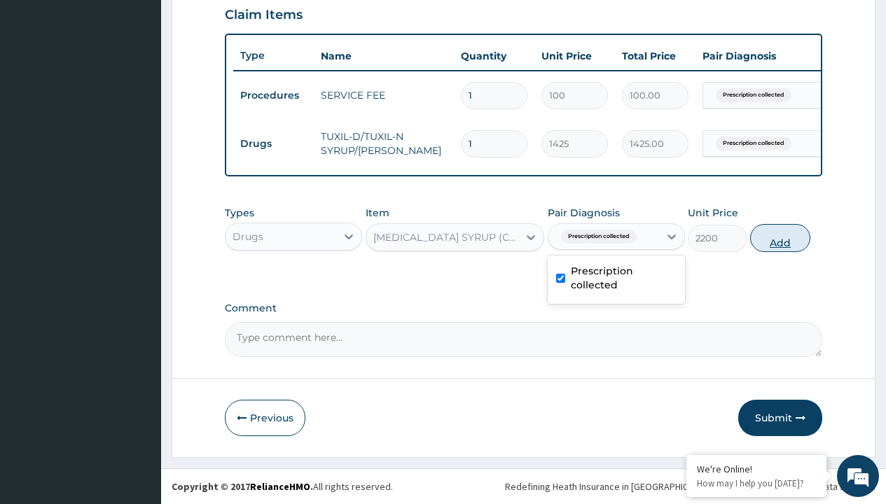
click at [780, 237] on button "Add" at bounding box center [780, 238] width 60 height 28
type input "0"
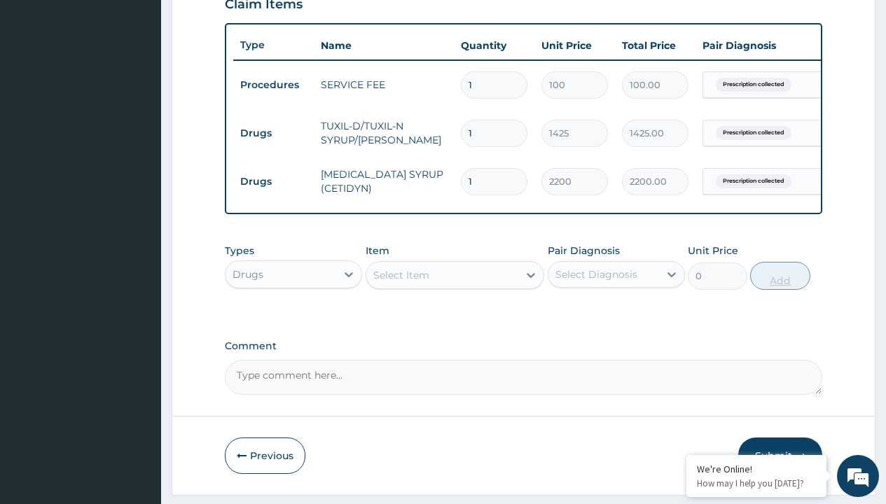
scroll to position [755, 0]
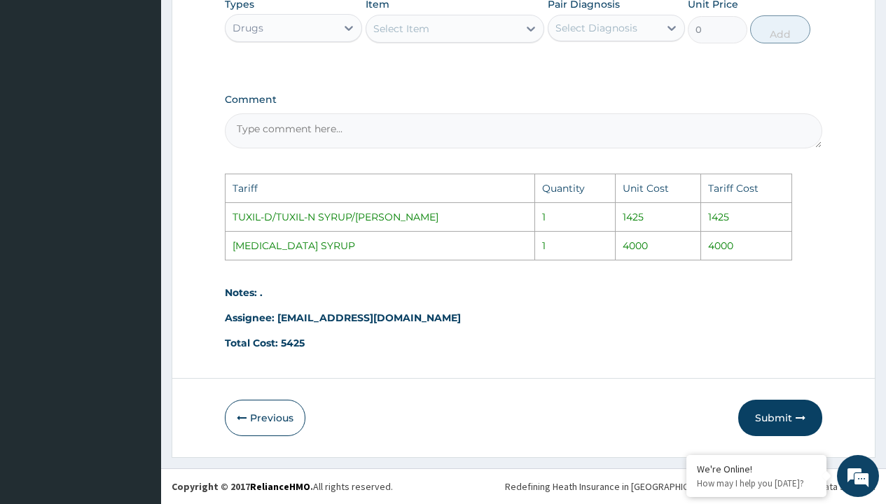
click at [402, 32] on div "Select Item" at bounding box center [401, 29] width 56 height 14
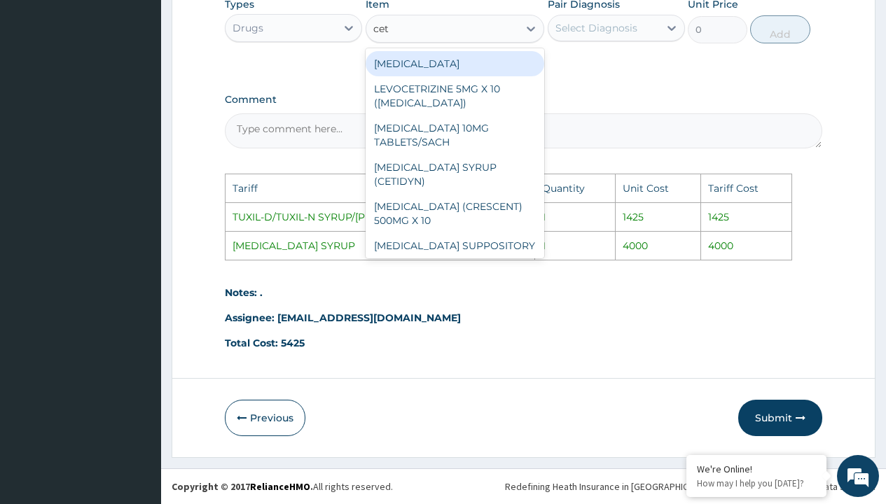
type input "ceti"
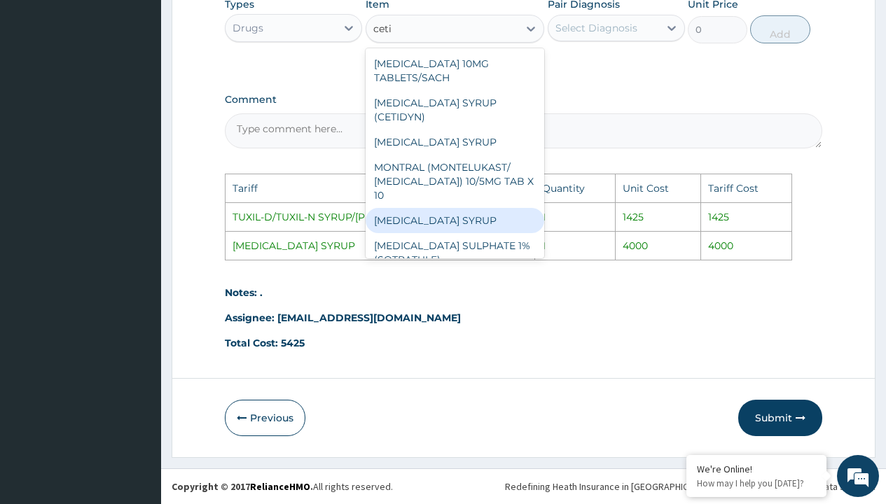
click at [432, 208] on div "[MEDICAL_DATA] SYRUP" at bounding box center [454, 220] width 179 height 25
type input "4000"
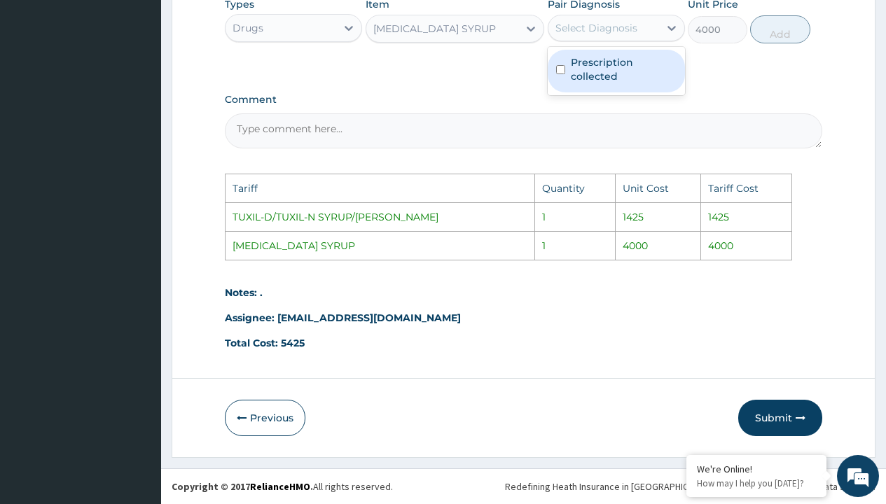
click at [587, 27] on div "Select Diagnosis" at bounding box center [596, 28] width 82 height 14
click at [605, 60] on label "Prescription collected" at bounding box center [624, 69] width 106 height 28
checkbox input "true"
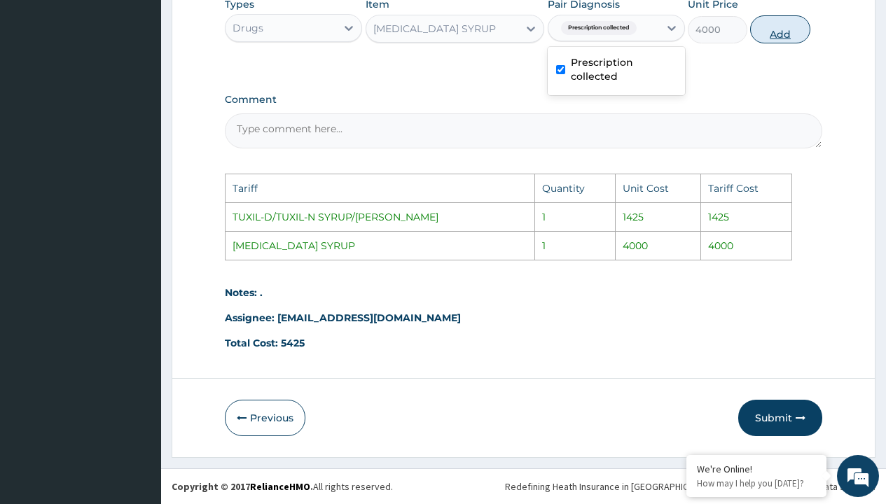
click at [762, 28] on button "Add" at bounding box center [780, 29] width 60 height 28
type input "0"
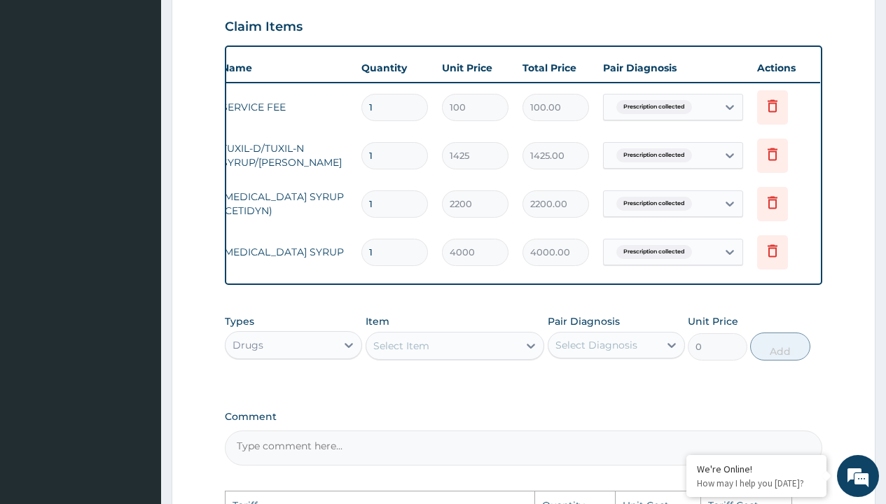
scroll to position [0, 106]
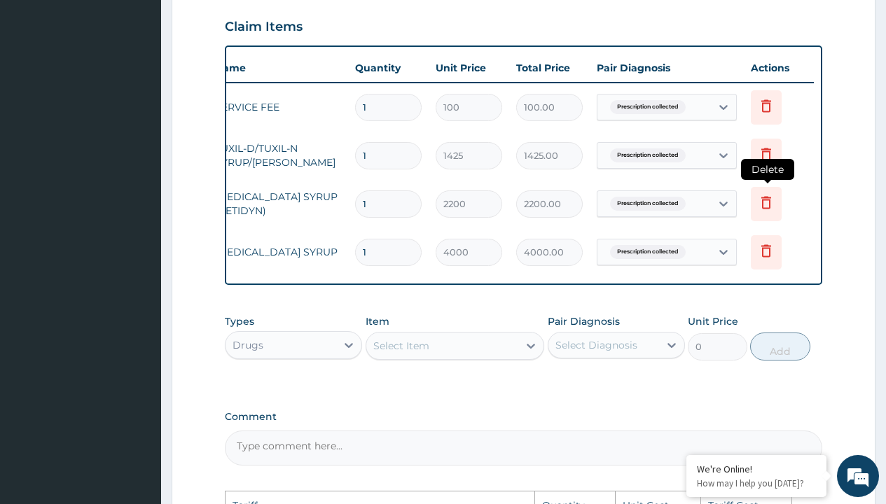
click at [765, 207] on icon at bounding box center [766, 202] width 17 height 17
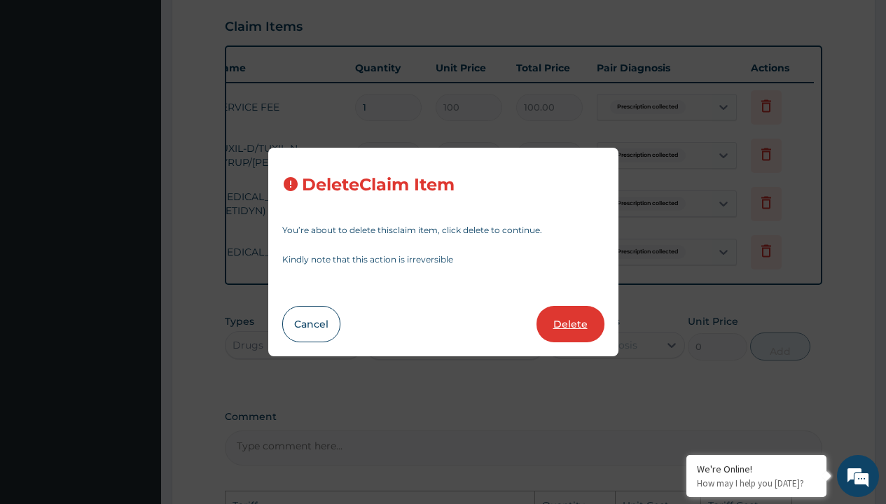
click at [571, 321] on button "Delete" at bounding box center [570, 324] width 68 height 36
type input "4000"
type input "4000.00"
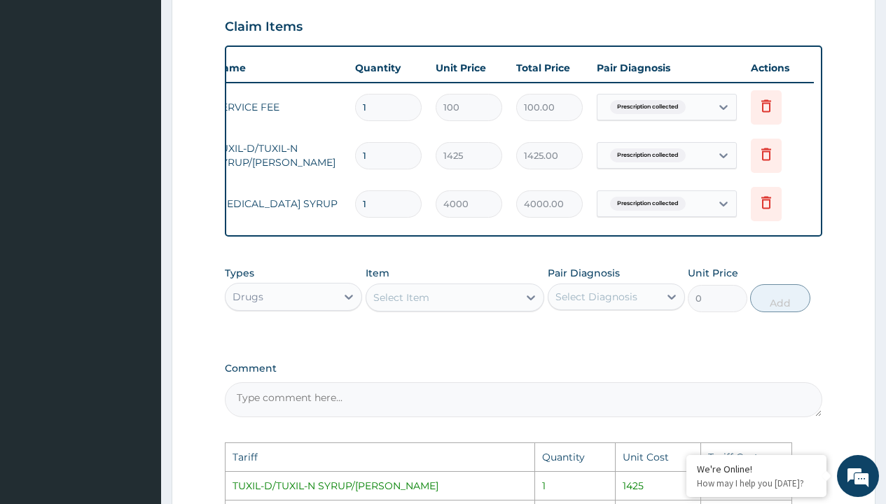
scroll to position [755, 0]
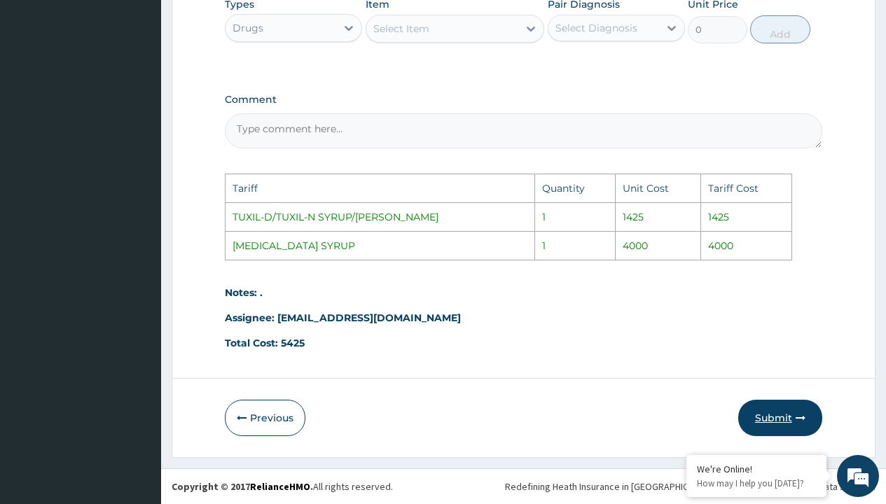
click at [786, 417] on button "Submit" at bounding box center [780, 418] width 84 height 36
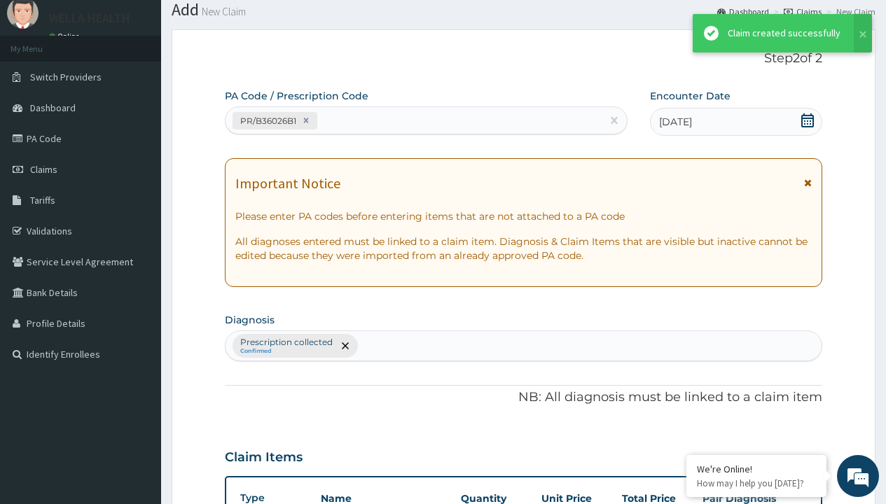
scroll to position [546, 0]
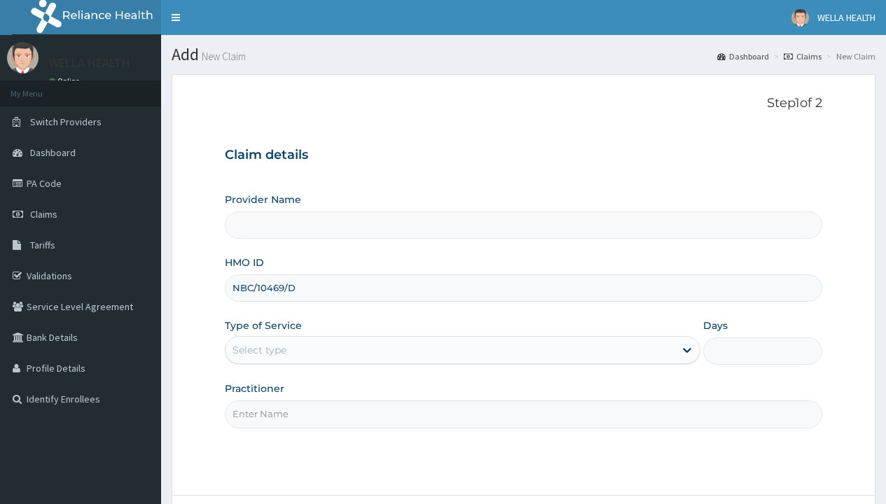
type input "NBC/10469/D"
type input "WellaHealth"
type input "WellaHealth(TELEMEDICINE)"
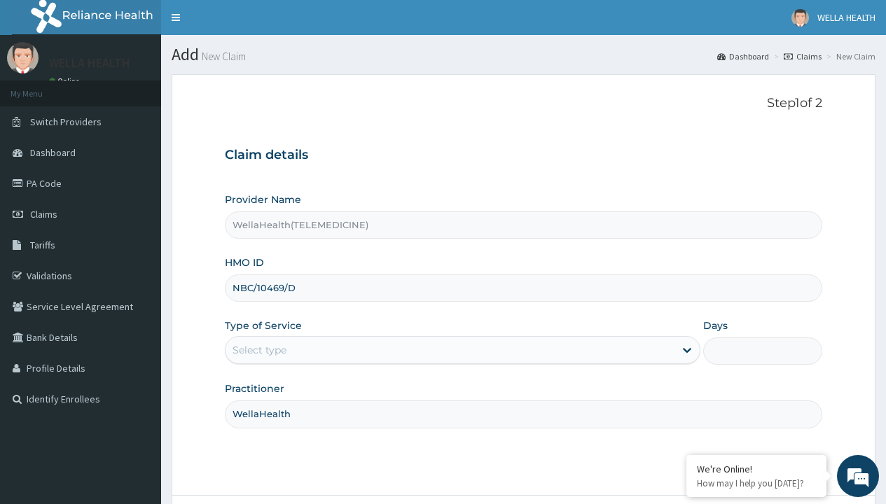
type input "WellaHealth"
click at [259, 350] on div "Select type" at bounding box center [259, 350] width 54 height 14
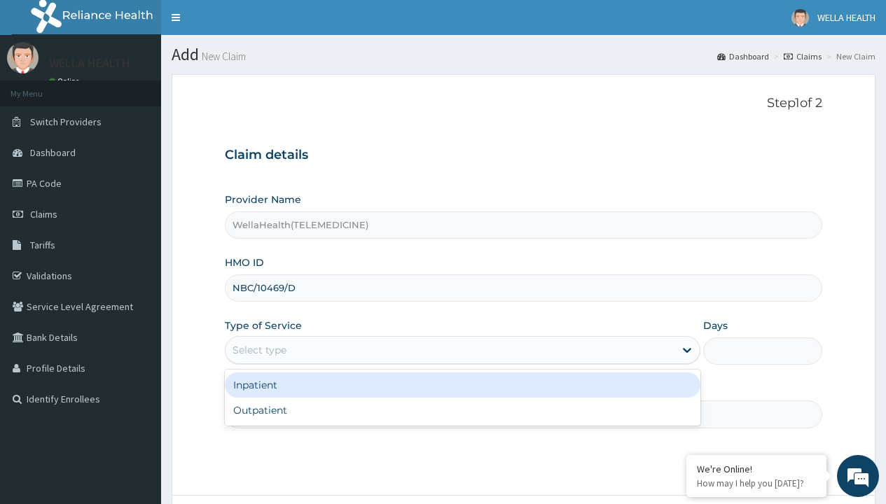
click at [462, 410] on div "Outpatient" at bounding box center [462, 410] width 475 height 25
type input "1"
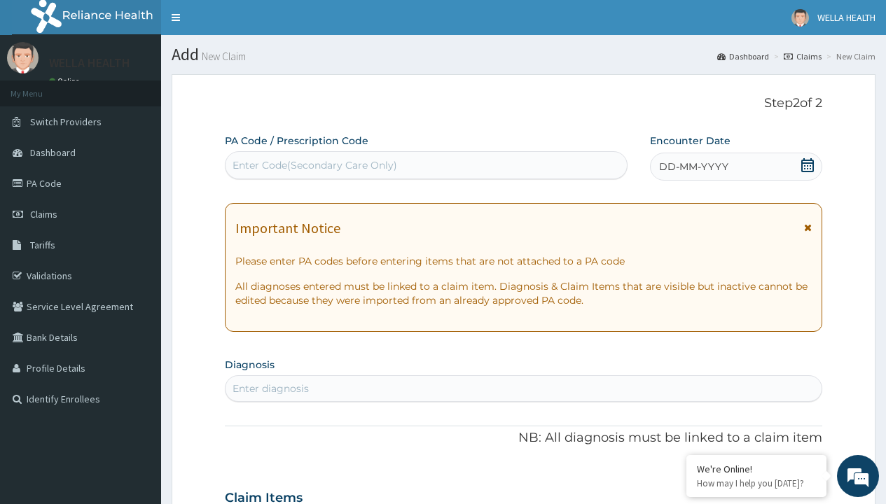
scroll to position [117, 0]
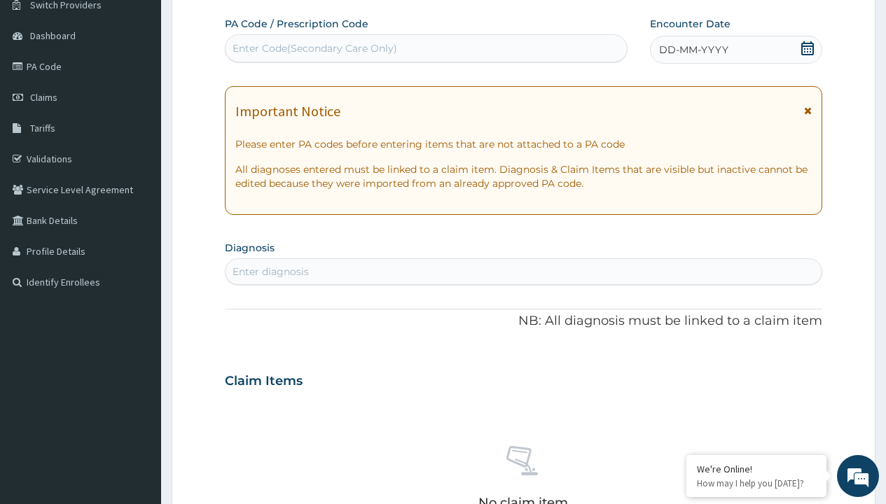
click at [692, 50] on span "DD-MM-YYYY" at bounding box center [693, 50] width 69 height 14
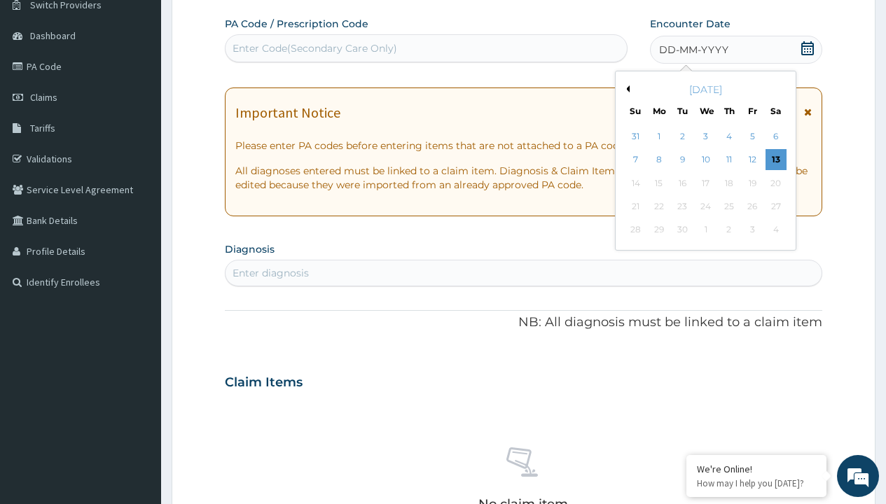
click at [625, 89] on button "Previous Month" at bounding box center [625, 88] width 7 height 7
click at [775, 137] on div "2" at bounding box center [775, 136] width 21 height 21
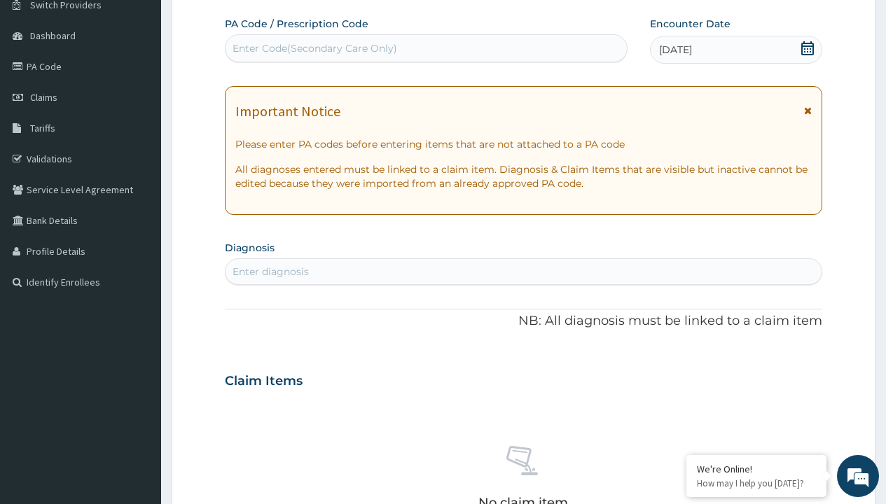
click at [314, 48] on div "Enter Code(Secondary Care Only)" at bounding box center [314, 48] width 165 height 14
type input "PR/6BE833C0"
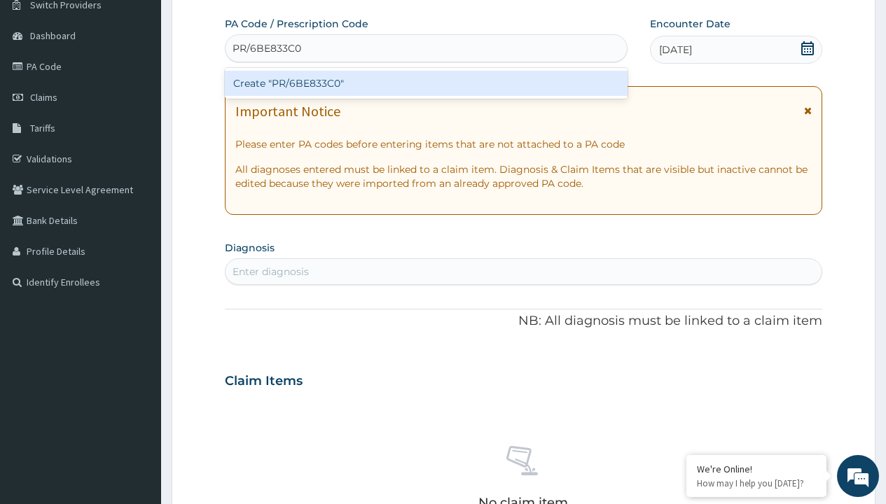
click at [426, 83] on div "Create "PR/6BE833C0"" at bounding box center [426, 83] width 402 height 25
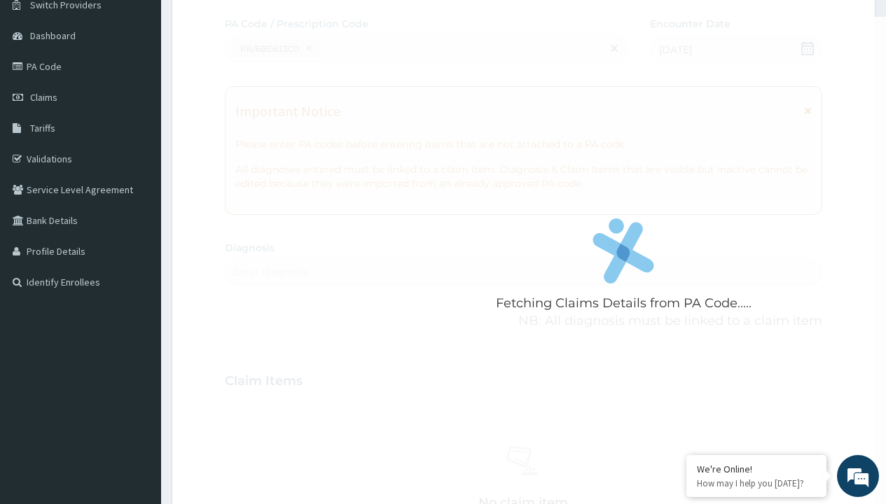
click at [270, 272] on div "Enter diagnosis" at bounding box center [270, 272] width 76 height 14
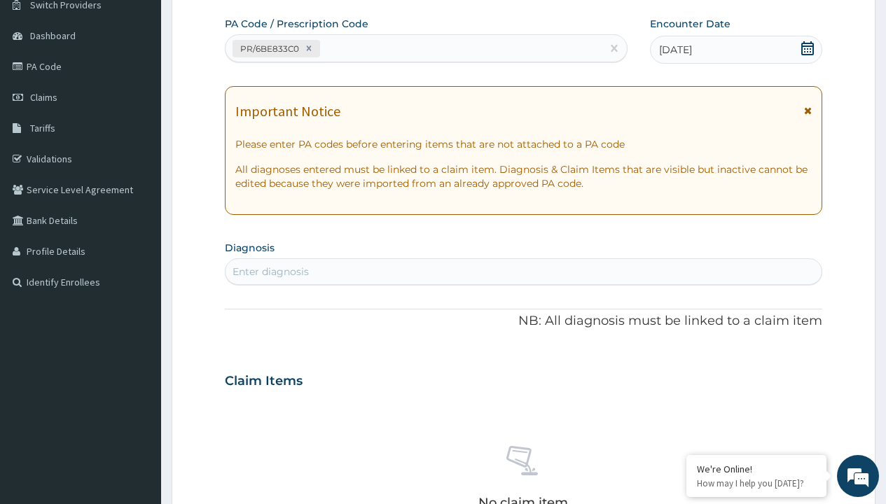
type input "prescription collected"
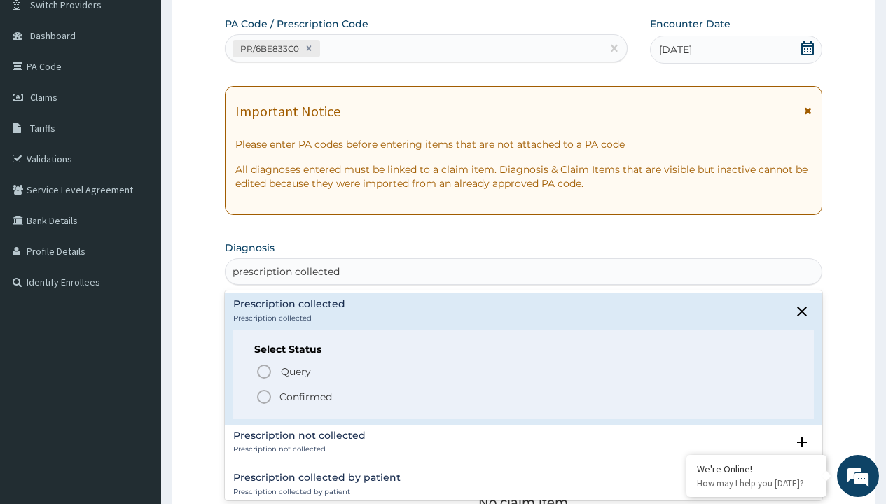
click at [305, 396] on p "Confirmed" at bounding box center [305, 397] width 53 height 14
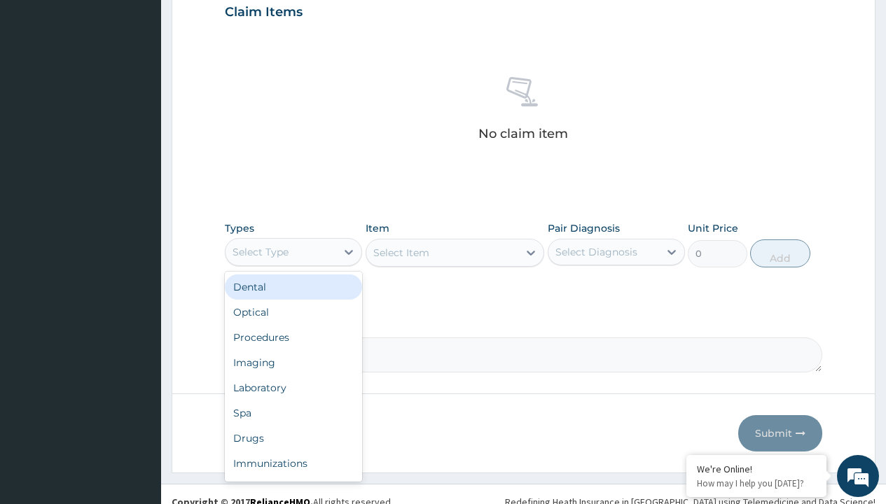
type input "procedures"
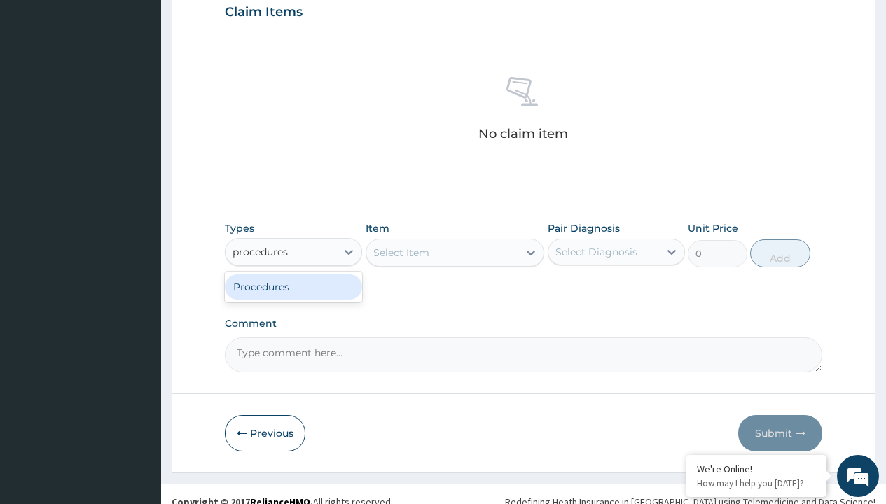
scroll to position [0, 0]
click at [293, 286] on div "Procedures" at bounding box center [293, 286] width 137 height 25
click at [400, 252] on div "Select Item" at bounding box center [401, 253] width 56 height 14
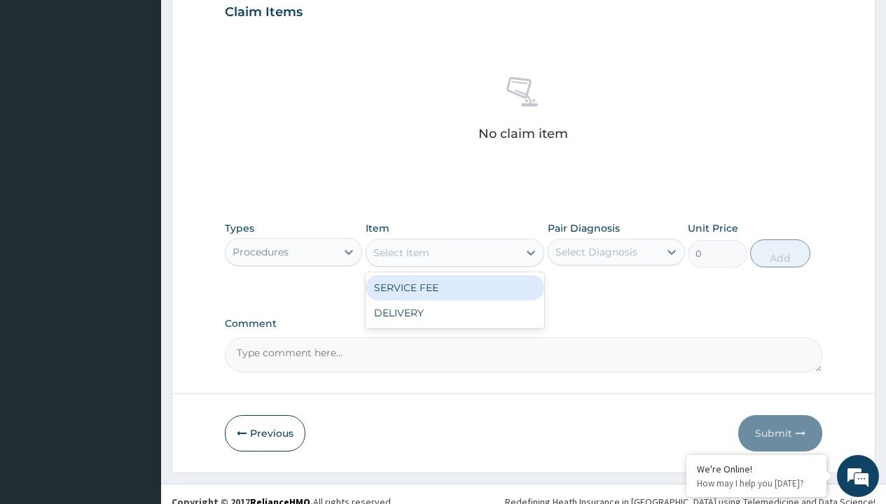
type input "service fee"
click at [454, 287] on div "SERVICE FEE" at bounding box center [454, 287] width 179 height 25
type input "100"
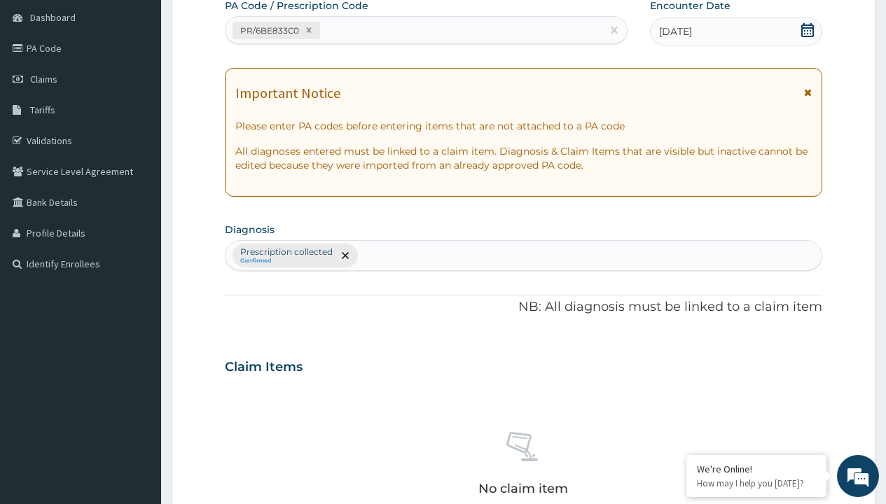
type input "prescription collected"
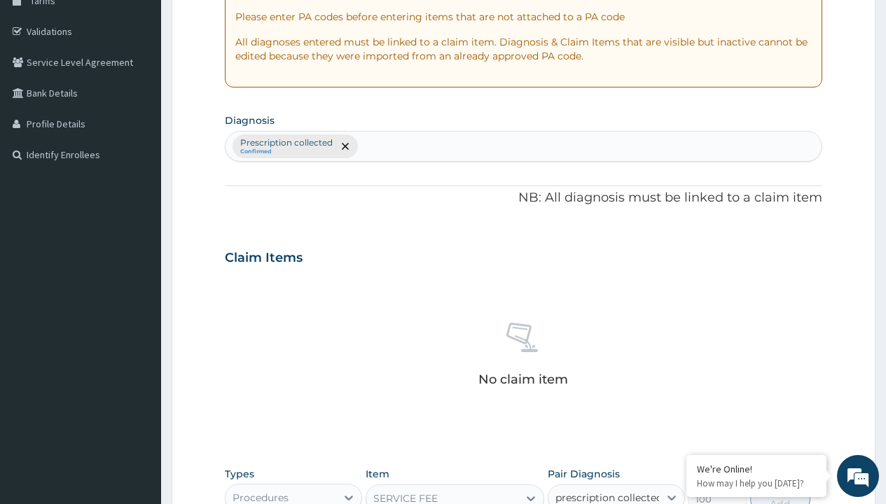
checkbox input "true"
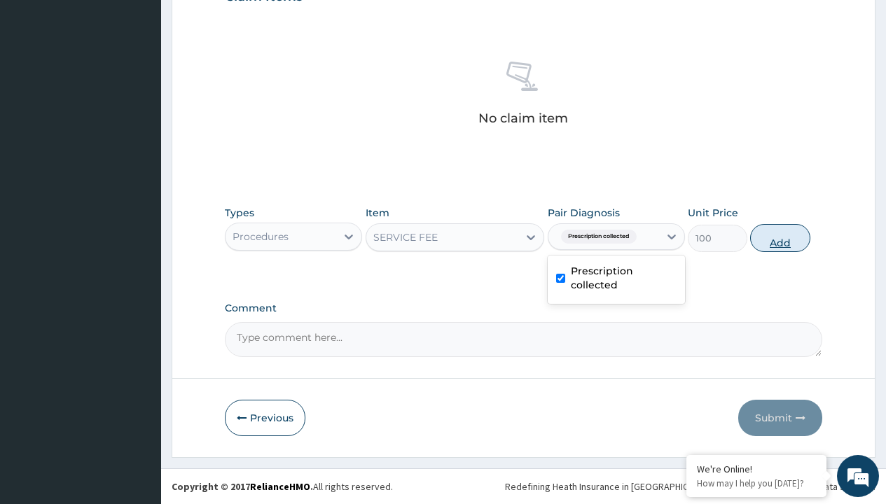
click at [780, 237] on button "Add" at bounding box center [780, 238] width 60 height 28
type input "0"
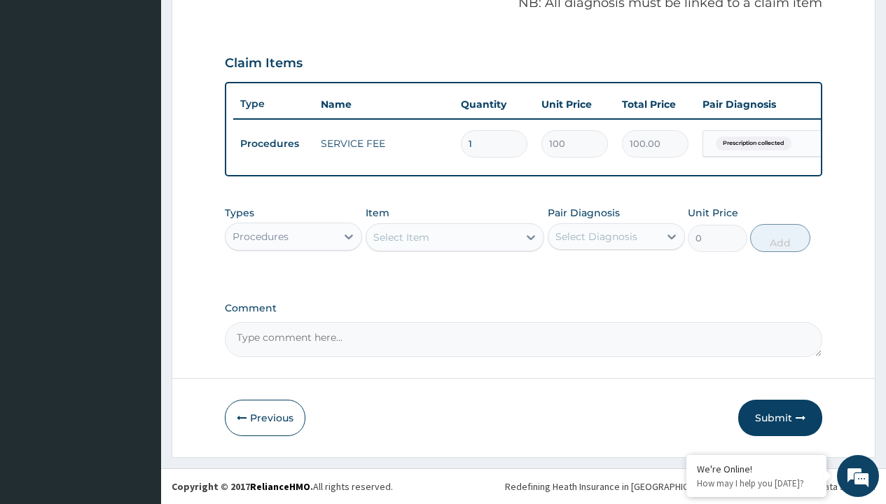
click at [260, 236] on div "Procedures" at bounding box center [260, 237] width 56 height 14
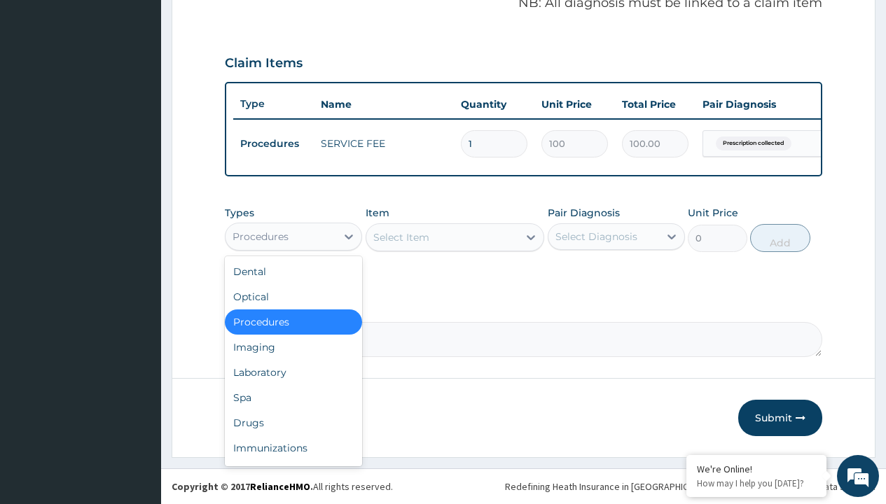
type input "drugs"
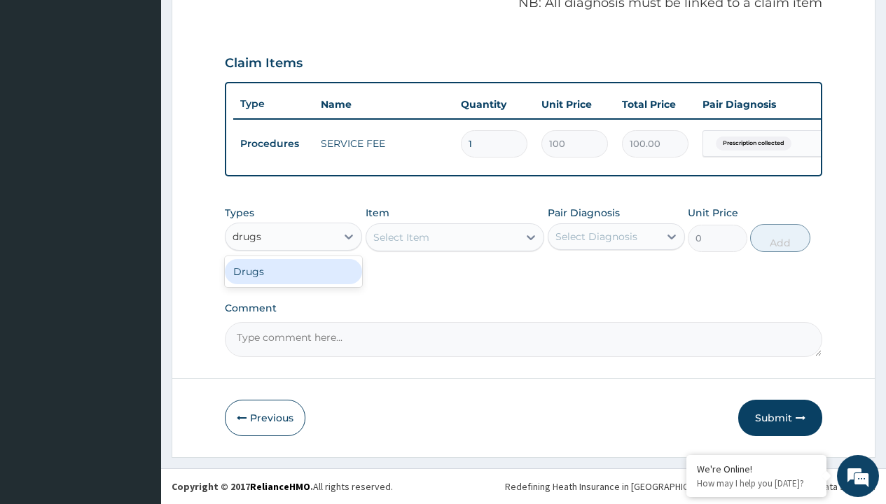
scroll to position [0, 0]
click at [293, 271] on div "Drugs" at bounding box center [293, 271] width 137 height 25
click at [400, 237] on div "Select Item" at bounding box center [454, 237] width 179 height 28
type input "[MEDICAL_DATA] suspension branded"
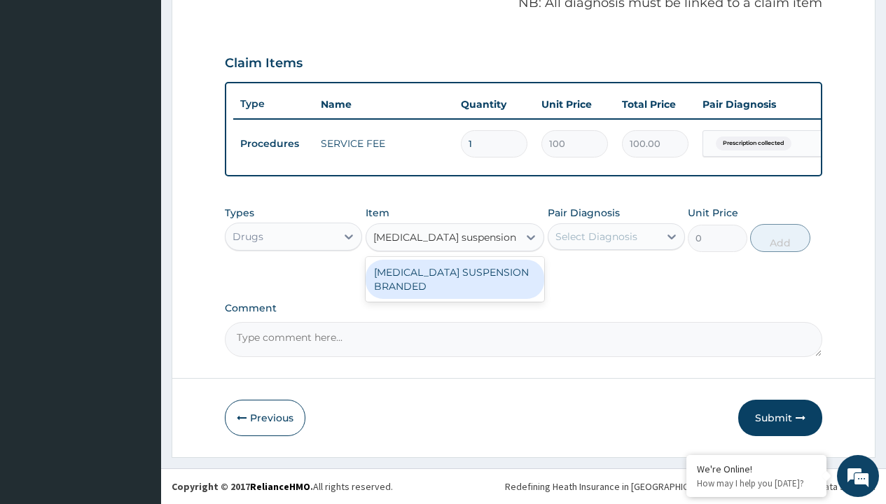
click at [454, 279] on div "[MEDICAL_DATA] SUSPENSION BRANDED" at bounding box center [454, 279] width 179 height 39
type input "5890"
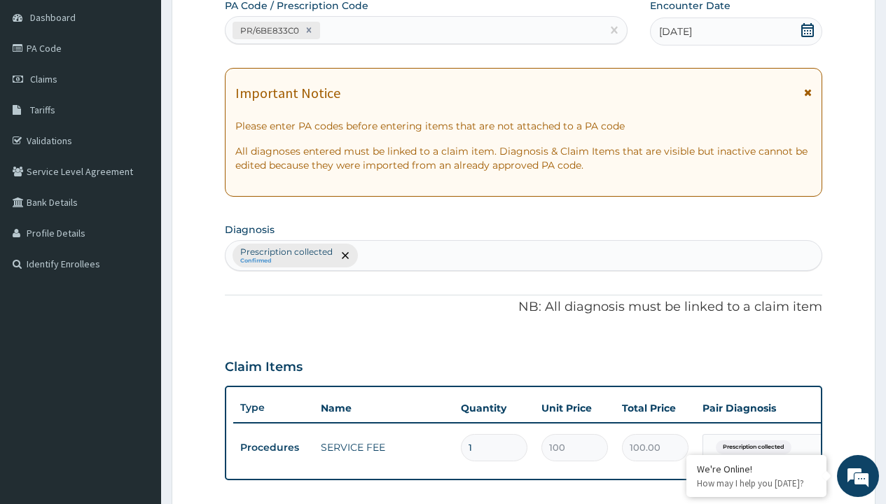
type input "prescription collected"
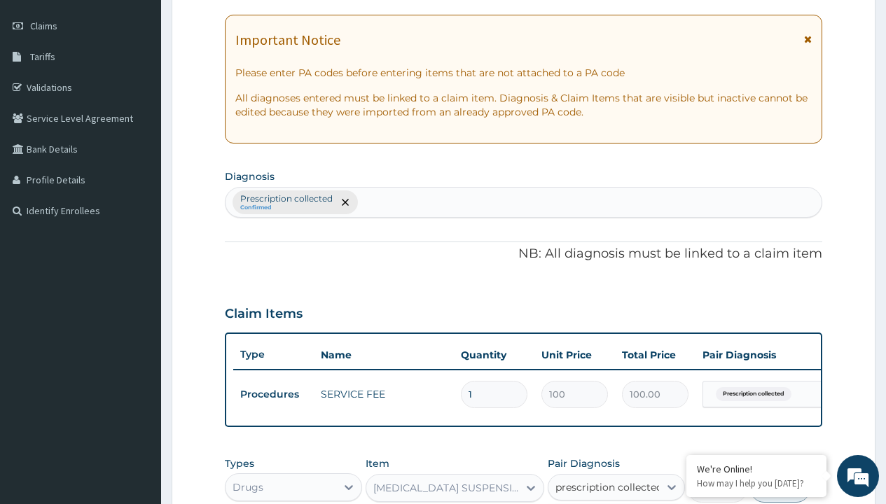
checkbox input "true"
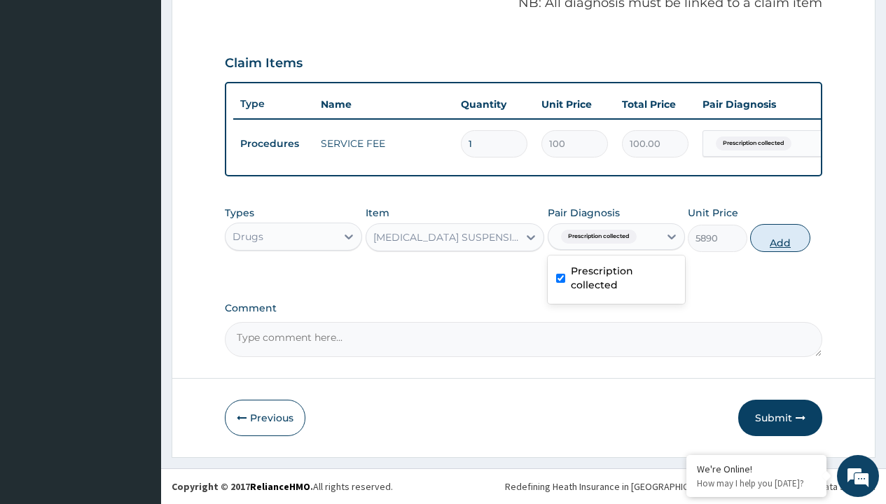
click at [780, 237] on button "Add" at bounding box center [780, 238] width 60 height 28
type input "0"
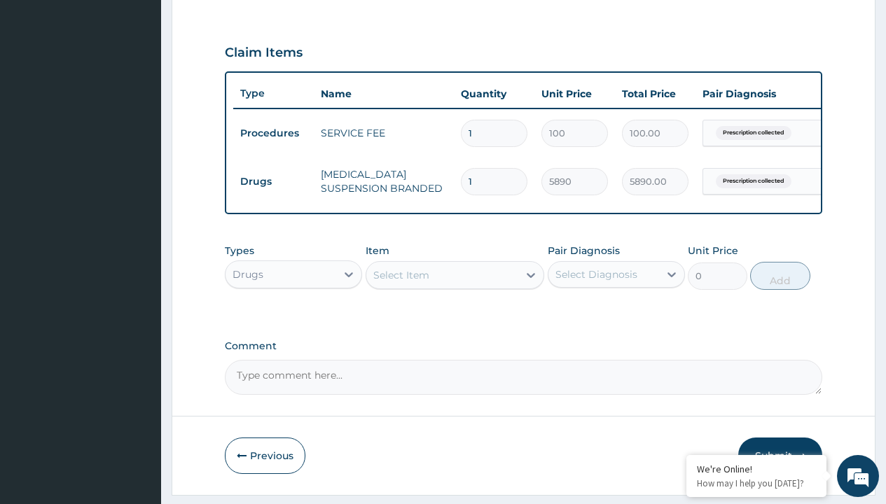
click at [273, 181] on td "Drugs" at bounding box center [273, 182] width 81 height 26
type input "drugs"
click at [293, 319] on div "Drugs" at bounding box center [293, 309] width 137 height 25
click at [400, 282] on div "Select Item" at bounding box center [401, 275] width 56 height 14
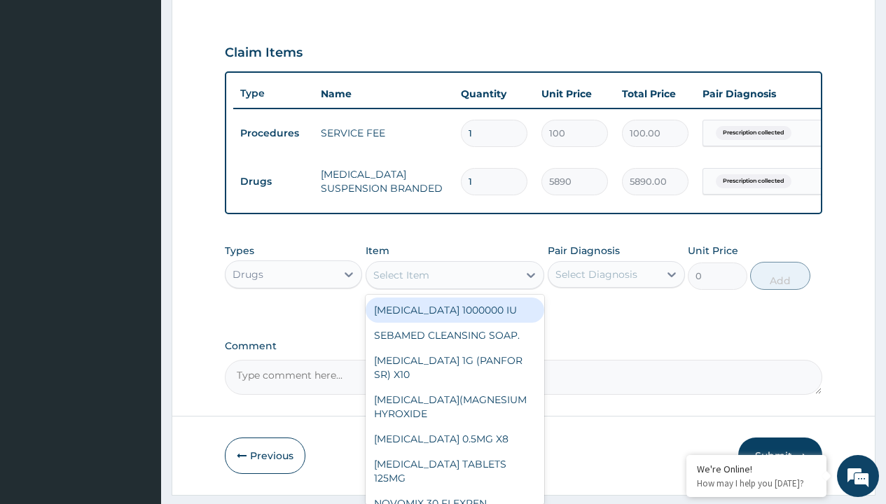
type input "[MEDICAL_DATA] 500mg tablet emzor/sach"
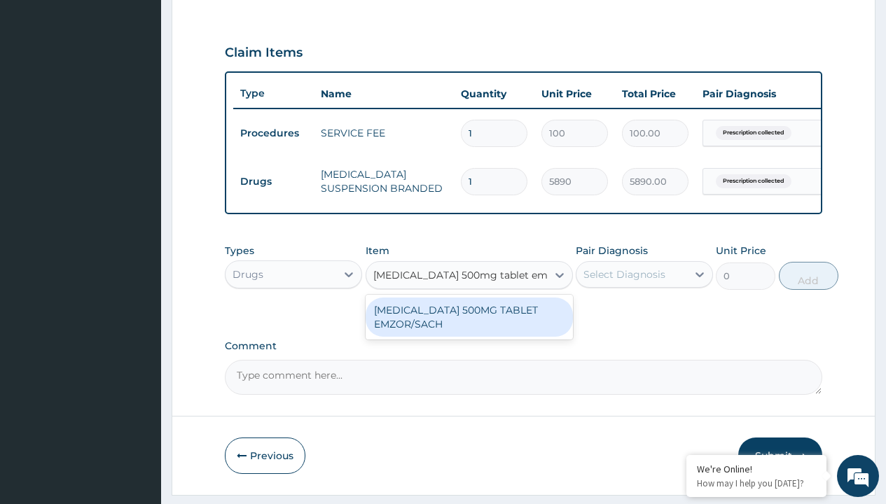
click at [468, 327] on div "[MEDICAL_DATA] 500MG TABLET EMZOR/SACH" at bounding box center [468, 317] width 207 height 39
type input "24"
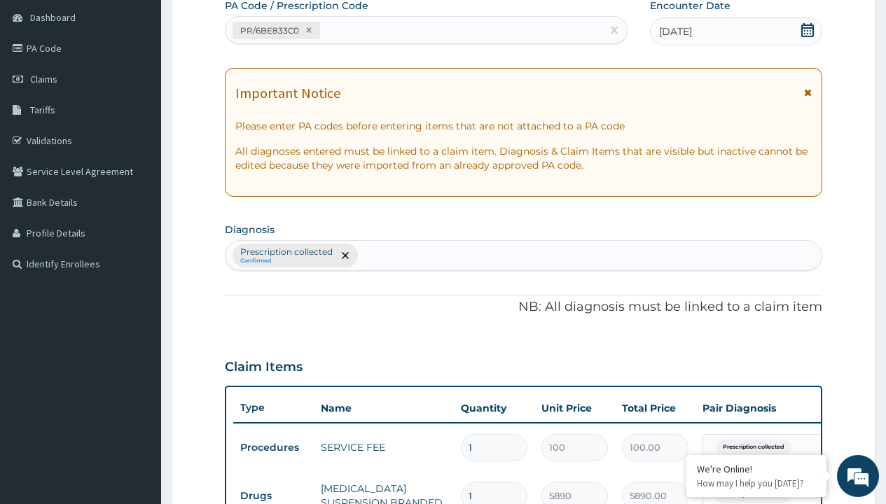
type input "prescription collected"
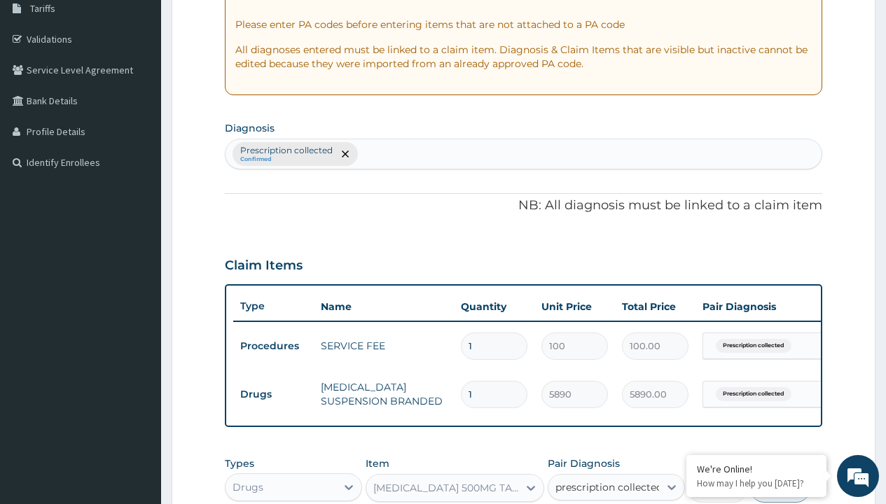
checkbox input "true"
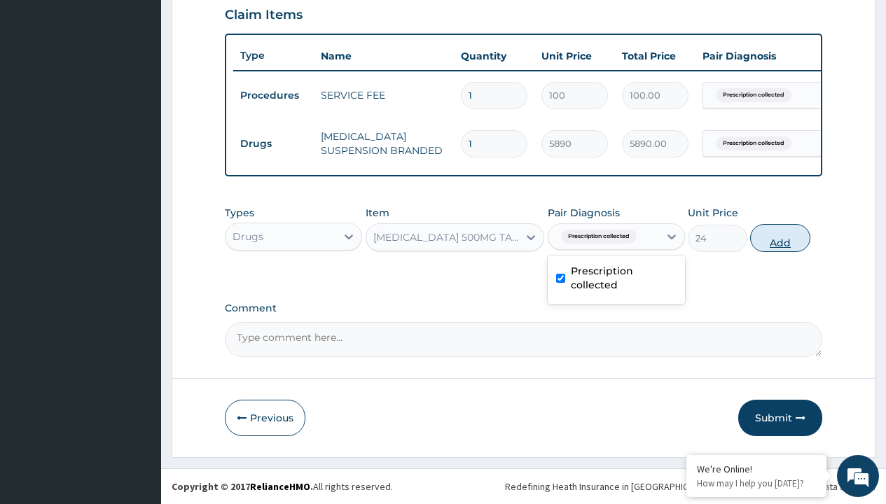
click at [780, 237] on button "Add" at bounding box center [780, 238] width 60 height 28
type input "0"
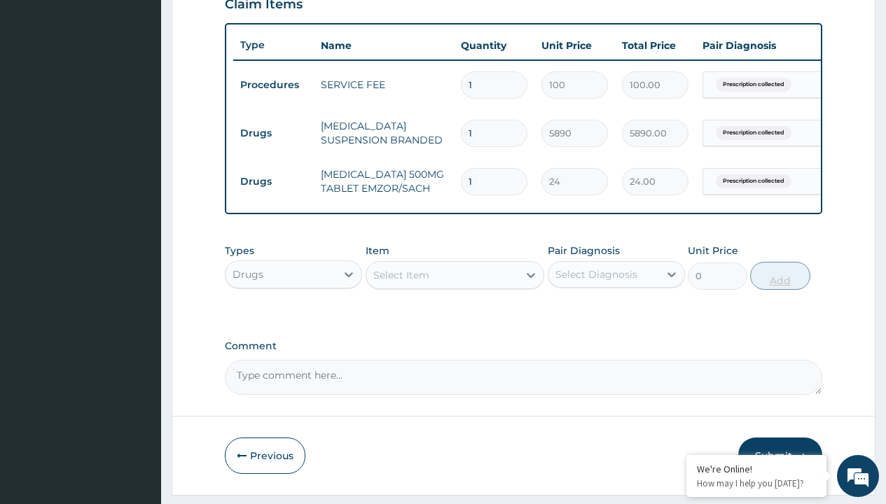
type input "24"
type input "576.00"
type input "24"
click at [273, 133] on td "Drugs" at bounding box center [273, 133] width 81 height 26
type input "drugs"
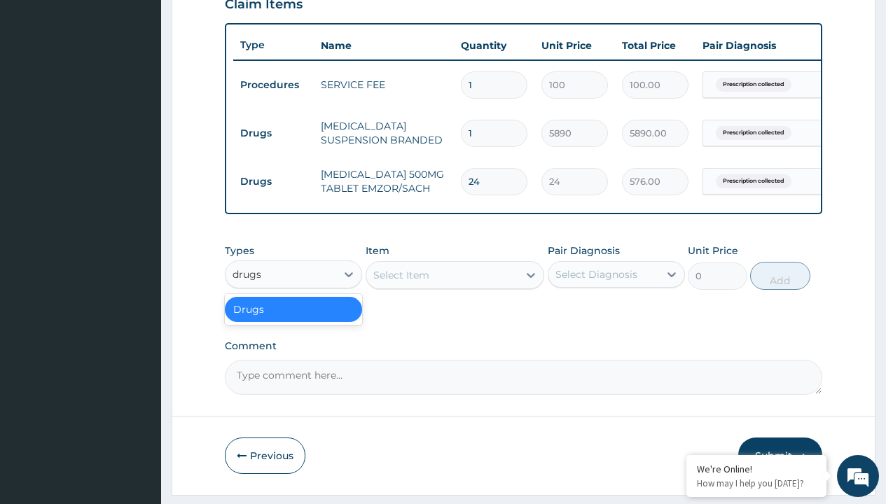
scroll to position [0, 0]
click at [293, 319] on div "Drugs" at bounding box center [293, 309] width 137 height 25
click at [400, 282] on div "Select Item" at bounding box center [401, 275] width 56 height 14
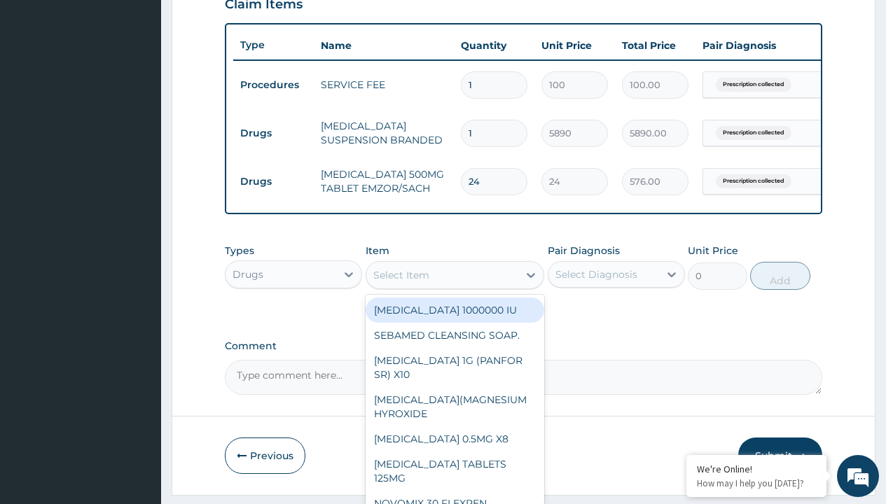
type input "[MEDICAL_DATA] syrup"
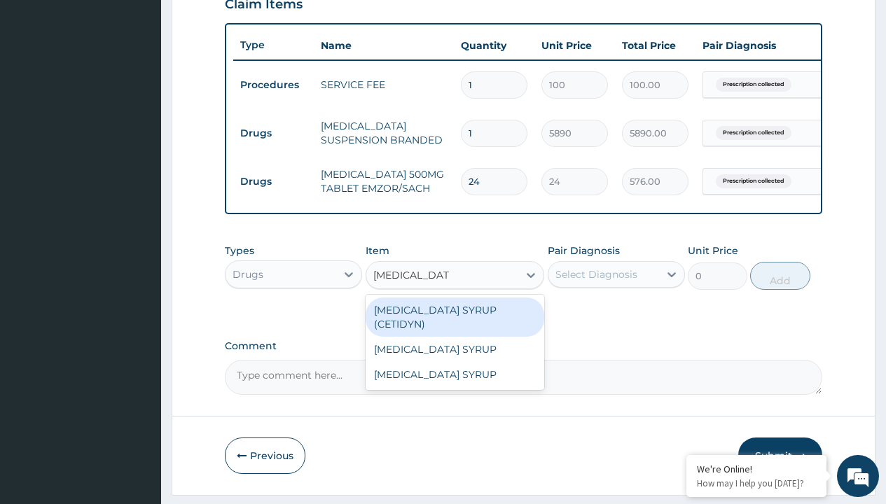
click at [454, 320] on div "[MEDICAL_DATA] SYRUP (CETIDYN)" at bounding box center [454, 317] width 179 height 39
type input "2200"
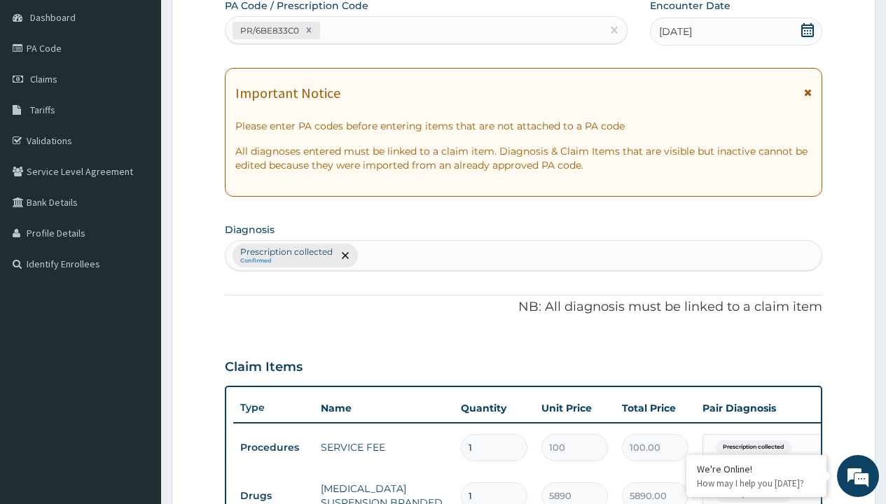
type input "prescription collected"
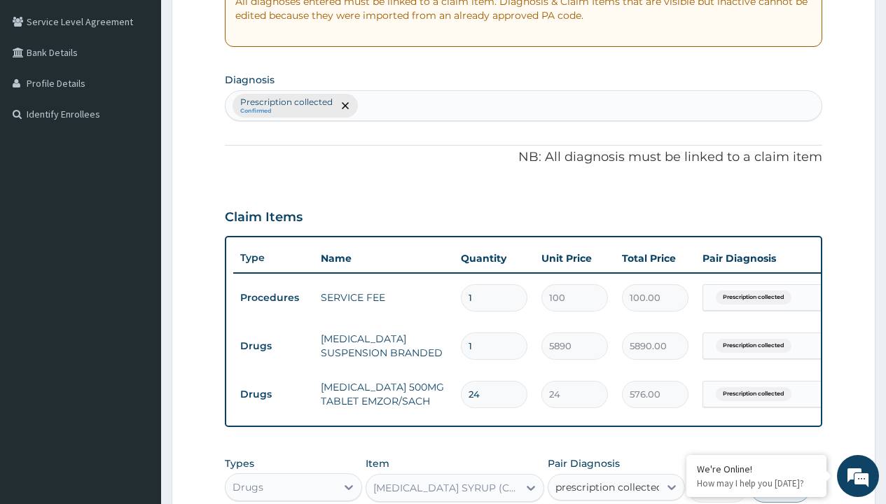
checkbox input "true"
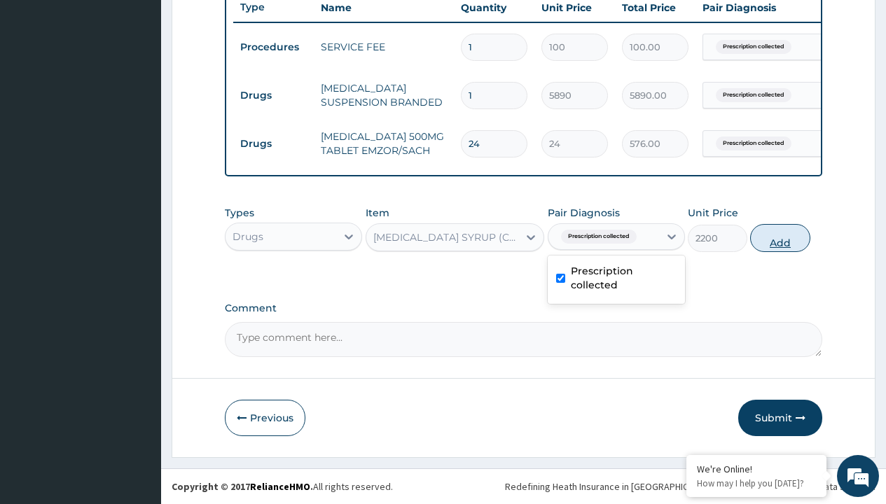
click at [780, 237] on button "Add" at bounding box center [780, 238] width 60 height 28
type input "0"
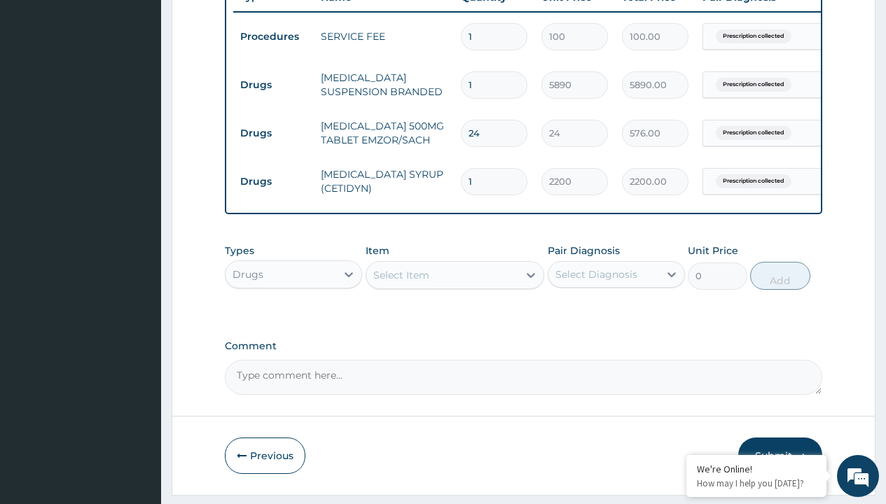
click at [273, 85] on td "Drugs" at bounding box center [273, 85] width 81 height 26
type input "drugs"
click at [293, 319] on div "Drugs" at bounding box center [293, 309] width 137 height 25
click at [400, 282] on div "Select Item" at bounding box center [401, 275] width 56 height 14
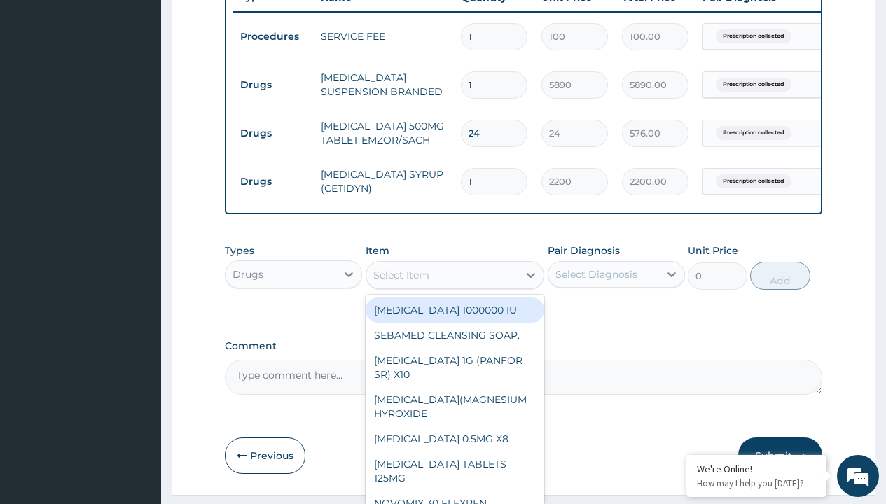
type input "tanzol suspension ([MEDICAL_DATA])/[PERSON_NAME]"
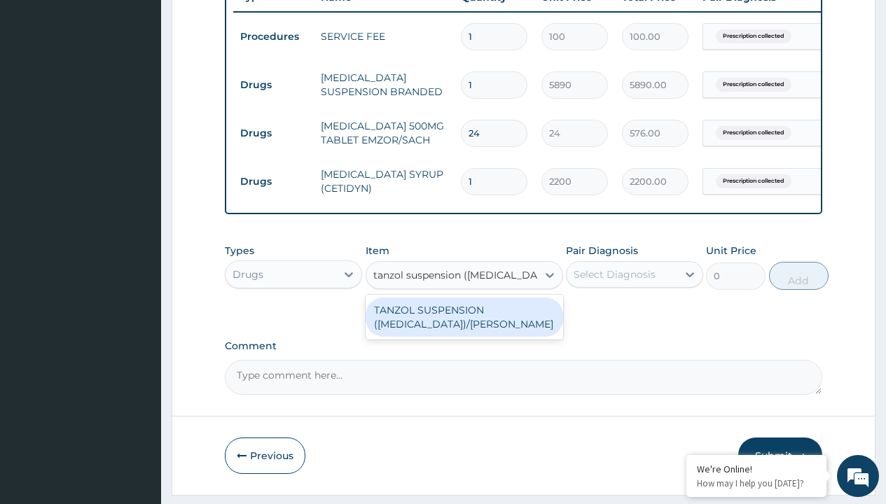
click at [464, 327] on div "TANZOL SUSPENSION ([MEDICAL_DATA])/[PERSON_NAME]" at bounding box center [463, 317] width 197 height 39
type input "617.5"
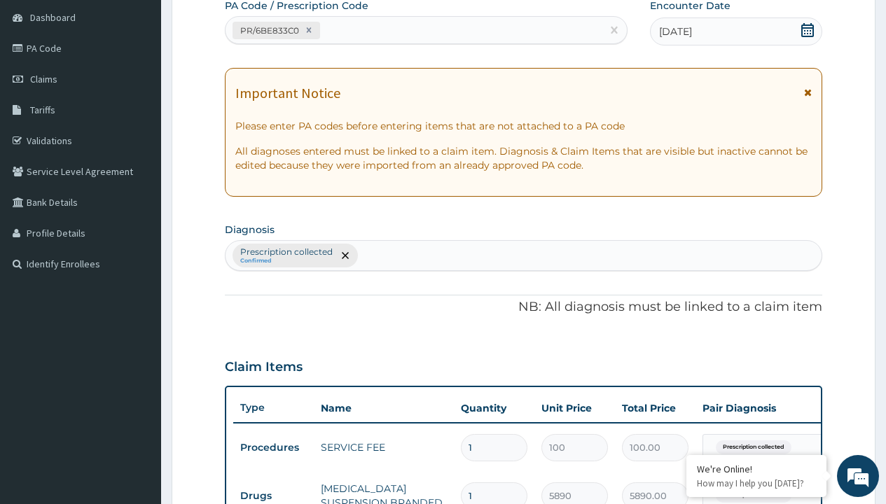
type input "prescription collected"
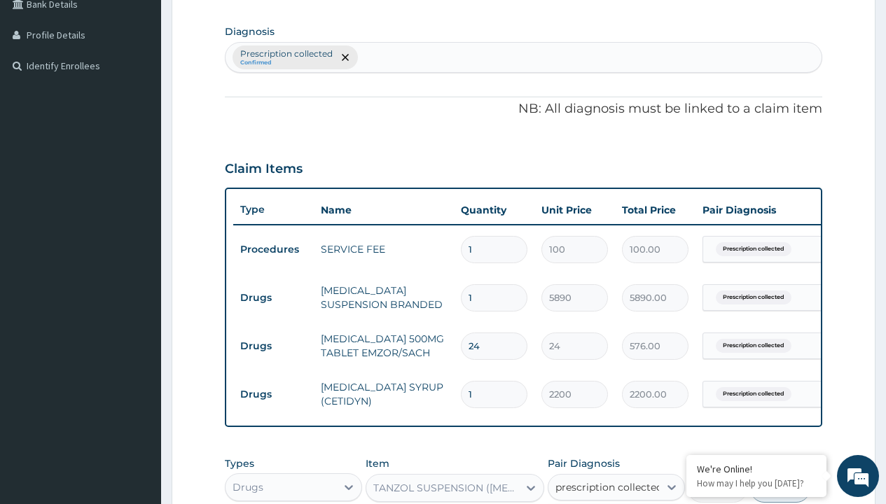
checkbox input "true"
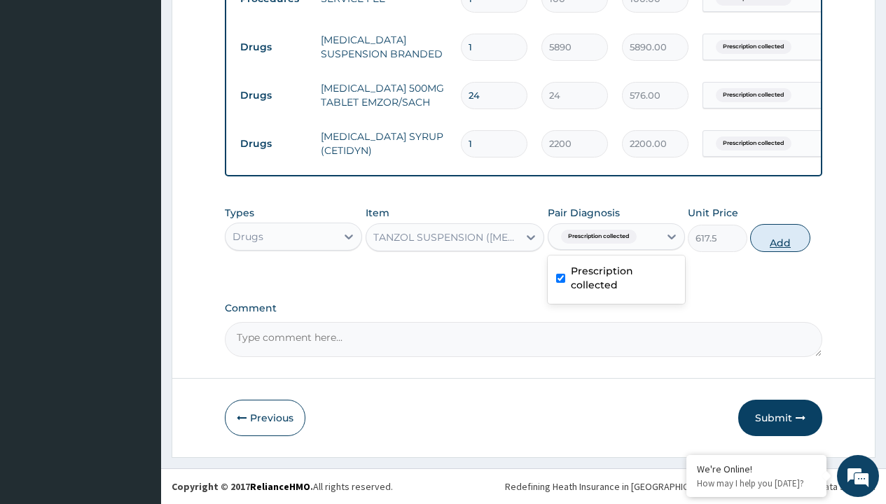
click at [780, 237] on button "Add" at bounding box center [780, 238] width 60 height 28
type input "0"
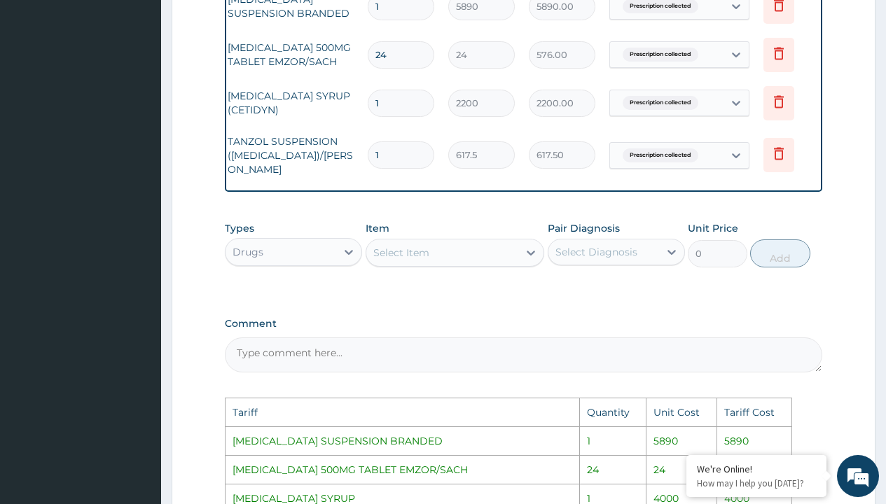
scroll to position [0, 106]
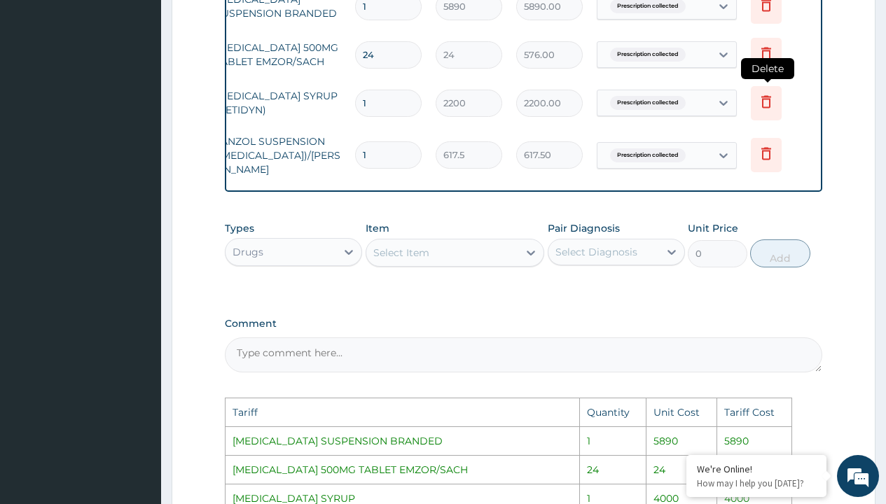
click at [770, 109] on icon at bounding box center [766, 101] width 17 height 17
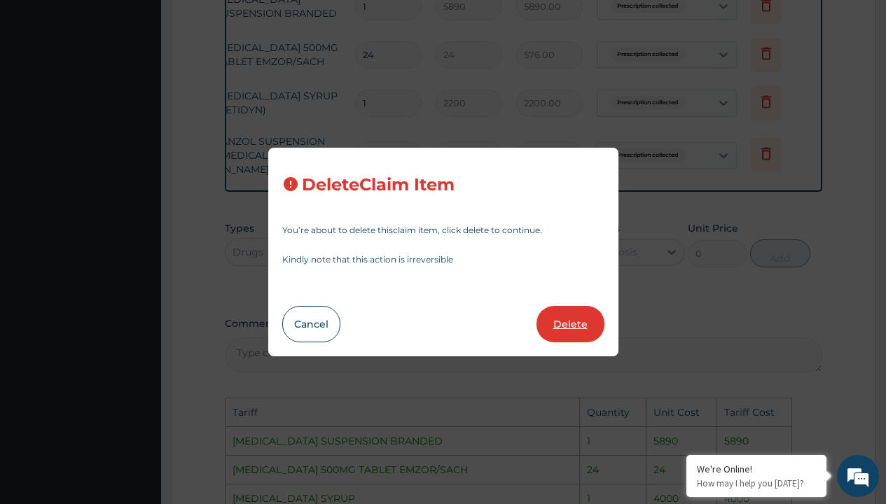
click at [569, 314] on button "Delete" at bounding box center [570, 324] width 68 height 36
type input "617.5"
type input "617.50"
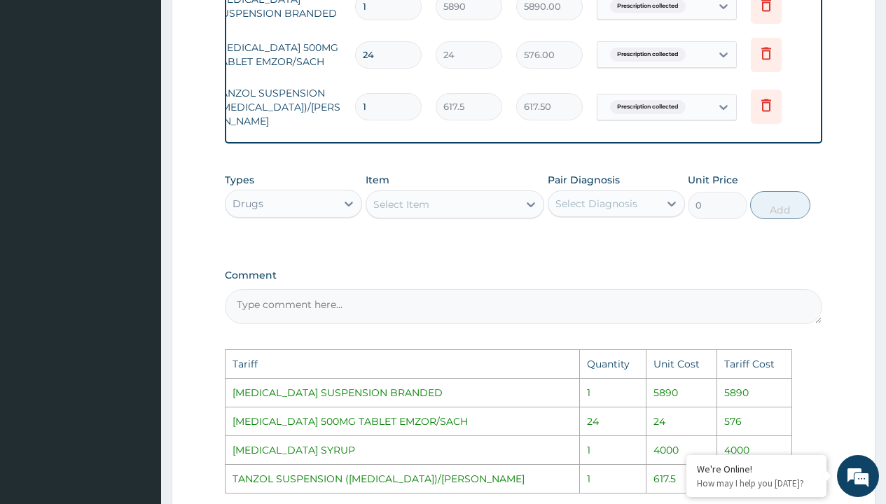
click at [447, 207] on div "Select Item" at bounding box center [442, 204] width 153 height 22
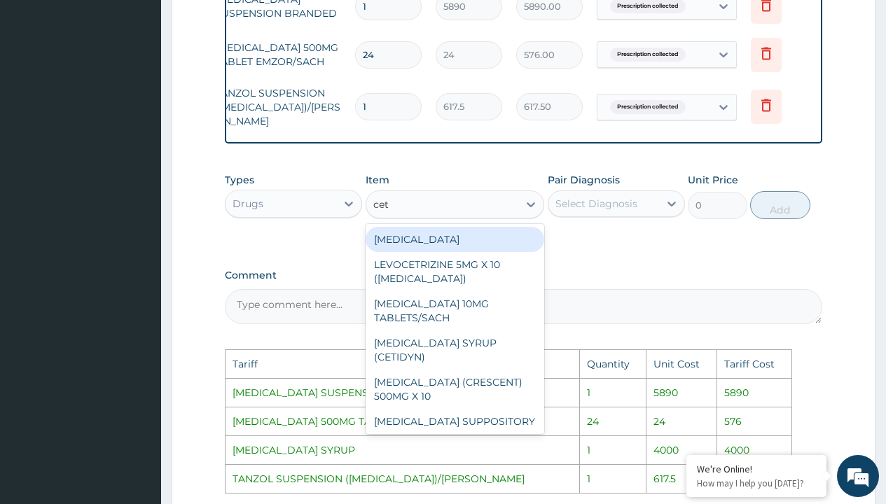
type input "ceti"
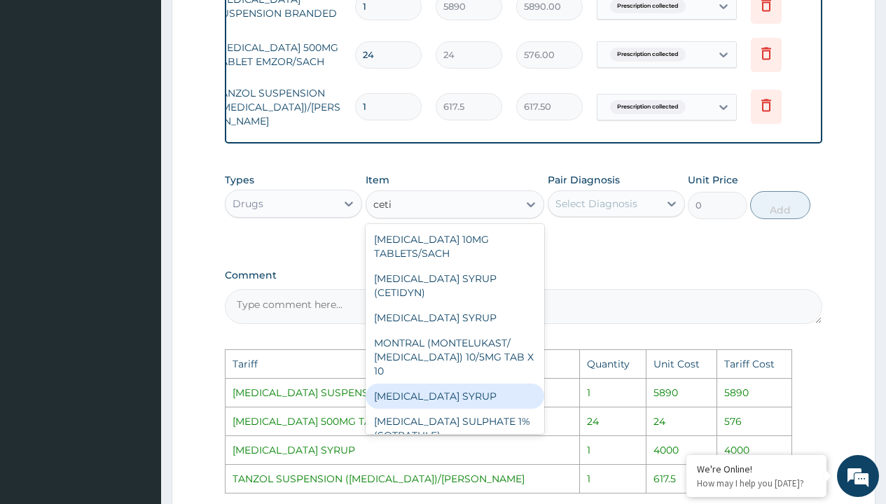
click at [410, 384] on div "[MEDICAL_DATA] SYRUP" at bounding box center [454, 396] width 179 height 25
type input "4000"
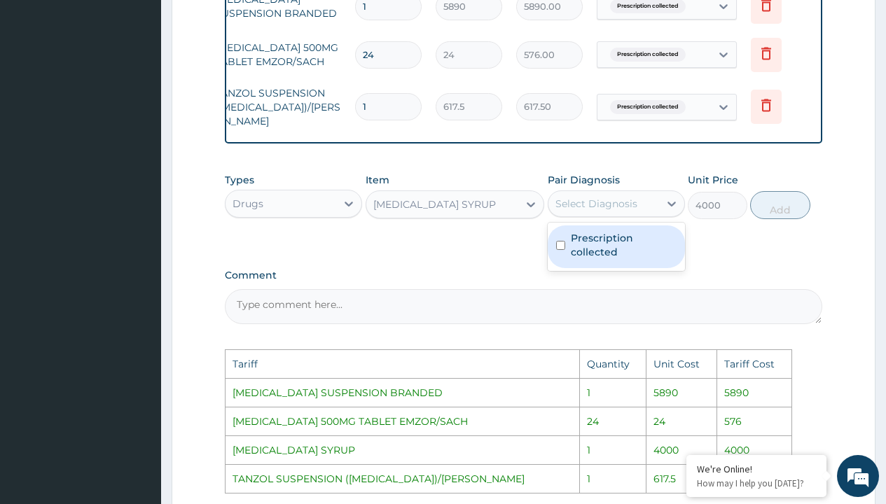
click at [574, 210] on div "Select Diagnosis" at bounding box center [596, 204] width 82 height 14
click at [585, 259] on label "Prescription collected" at bounding box center [624, 245] width 106 height 28
checkbox input "true"
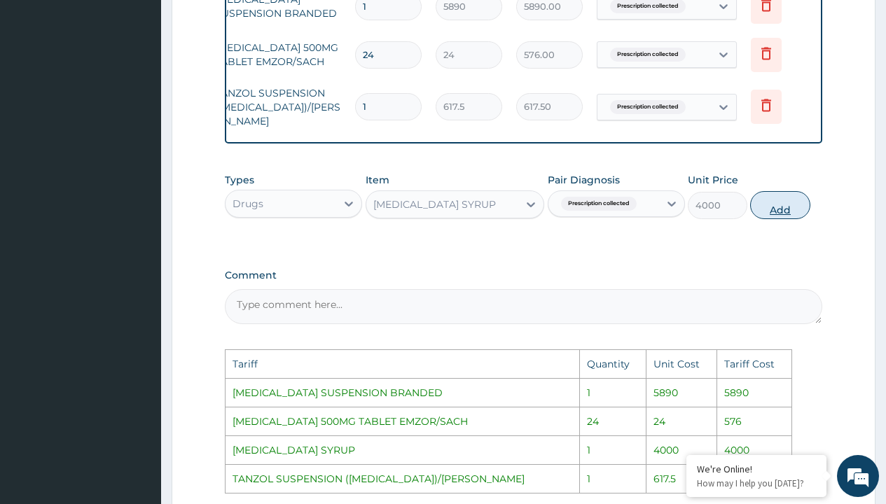
click at [770, 214] on button "Add" at bounding box center [780, 205] width 60 height 28
type input "0"
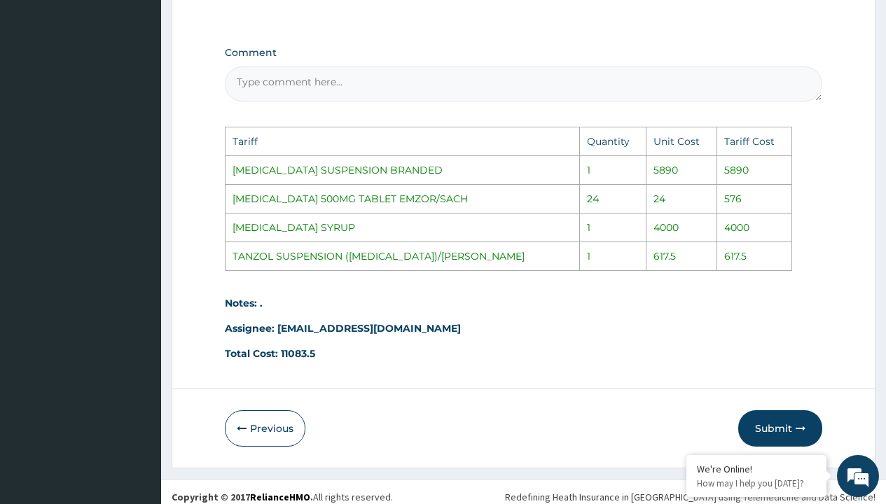
scroll to position [909, 0]
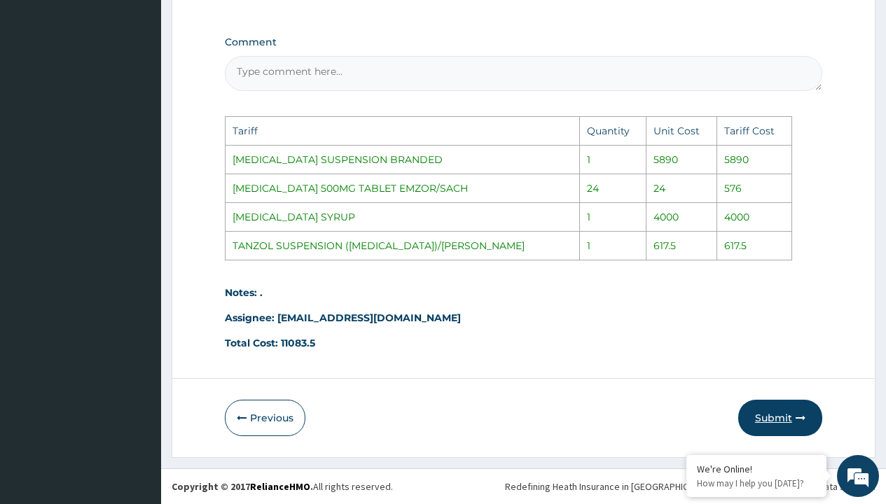
click at [765, 413] on button "Submit" at bounding box center [780, 418] width 84 height 36
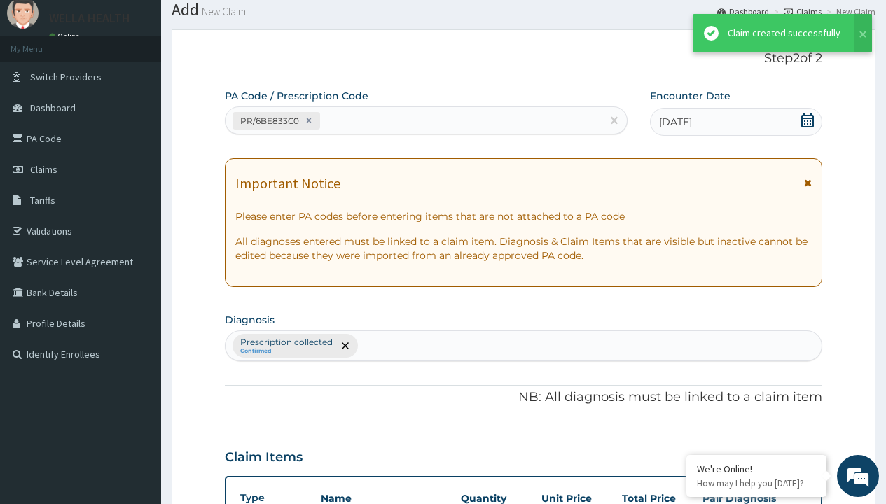
scroll to position [643, 0]
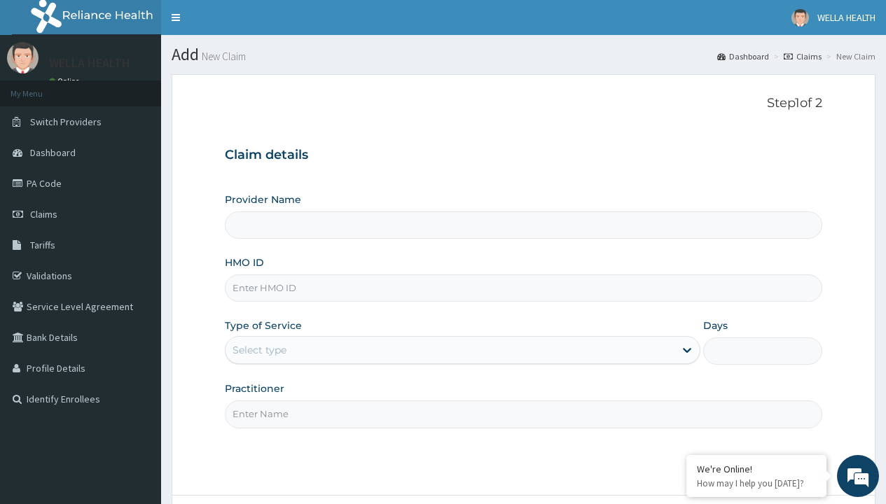
type input "NPM/10023/C"
type input "WellaHealth(TELEMEDICINE)"
type input "NPM/10023/C"
type input "WellaHealth"
click at [259, 350] on div "Select type" at bounding box center [259, 350] width 54 height 14
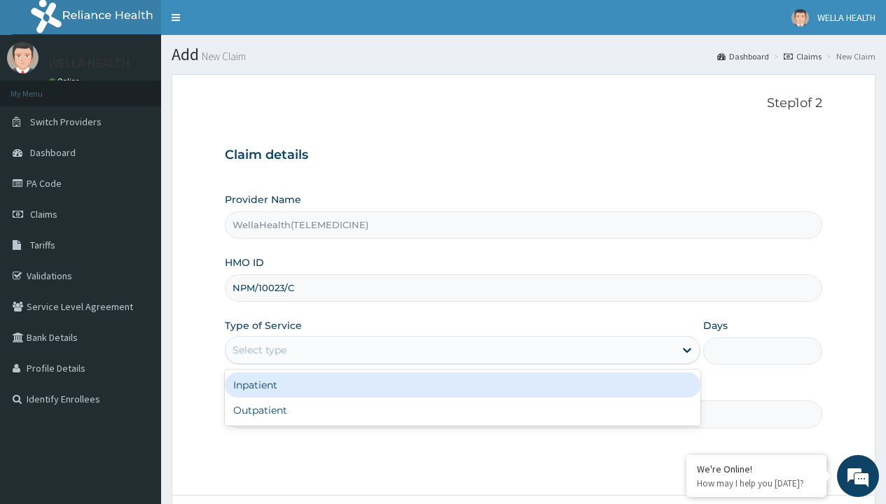
click at [462, 410] on div "Outpatient" at bounding box center [462, 410] width 475 height 25
type input "1"
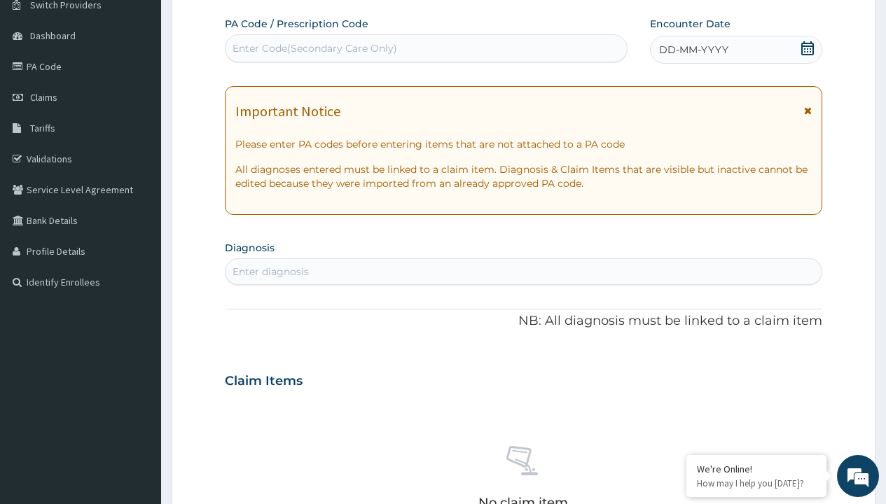
click at [692, 50] on span "DD-MM-YYYY" at bounding box center [693, 50] width 69 height 14
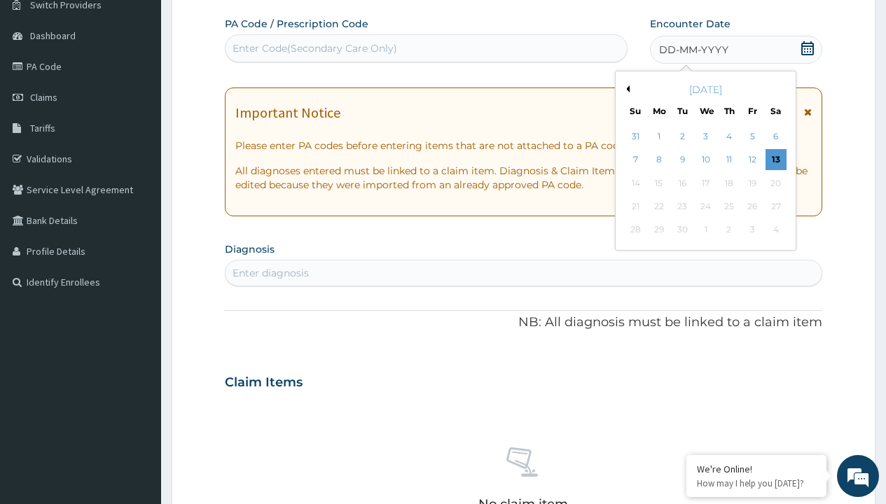
click at [625, 89] on button "Previous Month" at bounding box center [625, 88] width 7 height 7
click at [775, 137] on div "2" at bounding box center [775, 136] width 21 height 21
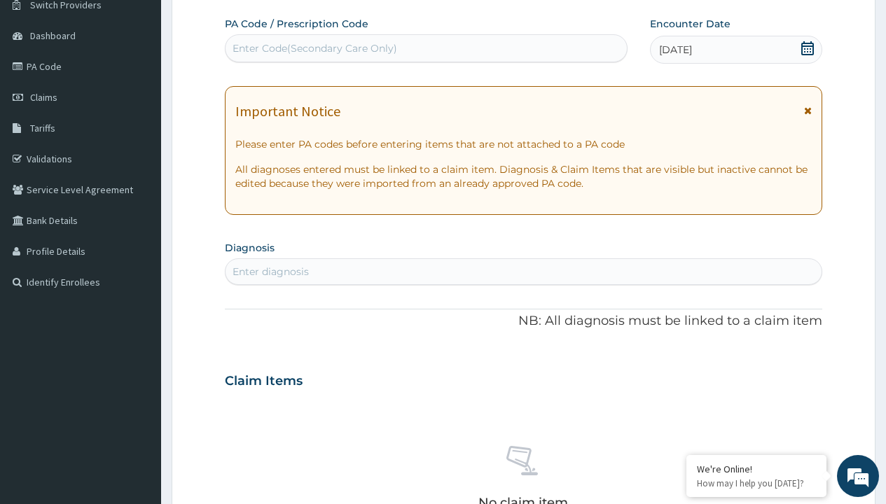
click at [314, 48] on div "Enter Code(Secondary Care Only)" at bounding box center [314, 48] width 165 height 14
type input "PR/9BF094E6"
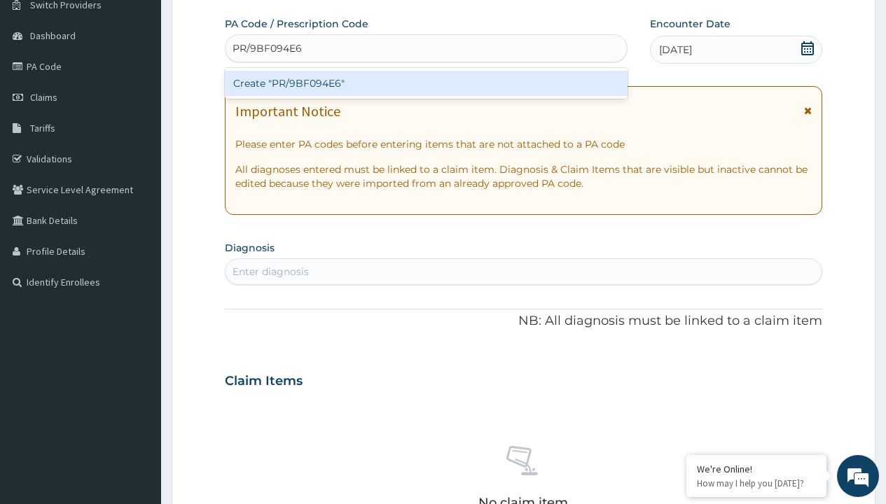
click at [426, 83] on div "Create "PR/9BF094E6"" at bounding box center [426, 83] width 402 height 25
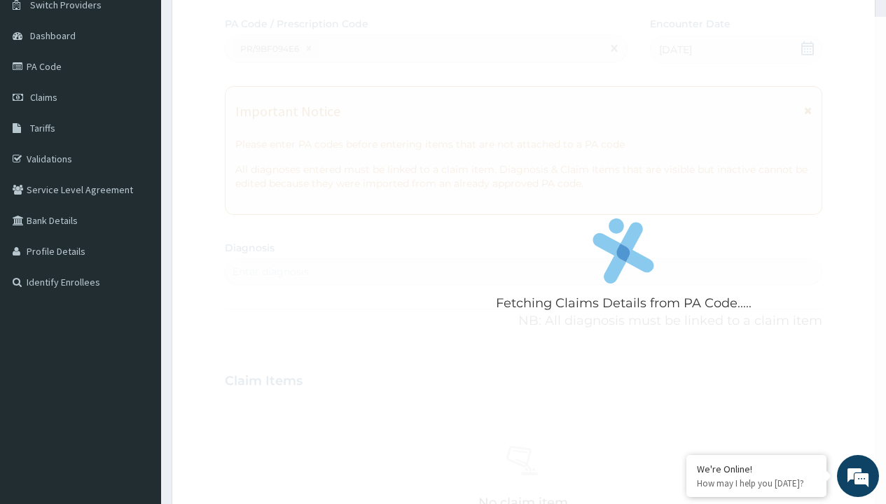
click at [270, 272] on div "Enter diagnosis" at bounding box center [270, 272] width 76 height 14
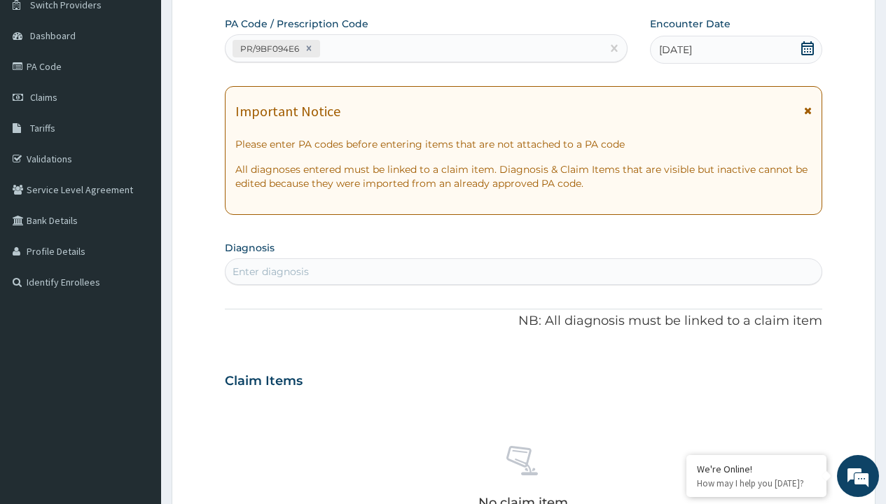
type input "prescription collected"
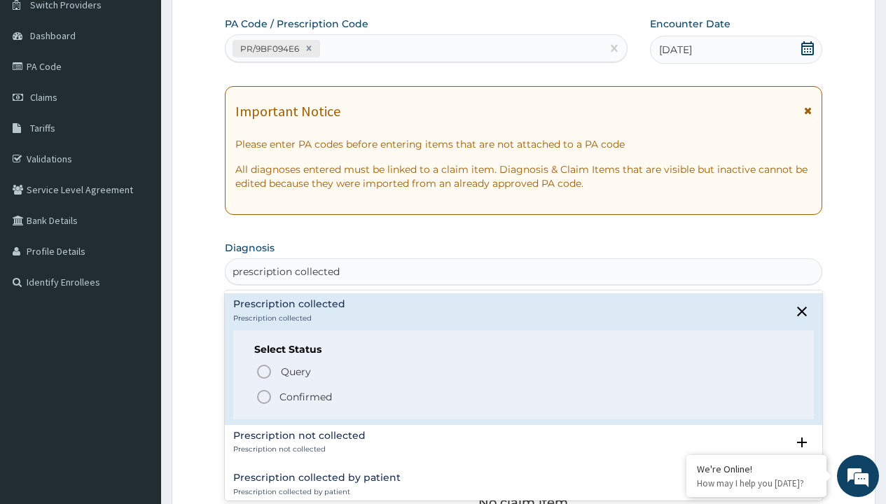
click at [305, 396] on p "Confirmed" at bounding box center [305, 397] width 53 height 14
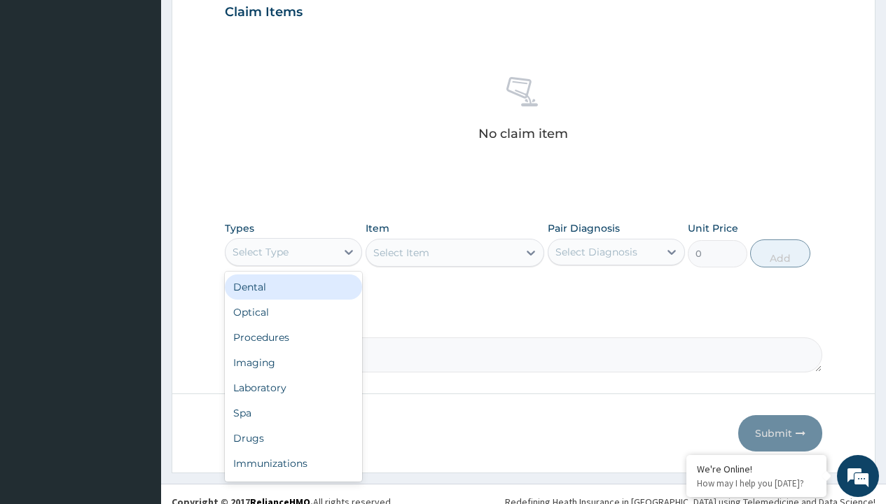
type input "procedures"
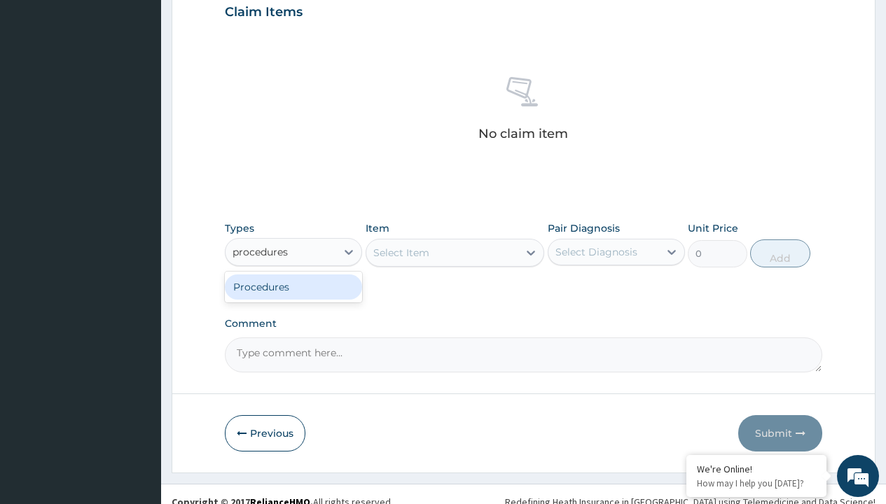
click at [293, 286] on div "Procedures" at bounding box center [293, 286] width 137 height 25
click at [400, 252] on div "Select Item" at bounding box center [401, 253] width 56 height 14
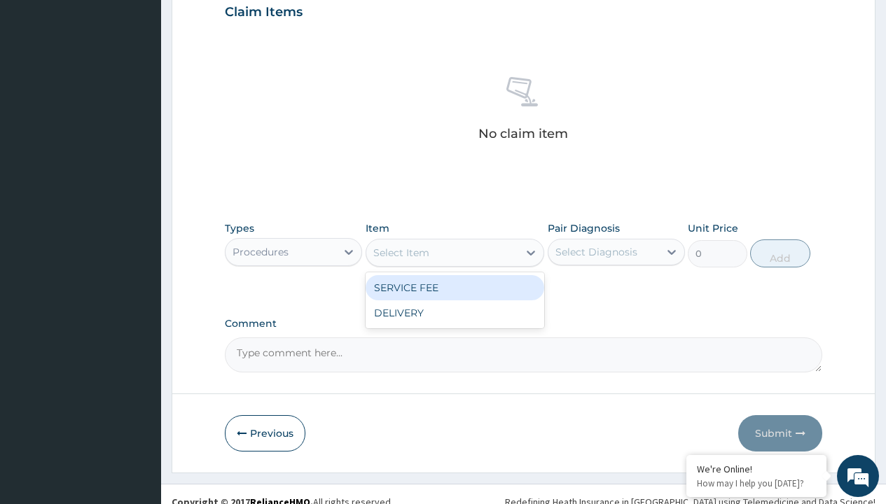
type input "service fee"
click at [454, 287] on div "SERVICE FEE" at bounding box center [454, 287] width 179 height 25
type input "100"
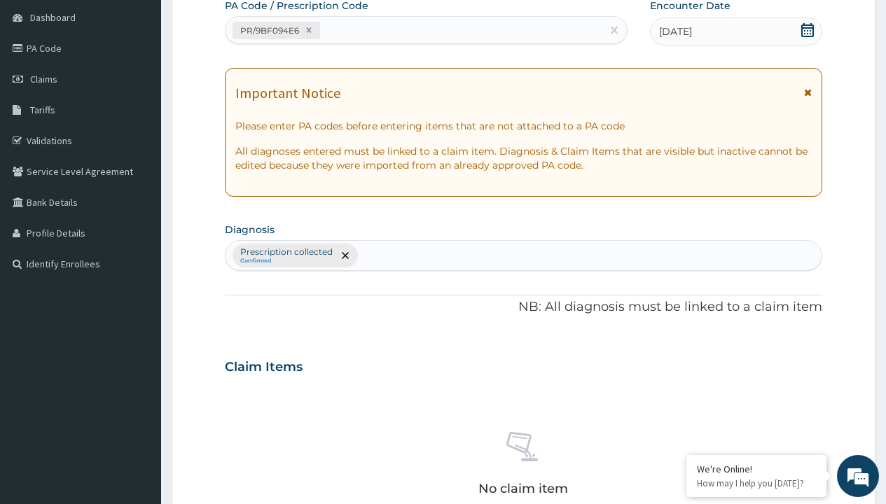
type input "prescription collected"
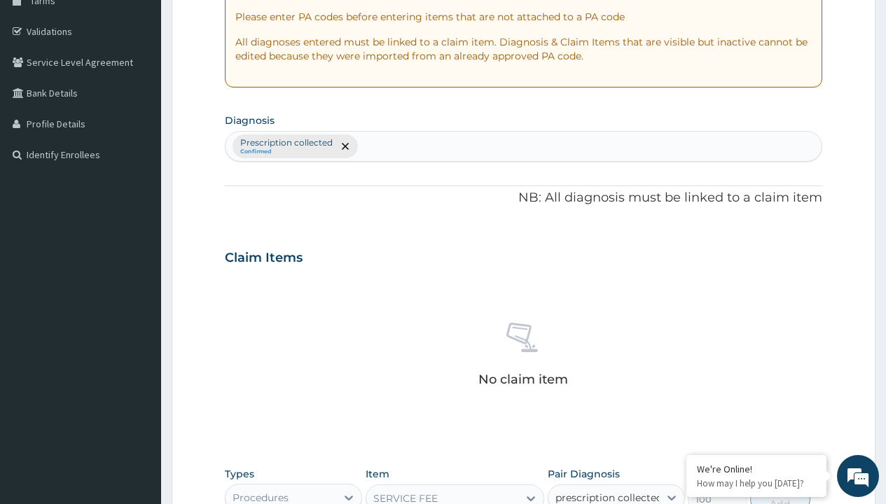
checkbox input "true"
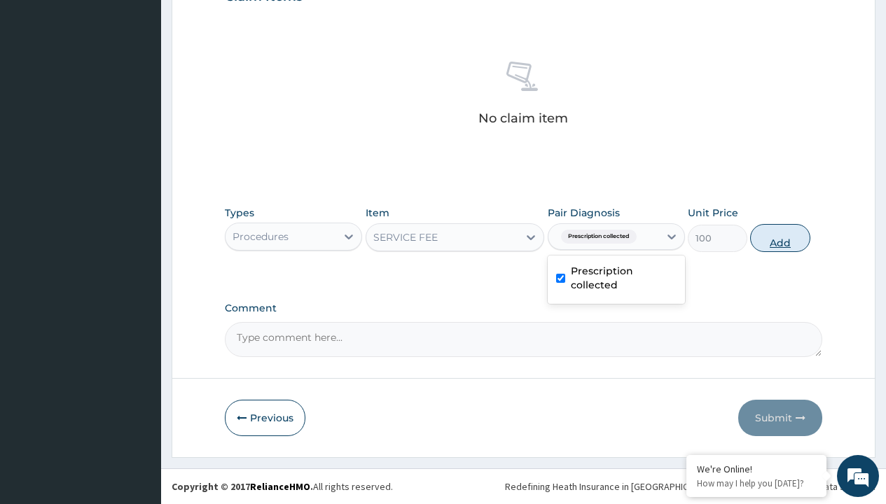
click at [780, 237] on button "Add" at bounding box center [780, 238] width 60 height 28
type input "0"
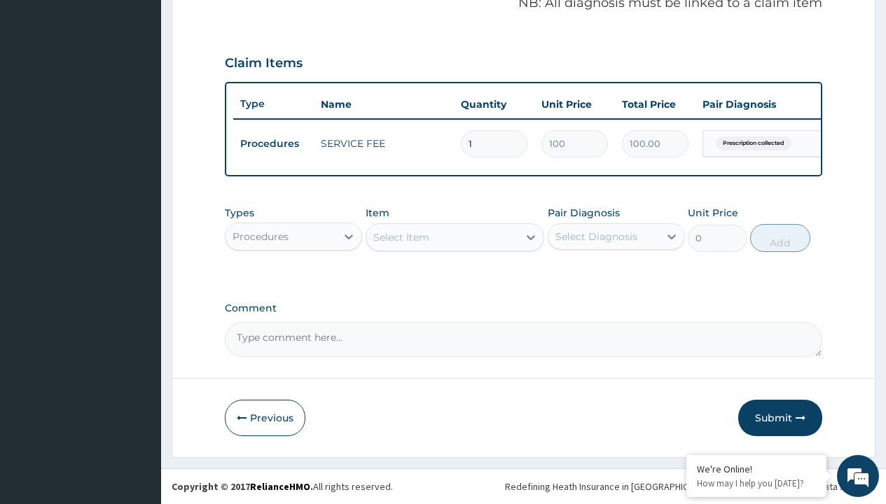
click at [260, 236] on div "Procedures" at bounding box center [260, 237] width 56 height 14
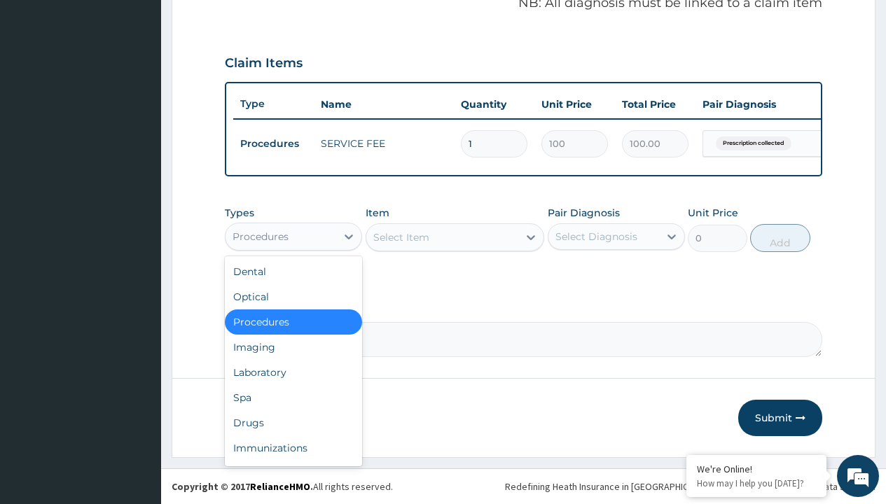
type input "drugs"
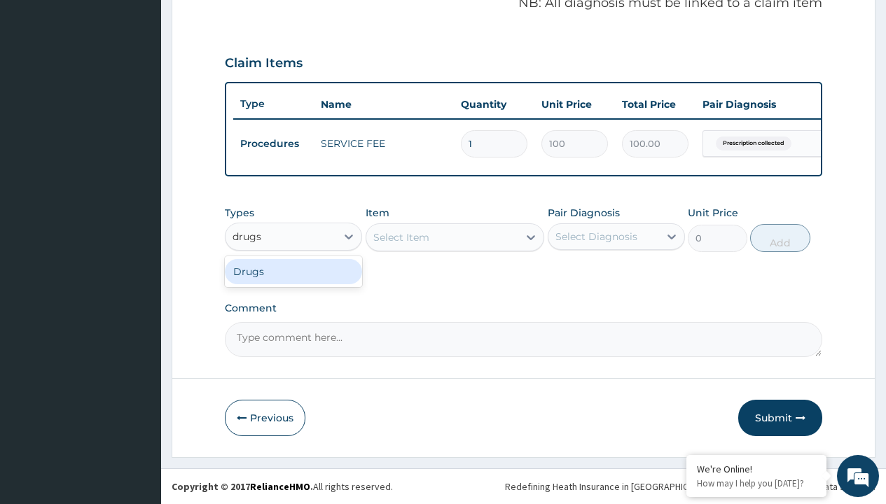
scroll to position [0, 0]
click at [293, 271] on div "Drugs" at bounding box center [293, 271] width 137 height 25
click at [400, 237] on div "Select Item" at bounding box center [454, 237] width 179 height 28
click at [247, 236] on div "Drugs" at bounding box center [247, 237] width 31 height 14
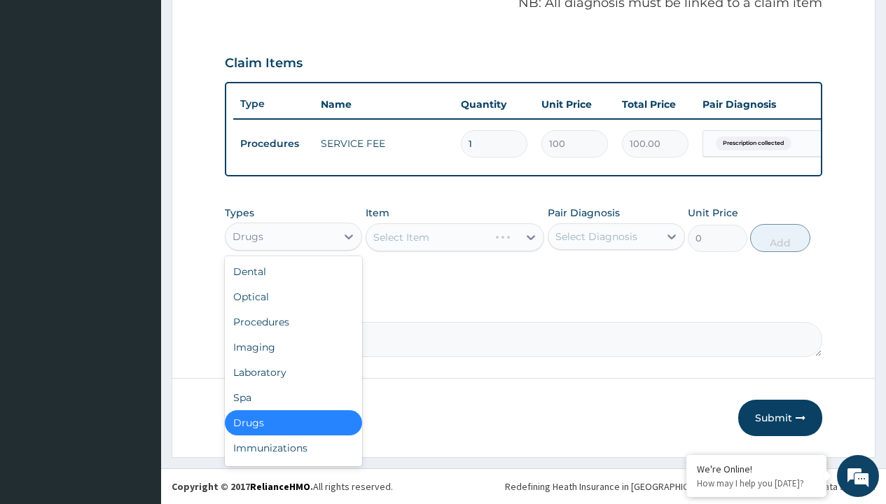
type input "drugs"
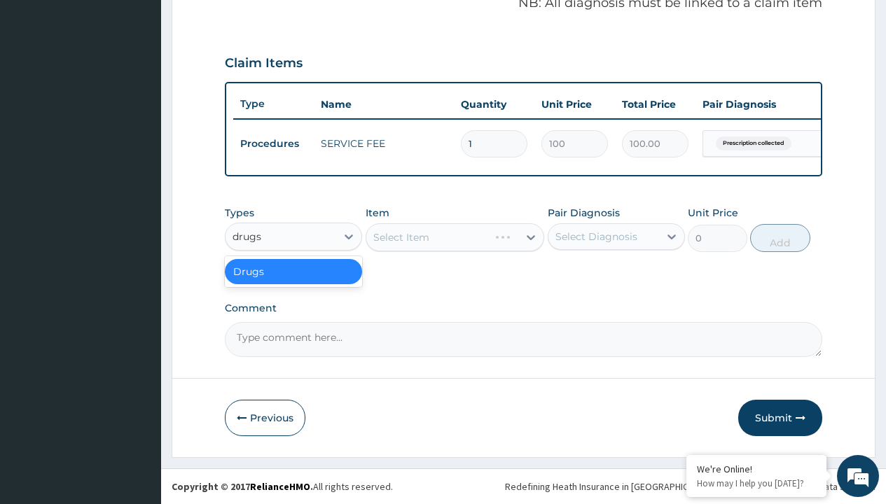
click at [293, 271] on div "Drugs" at bounding box center [293, 271] width 137 height 25
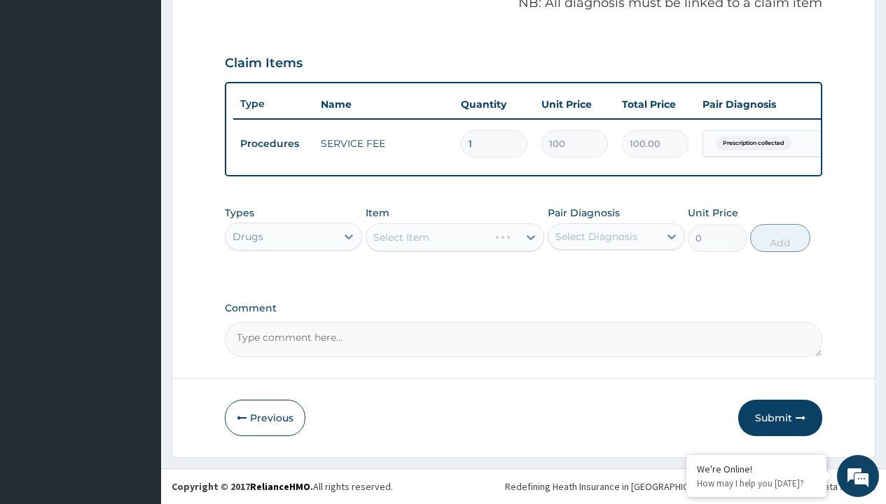
click at [400, 237] on div "Select Item" at bounding box center [454, 237] width 179 height 28
click at [247, 236] on div "Drugs" at bounding box center [247, 237] width 31 height 14
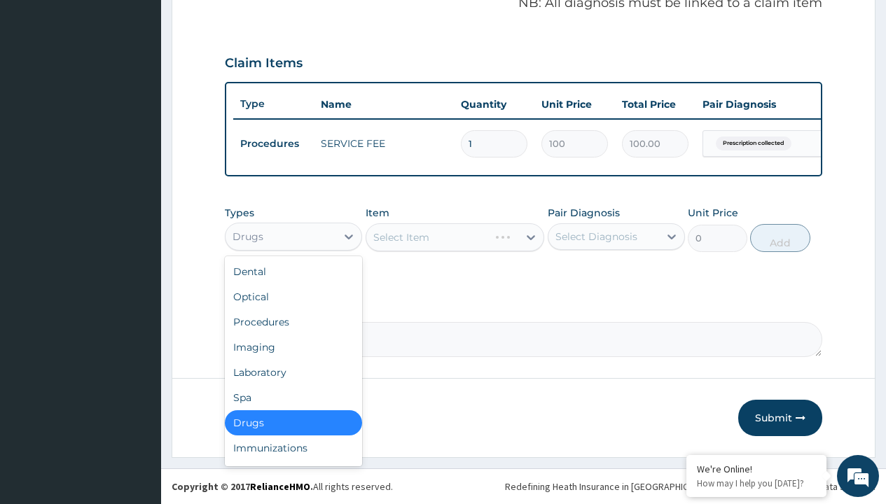
type input "drugs"
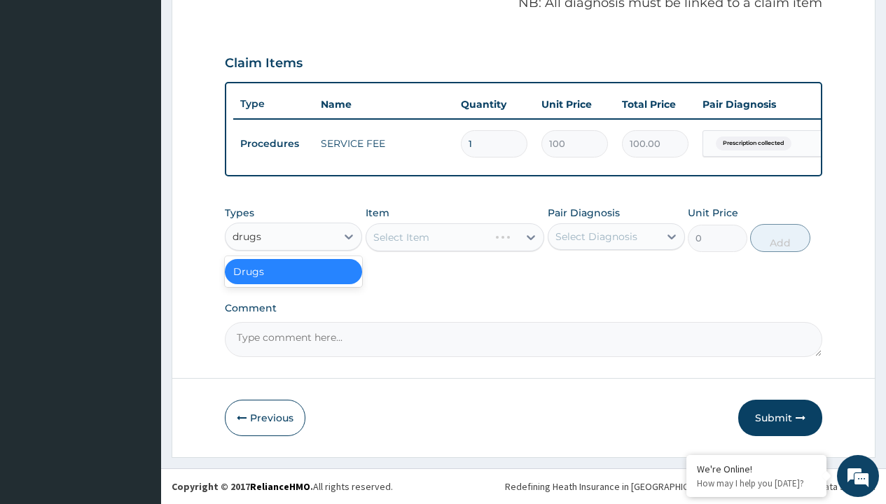
click at [293, 271] on div "Drugs" at bounding box center [293, 271] width 137 height 25
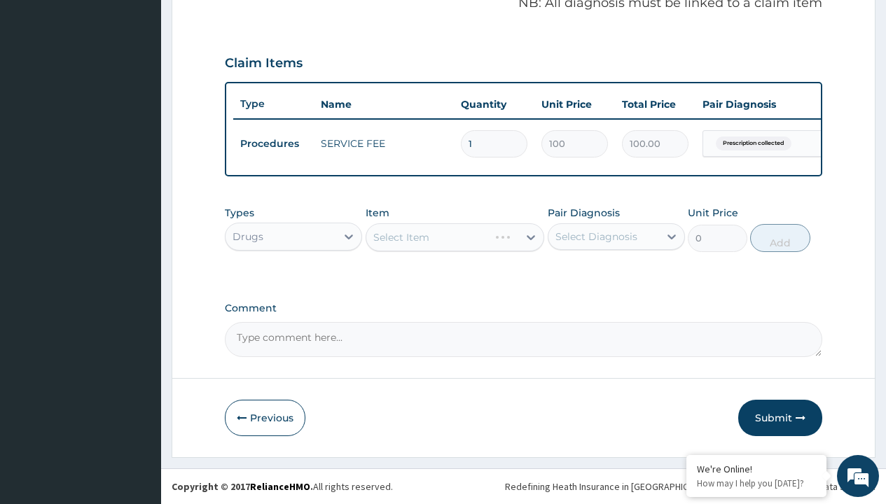
click at [400, 237] on div "Select Item" at bounding box center [454, 237] width 179 height 28
click at [247, 236] on div "Drugs" at bounding box center [247, 237] width 31 height 14
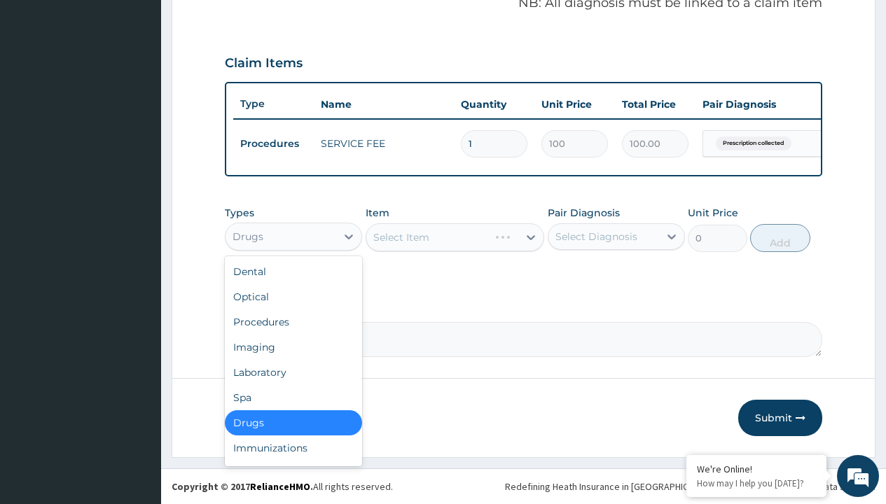
type input "drugs"
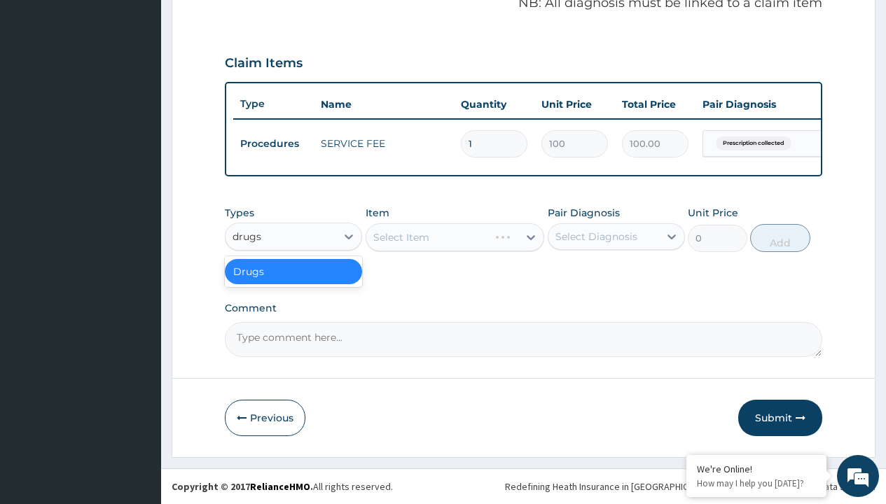
click at [293, 271] on div "Drugs" at bounding box center [293, 271] width 137 height 25
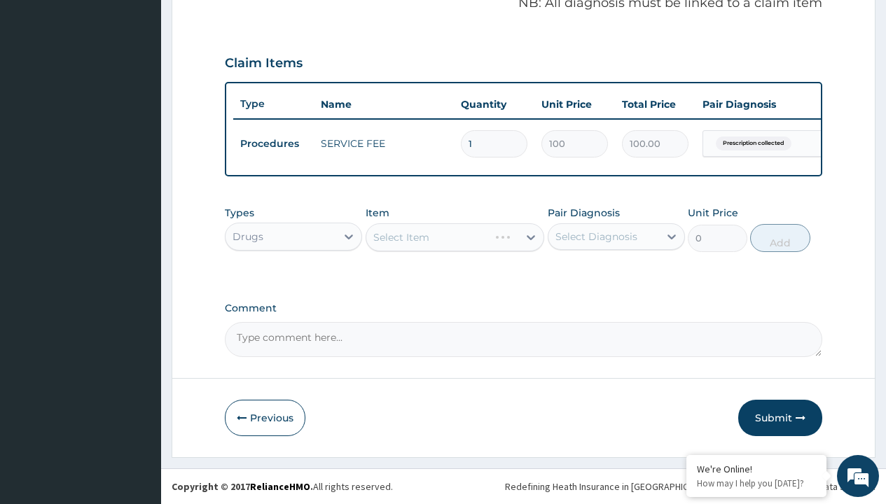
click at [400, 237] on div "Select Item" at bounding box center [454, 237] width 179 height 28
click at [247, 236] on div "Drugs" at bounding box center [247, 237] width 31 height 14
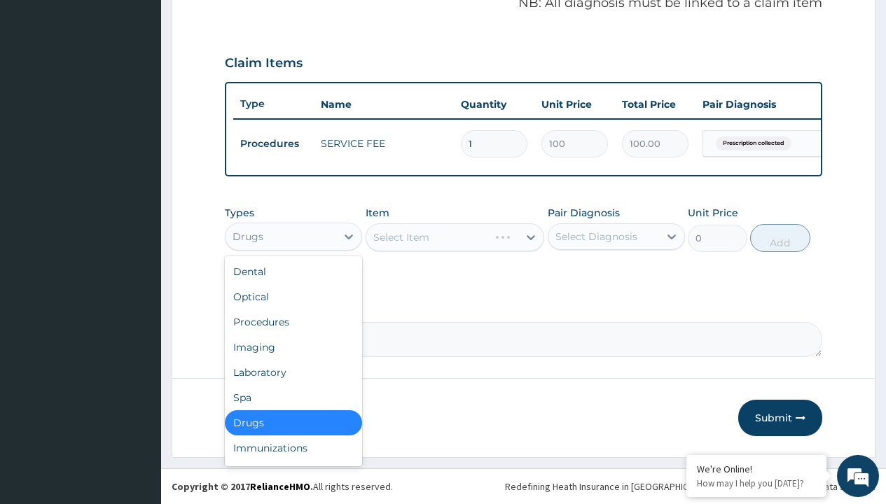
type input "drugs"
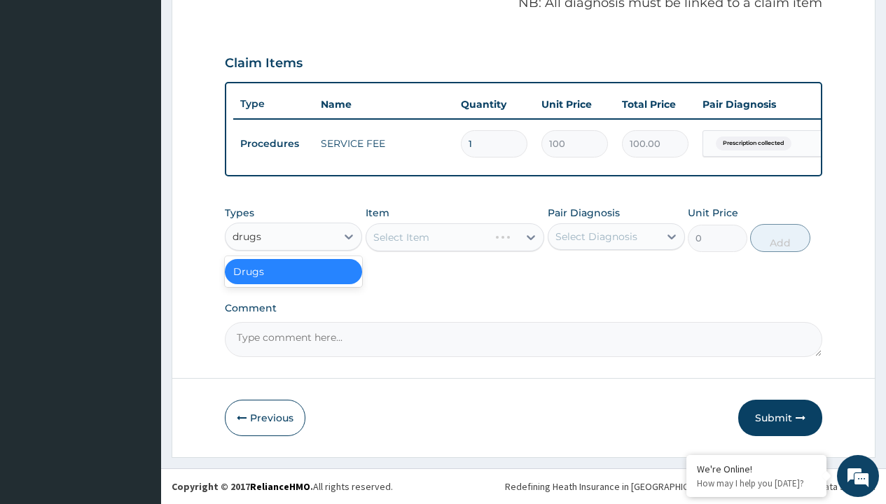
click at [293, 271] on div "Drugs" at bounding box center [293, 271] width 137 height 25
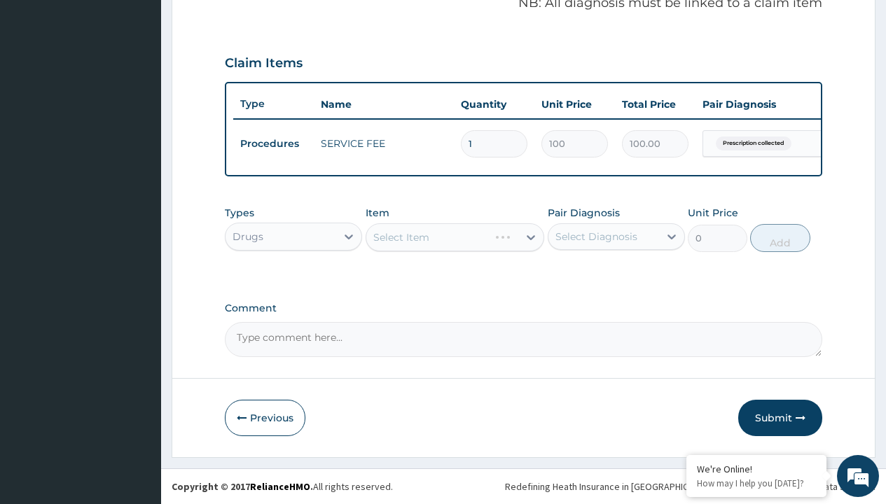
click at [400, 237] on div "Select Item" at bounding box center [454, 237] width 179 height 28
click at [247, 236] on div "Drugs" at bounding box center [247, 237] width 31 height 14
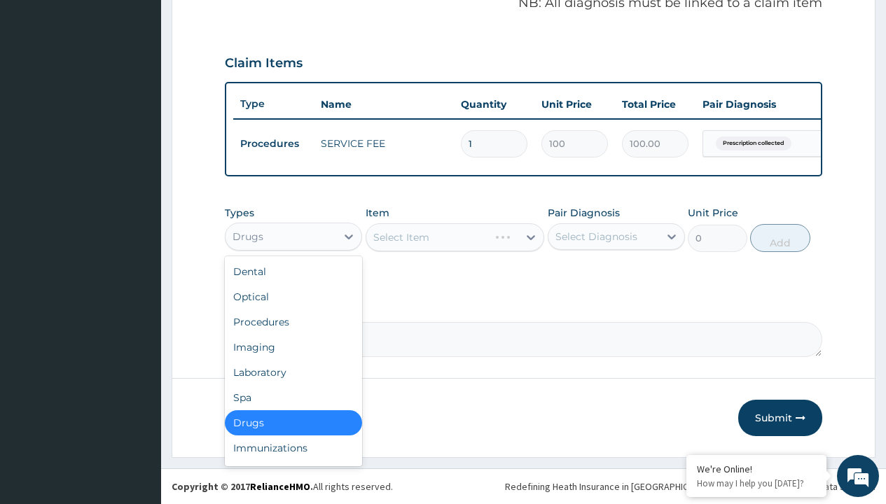
type input "drugs"
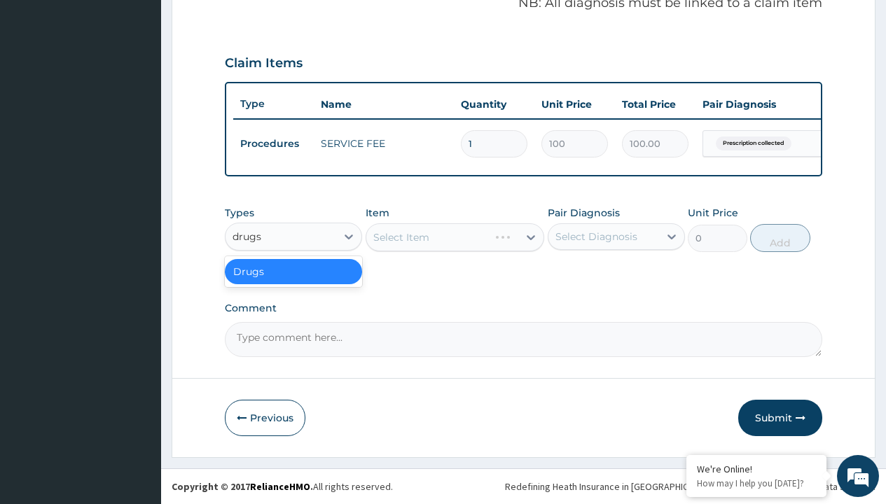
click at [293, 271] on div "Drugs" at bounding box center [293, 271] width 137 height 25
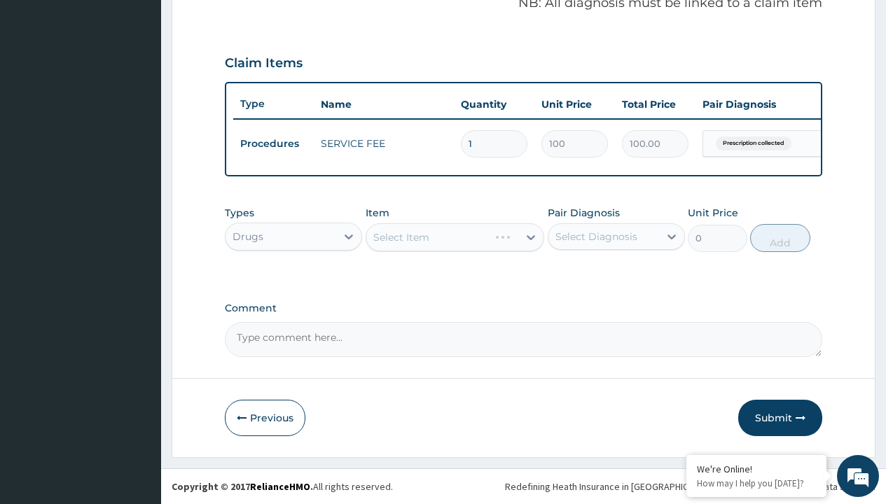
click at [400, 237] on div "Select Item" at bounding box center [454, 237] width 179 height 28
click at [247, 236] on div "Drugs" at bounding box center [247, 237] width 31 height 14
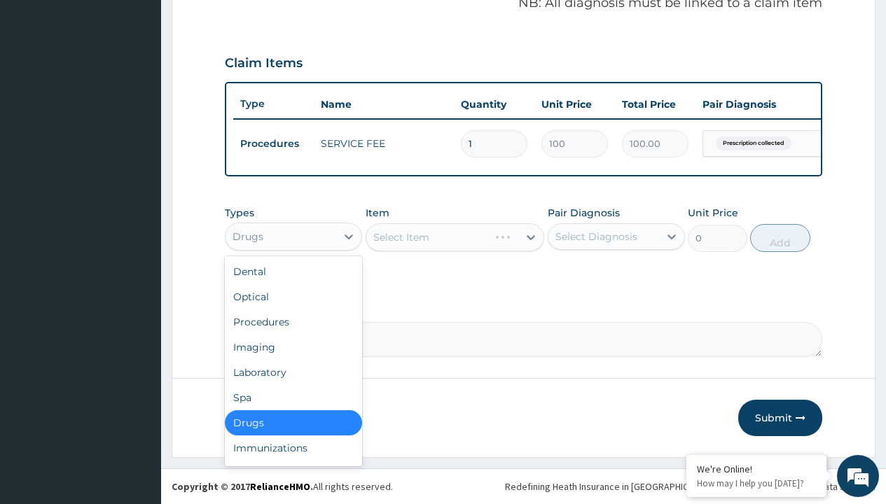
type input "drugs"
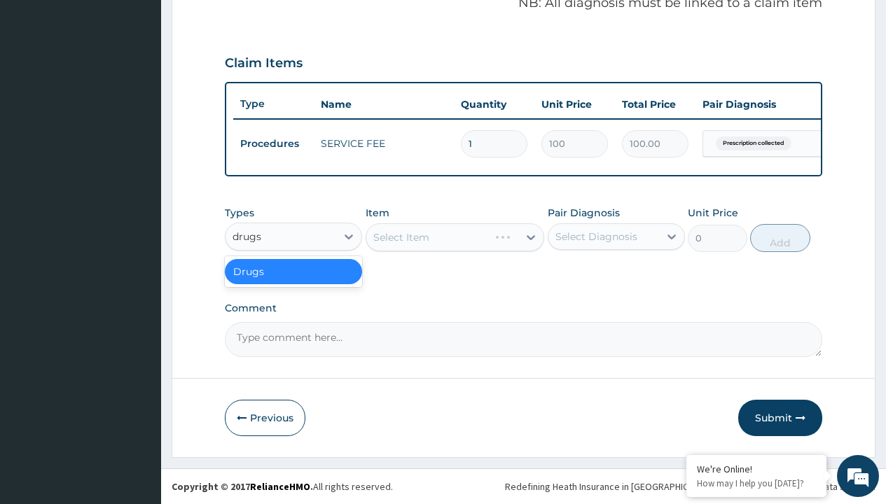
click at [293, 271] on div "Drugs" at bounding box center [293, 271] width 137 height 25
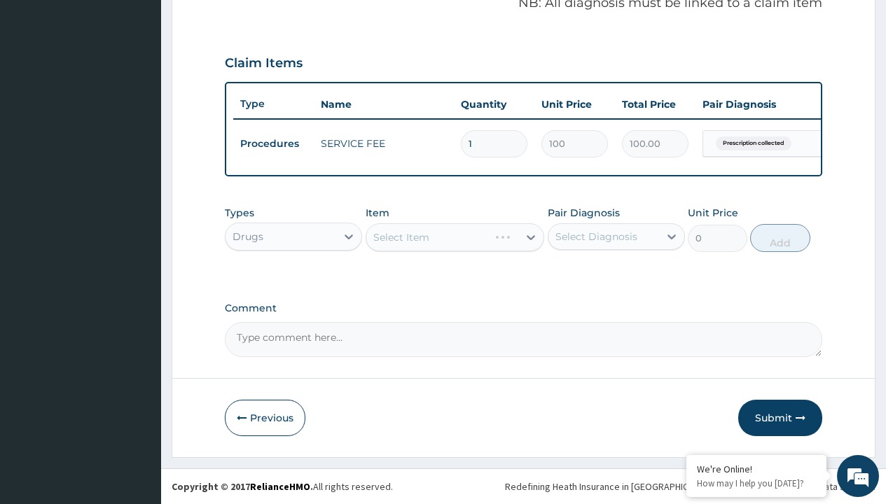
click at [400, 237] on div "Select Item" at bounding box center [454, 237] width 179 height 28
click at [247, 236] on div "Drugs" at bounding box center [247, 237] width 31 height 14
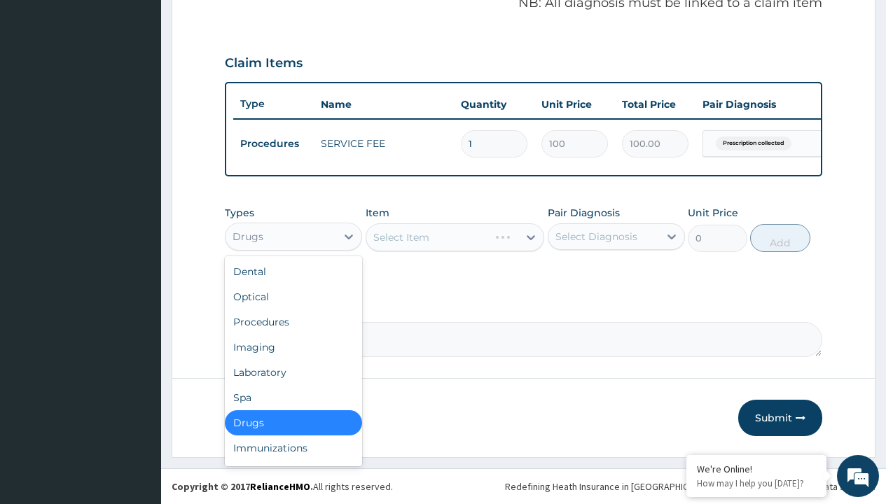
type input "drugs"
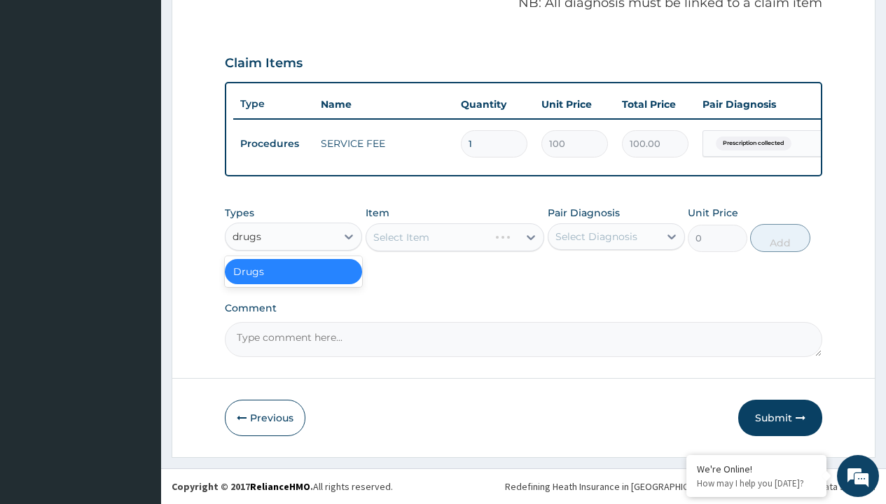
click at [293, 271] on div "Drugs" at bounding box center [293, 271] width 137 height 25
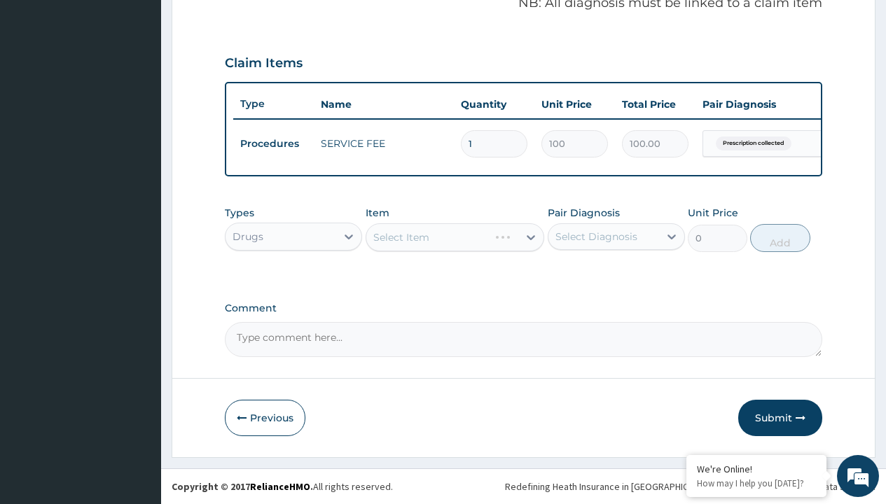
click at [400, 237] on div "Select Item" at bounding box center [454, 237] width 179 height 28
click at [247, 236] on div "Drugs" at bounding box center [247, 237] width 31 height 14
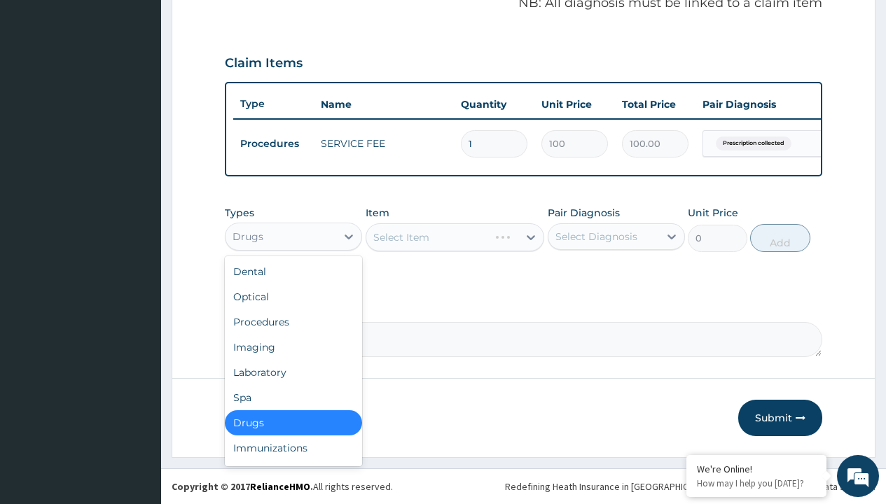
type input "drugs"
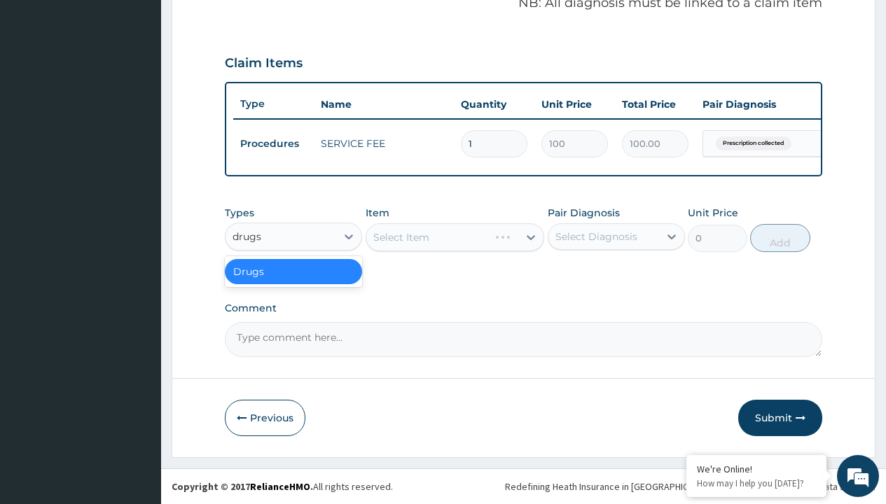
click at [293, 271] on div "Drugs" at bounding box center [293, 271] width 137 height 25
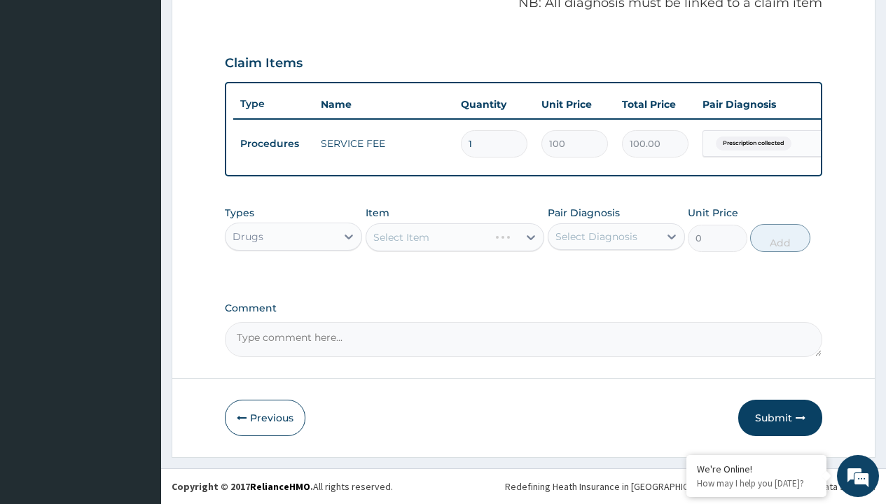
click at [400, 237] on div "Select Item" at bounding box center [454, 237] width 179 height 28
type input "[MEDICAL_DATA] syrup avipol/[PERSON_NAME]"
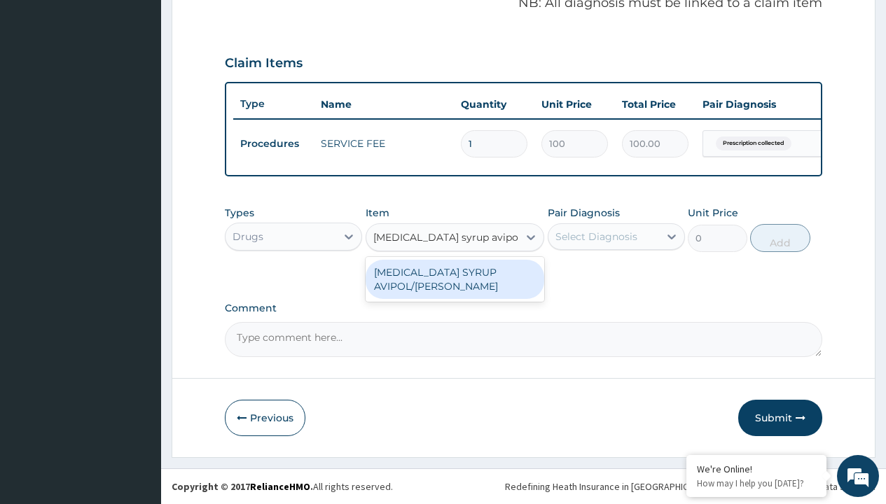
click at [454, 279] on div "[MEDICAL_DATA] SYRUP AVIPOL/[PERSON_NAME]" at bounding box center [454, 279] width 179 height 39
type input "1500"
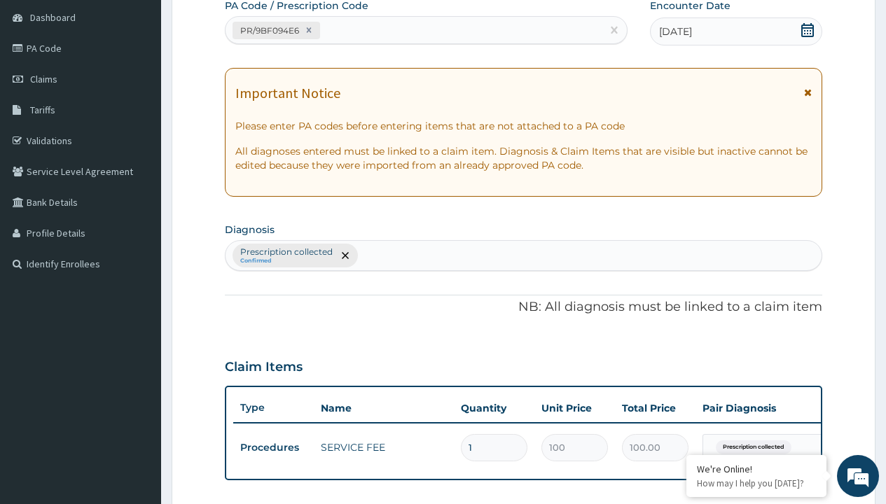
scroll to position [188, 0]
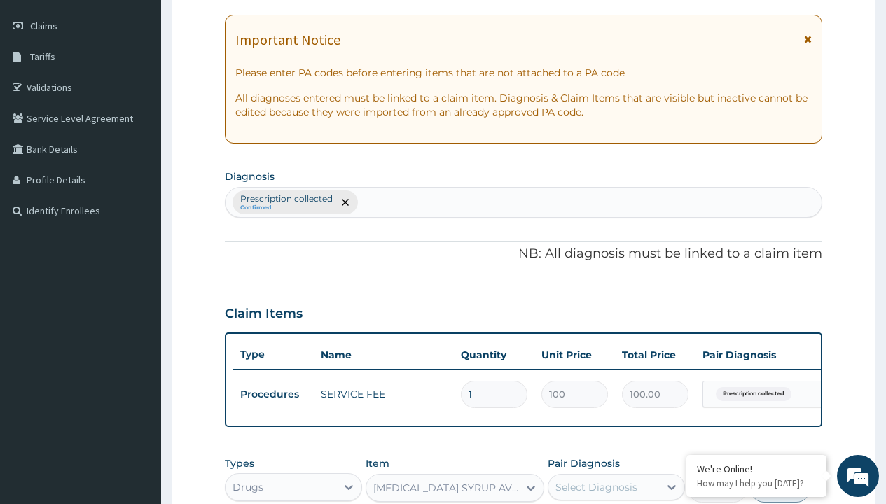
type input "prescription collected"
checkbox input "true"
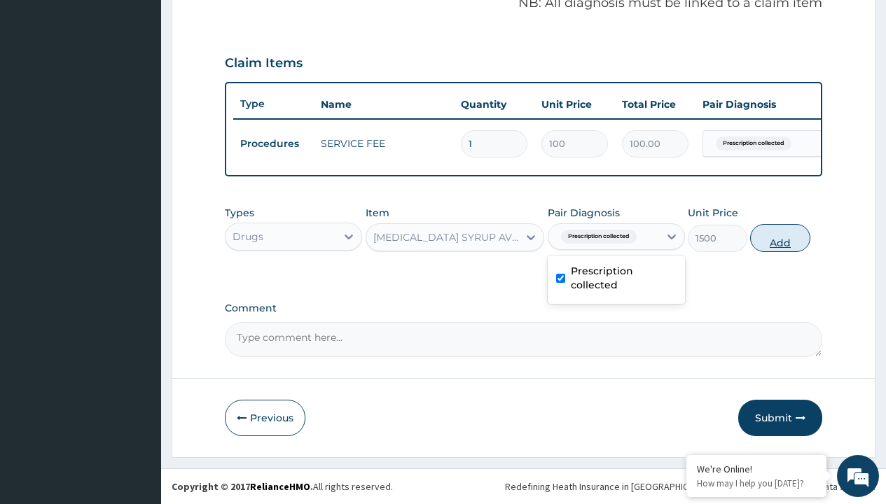
click at [780, 237] on button "Add" at bounding box center [780, 238] width 60 height 28
type input "0"
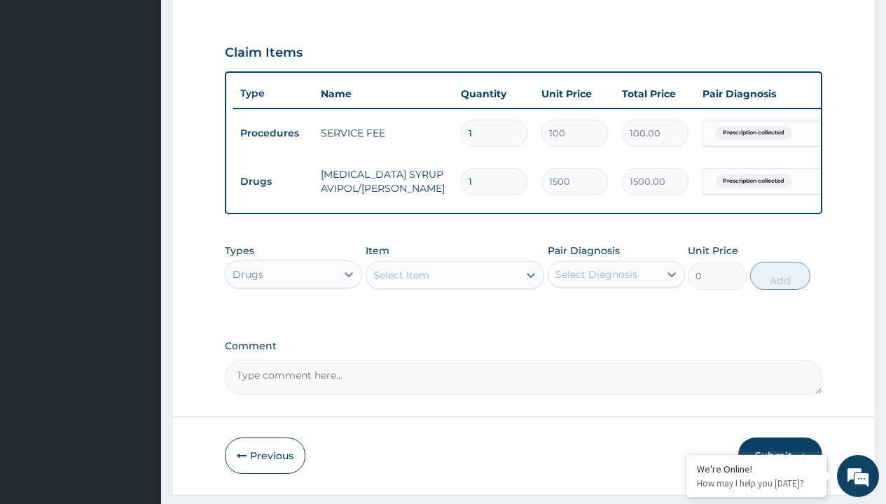
click at [273, 181] on td "Drugs" at bounding box center [273, 182] width 81 height 26
type input "drugs"
click at [293, 319] on div "Drugs" at bounding box center [293, 309] width 137 height 25
click at [400, 282] on div "Select Item" at bounding box center [401, 275] width 56 height 14
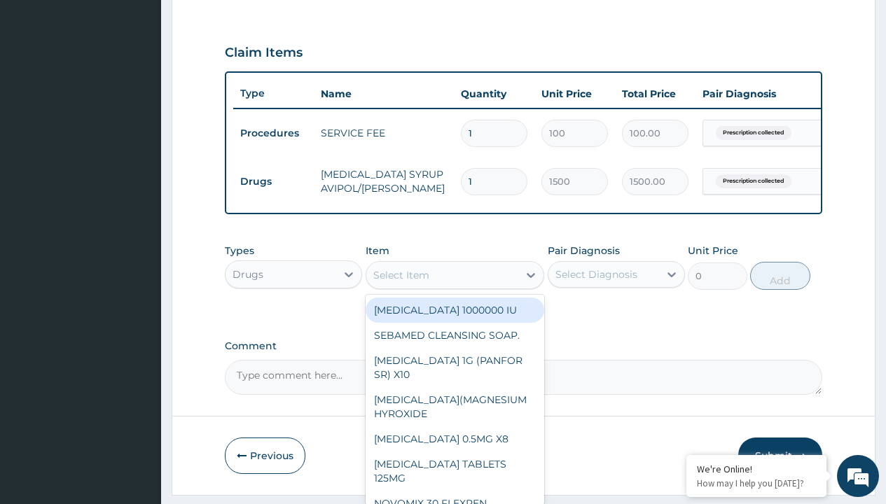
type input "[MEDICAL_DATA] syrup"
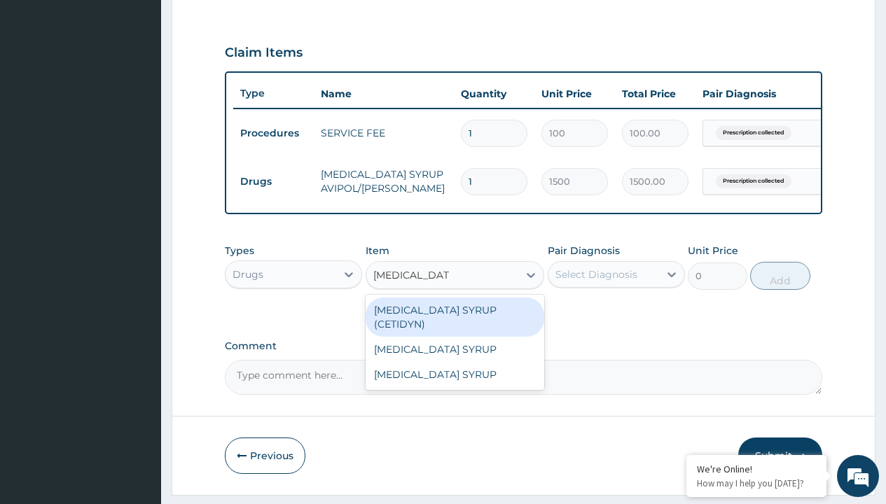
click at [454, 320] on div "[MEDICAL_DATA] SYRUP (CETIDYN)" at bounding box center [454, 317] width 179 height 39
type input "2200"
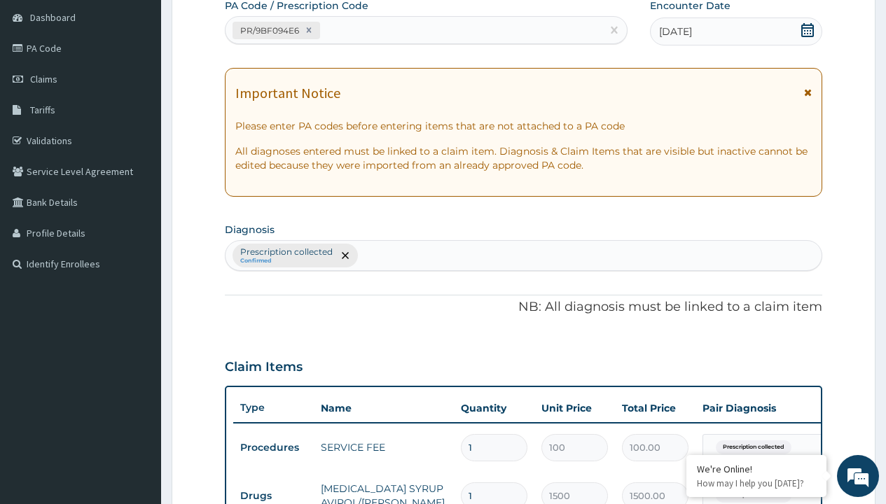
type input "prescription collected"
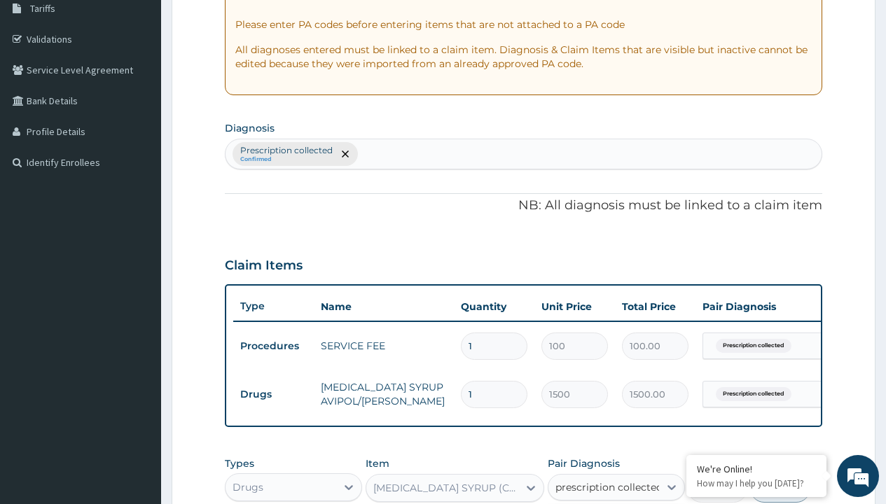
checkbox input "true"
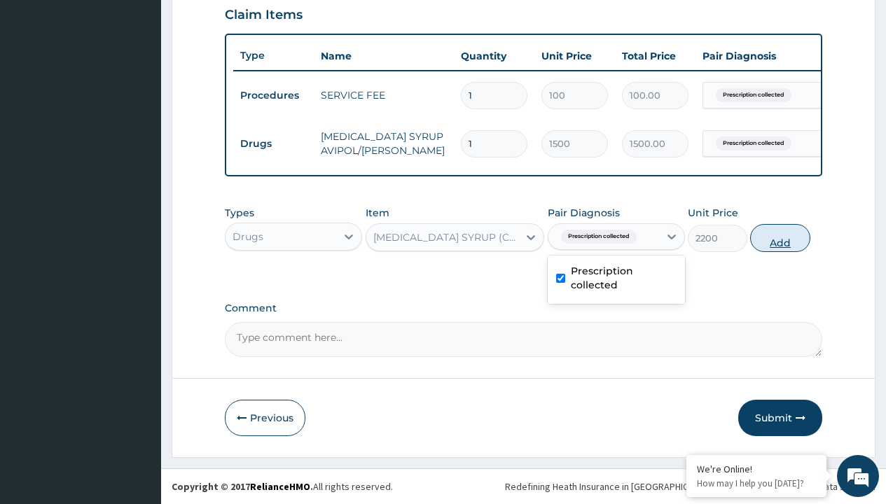
click at [780, 237] on button "Add" at bounding box center [780, 238] width 60 height 28
type input "0"
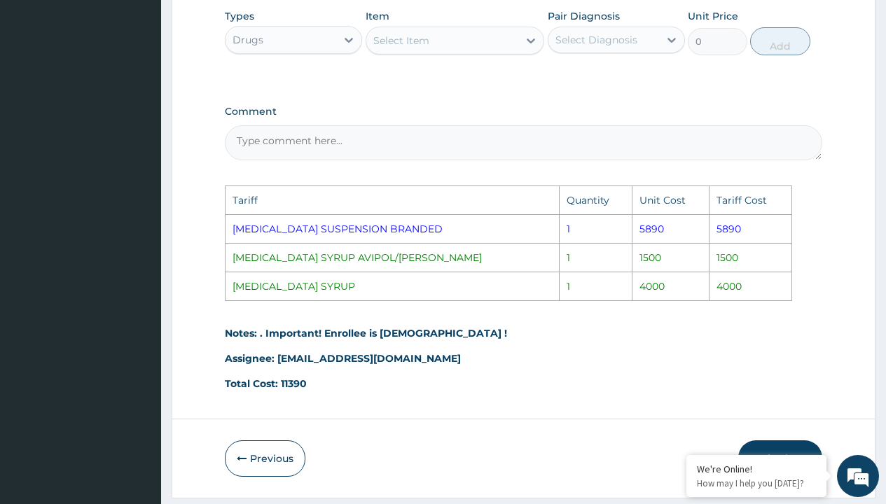
scroll to position [730, 0]
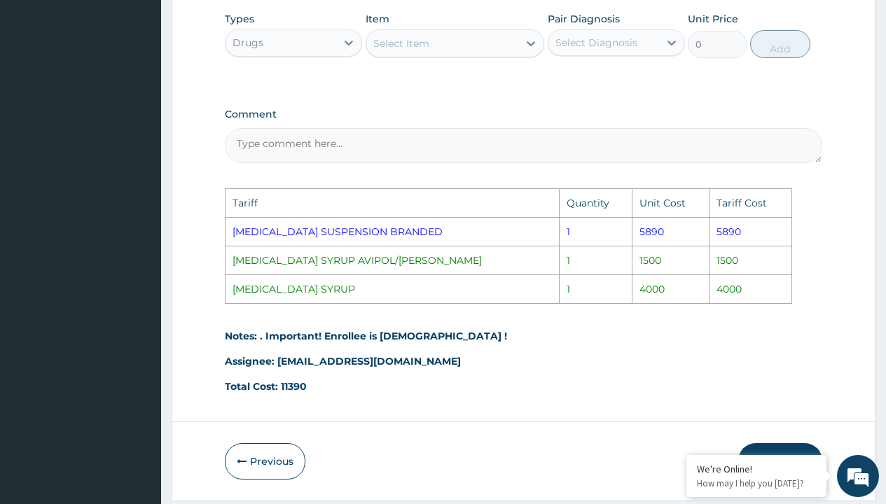
click at [450, 55] on div "Select Item" at bounding box center [442, 43] width 153 height 22
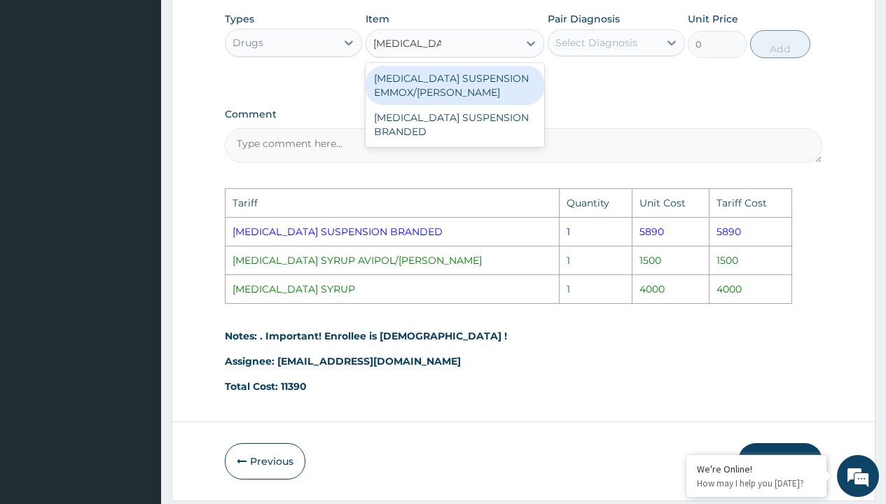
type input "[MEDICAL_DATA] sus"
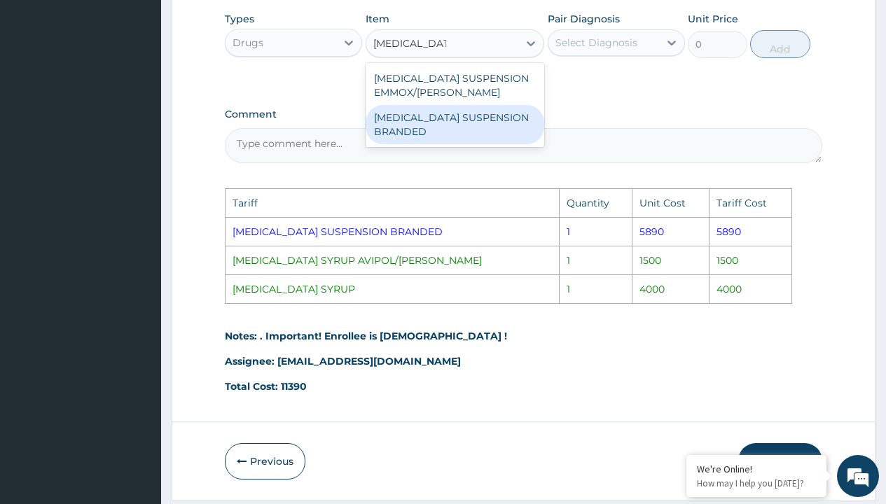
click at [470, 130] on div "[MEDICAL_DATA] SUSPENSION BRANDED" at bounding box center [454, 124] width 179 height 39
type input "5890"
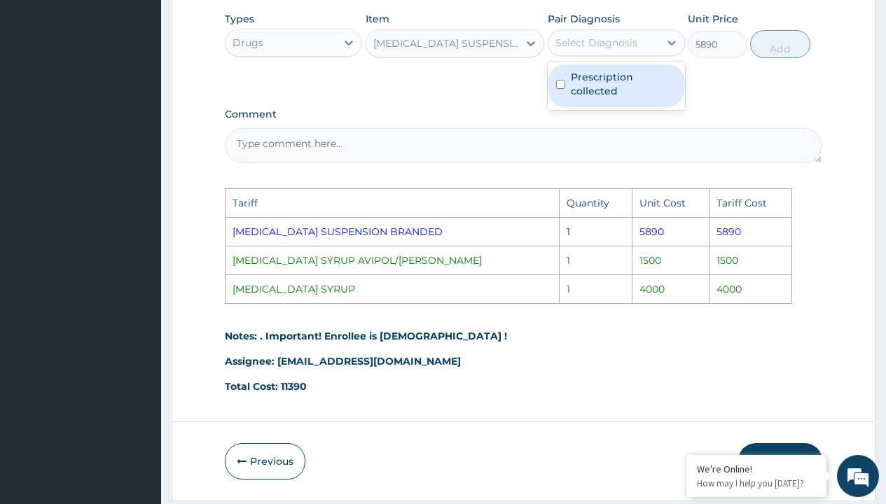
click at [629, 49] on div "Select Diagnosis" at bounding box center [596, 43] width 82 height 14
click at [636, 98] on label "Prescription collected" at bounding box center [624, 84] width 106 height 28
checkbox input "true"
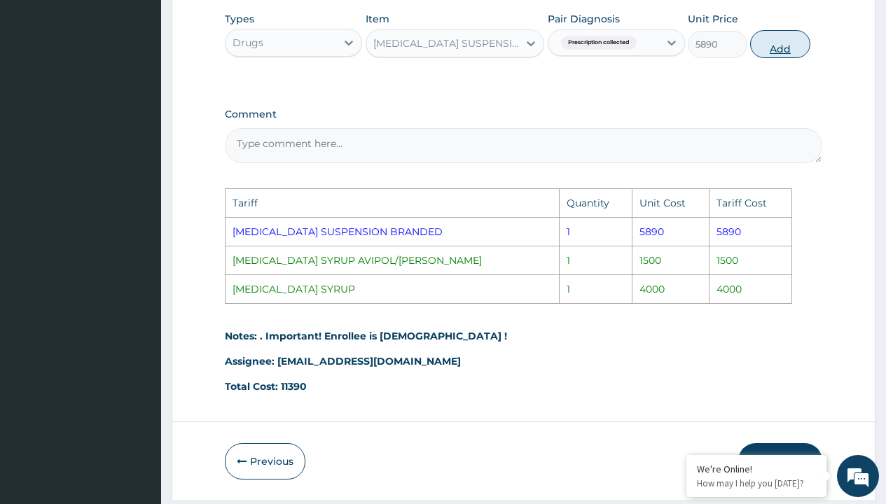
click at [774, 58] on button "Add" at bounding box center [780, 44] width 60 height 28
type input "0"
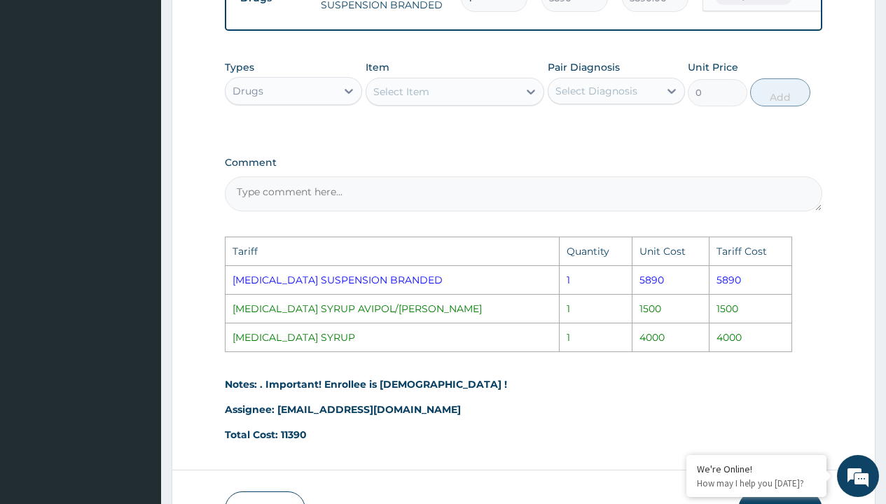
scroll to position [714, 0]
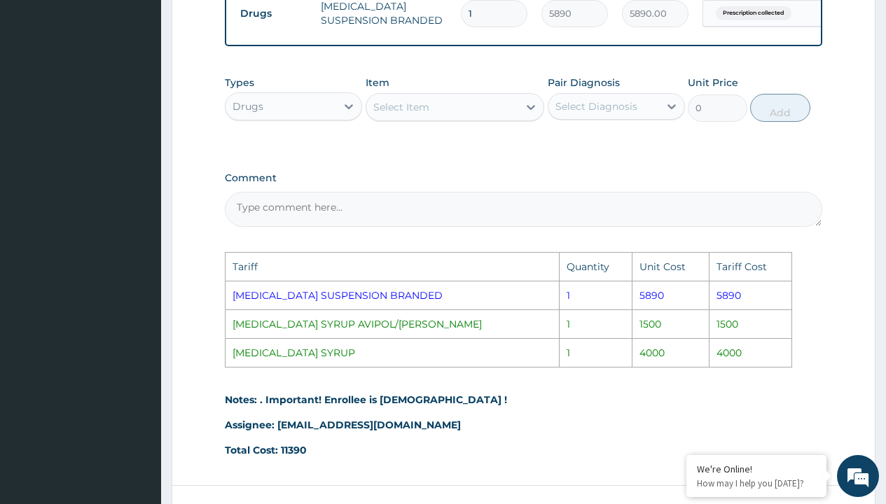
click at [426, 109] on div "Select Item" at bounding box center [442, 107] width 153 height 22
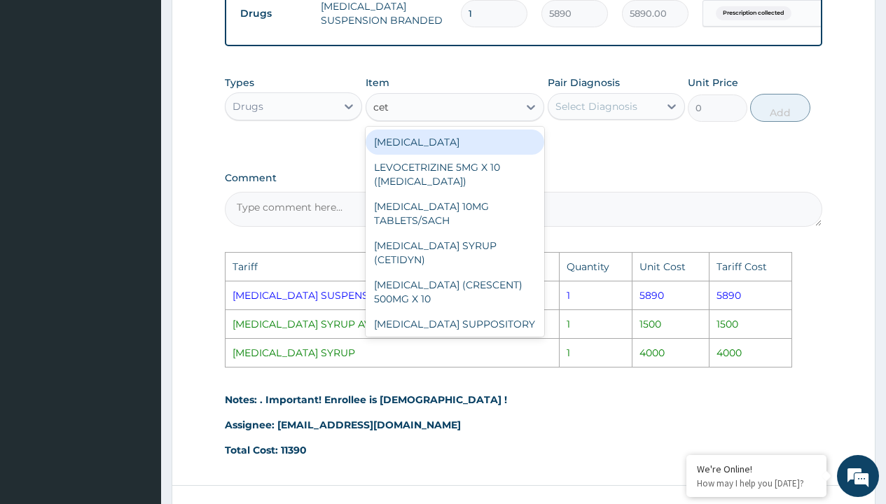
type input "ceti"
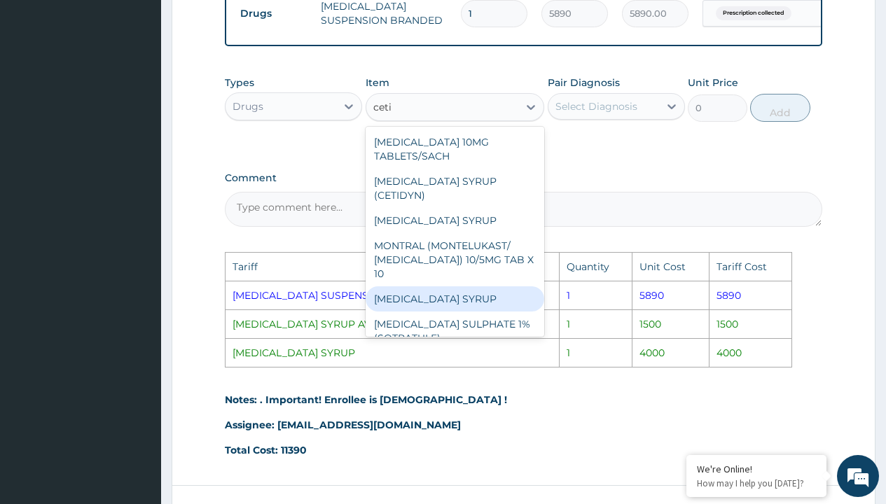
click at [447, 292] on div "[MEDICAL_DATA] SYRUP" at bounding box center [454, 298] width 179 height 25
type input "4000"
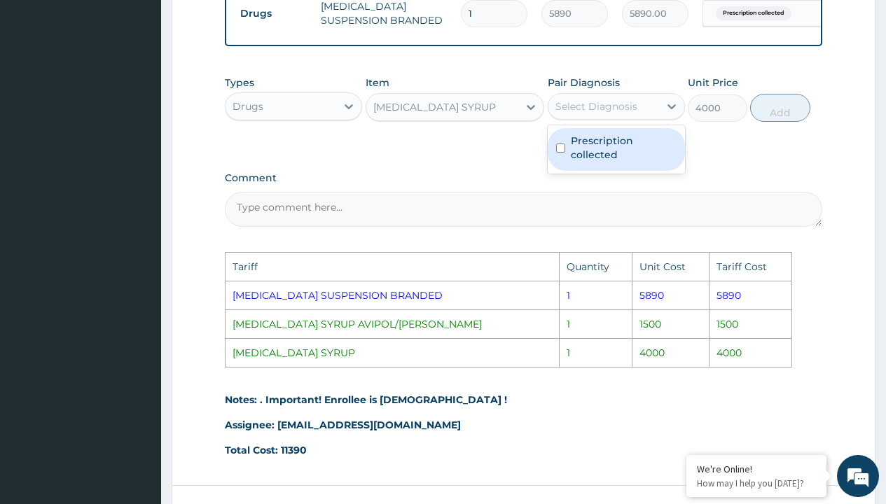
drag, startPoint x: 625, startPoint y: 120, endPoint x: 630, endPoint y: 148, distance: 29.2
click at [630, 120] on div "option Prescription collected, selected. option Prescription collected focused,…" at bounding box center [616, 106] width 137 height 27
click at [630, 148] on label "Prescription collected" at bounding box center [624, 148] width 106 height 28
checkbox input "true"
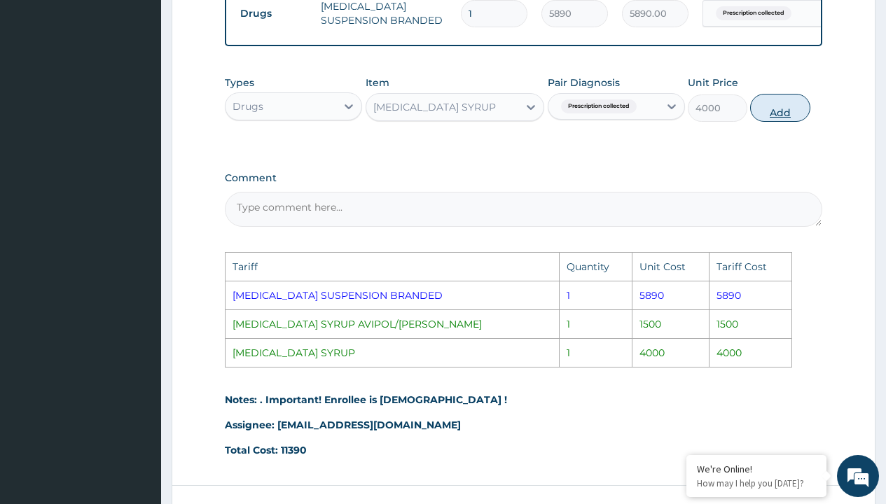
click at [784, 120] on button "Add" at bounding box center [780, 108] width 60 height 28
type input "0"
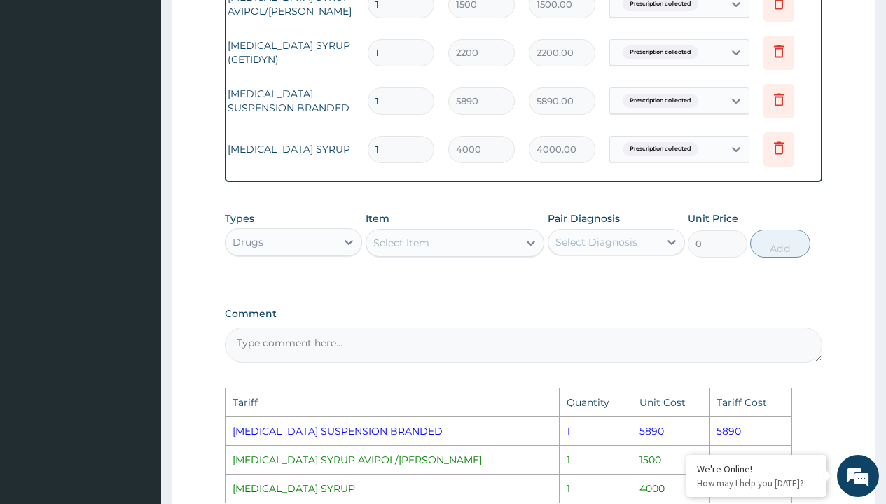
scroll to position [0, 106]
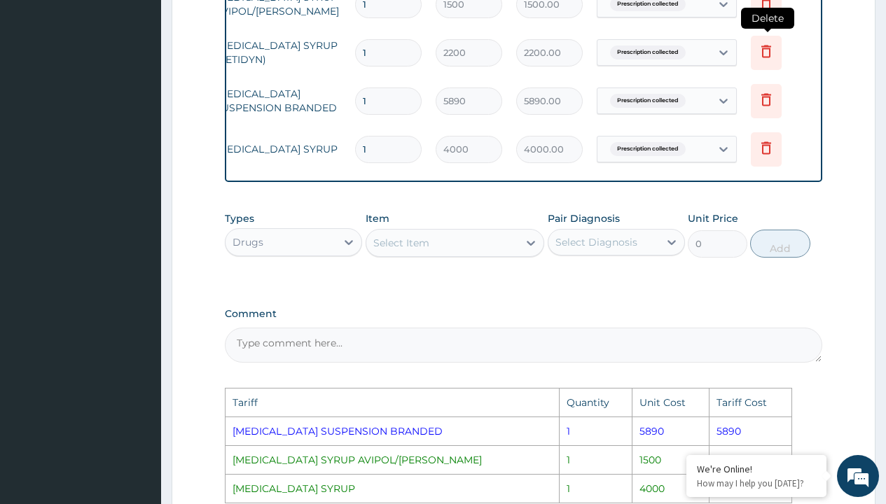
click at [758, 59] on icon at bounding box center [766, 51] width 17 height 17
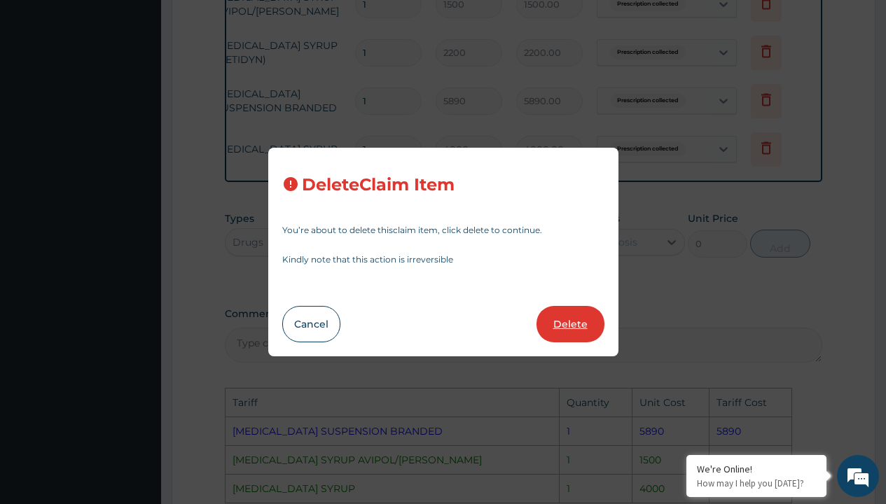
click at [564, 324] on button "Delete" at bounding box center [570, 324] width 68 height 36
type input "5890"
type input "5890.00"
type input "4000"
type input "4000.00"
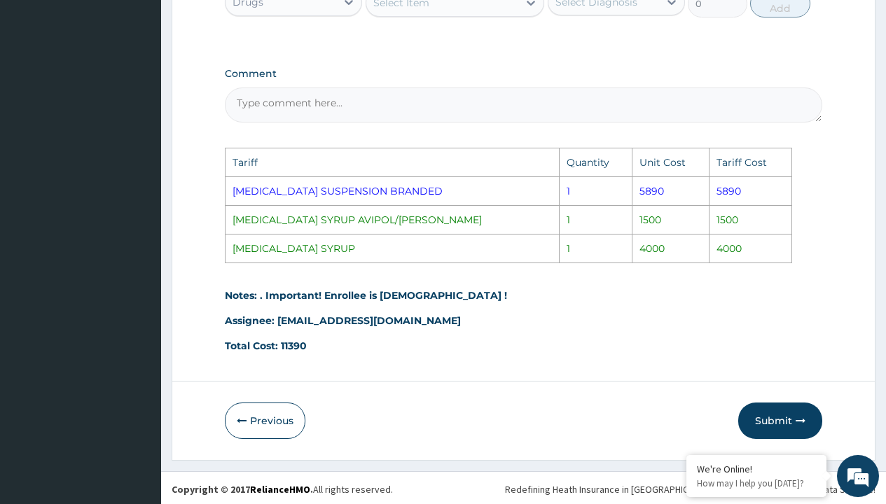
scroll to position [832, 0]
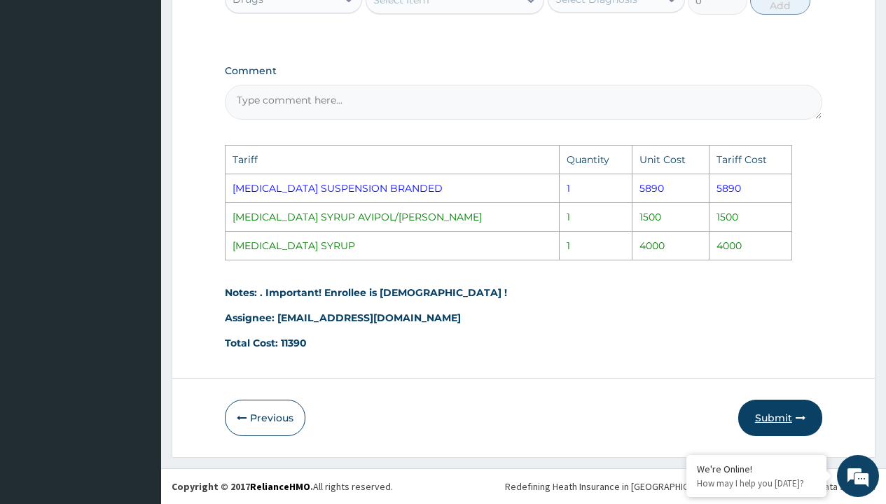
click at [772, 407] on button "Submit" at bounding box center [780, 418] width 84 height 36
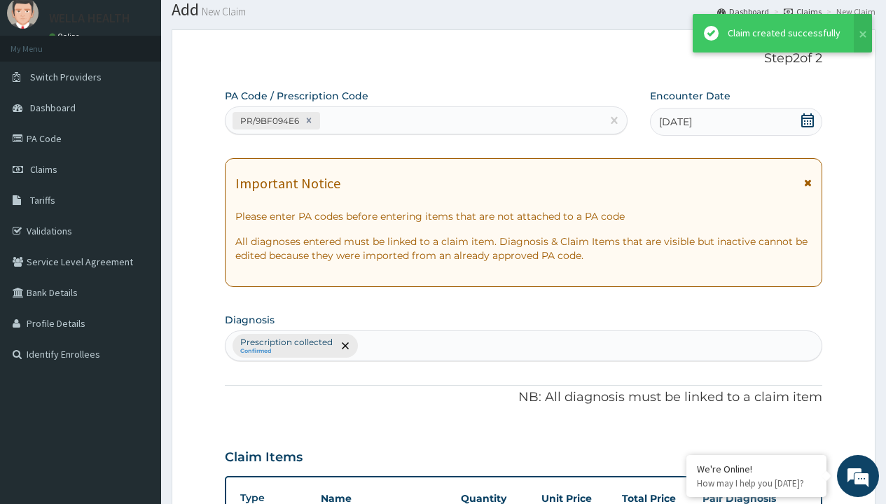
scroll to position [594, 0]
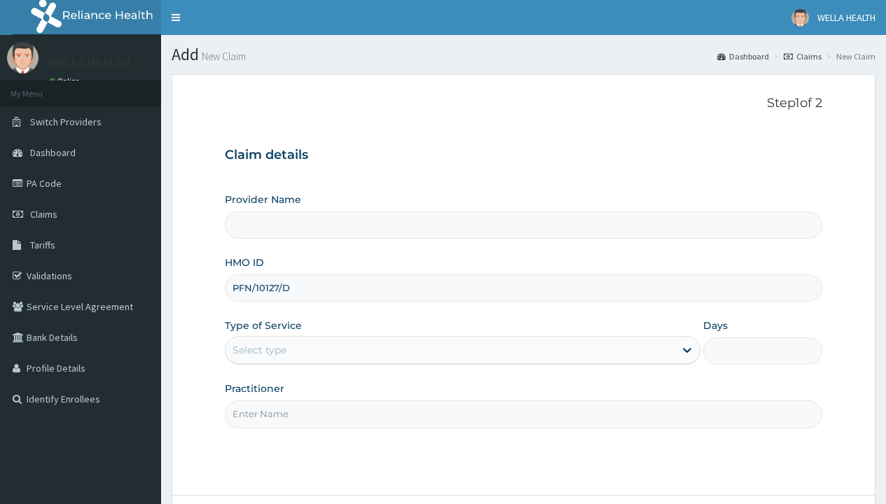
type input "PFN/10127/D"
type input "WellaHealth"
type input "WellaHealth(TELEMEDICINE)"
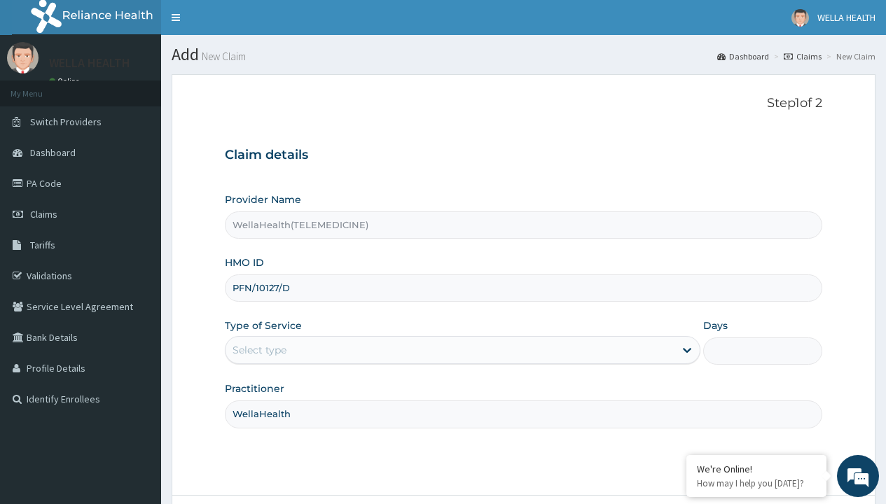
type input "WellaHealth"
click at [259, 350] on div "Select type" at bounding box center [259, 350] width 54 height 14
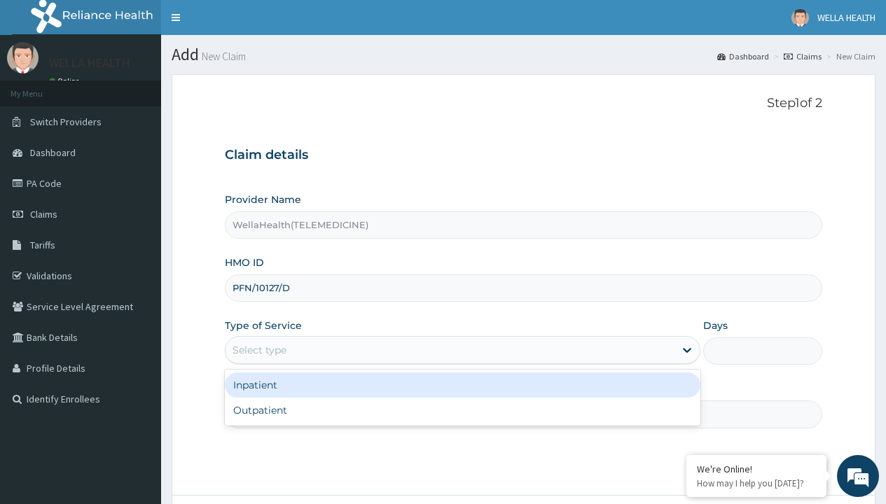
click at [462, 410] on div "Outpatient" at bounding box center [462, 410] width 475 height 25
type input "1"
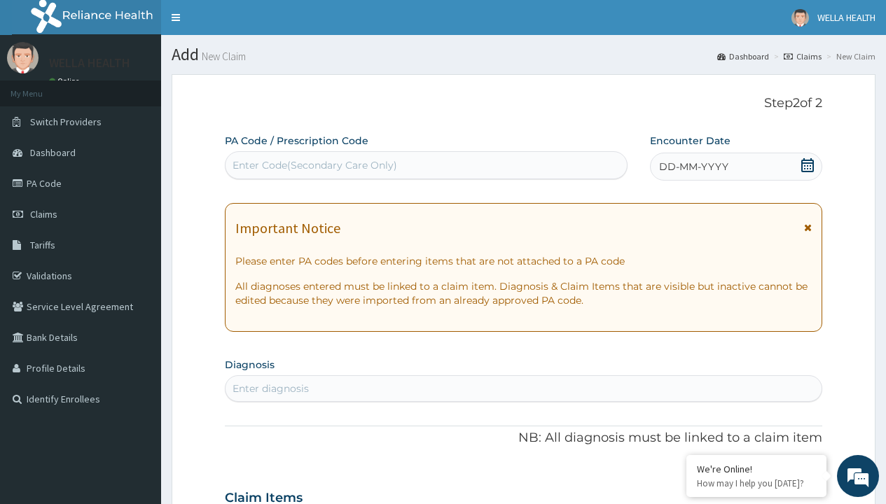
scroll to position [117, 0]
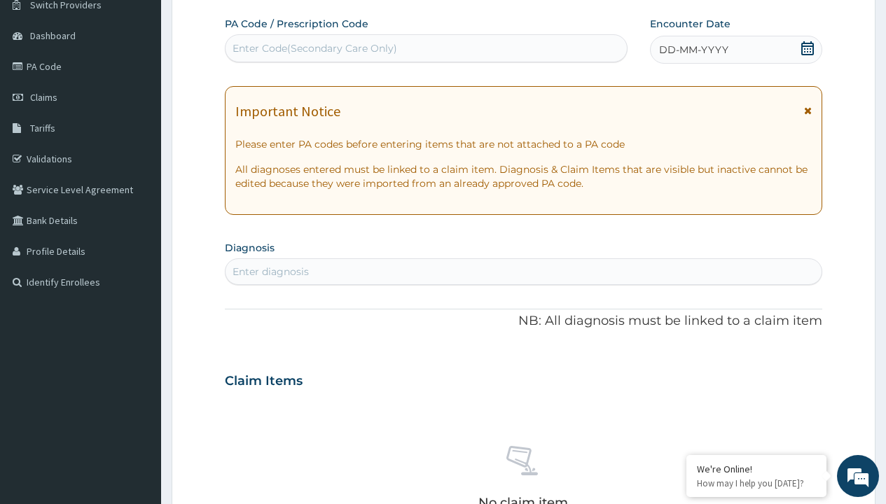
click at [692, 50] on span "DD-MM-YYYY" at bounding box center [693, 50] width 69 height 14
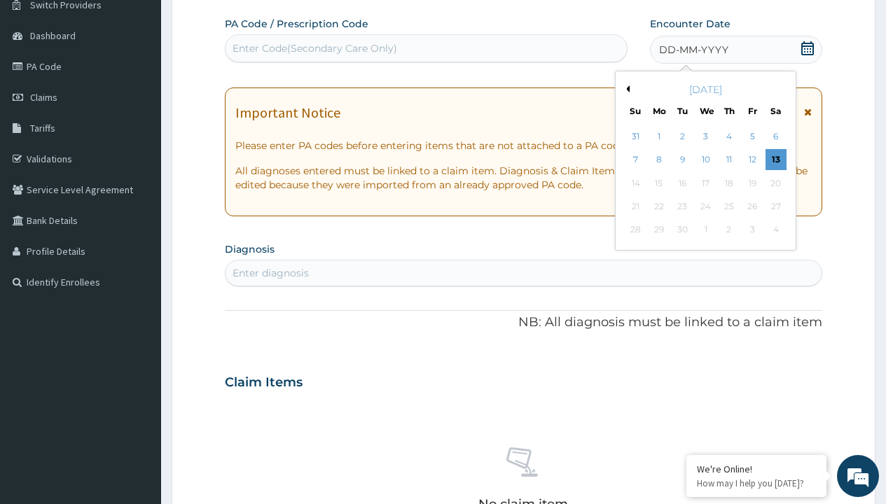
click at [625, 89] on button "Previous Month" at bounding box center [625, 88] width 7 height 7
click at [775, 137] on div "2" at bounding box center [775, 136] width 21 height 21
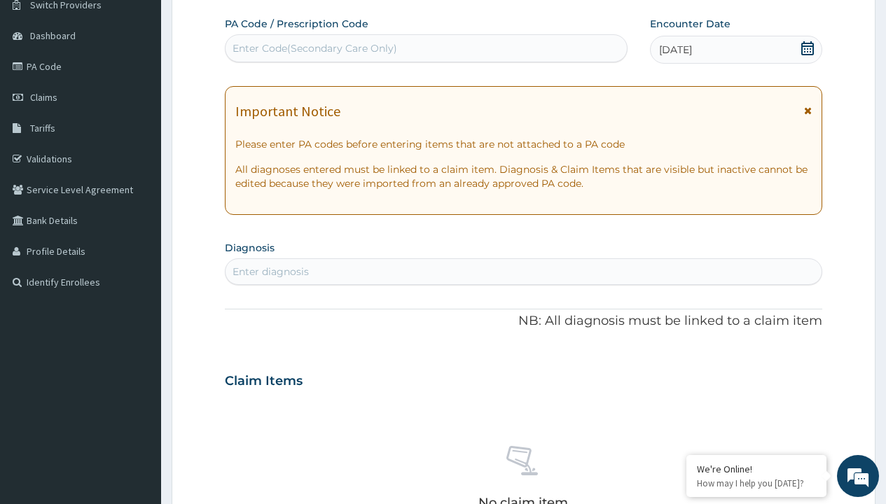
click at [314, 48] on div "Enter Code(Secondary Care Only)" at bounding box center [314, 48] width 165 height 14
type input "PR/A35A8A56"
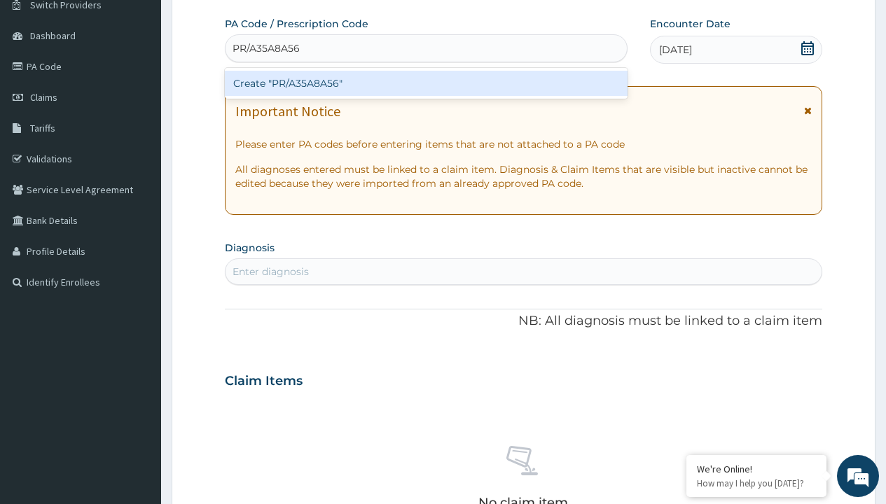
click at [426, 83] on div "Create "PR/A35A8A56"" at bounding box center [426, 83] width 402 height 25
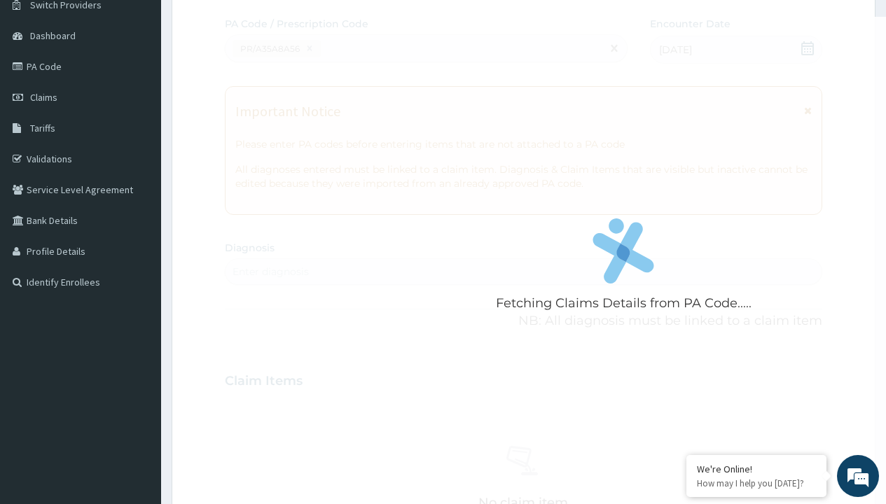
click at [270, 272] on div "Enter diagnosis" at bounding box center [270, 272] width 76 height 14
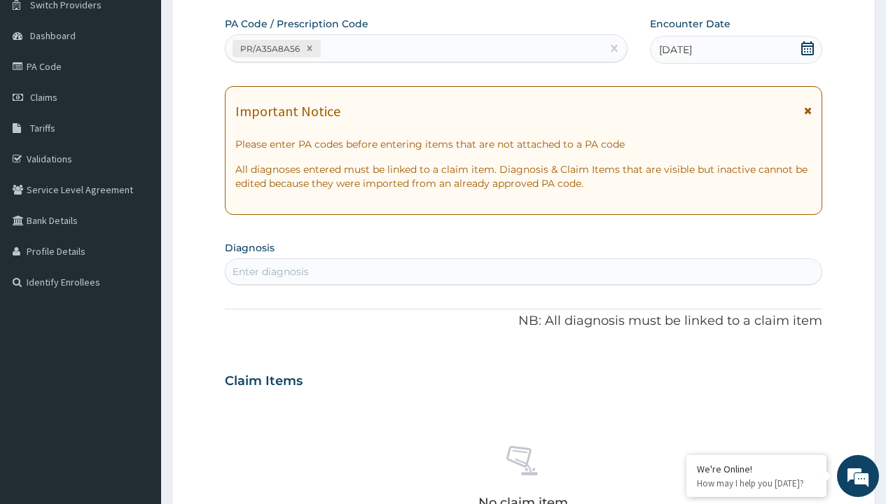
type input "prescription collected"
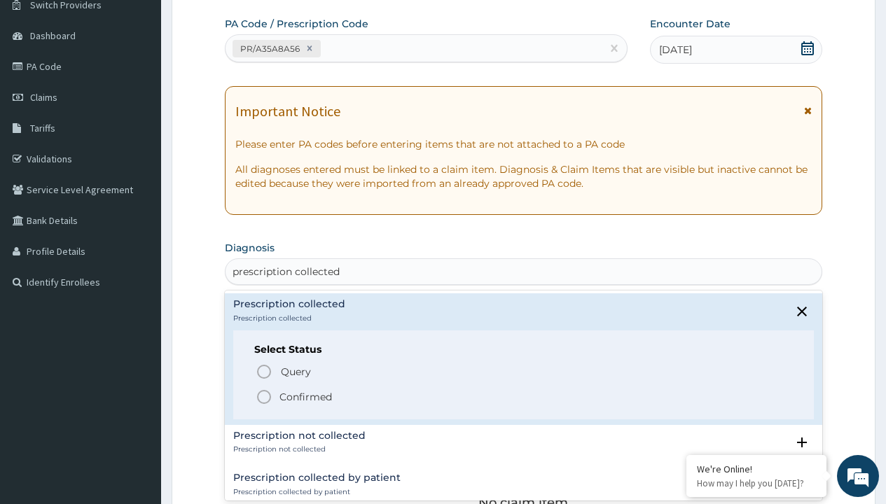
click at [305, 396] on p "Confirmed" at bounding box center [305, 397] width 53 height 14
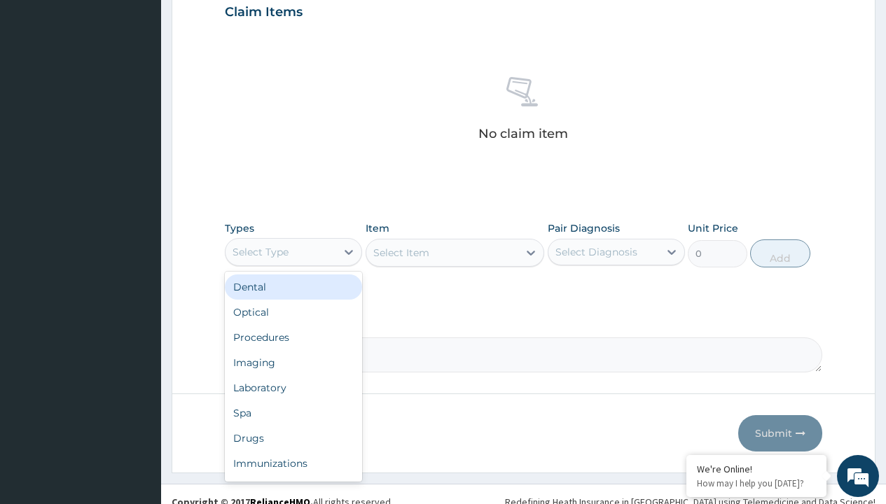
type input "procedures"
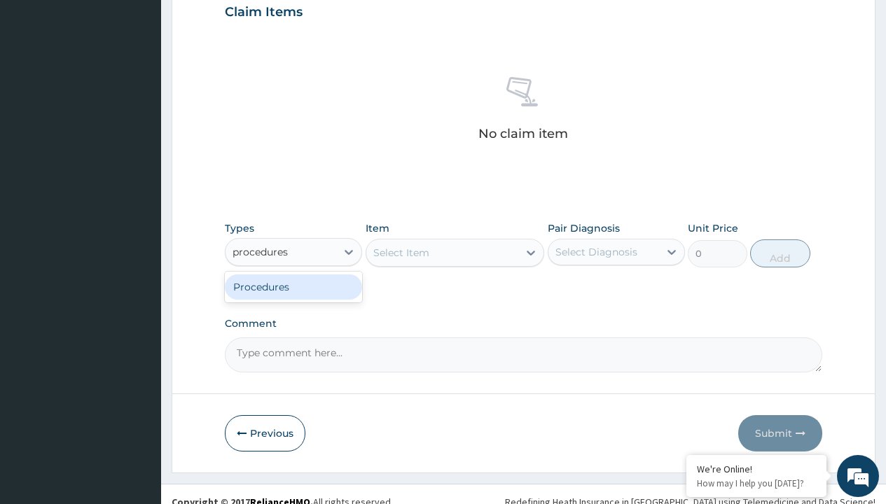
click at [293, 286] on div "Procedures" at bounding box center [293, 286] width 137 height 25
click at [400, 252] on div "Select Item" at bounding box center [401, 253] width 56 height 14
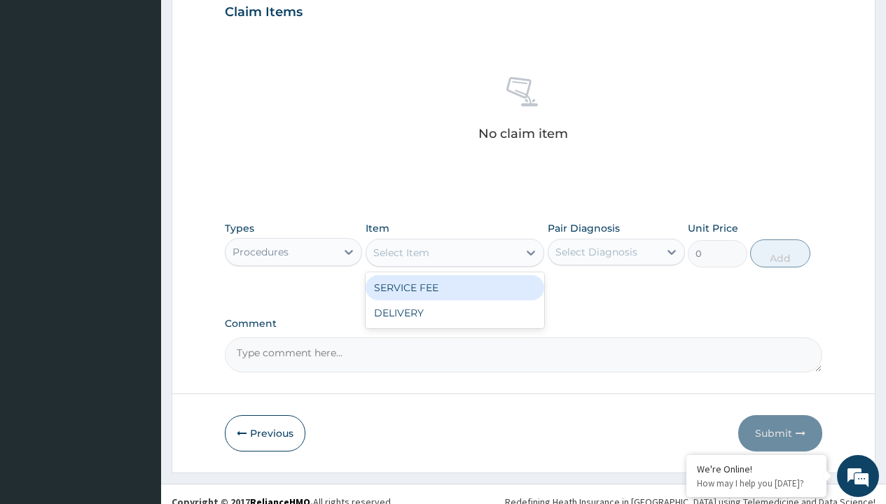
type input "service fee"
click at [454, 287] on div "SERVICE FEE" at bounding box center [454, 287] width 179 height 25
type input "100"
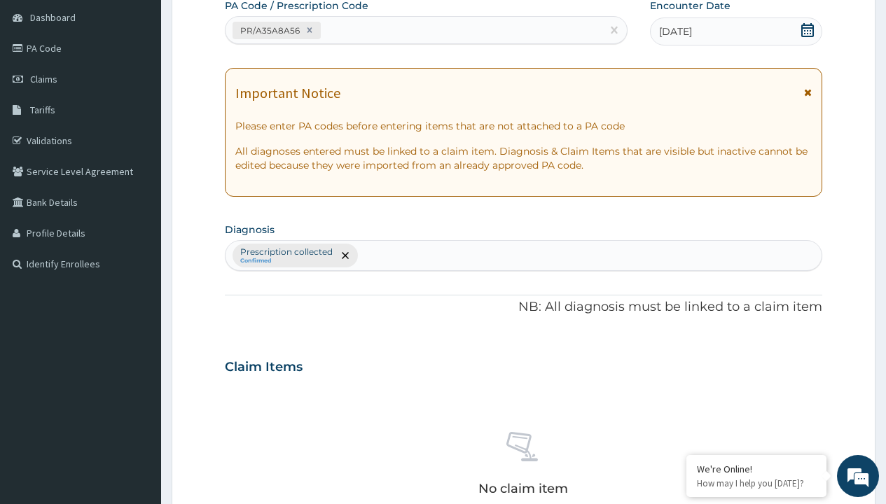
type input "prescription collected"
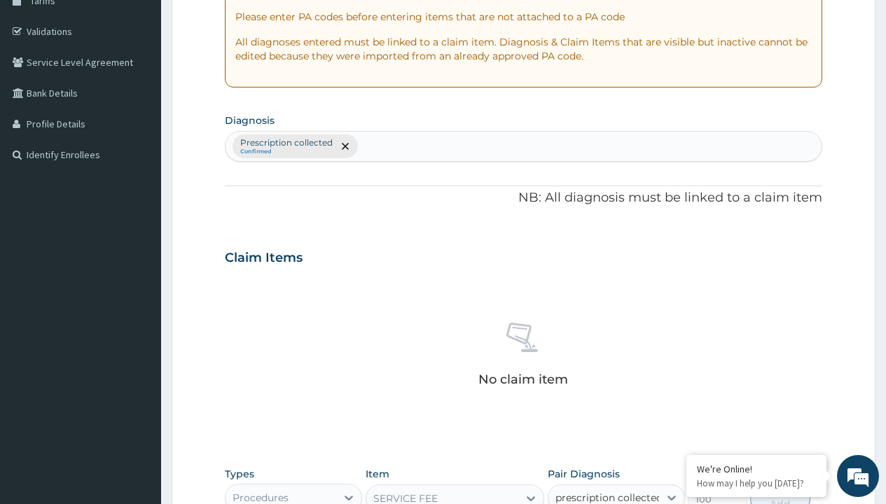
checkbox input "true"
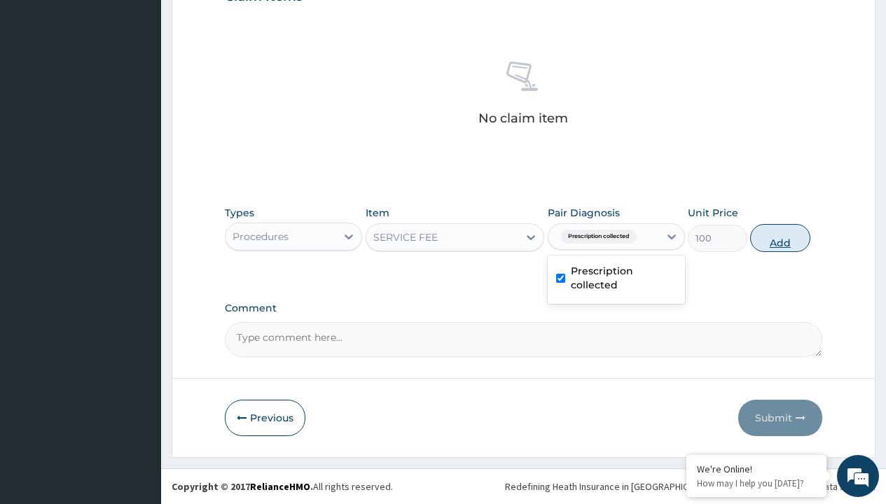
click at [780, 237] on button "Add" at bounding box center [780, 238] width 60 height 28
type input "0"
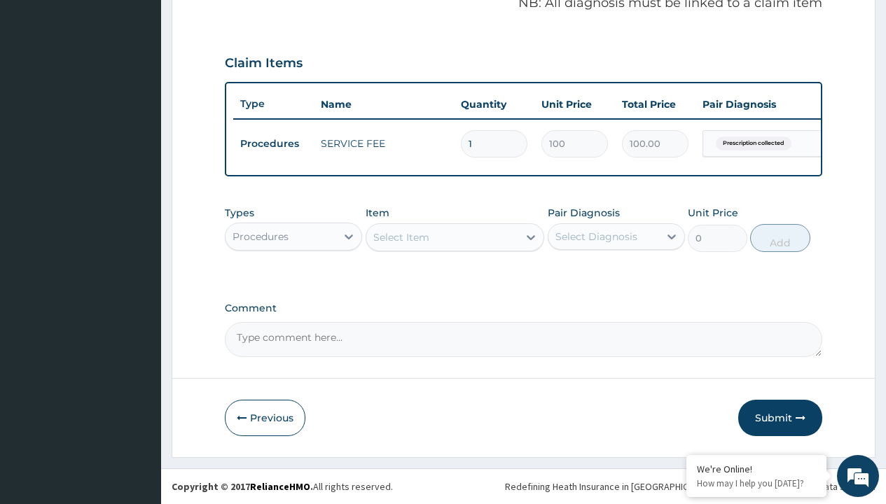
click at [260, 236] on div "Procedures" at bounding box center [260, 237] width 56 height 14
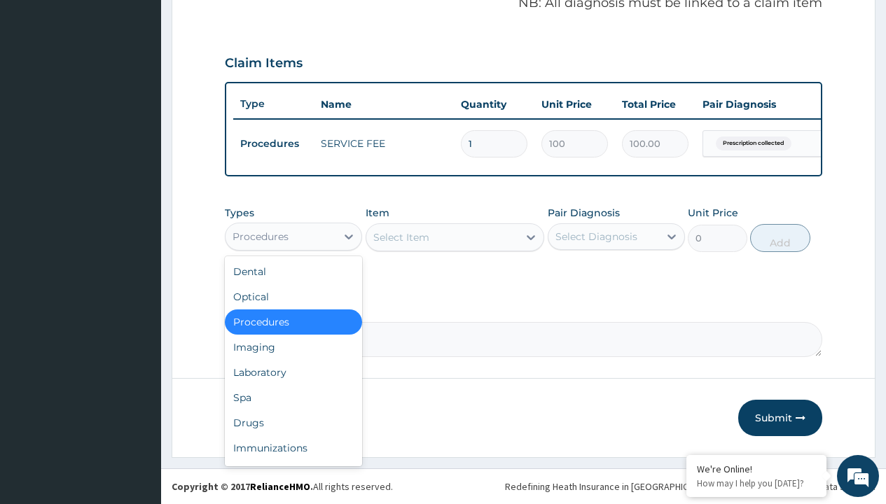
type input "drugs"
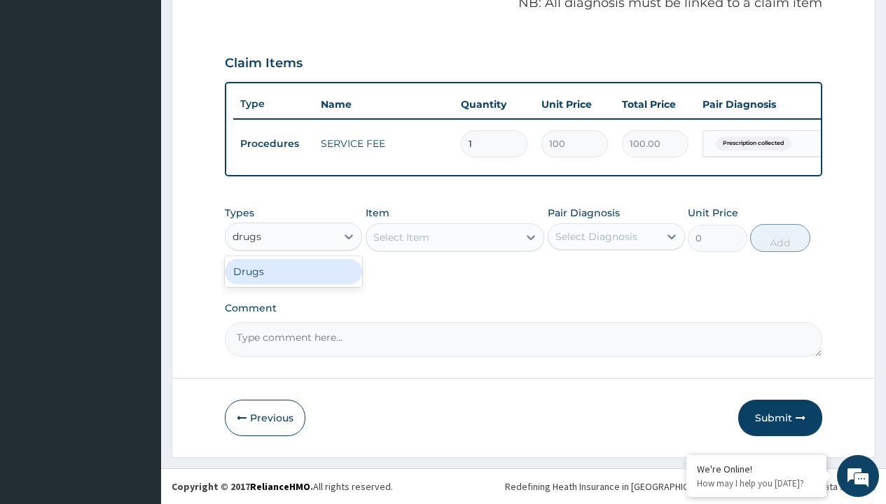
click at [293, 271] on div "Drugs" at bounding box center [293, 271] width 137 height 25
click at [400, 237] on div "Select Item" at bounding box center [454, 237] width 179 height 28
click at [247, 236] on div "Drugs" at bounding box center [247, 237] width 31 height 14
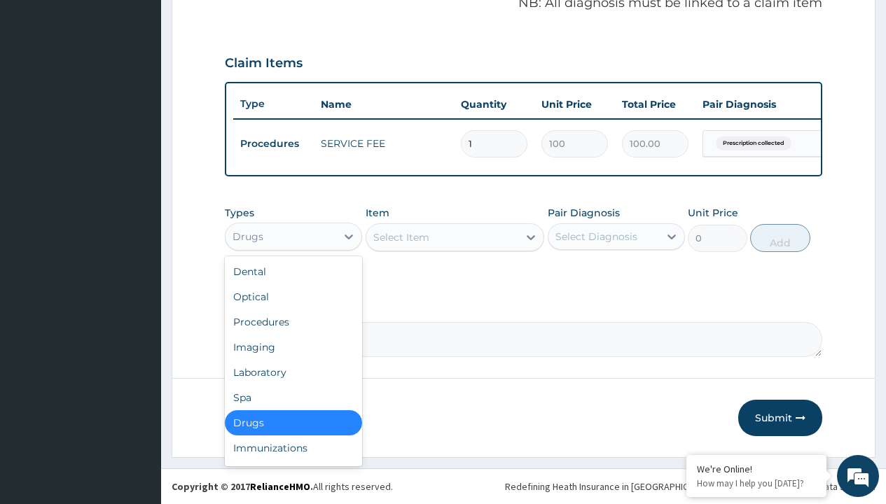
type input "drugs"
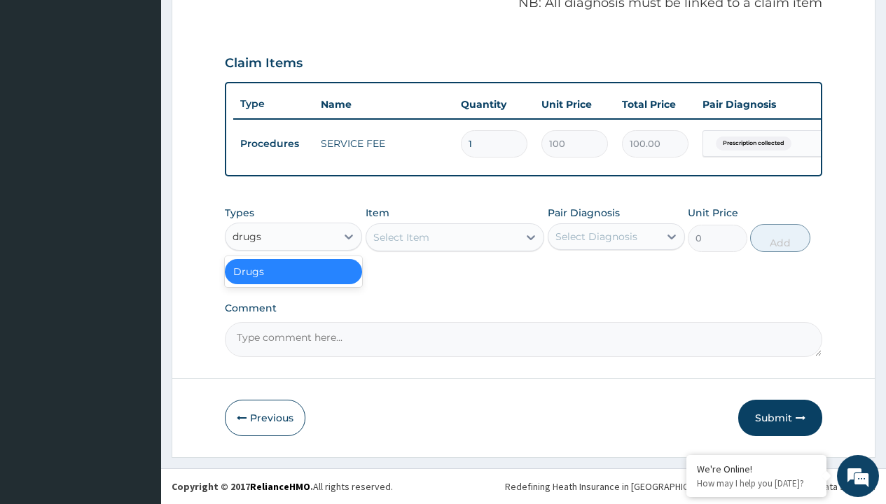
click at [293, 271] on div "Drugs" at bounding box center [293, 271] width 137 height 25
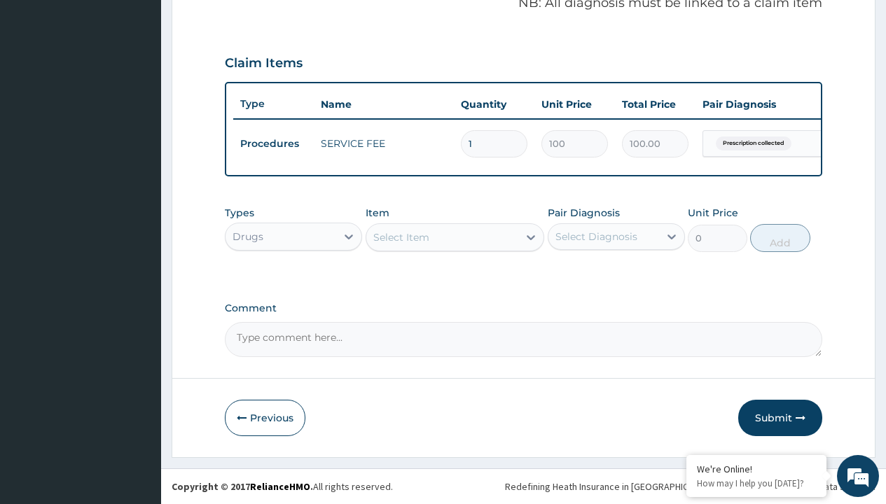
click at [400, 237] on div "Select Item" at bounding box center [401, 237] width 56 height 14
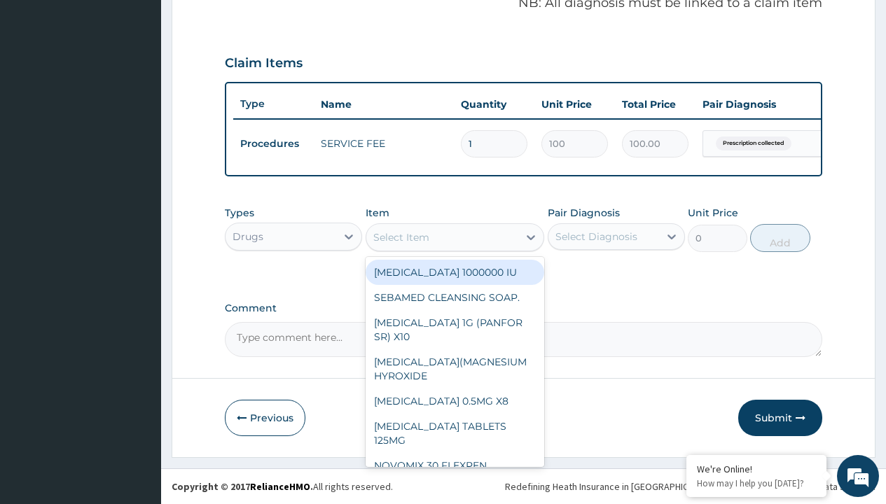
type input "[MEDICAL_DATA] + [MEDICAL_DATA] 20/120 lumartem x24"
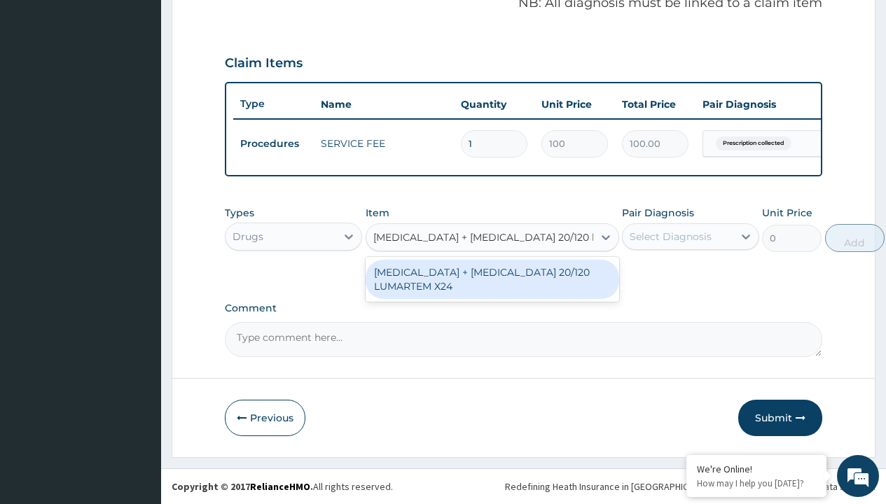
click at [492, 279] on div "[MEDICAL_DATA] + [MEDICAL_DATA] 20/120 LUMARTEM X24" at bounding box center [491, 279] width 253 height 39
type input "121.9000015258789"
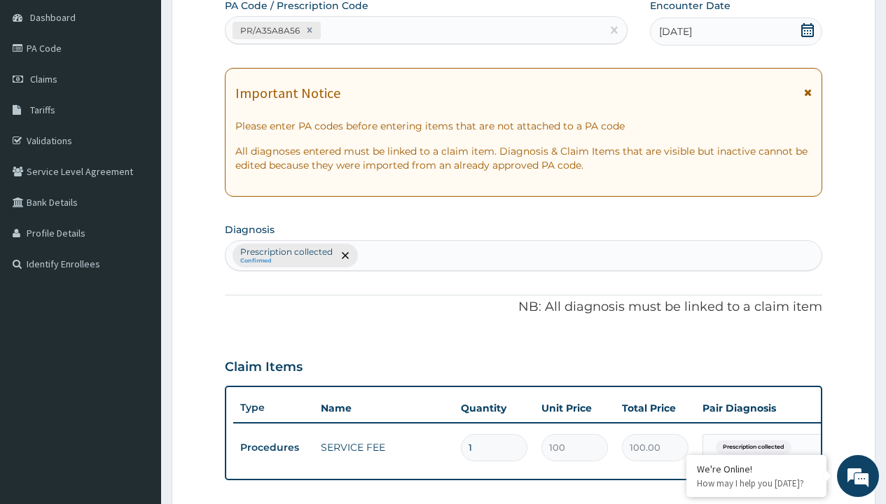
type input "prescription collected"
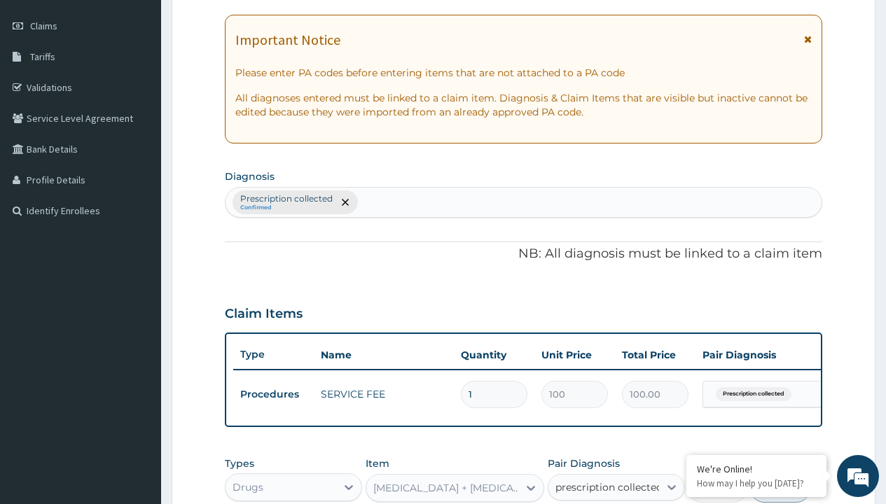
checkbox input "true"
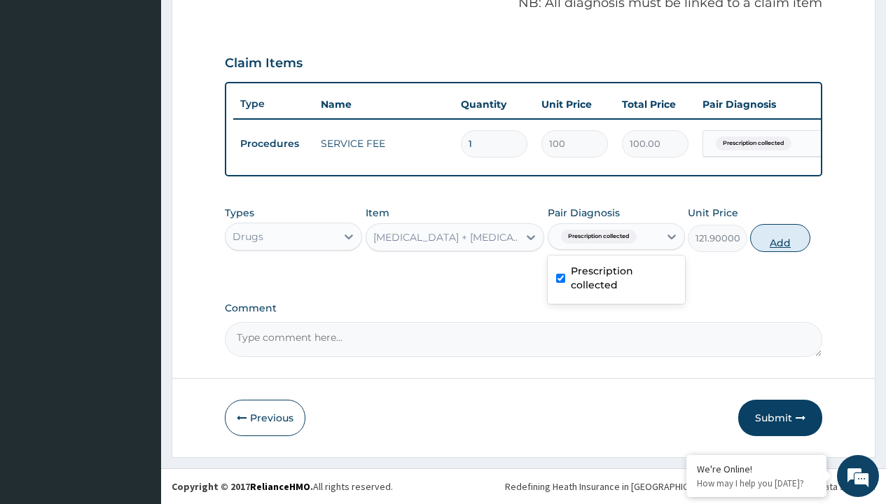
click at [780, 237] on button "Add" at bounding box center [780, 238] width 60 height 28
type input "0"
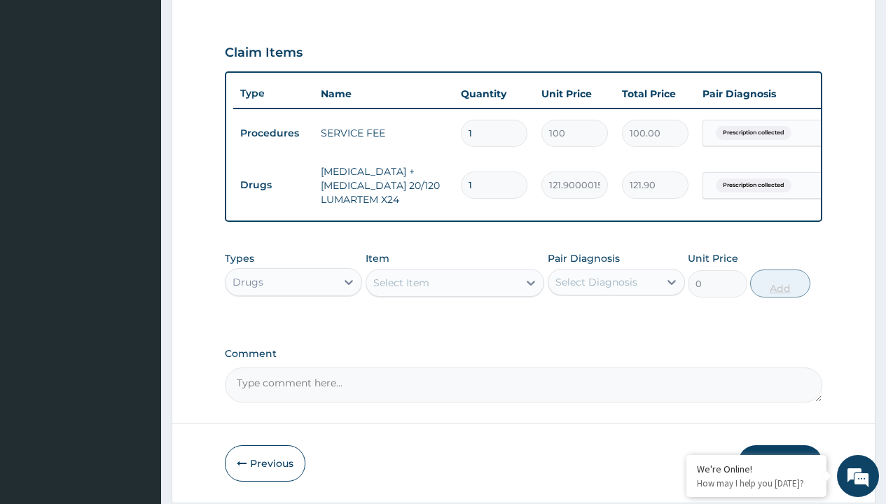
type input "24"
type input "2925.60"
type input "24"
click at [273, 185] on td "Drugs" at bounding box center [273, 185] width 81 height 26
type input "drugs"
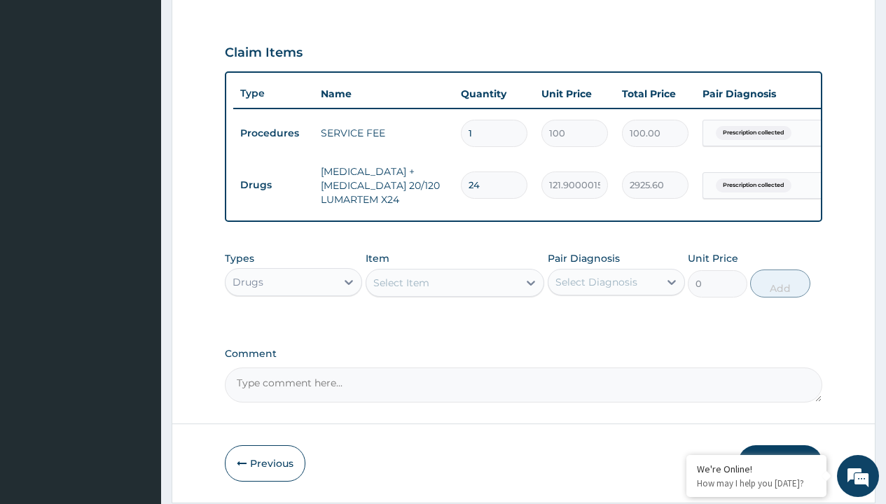
scroll to position [0, 0]
click at [293, 327] on div "Drugs" at bounding box center [293, 317] width 137 height 25
click at [400, 290] on div "Select Item" at bounding box center [401, 283] width 56 height 14
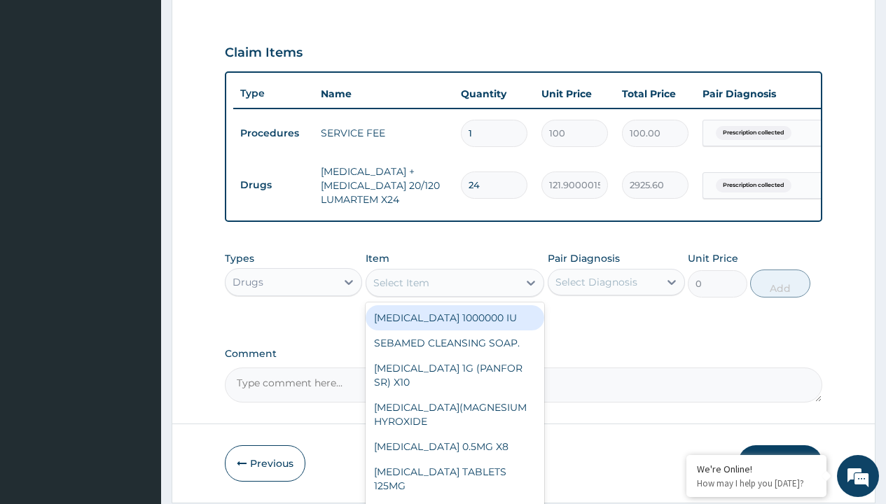
type input "amoksiklav 457mg/pack"
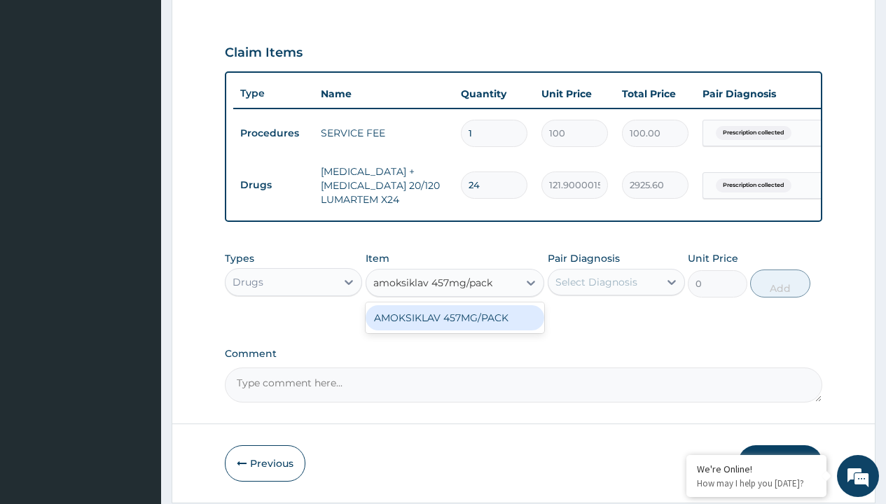
click at [454, 328] on div "AMOKSIKLAV 457MG/PACK" at bounding box center [454, 317] width 179 height 25
type input "9927.5"
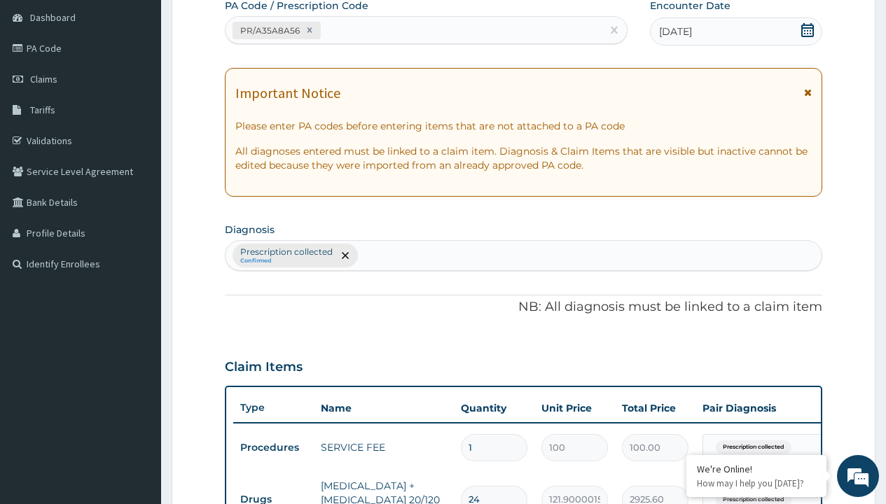
scroll to position [244, 0]
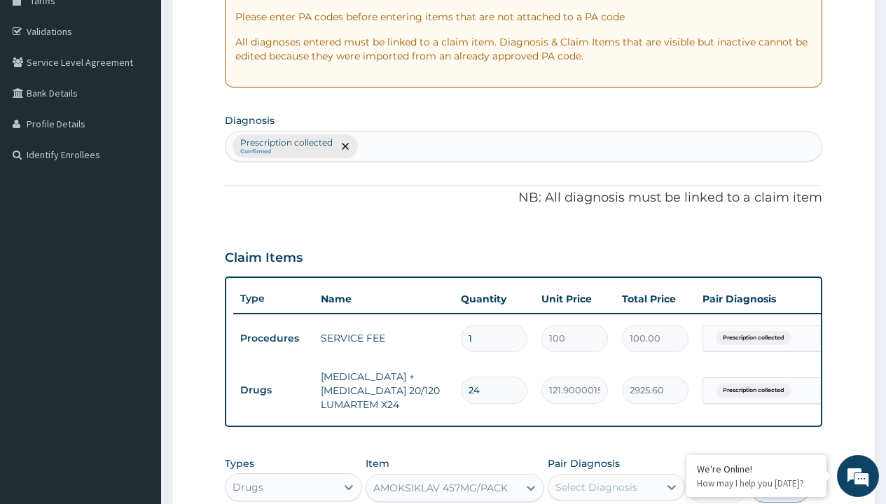
type input "prescription collected"
checkbox input "true"
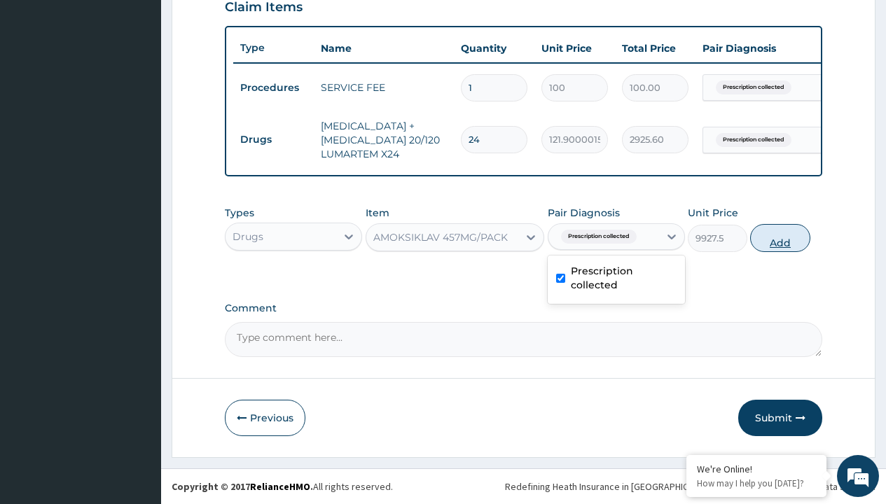
click at [780, 237] on button "Add" at bounding box center [780, 238] width 60 height 28
type input "0"
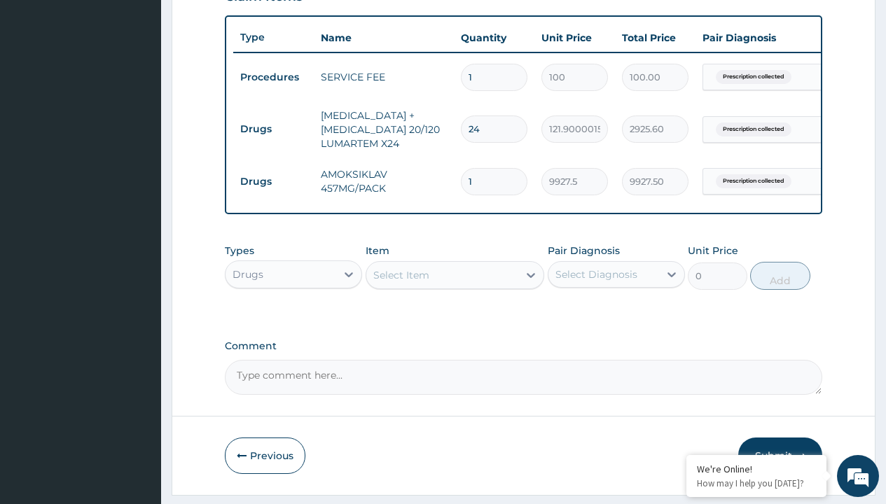
click at [273, 129] on td "Drugs" at bounding box center [273, 129] width 81 height 26
type input "drugs"
click at [293, 319] on div "Drugs" at bounding box center [293, 309] width 137 height 25
click at [400, 282] on div "Select Item" at bounding box center [401, 275] width 56 height 14
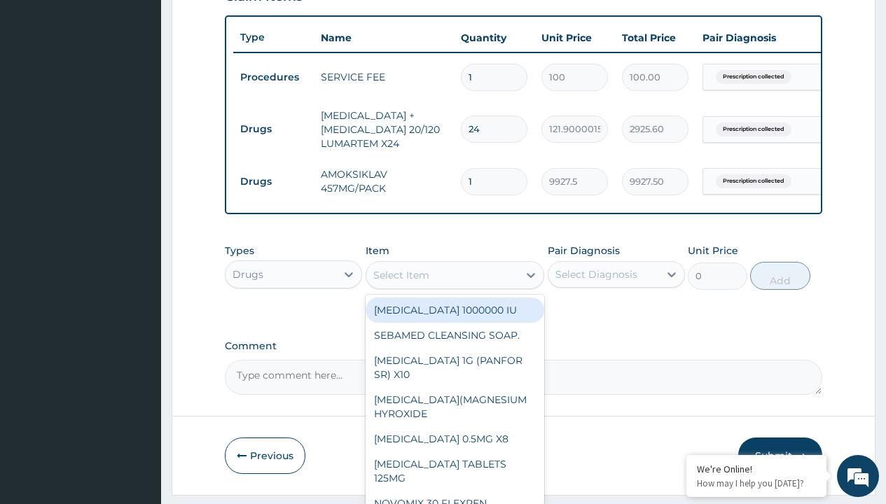
type input "tuxil-d/tuxil-n syrup/[PERSON_NAME]"
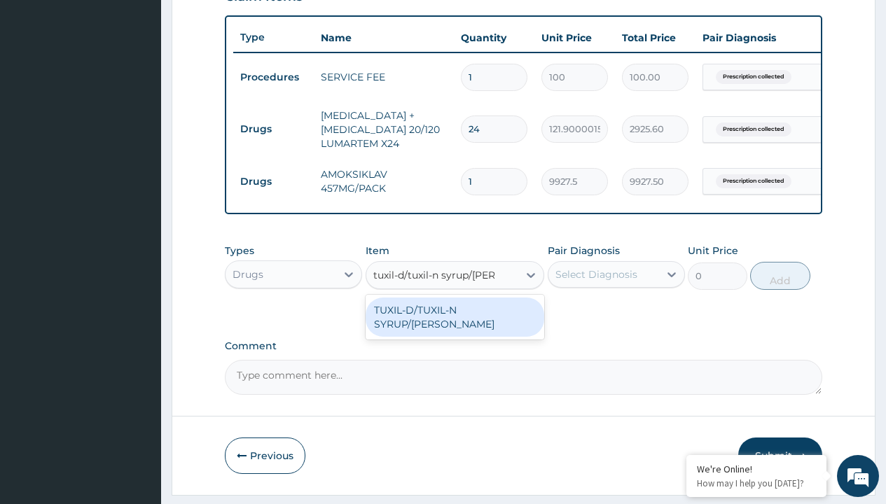
click at [454, 320] on div "TUXIL-D/TUXIL-N SYRUP/[PERSON_NAME]" at bounding box center [454, 317] width 179 height 39
type input "1425"
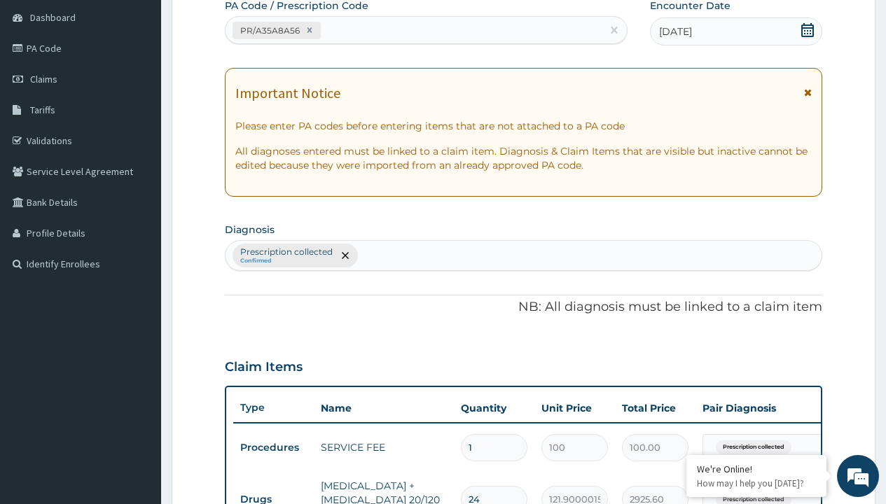
type input "prescription collected"
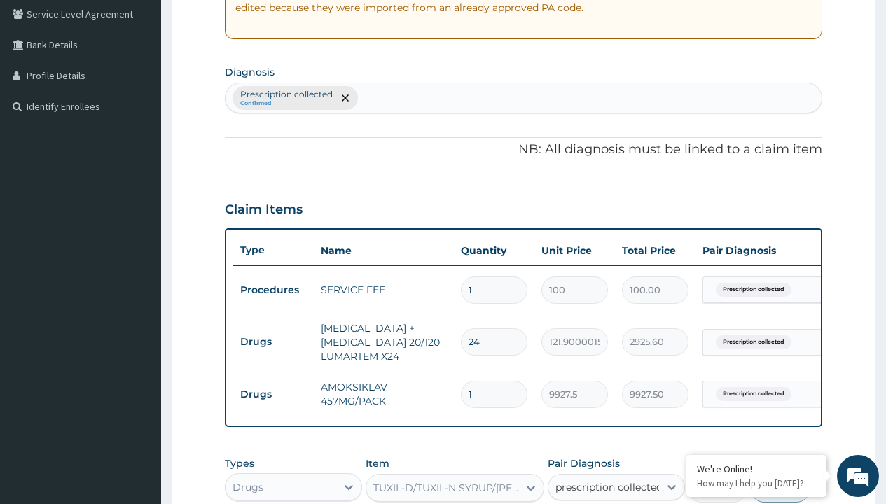
checkbox input "true"
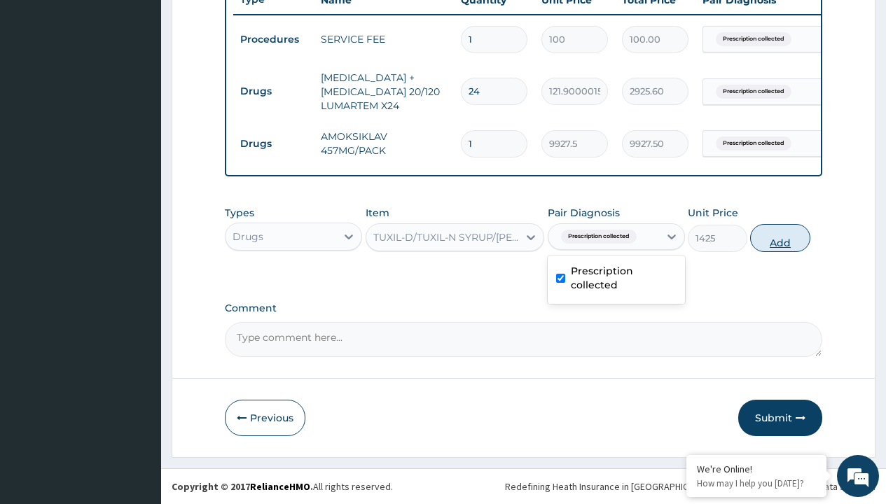
click at [780, 237] on button "Add" at bounding box center [780, 238] width 60 height 28
type input "0"
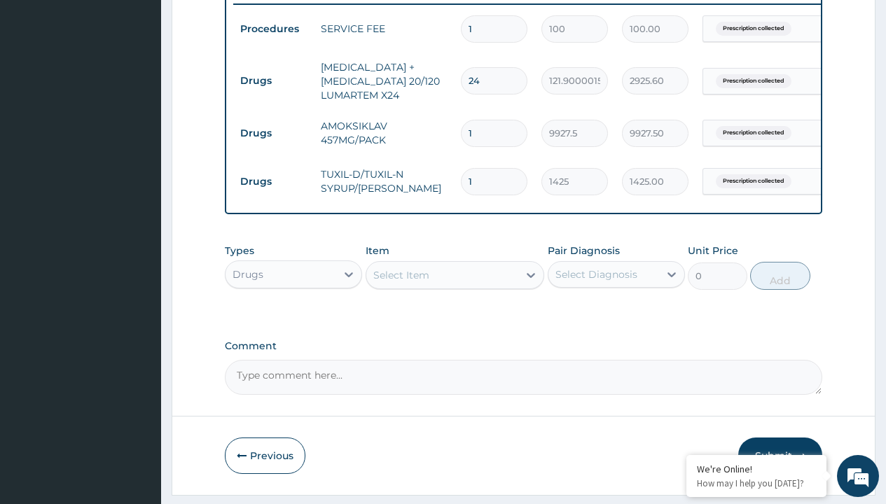
click at [273, 81] on td "Drugs" at bounding box center [273, 81] width 81 height 26
type input "drugs"
click at [293, 319] on div "Drugs" at bounding box center [293, 309] width 137 height 25
click at [400, 282] on div "Select Item" at bounding box center [401, 275] width 56 height 14
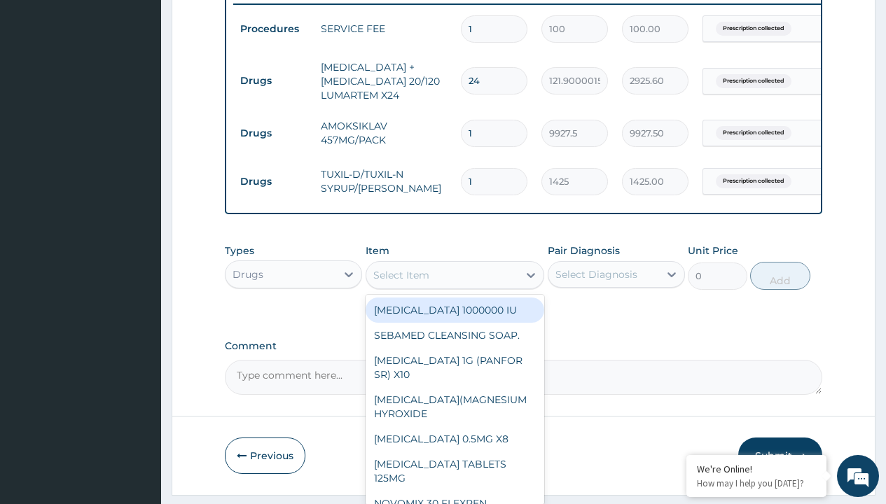
type input "[MEDICAL_DATA] syrup/[PERSON_NAME]"
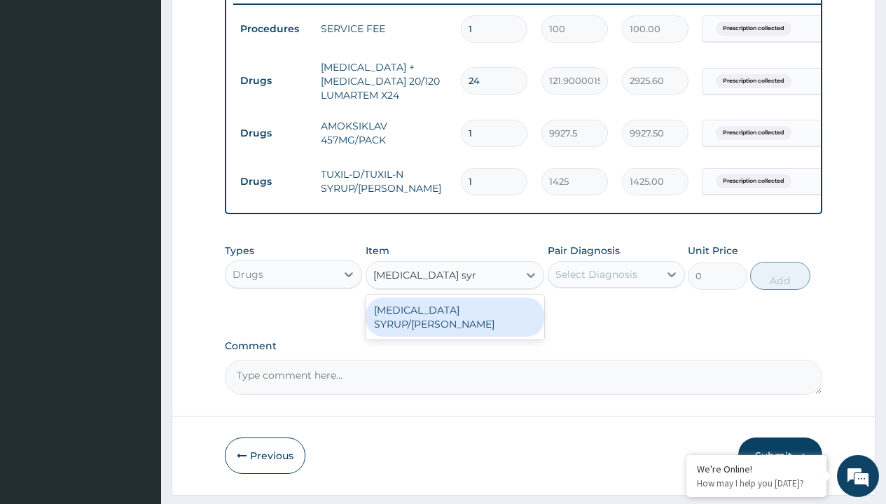
click at [454, 320] on div "[MEDICAL_DATA] SYRUP/[PERSON_NAME]" at bounding box center [454, 317] width 179 height 39
type input "2500"
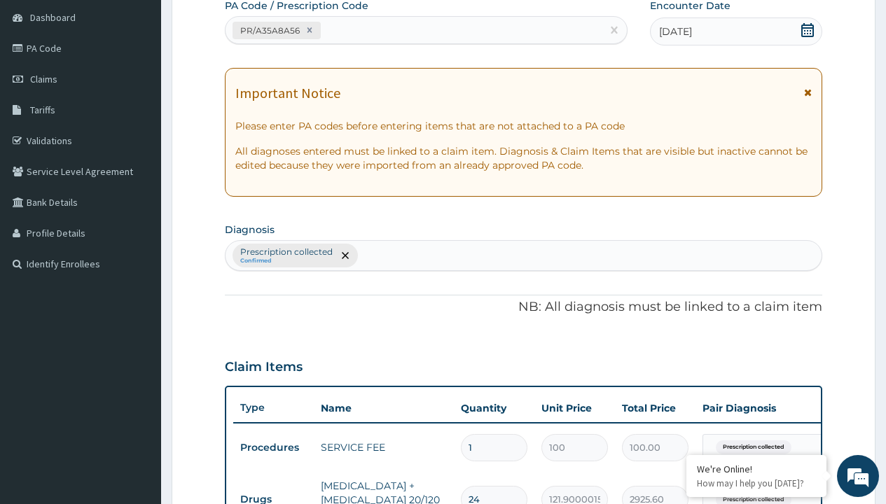
type input "prescription collected"
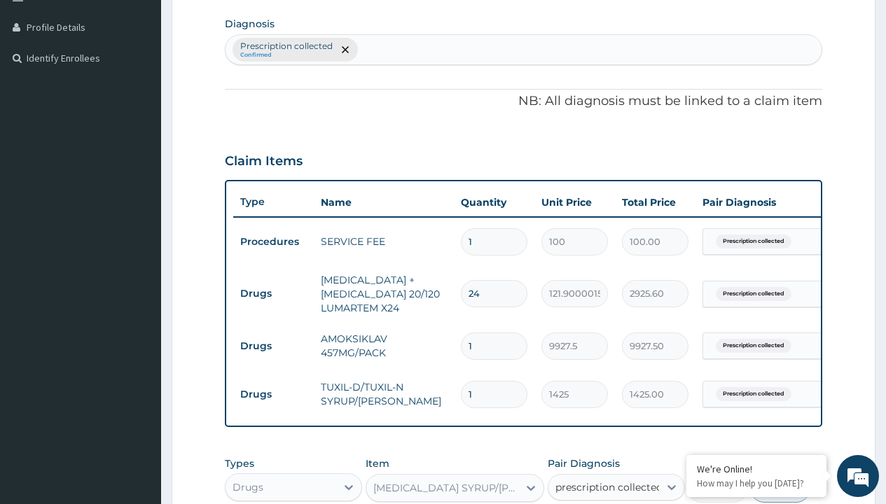
checkbox input "true"
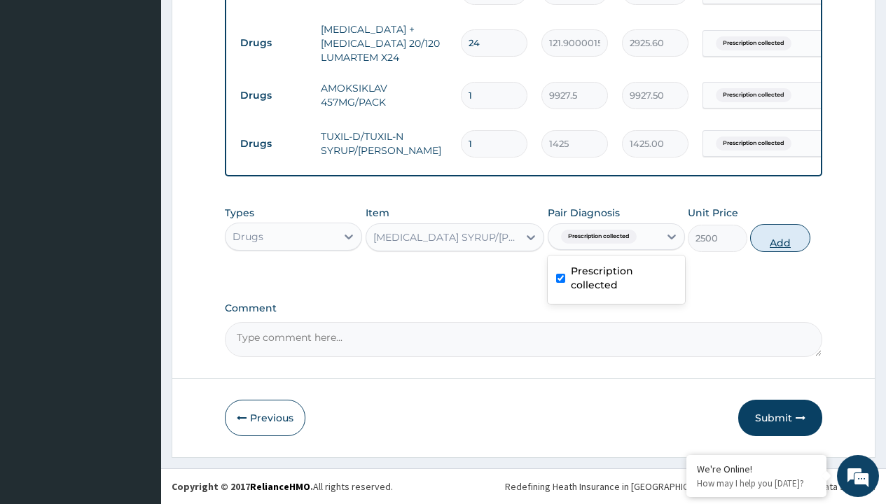
click at [780, 237] on button "Add" at bounding box center [780, 238] width 60 height 28
type input "0"
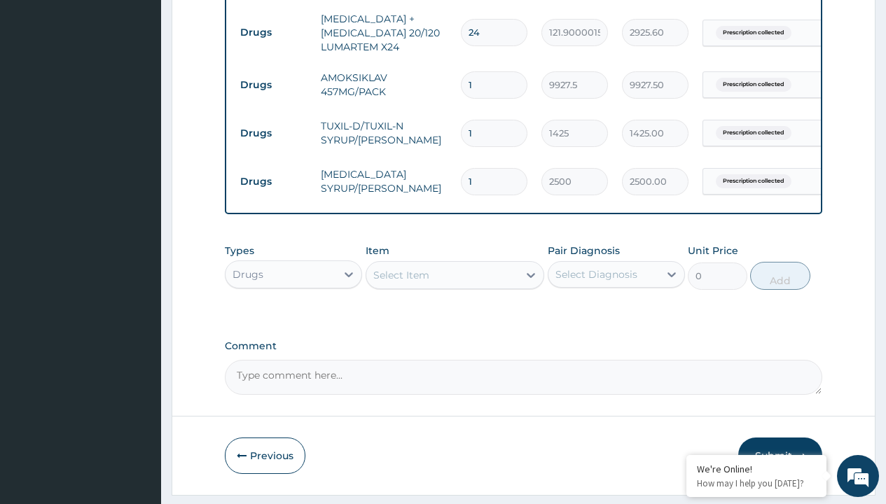
click at [273, 32] on td "Drugs" at bounding box center [273, 33] width 81 height 26
type input "drugs"
click at [293, 319] on div "Drugs" at bounding box center [293, 309] width 137 height 25
click at [400, 282] on div "Select Item" at bounding box center [401, 275] width 56 height 14
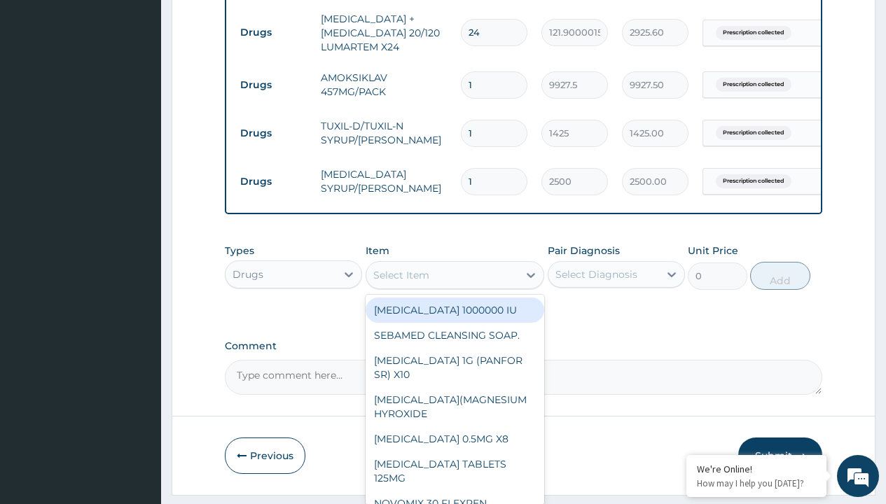
type input "[MEDICAL_DATA] syrup"
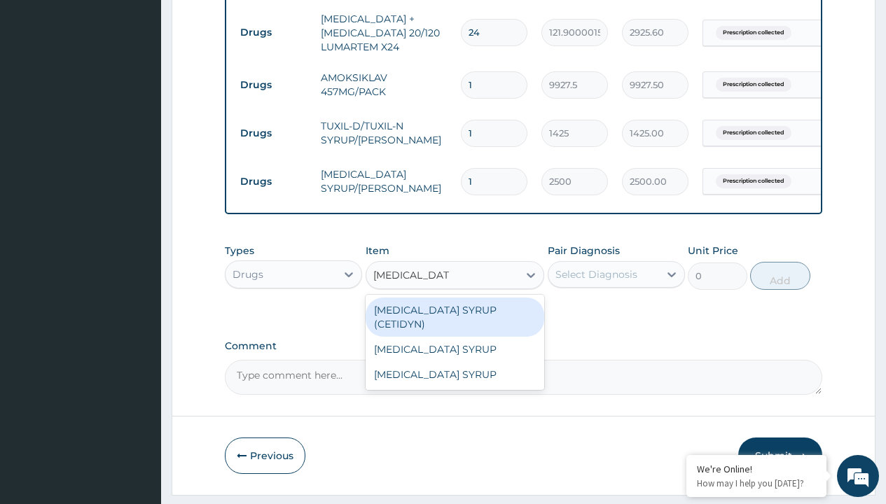
click at [454, 320] on div "[MEDICAL_DATA] SYRUP (CETIDYN)" at bounding box center [454, 317] width 179 height 39
type input "2200"
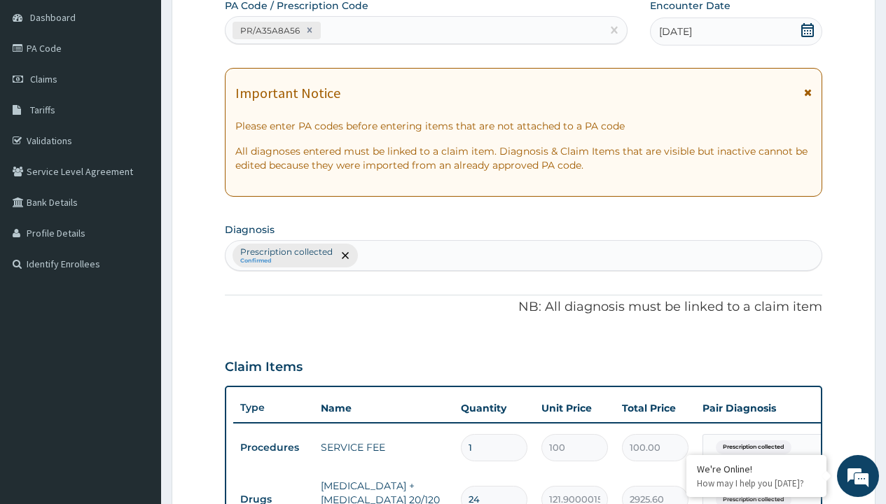
type input "prescription collected"
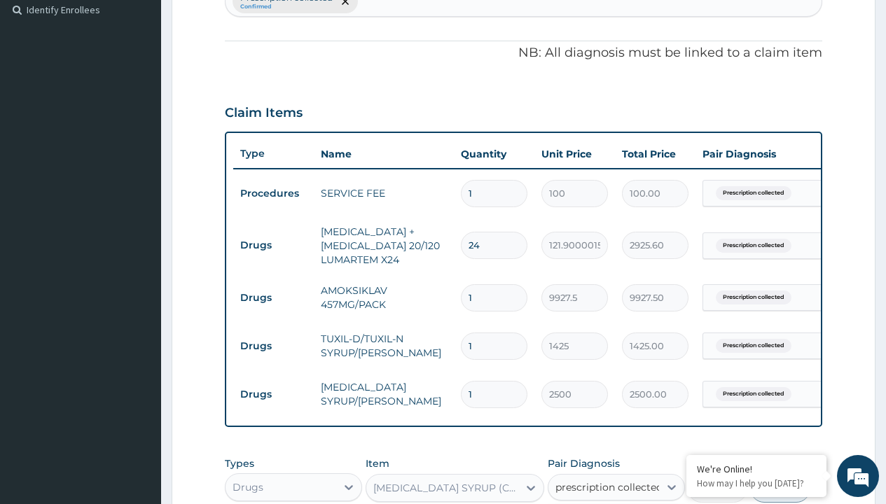
checkbox input "true"
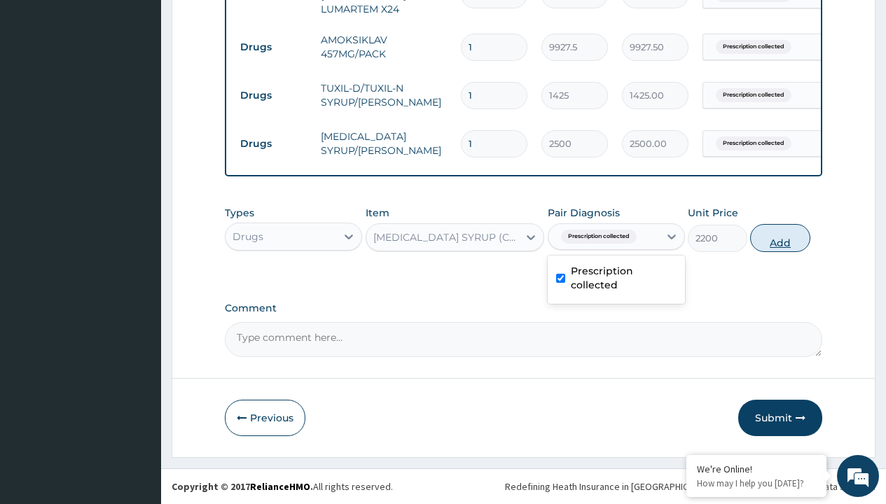
click at [780, 237] on button "Add" at bounding box center [780, 238] width 60 height 28
type input "0"
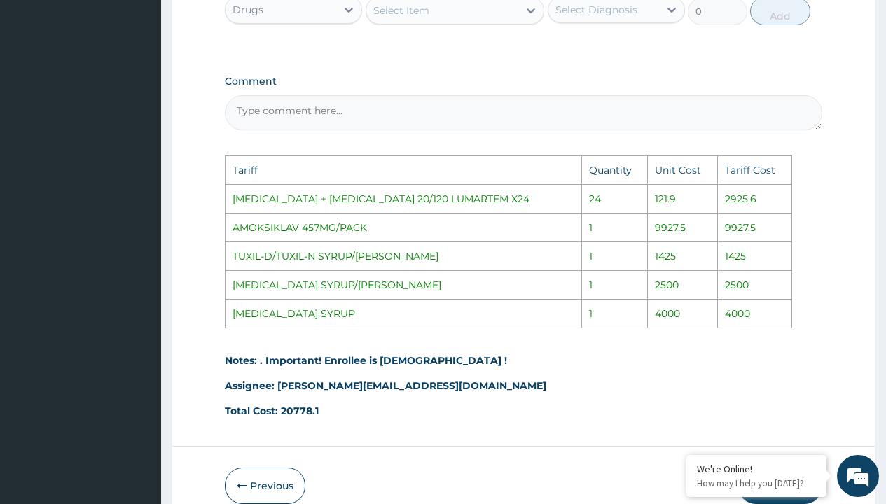
scroll to position [914, 0]
click at [415, 18] on div "Select Item" at bounding box center [401, 11] width 56 height 14
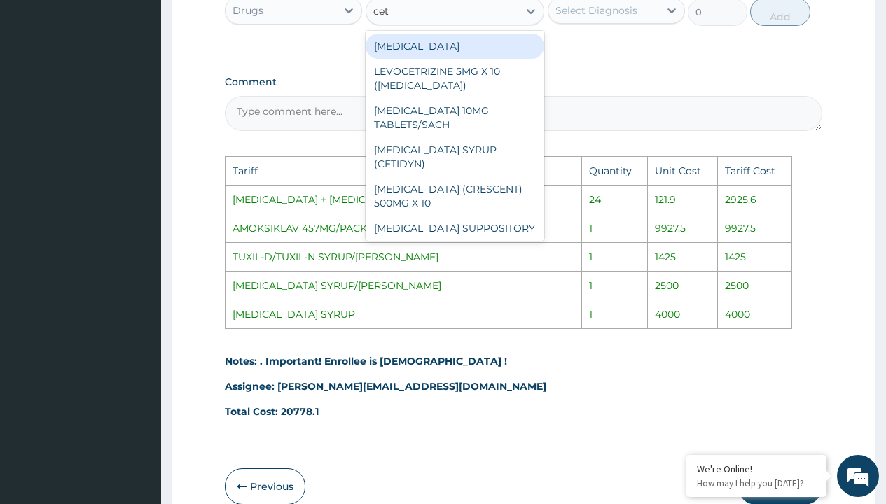
type input "ceti"
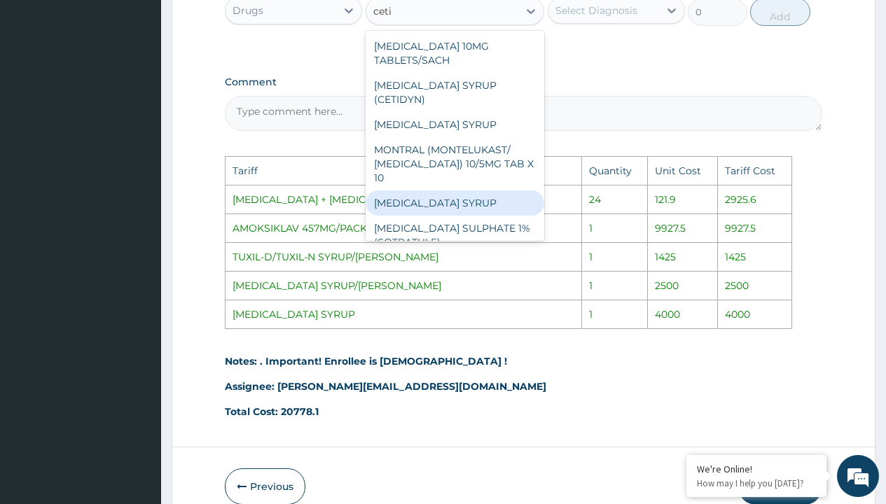
click at [440, 197] on div "[MEDICAL_DATA] SYRUP" at bounding box center [454, 202] width 179 height 25
type input "4000"
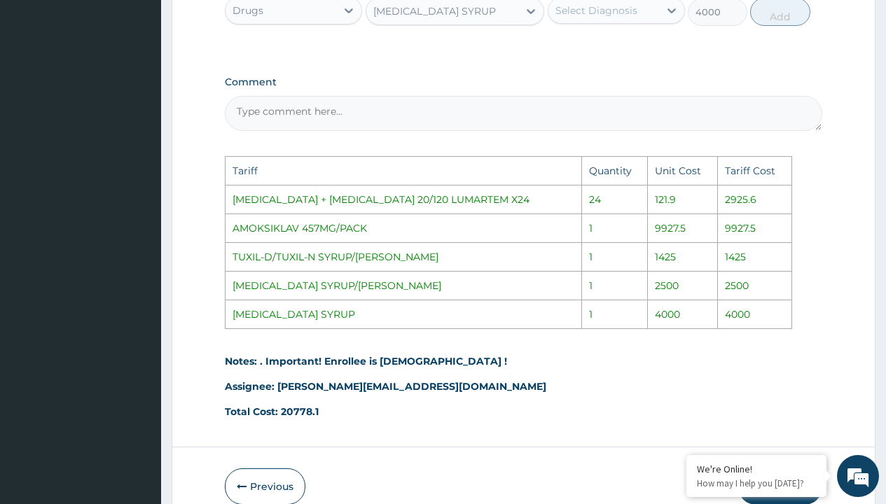
click at [578, 22] on div "Select Diagnosis" at bounding box center [603, 10] width 111 height 22
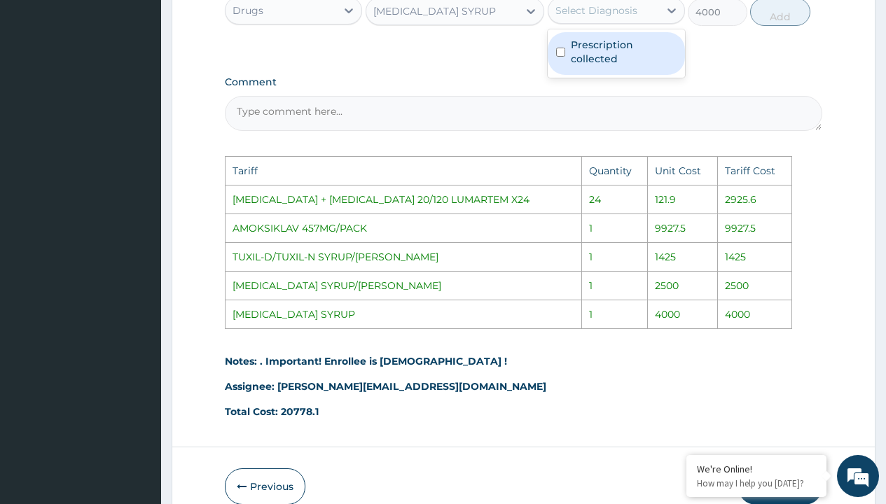
click at [584, 66] on label "Prescription collected" at bounding box center [624, 52] width 106 height 28
checkbox input "true"
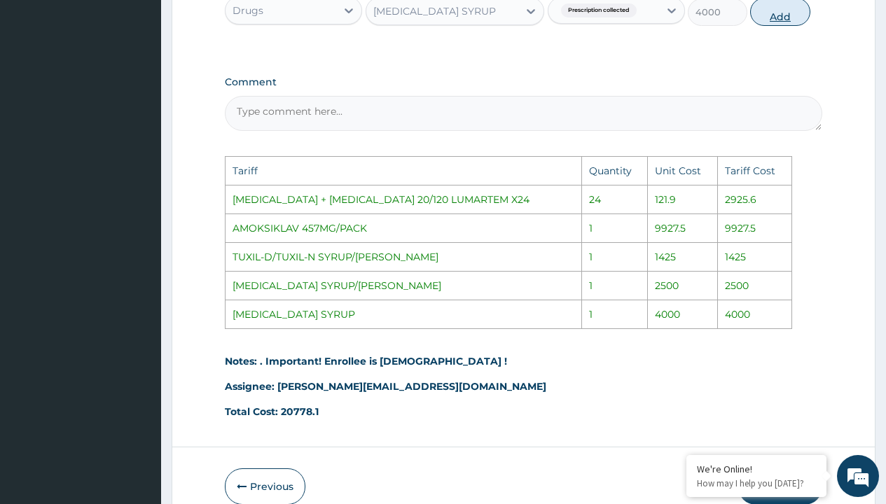
click at [776, 20] on button "Add" at bounding box center [780, 12] width 60 height 28
type input "0"
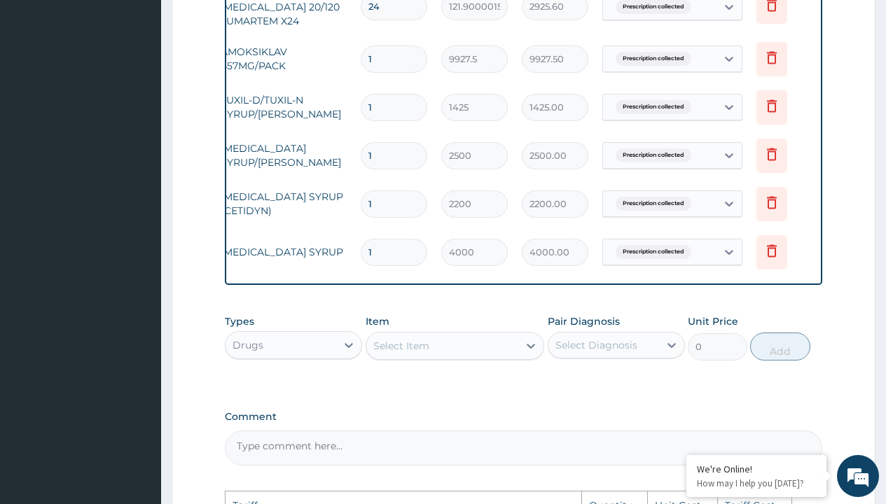
scroll to position [0, 106]
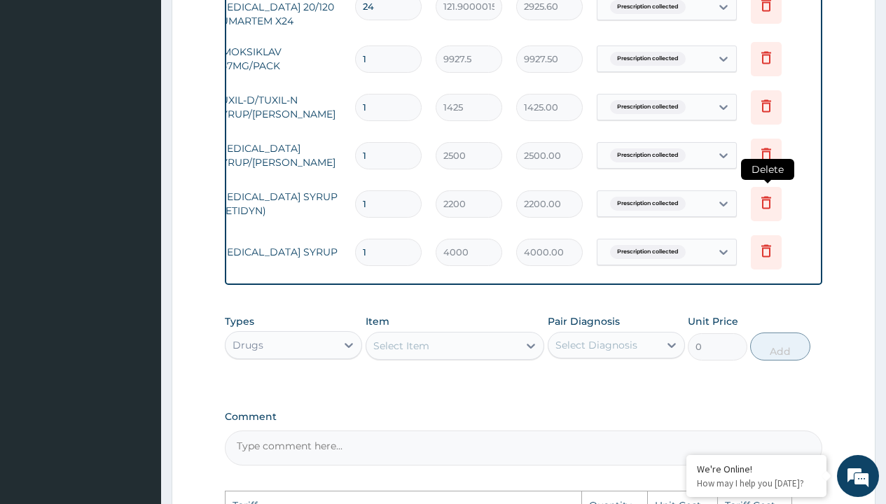
click at [765, 201] on icon at bounding box center [766, 202] width 17 height 17
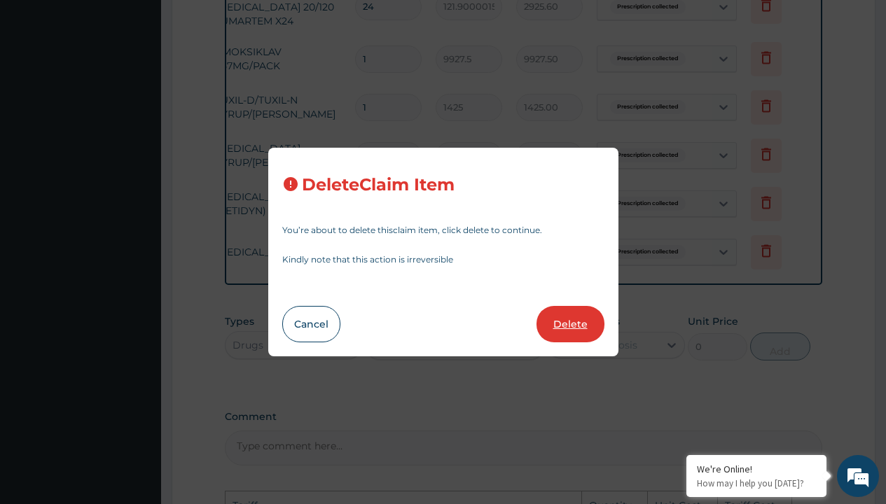
click at [567, 321] on button "Delete" at bounding box center [570, 324] width 68 height 36
type input "4000"
type input "4000.00"
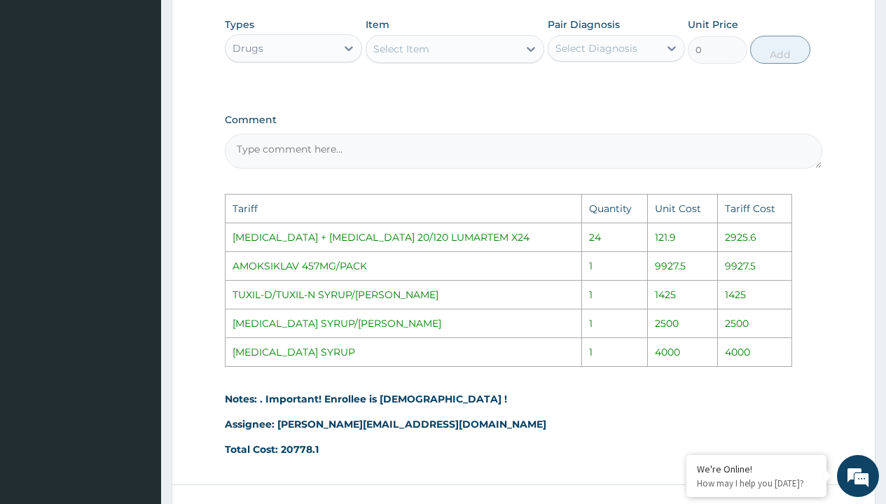
scroll to position [994, 0]
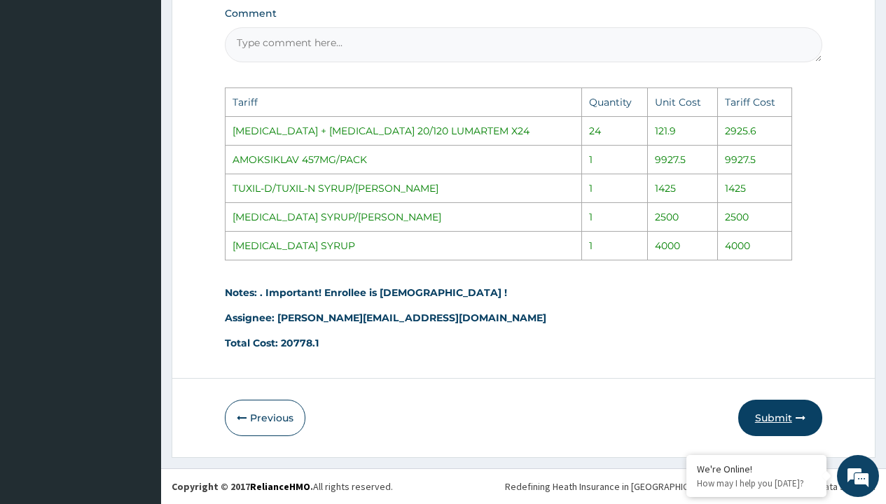
click at [765, 417] on button "Submit" at bounding box center [780, 418] width 84 height 36
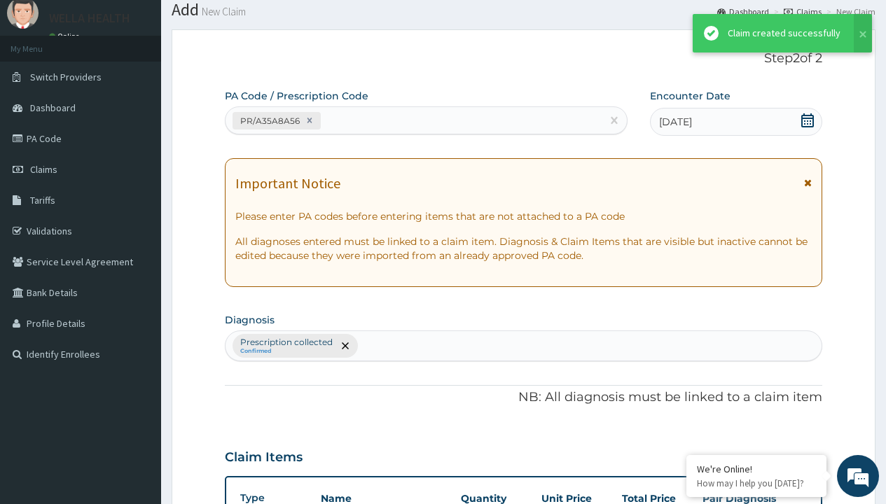
scroll to position [699, 0]
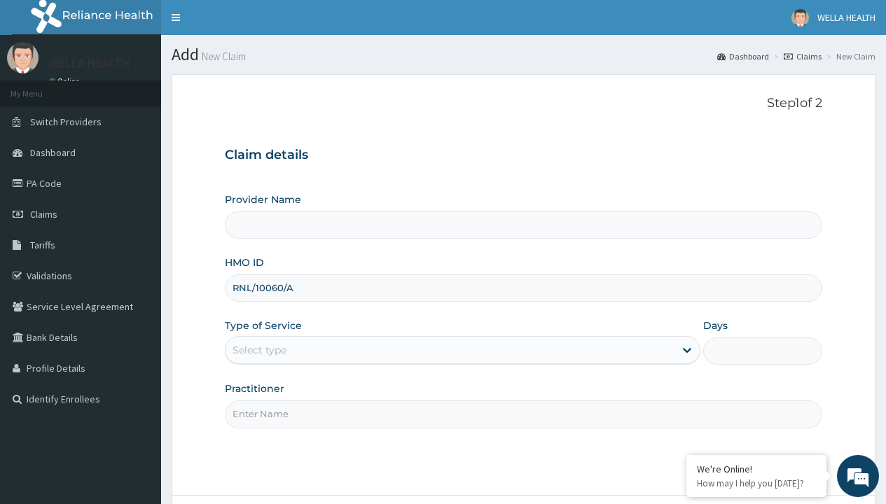
type input "RNL/10060/A"
type input "WellaHealth"
click at [259, 350] on div "Select type" at bounding box center [259, 350] width 54 height 14
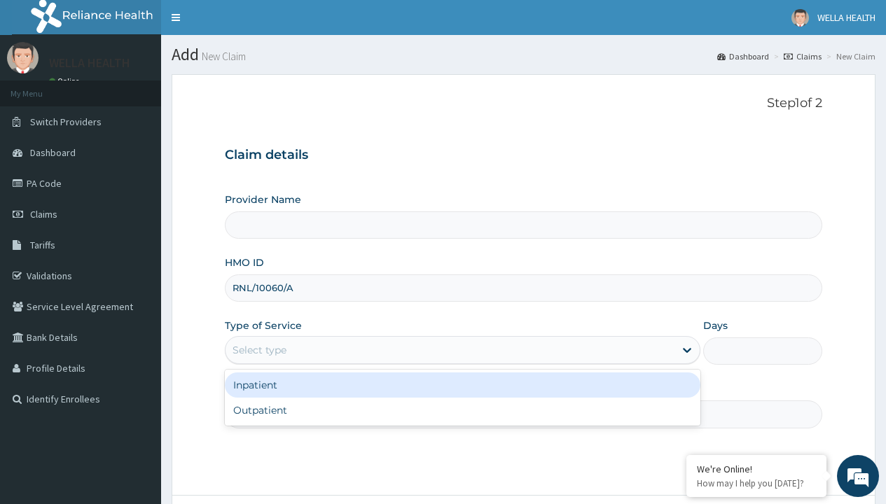
click at [462, 410] on div "Outpatient" at bounding box center [462, 410] width 475 height 25
type input "1"
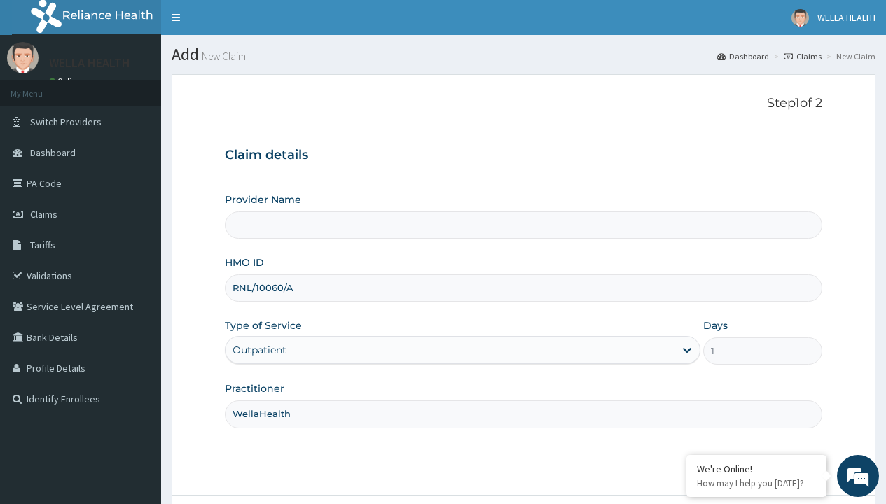
type input "WellaHealth(TELEMEDICINE)"
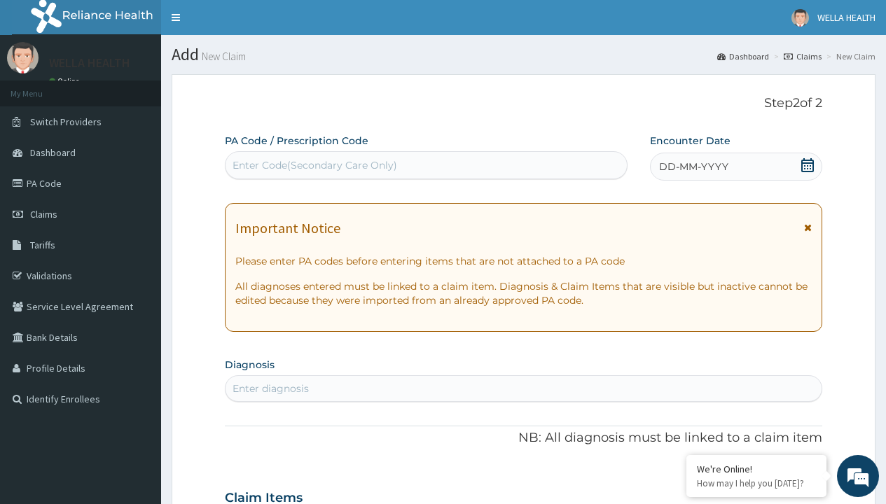
scroll to position [117, 0]
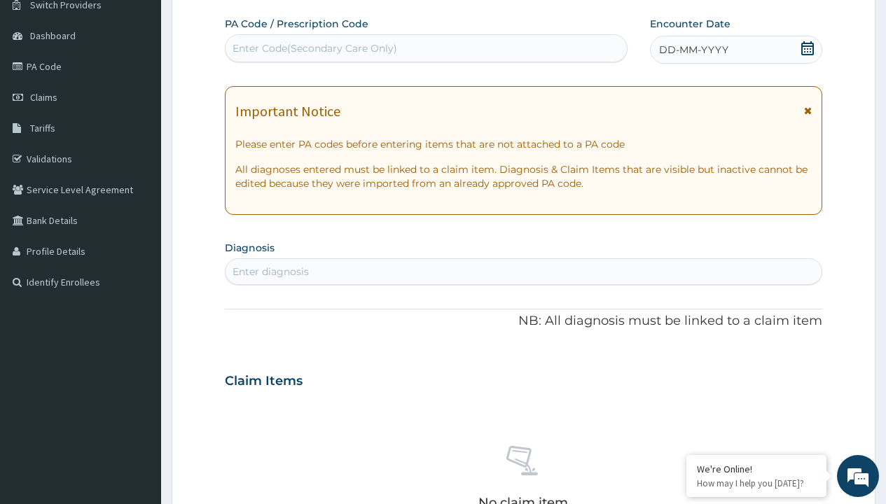
click at [692, 50] on span "DD-MM-YYYY" at bounding box center [693, 50] width 69 height 14
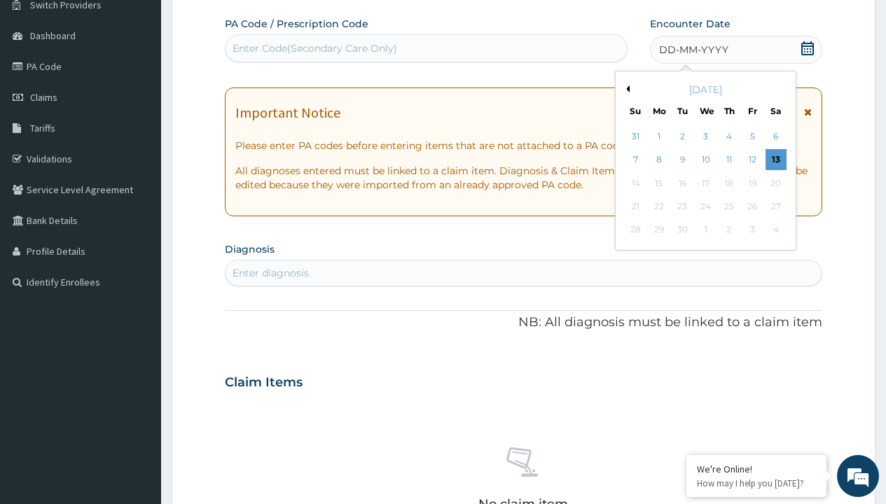
click at [625, 89] on button "Previous Month" at bounding box center [625, 88] width 7 height 7
click at [775, 137] on div "2" at bounding box center [775, 136] width 21 height 21
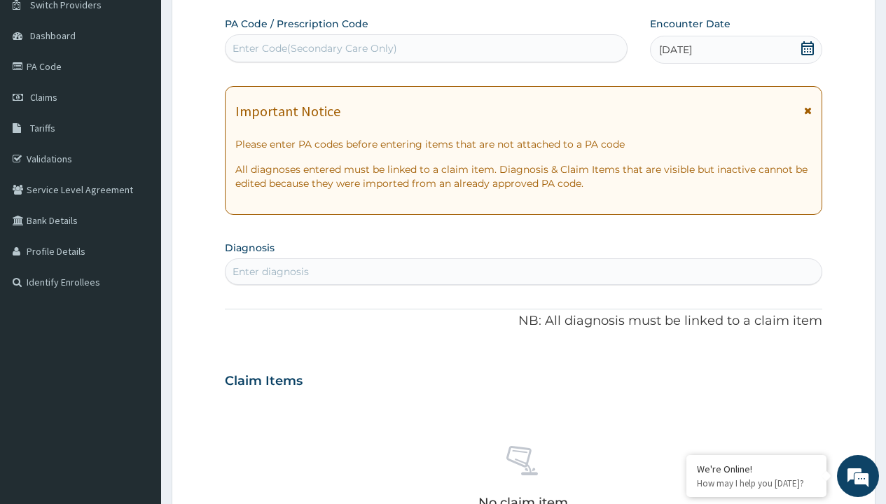
click at [314, 48] on div "Enter Code(Secondary Care Only)" at bounding box center [314, 48] width 165 height 14
type input "PR/7F654E75"
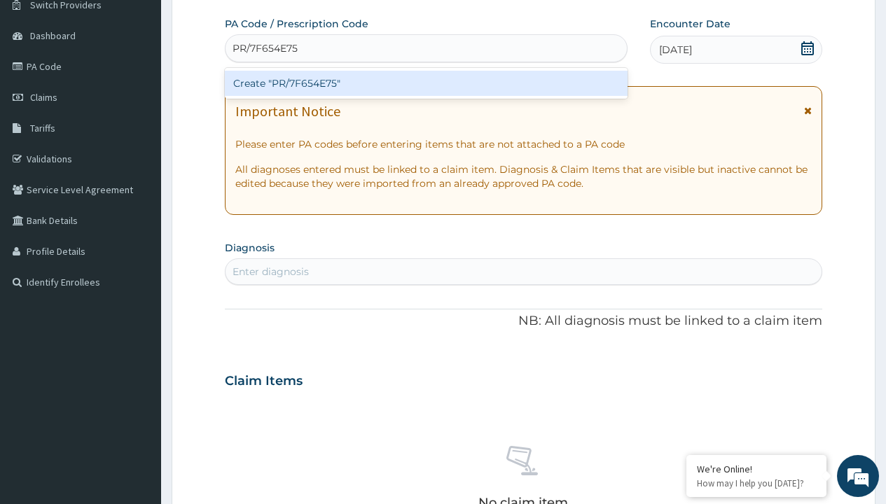
scroll to position [0, 0]
click at [426, 83] on div "Create "PR/7F654E75"" at bounding box center [426, 83] width 402 height 25
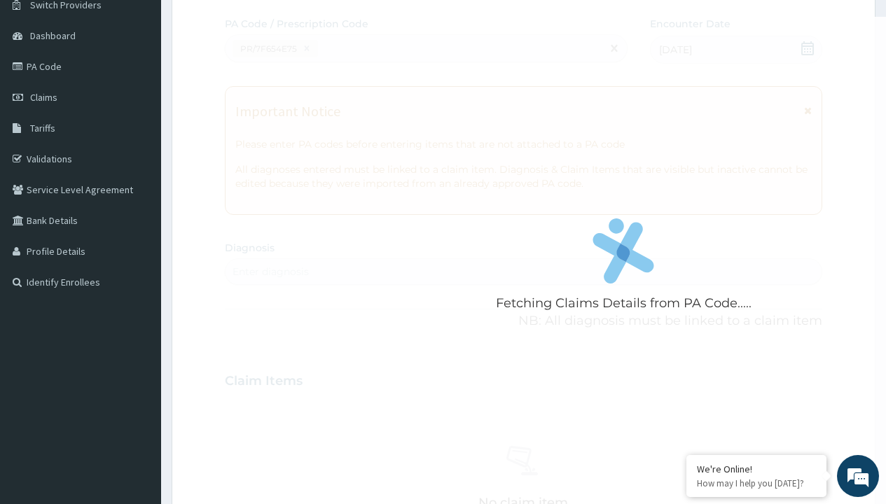
click at [270, 272] on div "Enter diagnosis" at bounding box center [270, 272] width 76 height 14
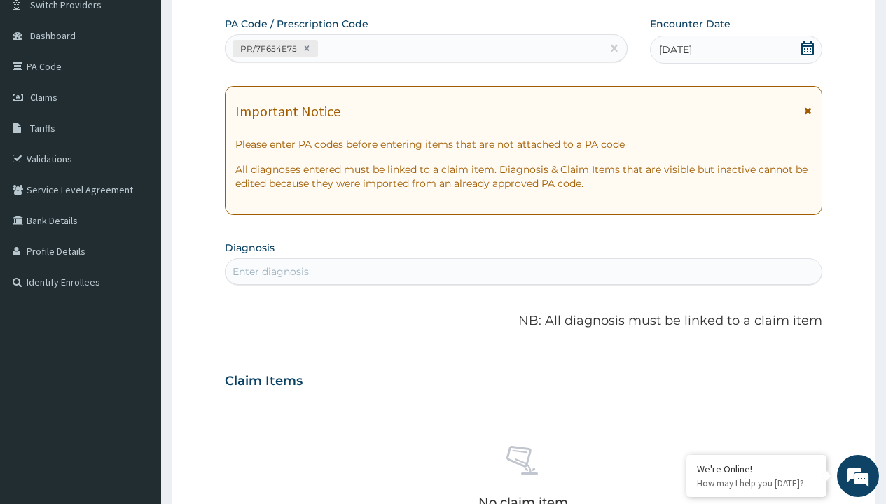
type input "prescription collected"
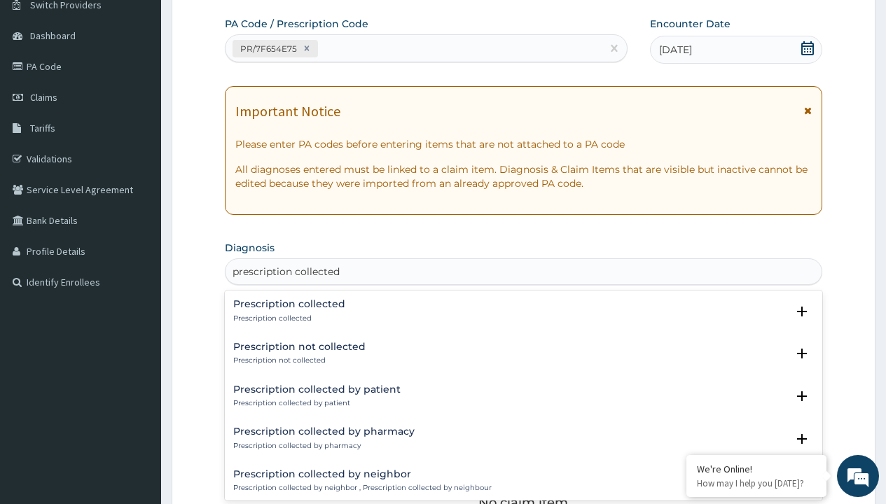
click at [287, 318] on p "Prescription collected" at bounding box center [289, 319] width 112 height 10
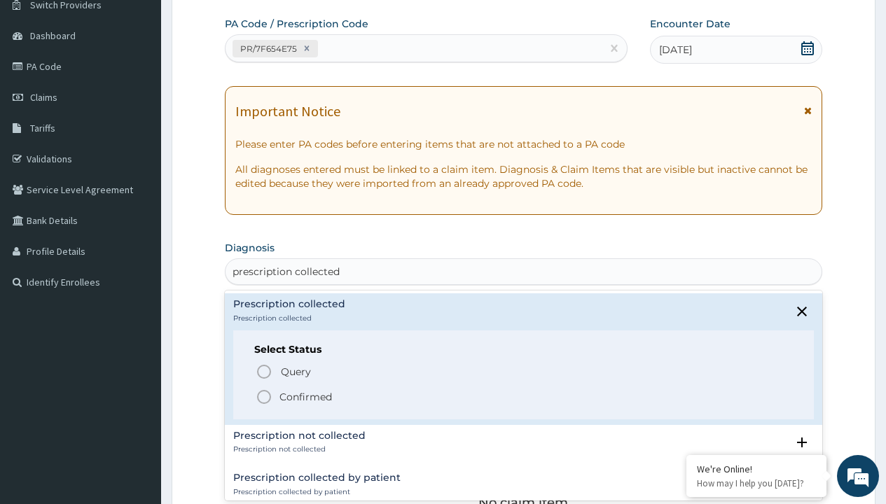
click at [305, 396] on p "Confirmed" at bounding box center [305, 397] width 53 height 14
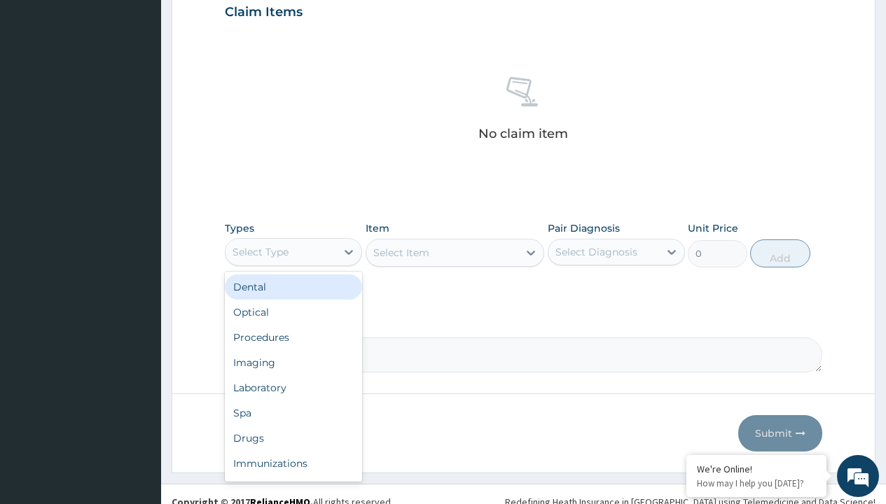
type input "procedures"
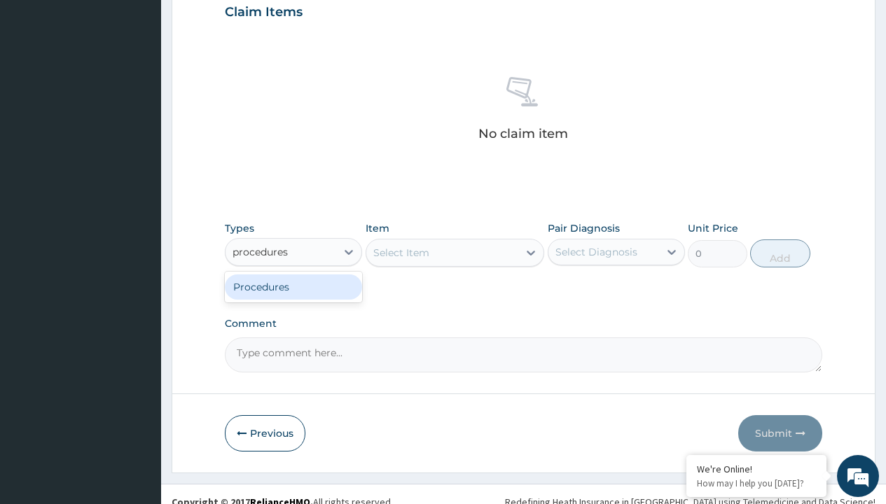
click at [293, 286] on div "Procedures" at bounding box center [293, 286] width 137 height 25
click at [400, 252] on div "Select Item" at bounding box center [401, 253] width 56 height 14
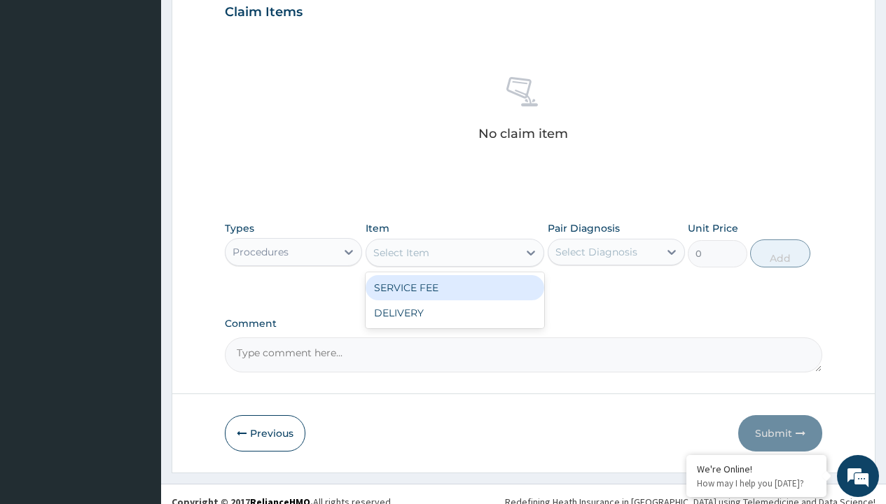
type input "service fee"
click at [454, 287] on div "SERVICE FEE" at bounding box center [454, 287] width 179 height 25
type input "100"
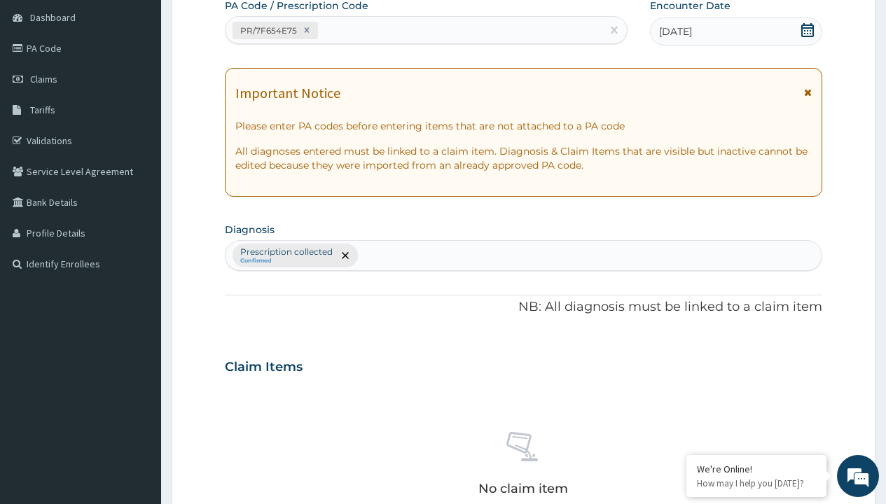
type input "prescription collected"
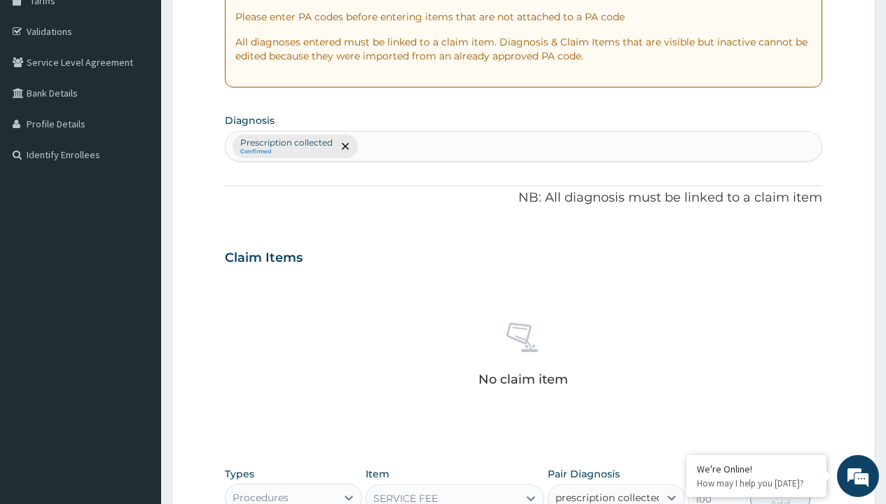
checkbox input "true"
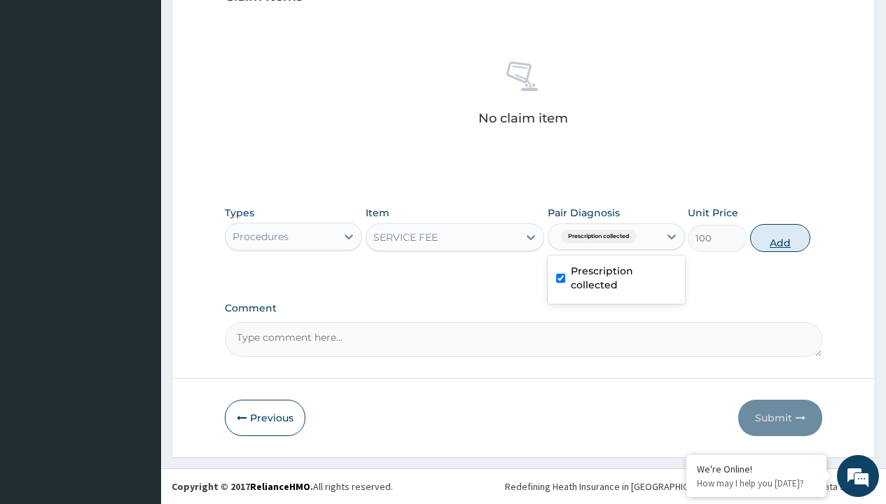
click at [780, 237] on button "Add" at bounding box center [780, 238] width 60 height 28
type input "0"
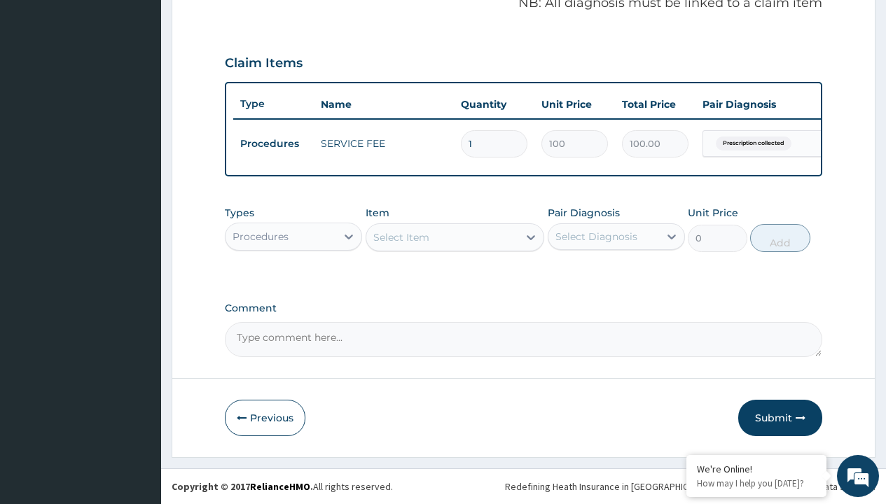
click at [260, 236] on div "Procedures" at bounding box center [260, 237] width 56 height 14
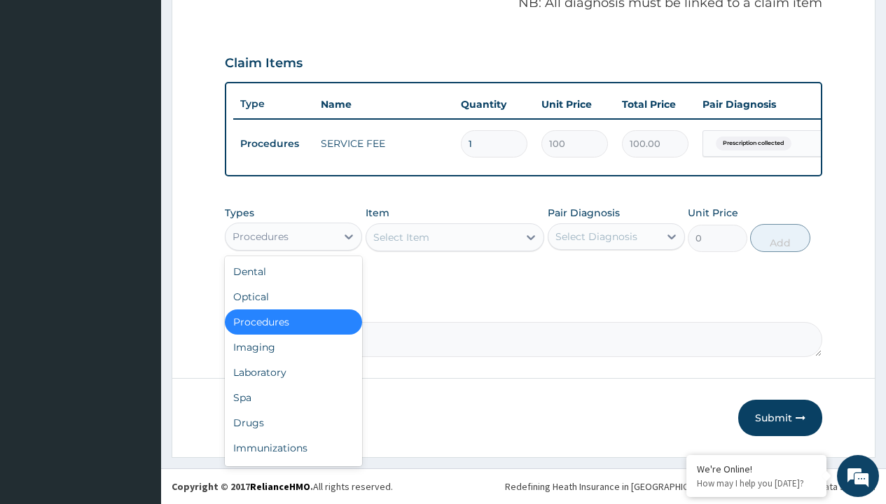
type input "drugs"
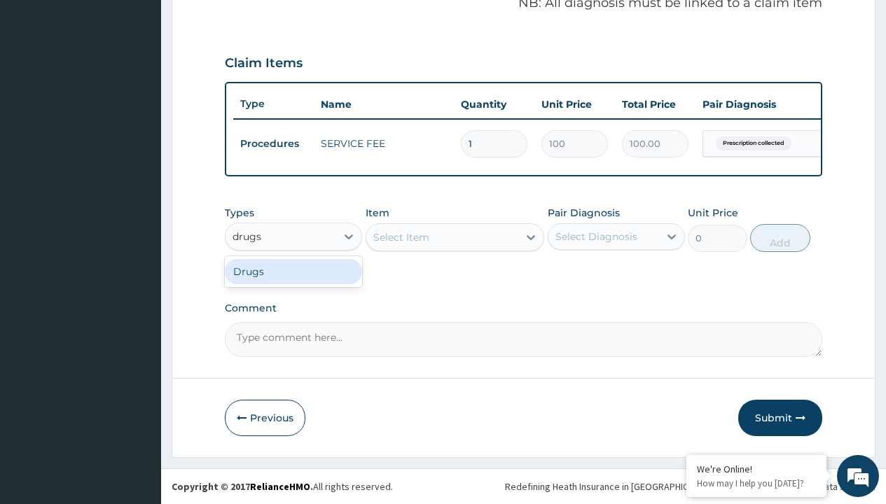
scroll to position [0, 0]
click at [293, 271] on div "Drugs" at bounding box center [293, 271] width 137 height 25
click at [400, 237] on div "Select Item" at bounding box center [454, 237] width 179 height 28
type input "arthermeter + [MEDICAL_DATA] tab (lokmal)"
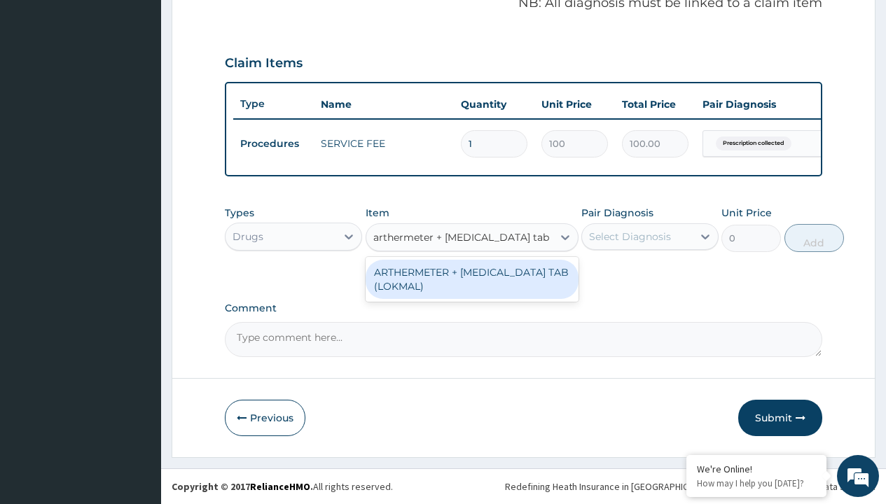
click at [471, 279] on div "ARTHERMETER + [MEDICAL_DATA] TAB (LOKMAL)" at bounding box center [471, 279] width 213 height 39
type input "300"
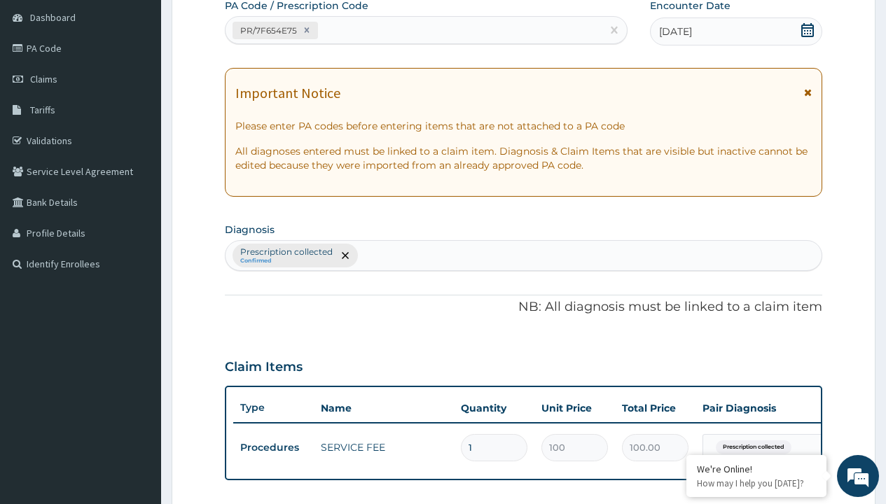
type input "prescription collected"
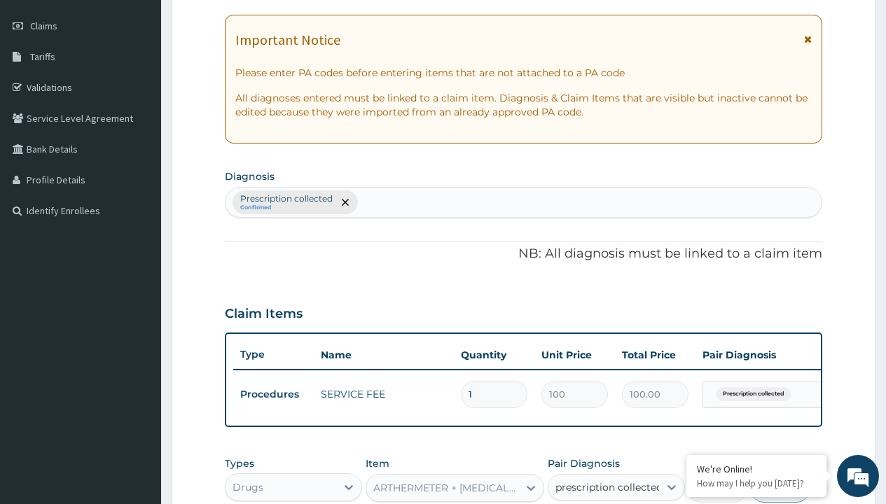
checkbox input "true"
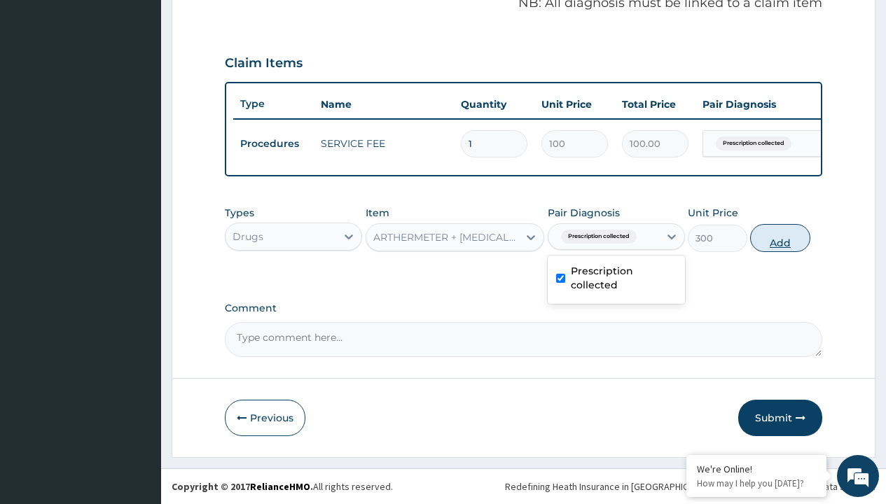
click at [780, 237] on button "Add" at bounding box center [780, 238] width 60 height 28
type input "0"
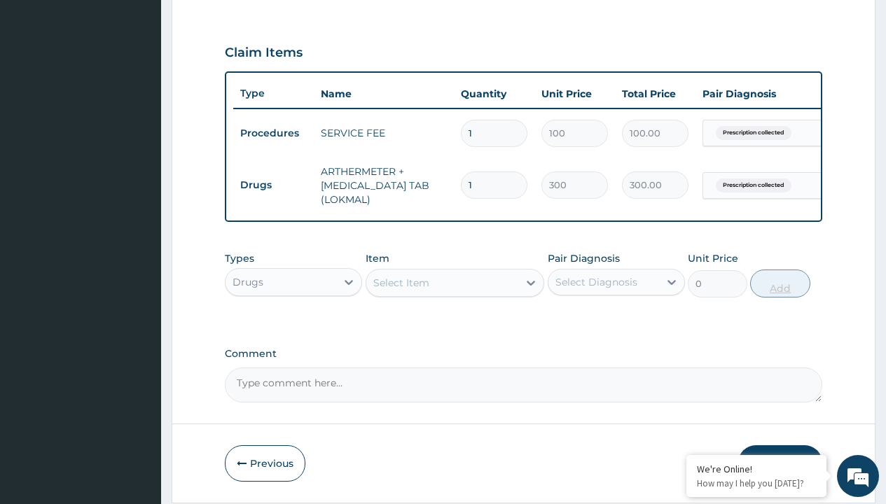
type input "6"
type input "1800.00"
type input "6"
click at [273, 185] on td "Drugs" at bounding box center [273, 185] width 81 height 26
type input "drugs"
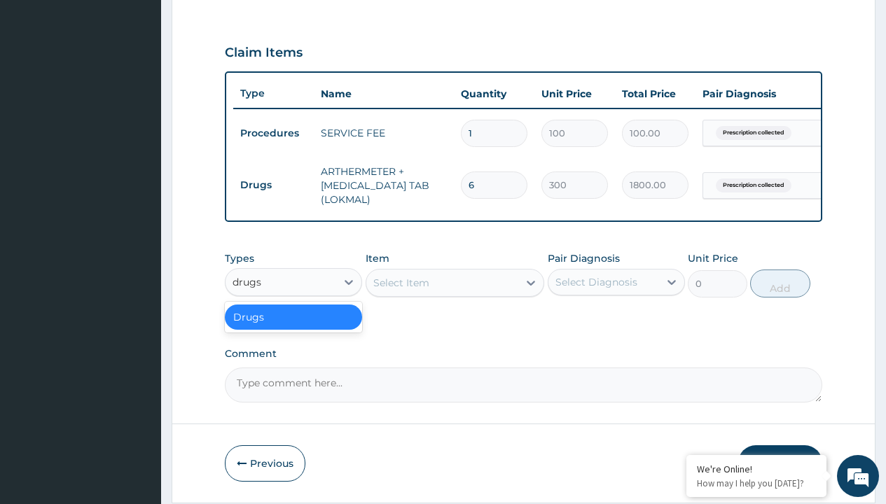
scroll to position [0, 0]
click at [293, 327] on div "Drugs" at bounding box center [293, 317] width 137 height 25
click at [400, 290] on div "Select Item" at bounding box center [401, 283] width 56 height 14
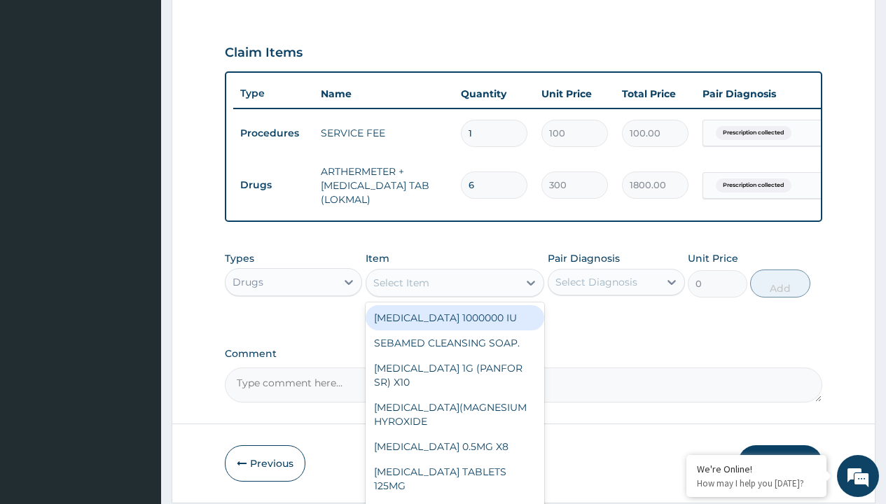
type input "[MEDICAL_DATA] caps 2mg/sach"
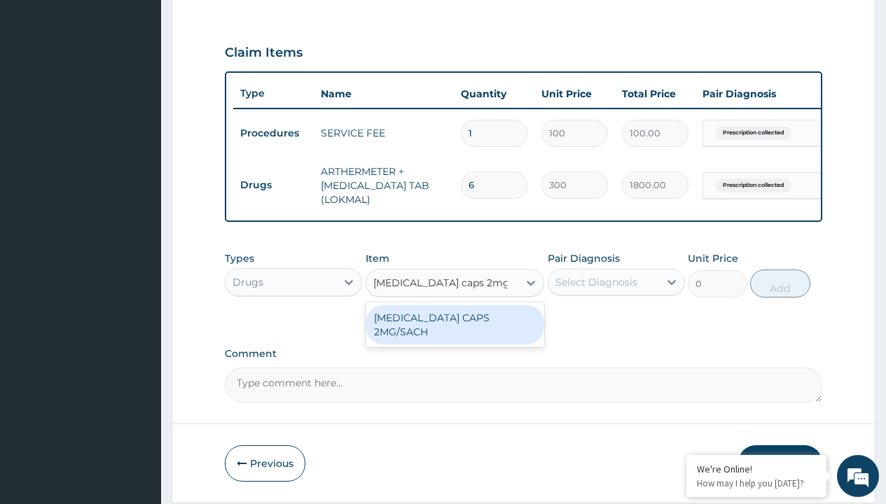
click at [454, 328] on div "[MEDICAL_DATA] CAPS 2MG/SACH" at bounding box center [454, 324] width 179 height 39
type input "420"
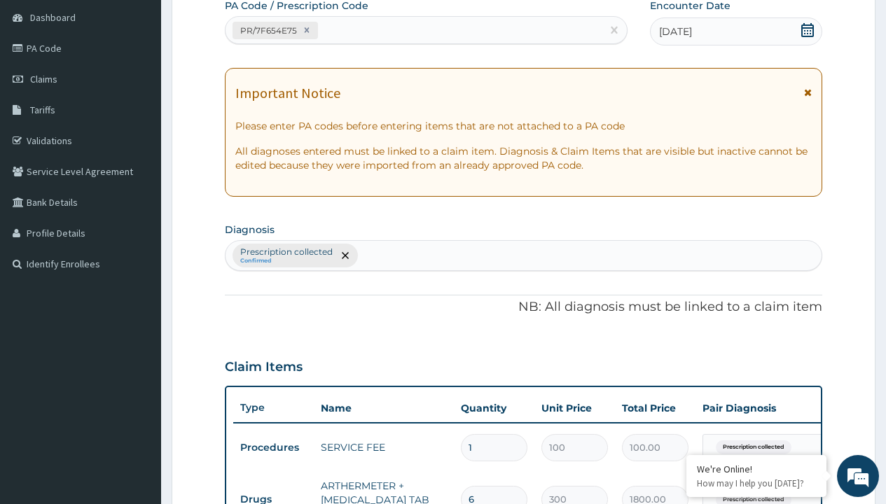
type input "prescription collected"
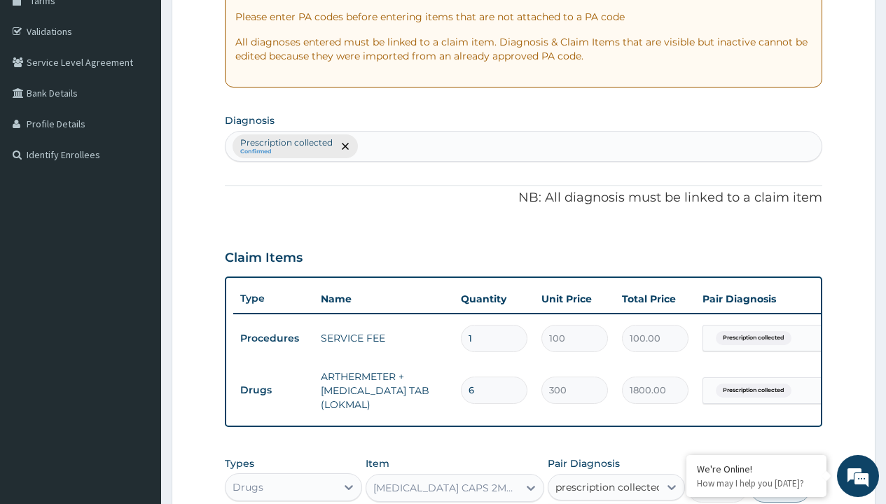
checkbox input "true"
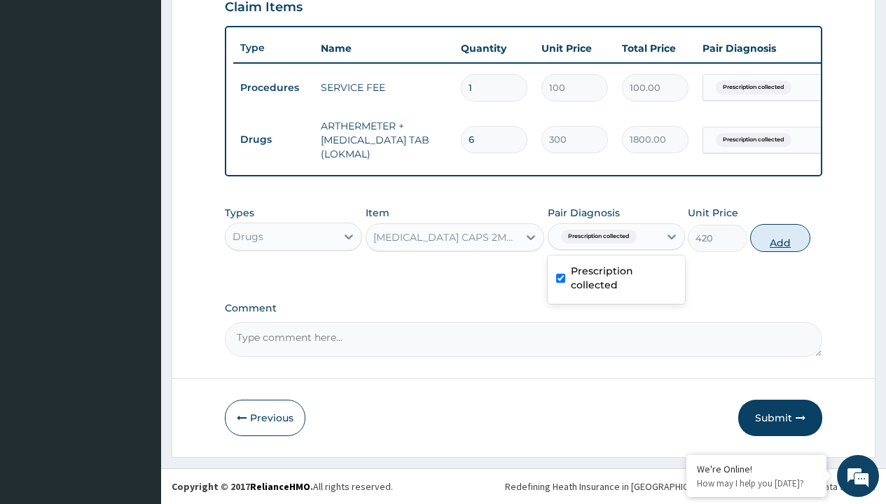
click at [780, 237] on button "Add" at bounding box center [780, 238] width 60 height 28
type input "0"
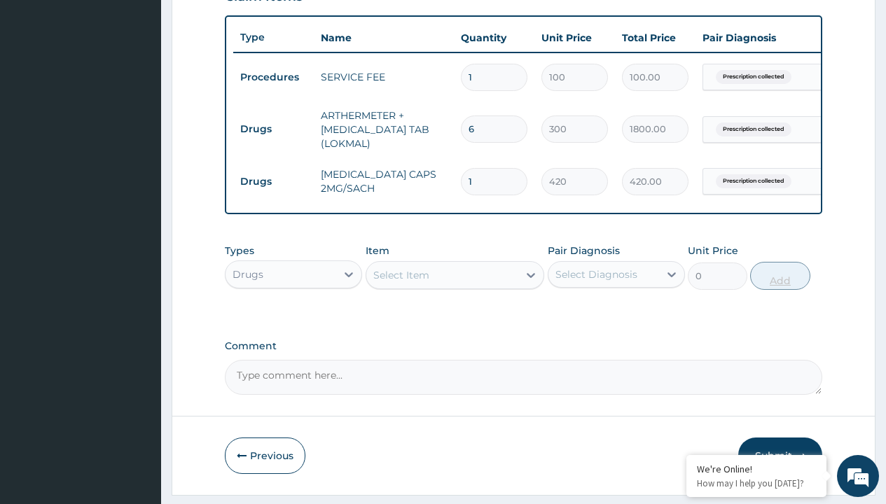
type input "10"
type input "4200.00"
type input "10"
click at [273, 129] on td "Drugs" at bounding box center [273, 129] width 81 height 26
type input "drugs"
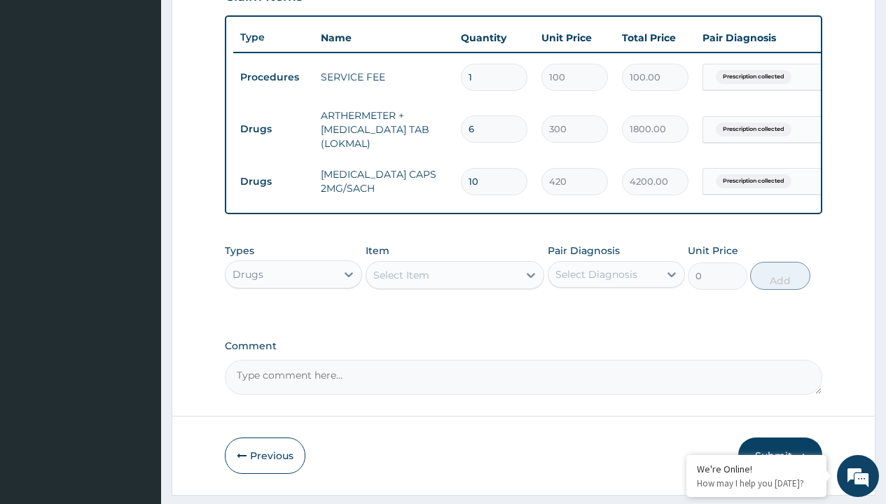
scroll to position [0, 0]
click at [293, 319] on div "Drugs" at bounding box center [293, 309] width 137 height 25
click at [400, 282] on div "Select Item" at bounding box center [401, 275] width 56 height 14
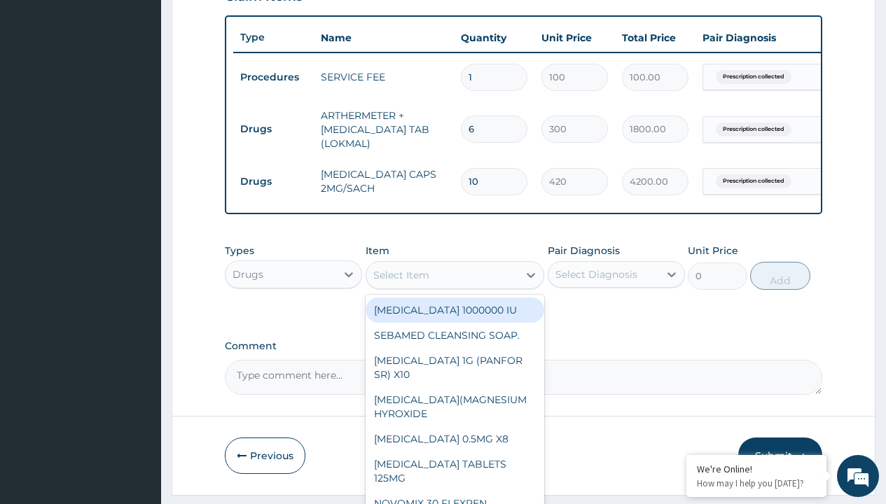
type input "[MEDICAL_DATA] 500mg tablet emzor/sach"
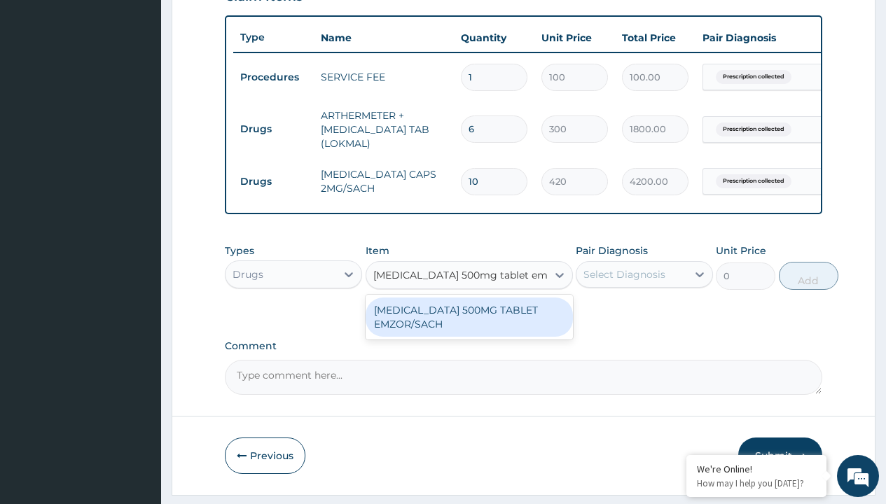
click at [468, 327] on div "[MEDICAL_DATA] 500MG TABLET EMZOR/SACH" at bounding box center [468, 317] width 207 height 39
type input "24"
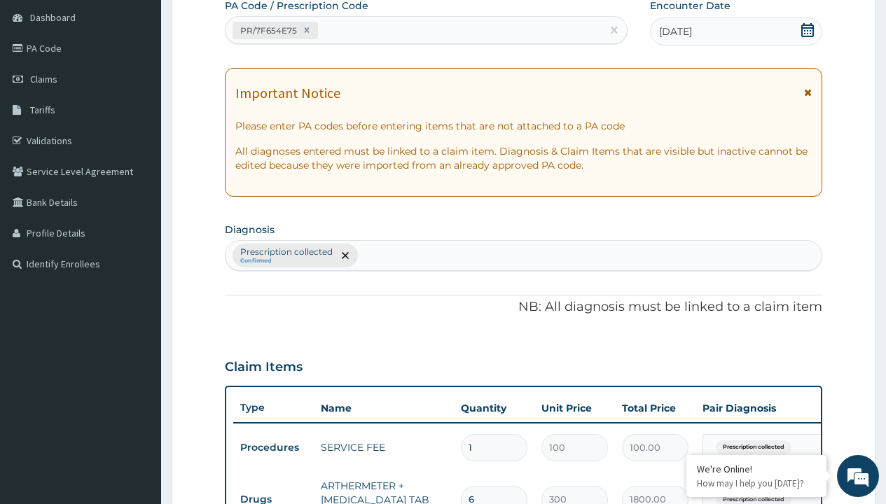
type input "prescription collected"
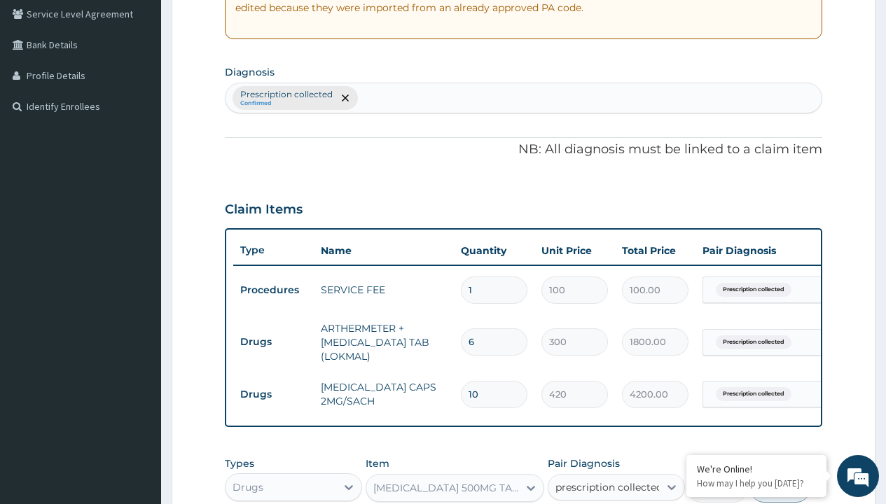
checkbox input "true"
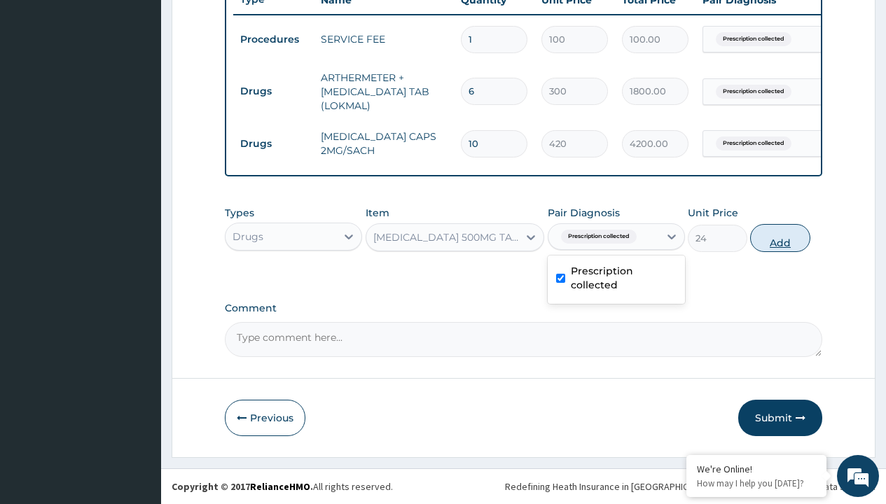
click at [780, 237] on button "Add" at bounding box center [780, 238] width 60 height 28
type input "0"
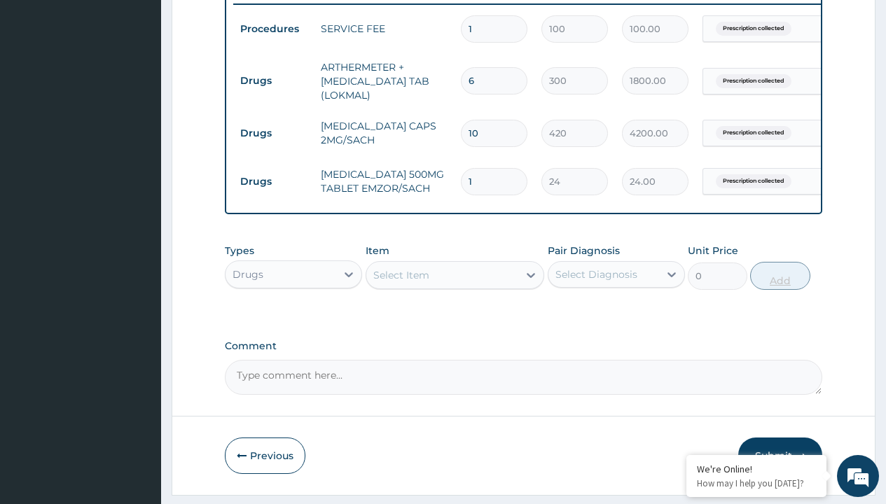
type input "24"
type input "576.00"
type input "24"
click at [273, 81] on td "Drugs" at bounding box center [273, 81] width 81 height 26
type input "drugs"
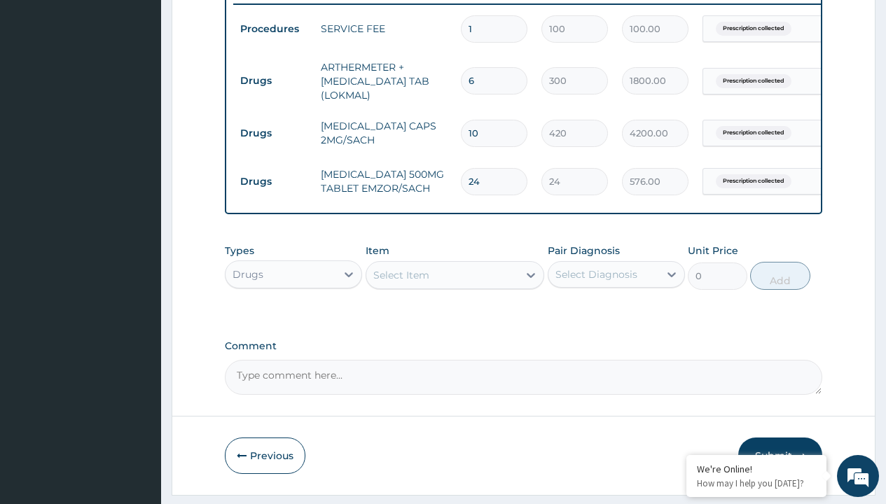
scroll to position [0, 0]
click at [293, 319] on div "Drugs" at bounding box center [293, 309] width 137 height 25
click at [400, 282] on div "Select Item" at bounding box center [401, 275] width 56 height 14
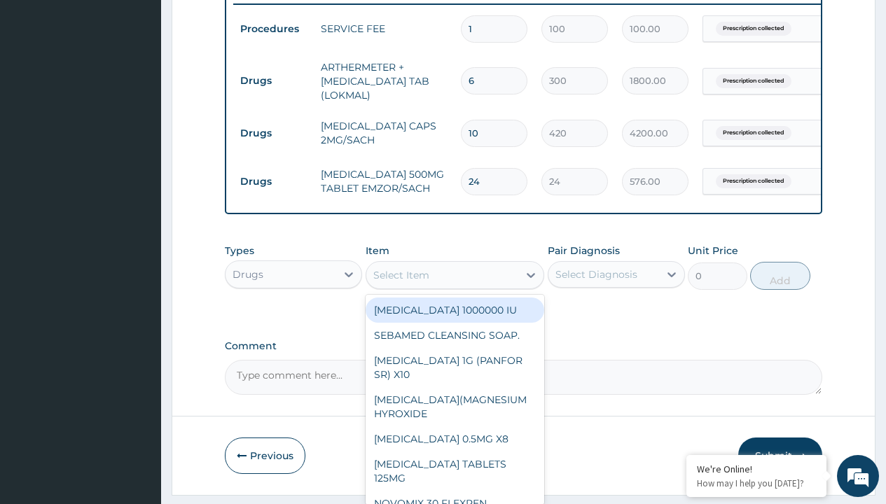
type input "[MEDICAL_DATA] tablet"
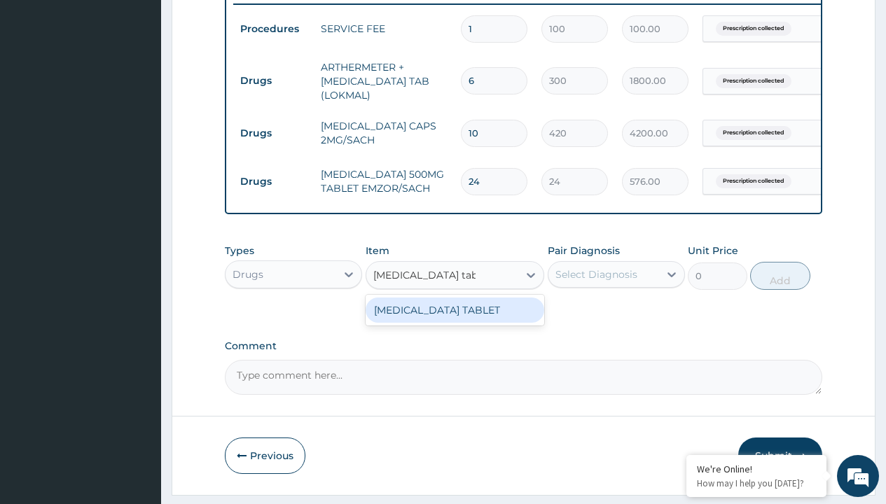
click at [454, 320] on div "[MEDICAL_DATA] TABLET" at bounding box center [454, 310] width 179 height 25
type input "300"
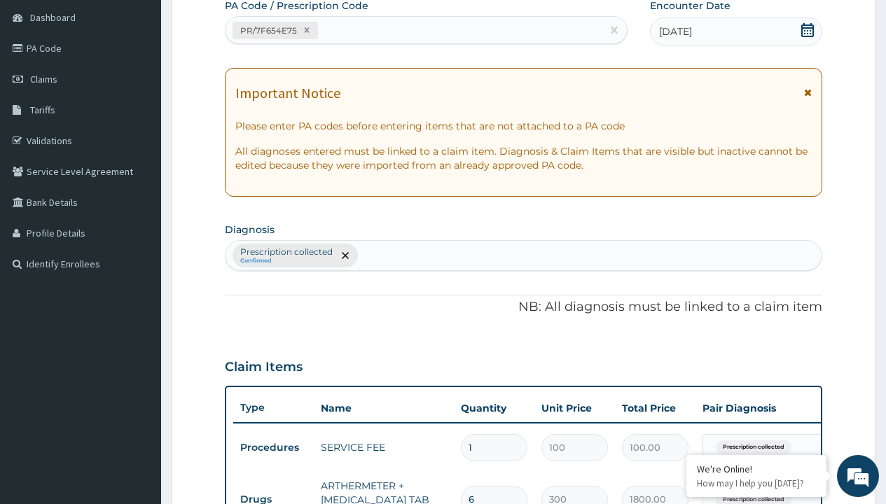
type input "prescription collected"
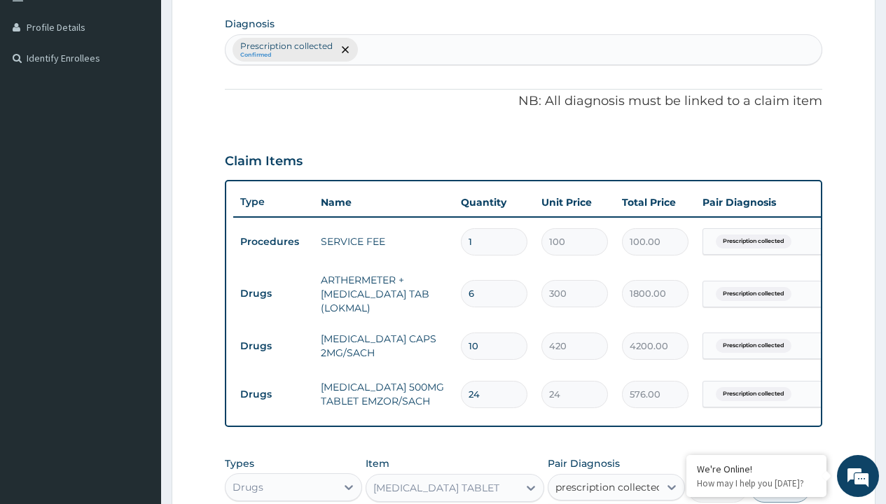
checkbox input "true"
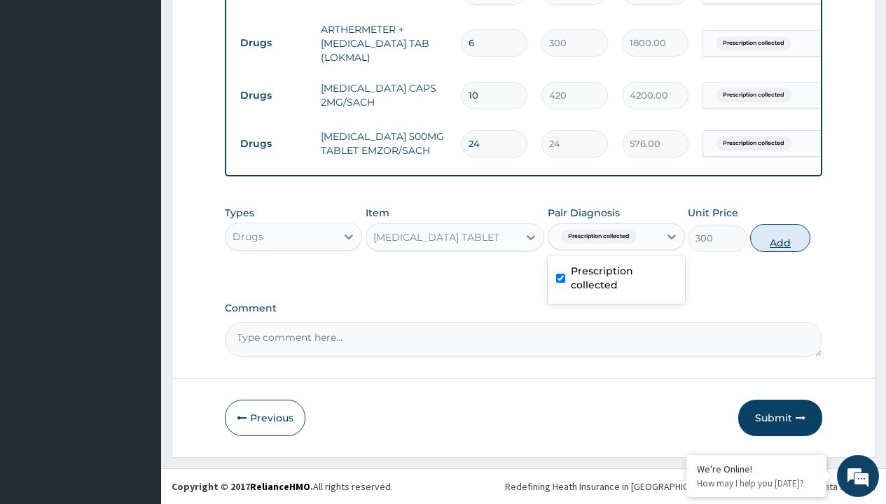
click at [780, 237] on button "Add" at bounding box center [780, 238] width 60 height 28
type input "0"
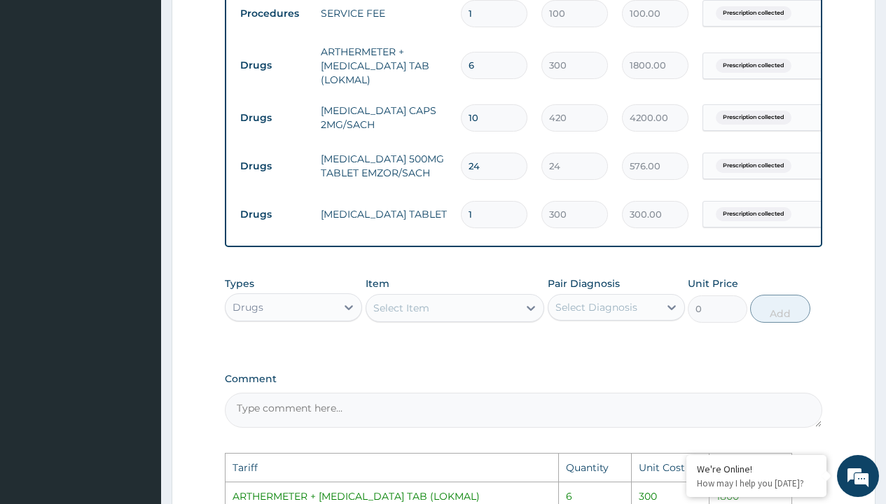
click at [487, 129] on input "10" at bounding box center [494, 117] width 67 height 27
type input "1"
type input "420.00"
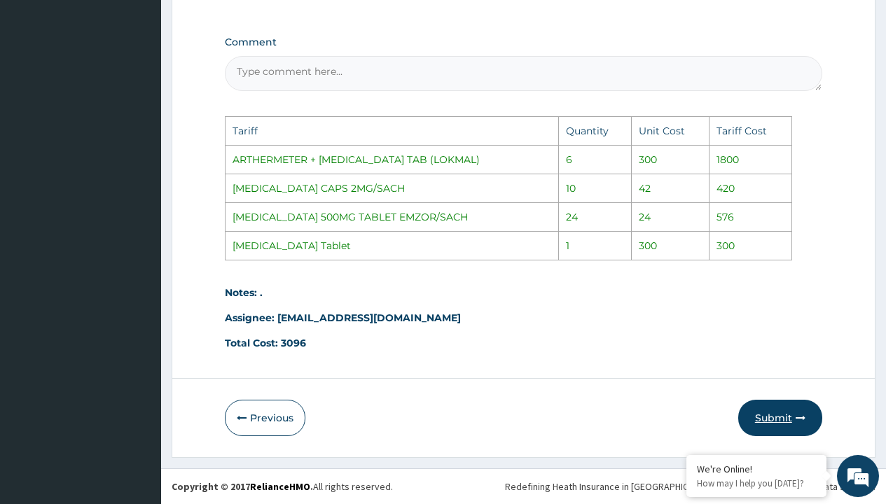
type input "1"
click at [790, 416] on button "Submit" at bounding box center [780, 418] width 84 height 36
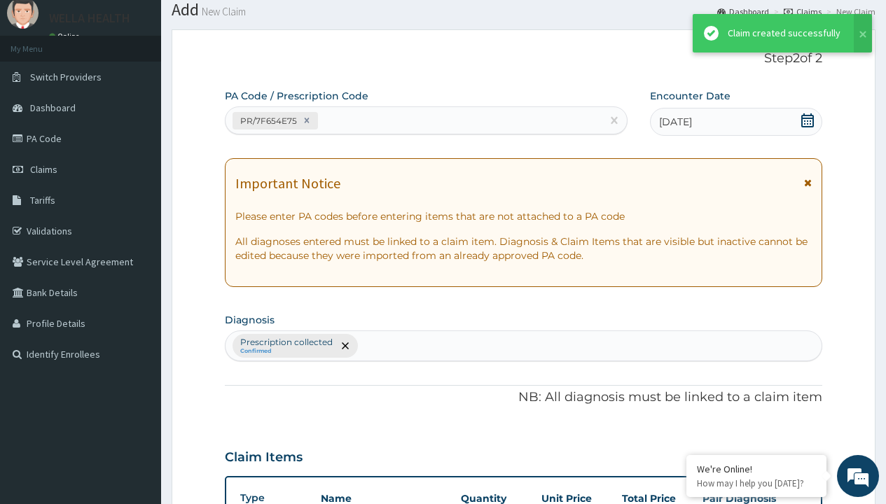
scroll to position [650, 0]
